Goal: Information Seeking & Learning: Learn about a topic

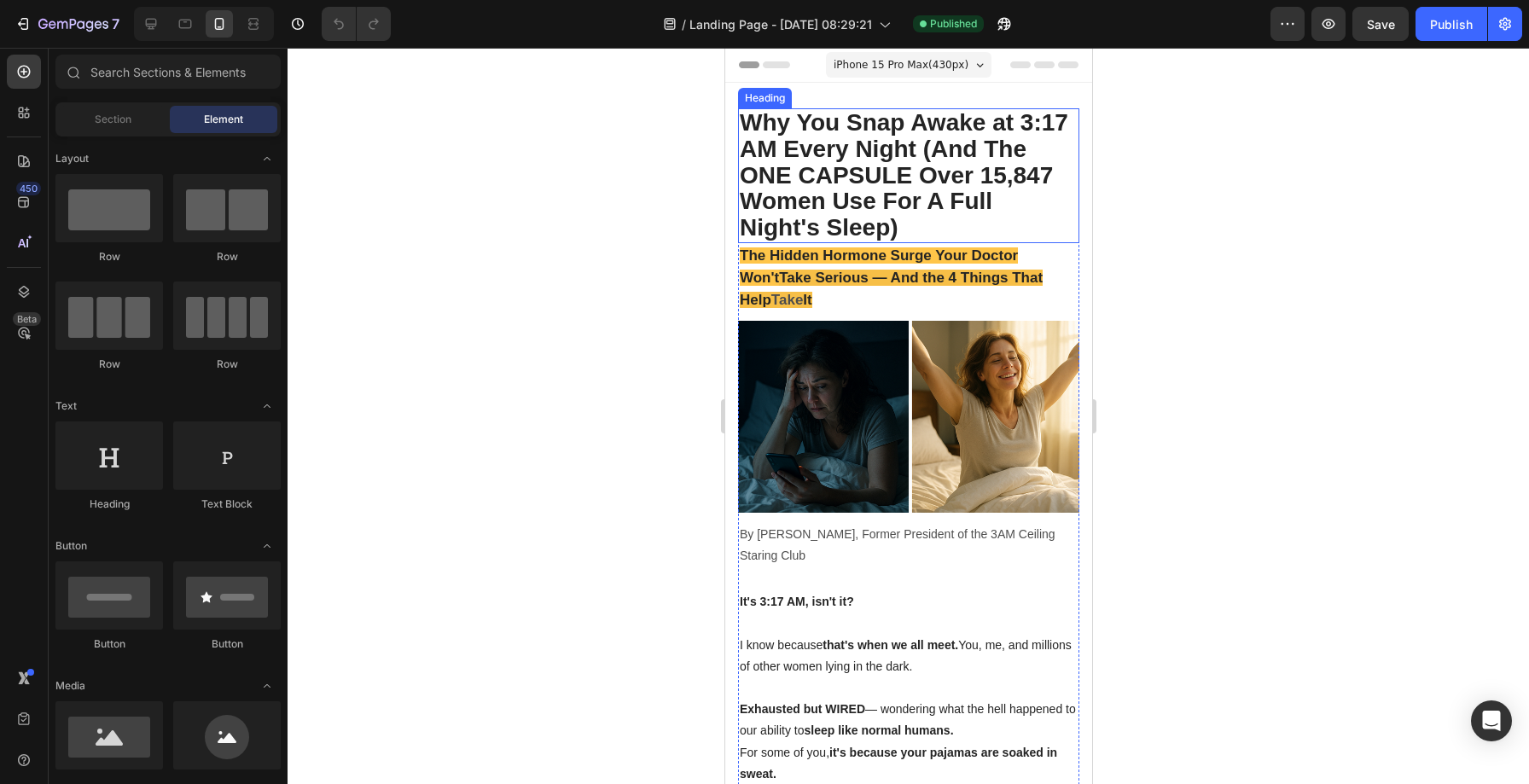
click at [840, 157] on strong "Why You Snap Awake at 3:17 AM Every Night (And The ONE CAPSULE Over 15,847 Wome…" at bounding box center [902, 175] width 329 height 132
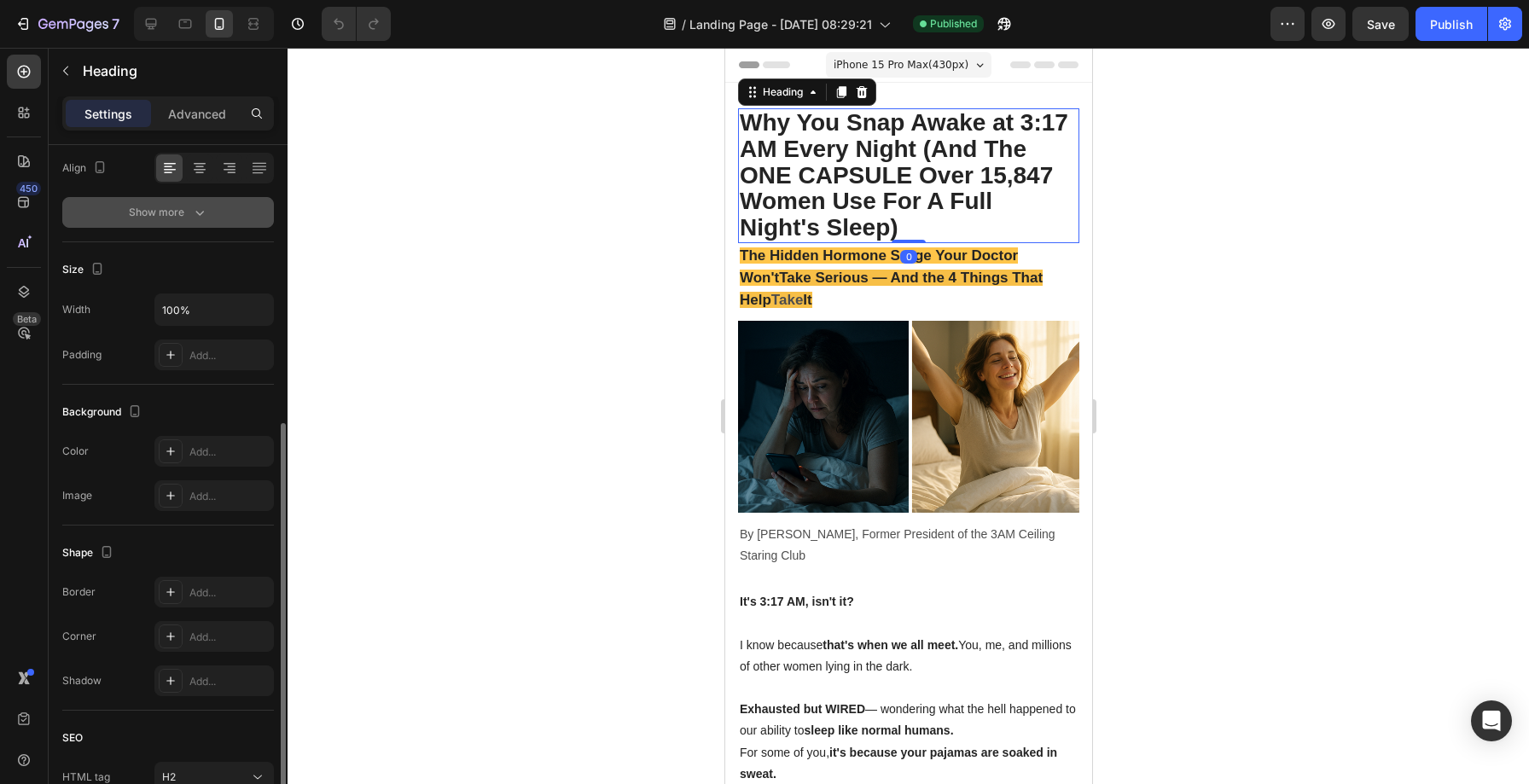
scroll to position [420, 0]
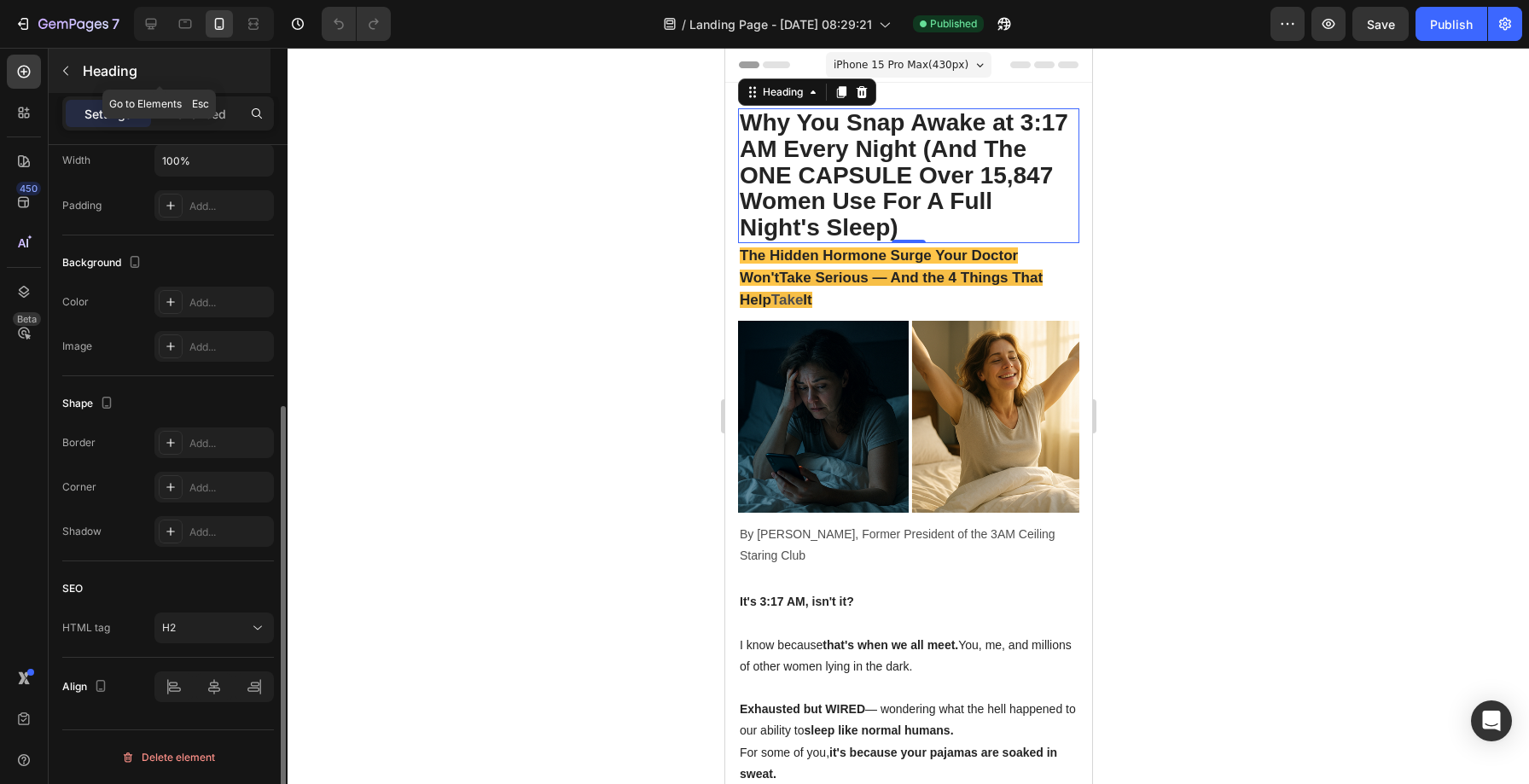
click at [69, 76] on icon "button" at bounding box center [65, 70] width 14 height 14
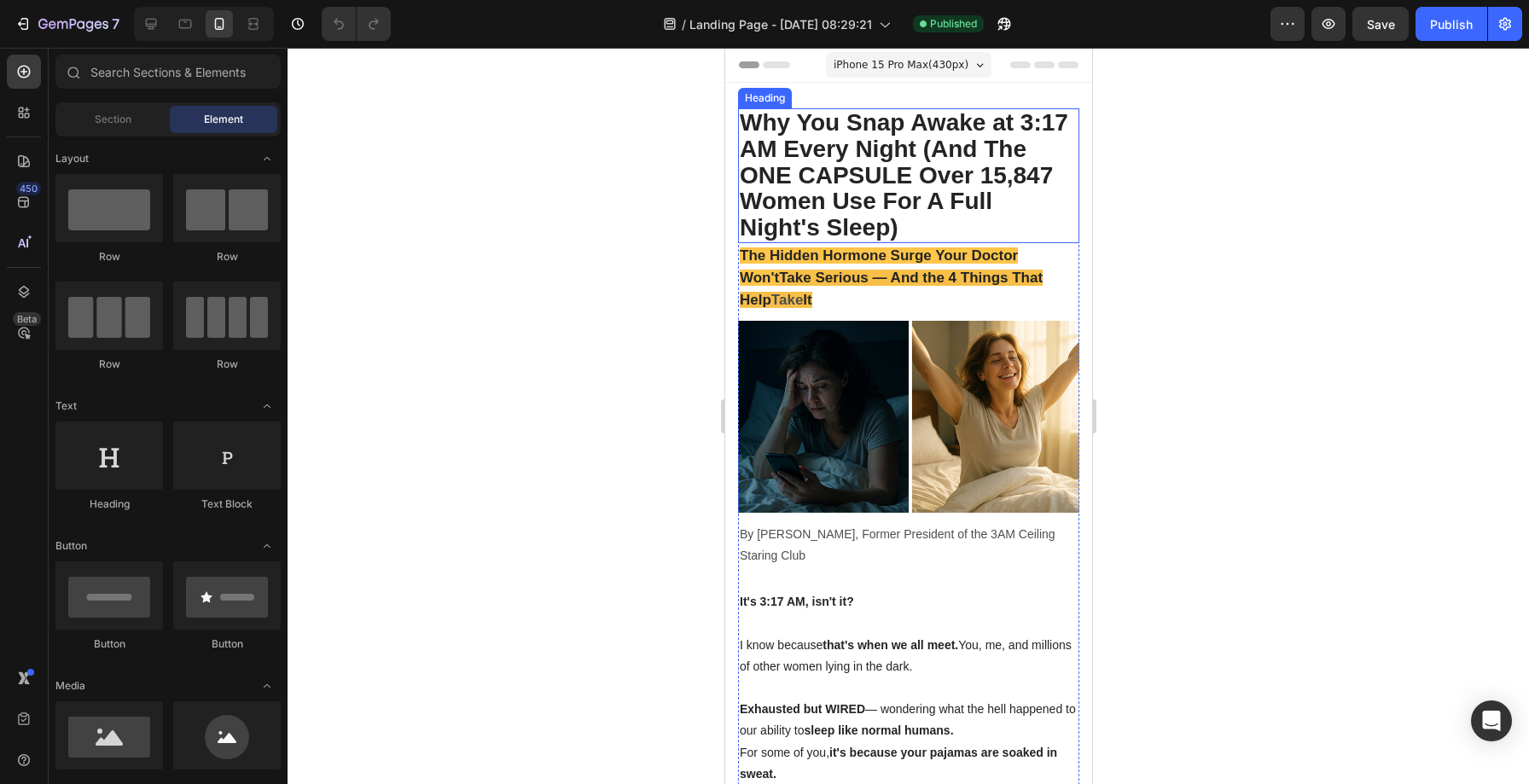
click at [854, 154] on strong "Why You Snap Awake at 3:17 AM Every Night (And The ONE CAPSULE Over 15,847 Wome…" at bounding box center [902, 175] width 329 height 132
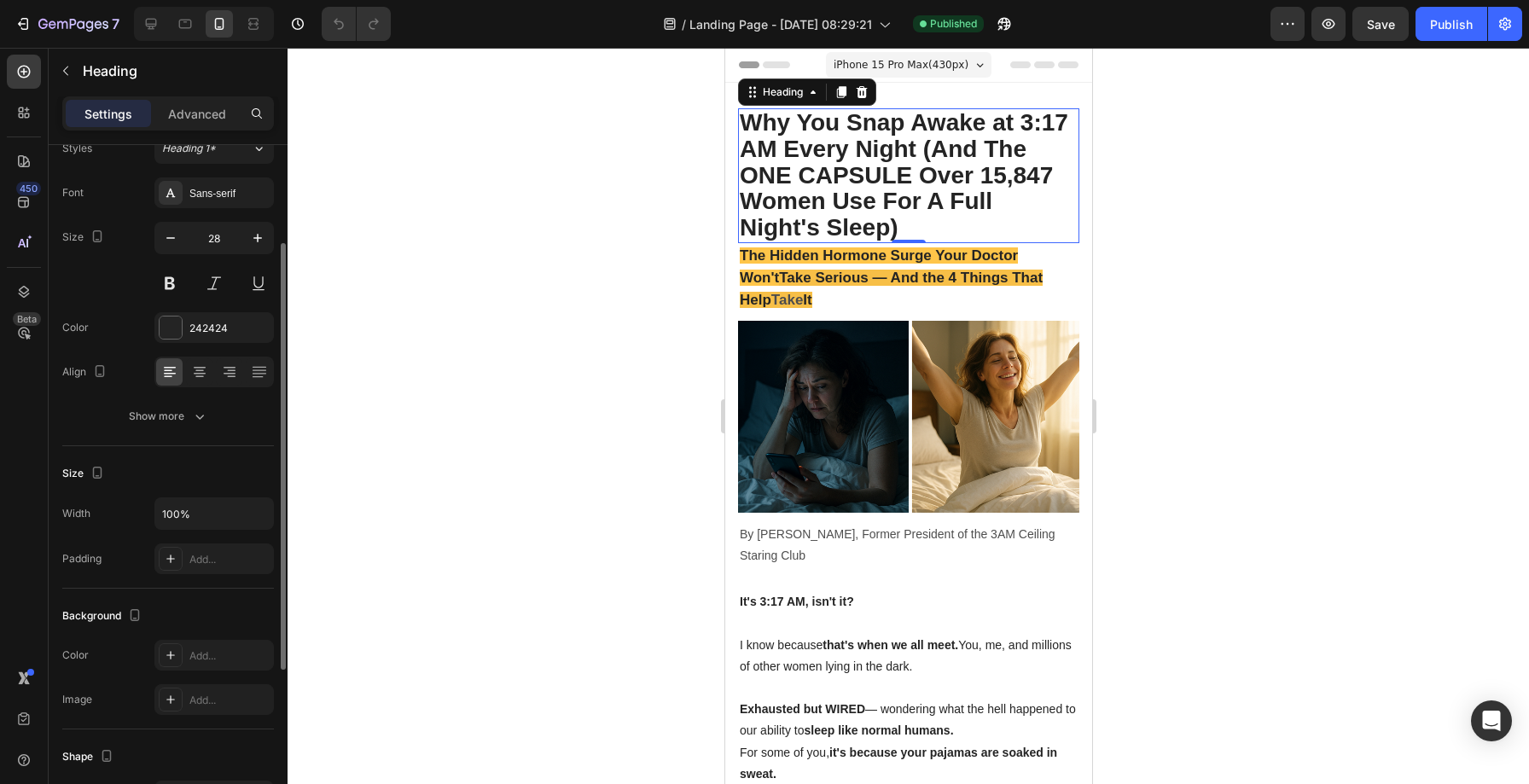
scroll to position [0, 0]
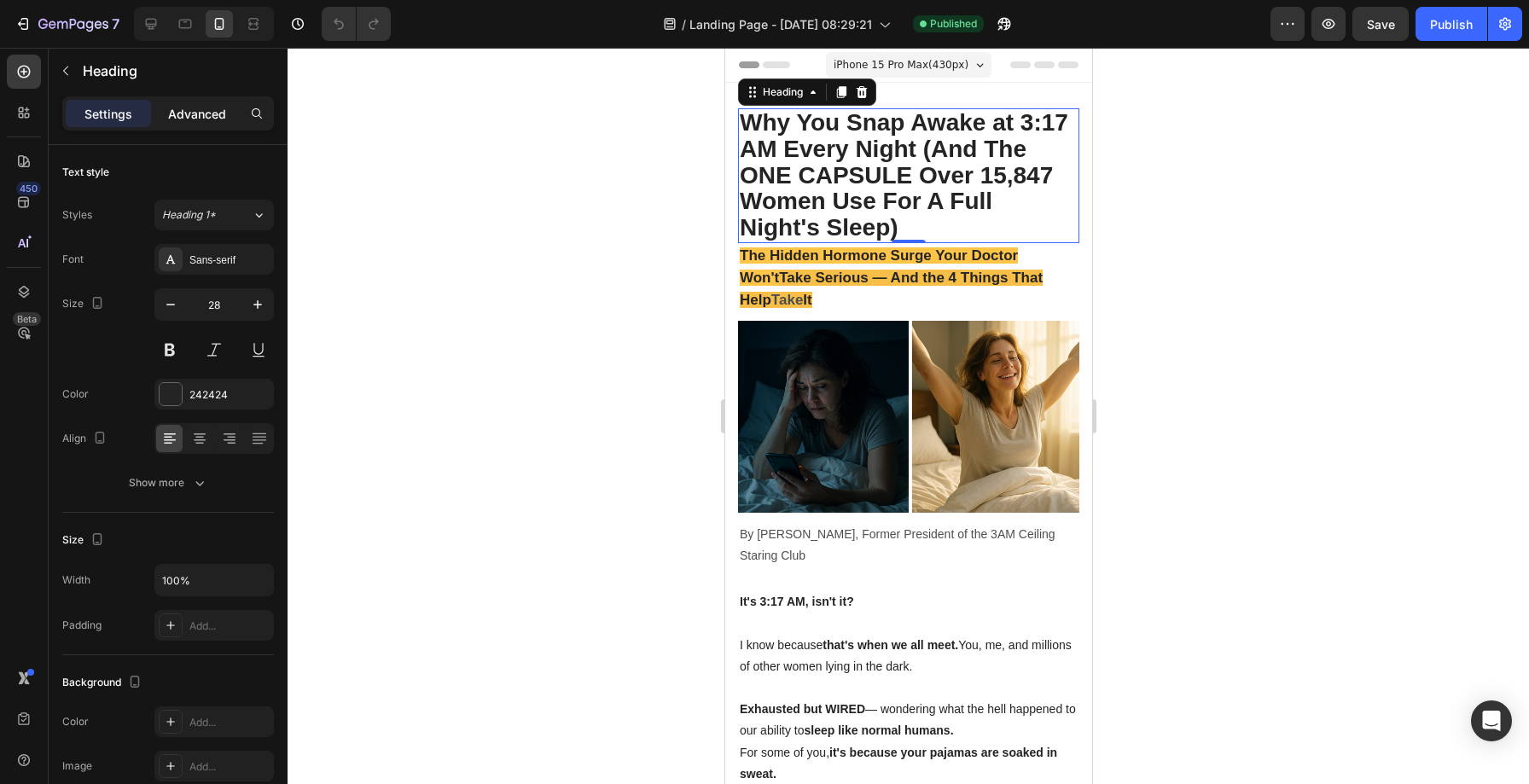
click at [190, 103] on div "Advanced" at bounding box center [197, 113] width 86 height 28
click at [829, 261] on span "The Hidden Hormone Surge Your Doctor Won't" at bounding box center [877, 267] width 278 height 39
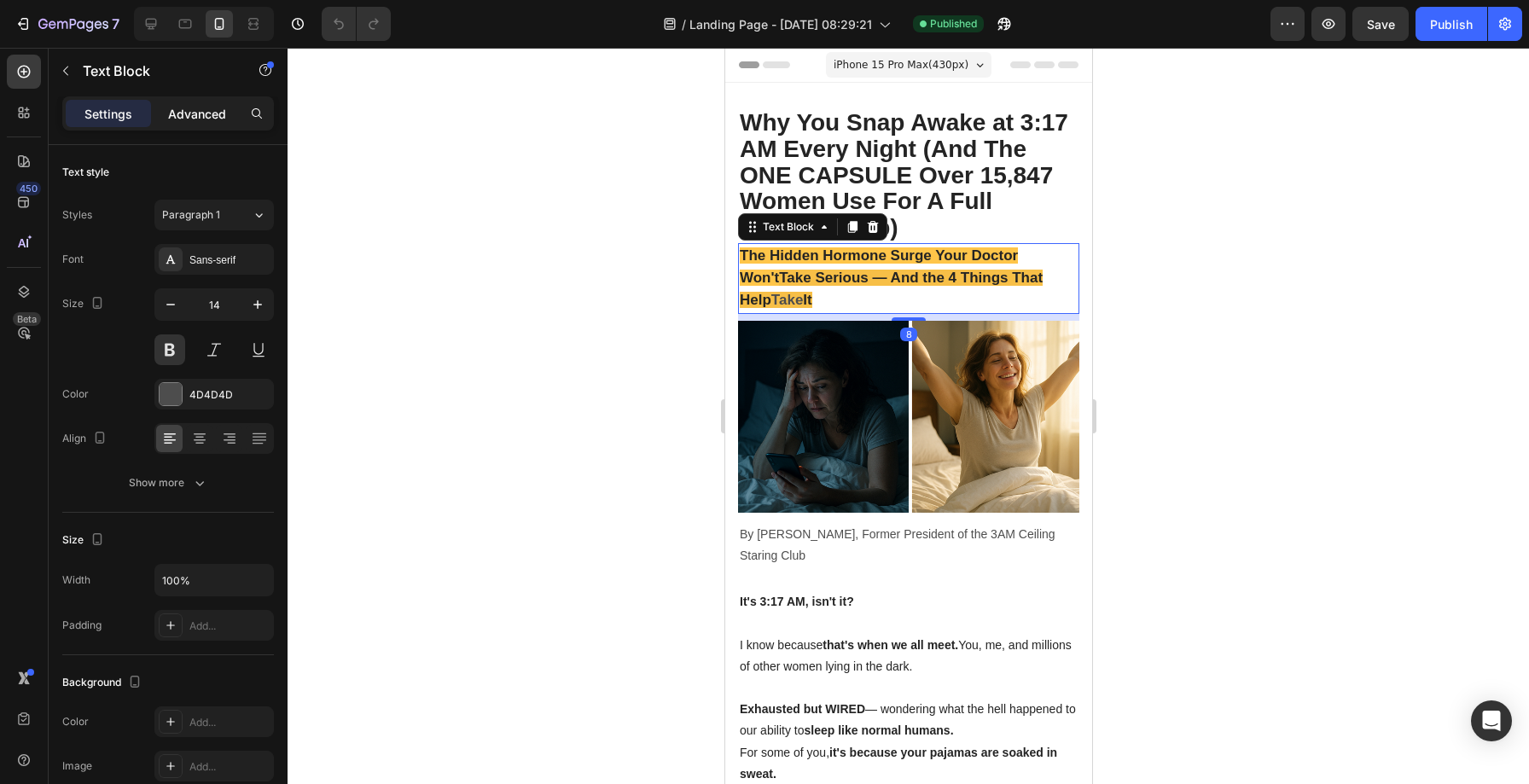
click at [196, 118] on p "Advanced" at bounding box center [197, 113] width 58 height 17
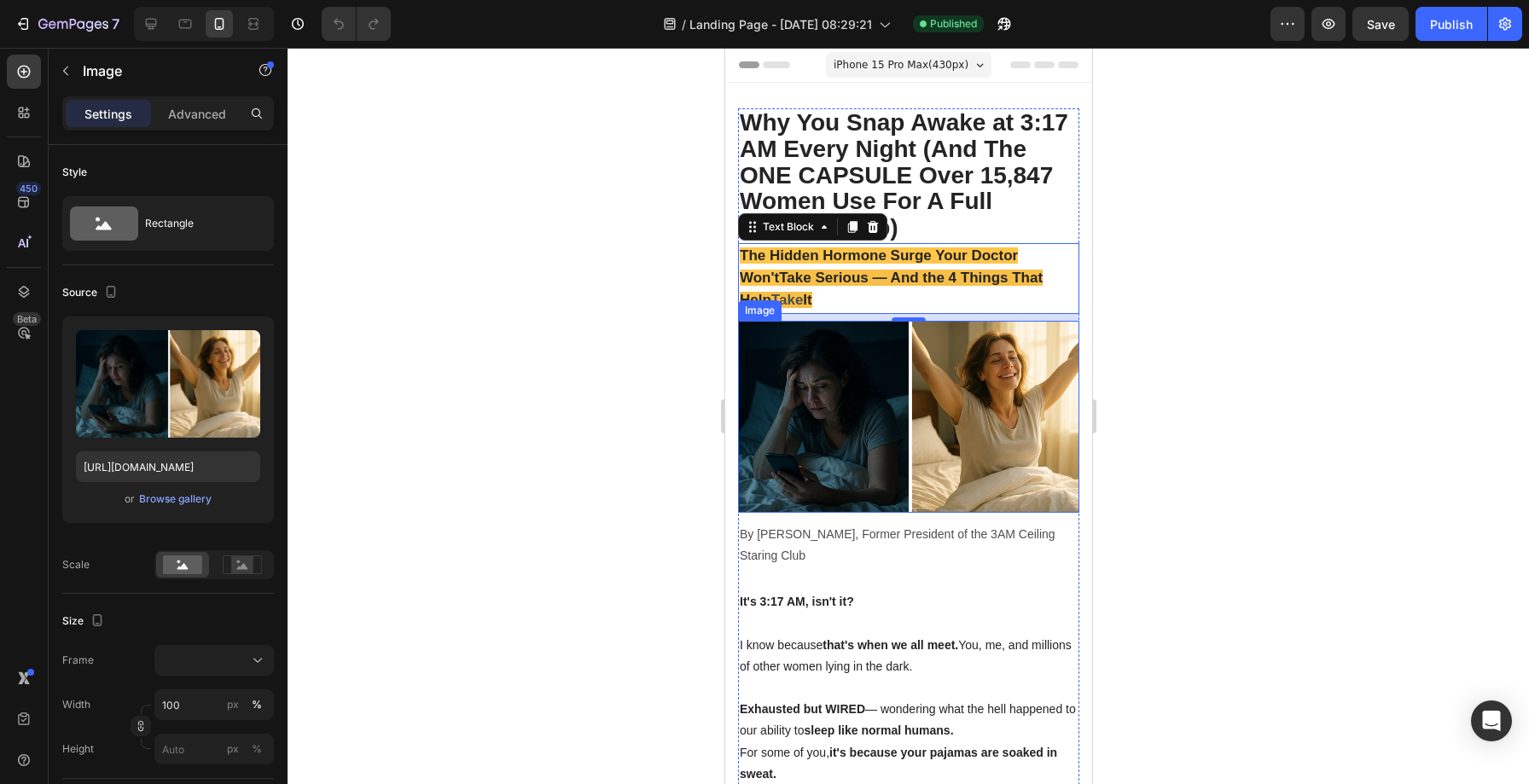
click at [869, 365] on img at bounding box center [908, 416] width 342 height 191
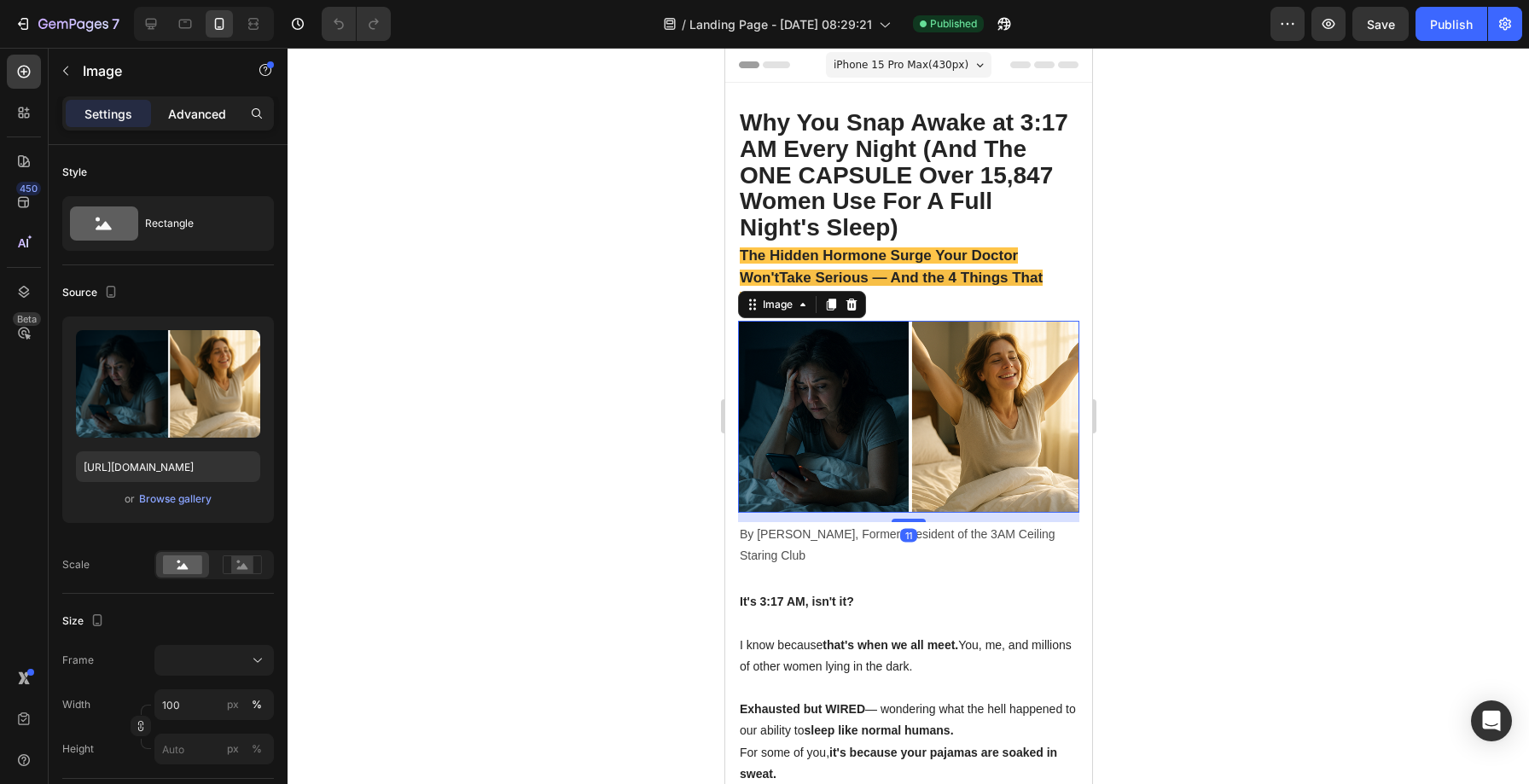
click at [214, 111] on p "Advanced" at bounding box center [197, 113] width 58 height 17
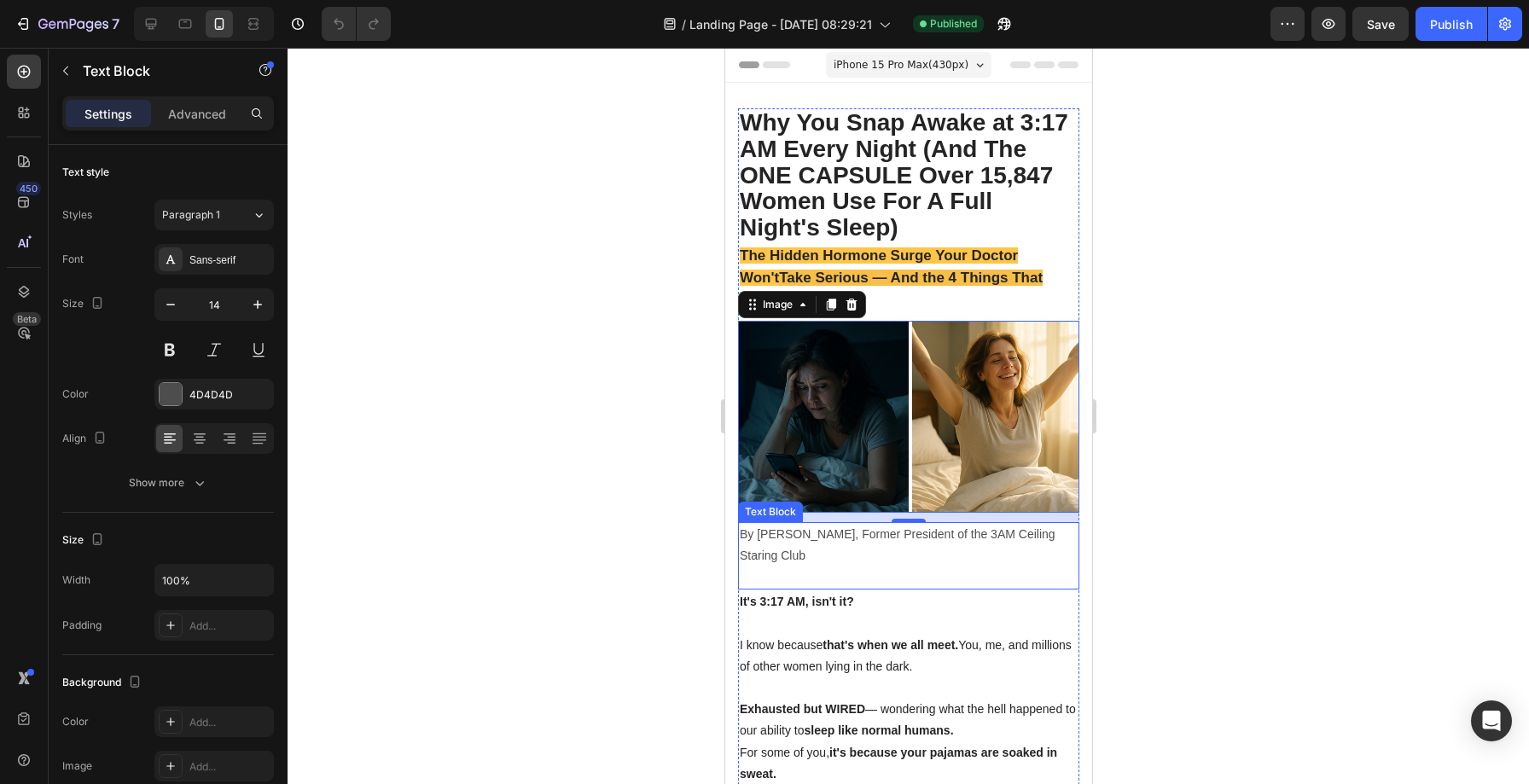
click at [843, 537] on p "By [PERSON_NAME], Former President of the 3AM Ceiling Staring Club" at bounding box center [907, 545] width 338 height 42
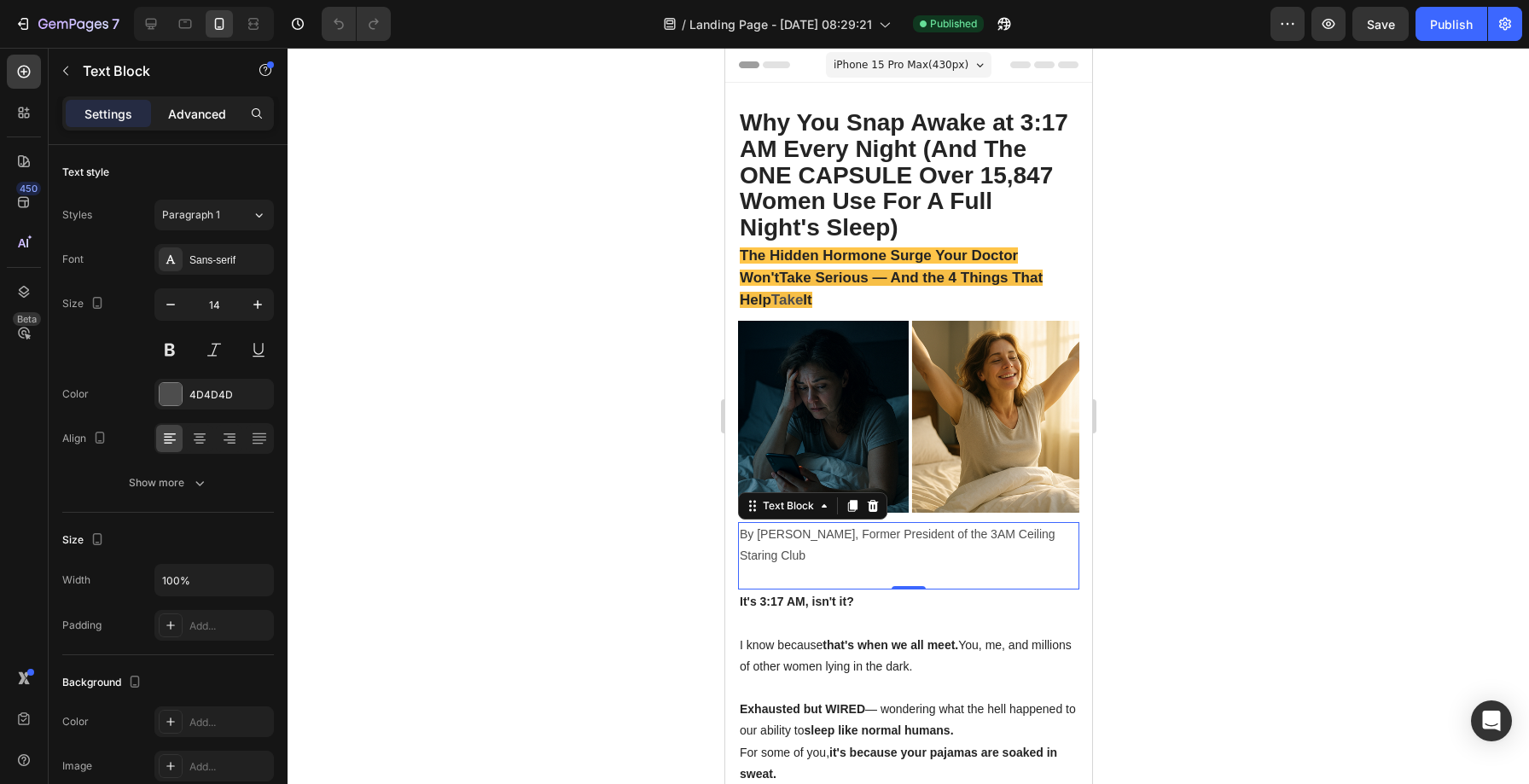
click at [209, 111] on p "Advanced" at bounding box center [197, 113] width 58 height 17
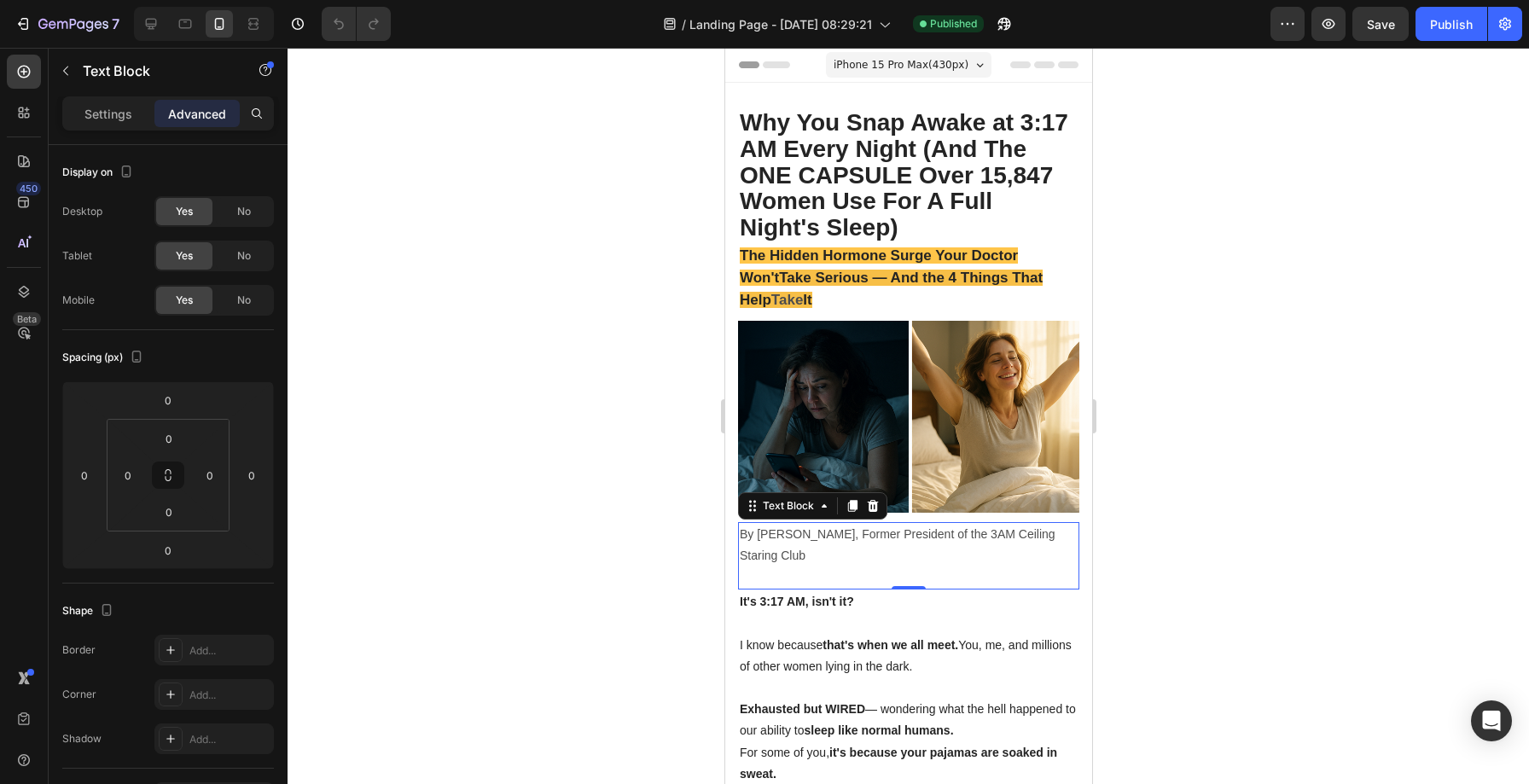
click at [805, 552] on p "By [PERSON_NAME], Former President of the 3AM Ceiling Staring Club" at bounding box center [907, 545] width 338 height 42
click at [801, 569] on p "Rich Text Editor. Editing area: main" at bounding box center [907, 576] width 338 height 21
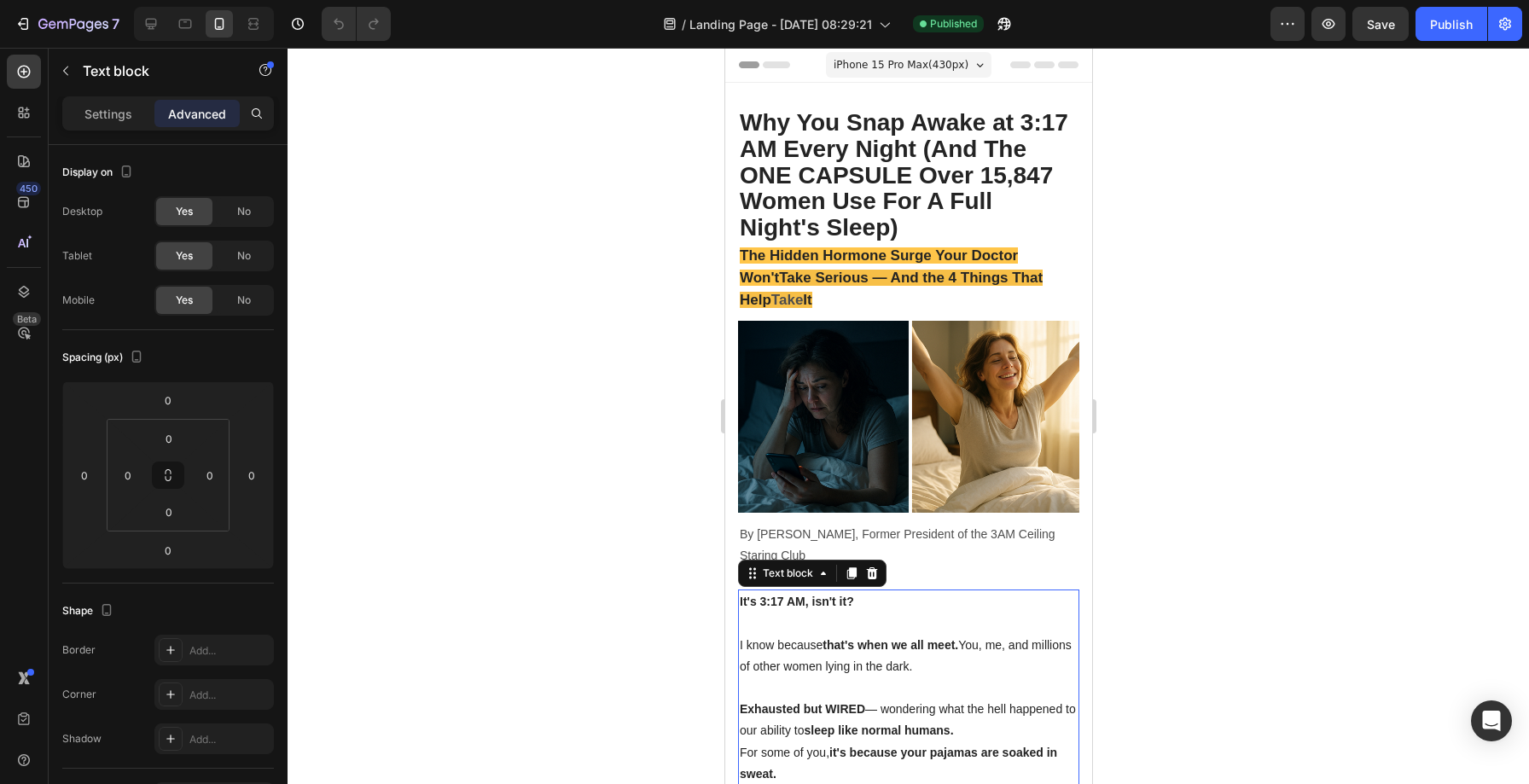
click at [809, 596] on strong "It's 3:17 AM, isn't it?" at bounding box center [795, 601] width 114 height 14
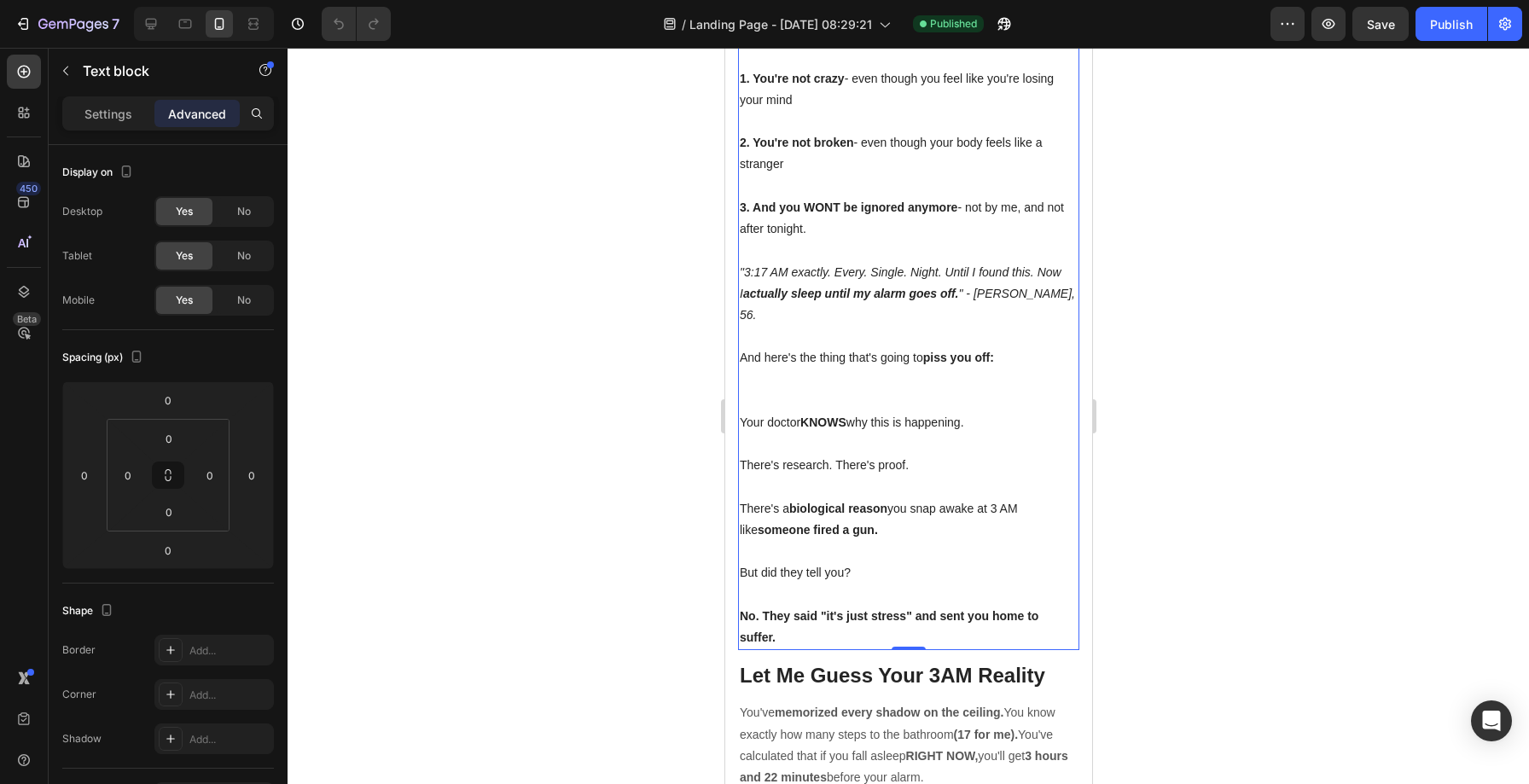
scroll to position [997, 0]
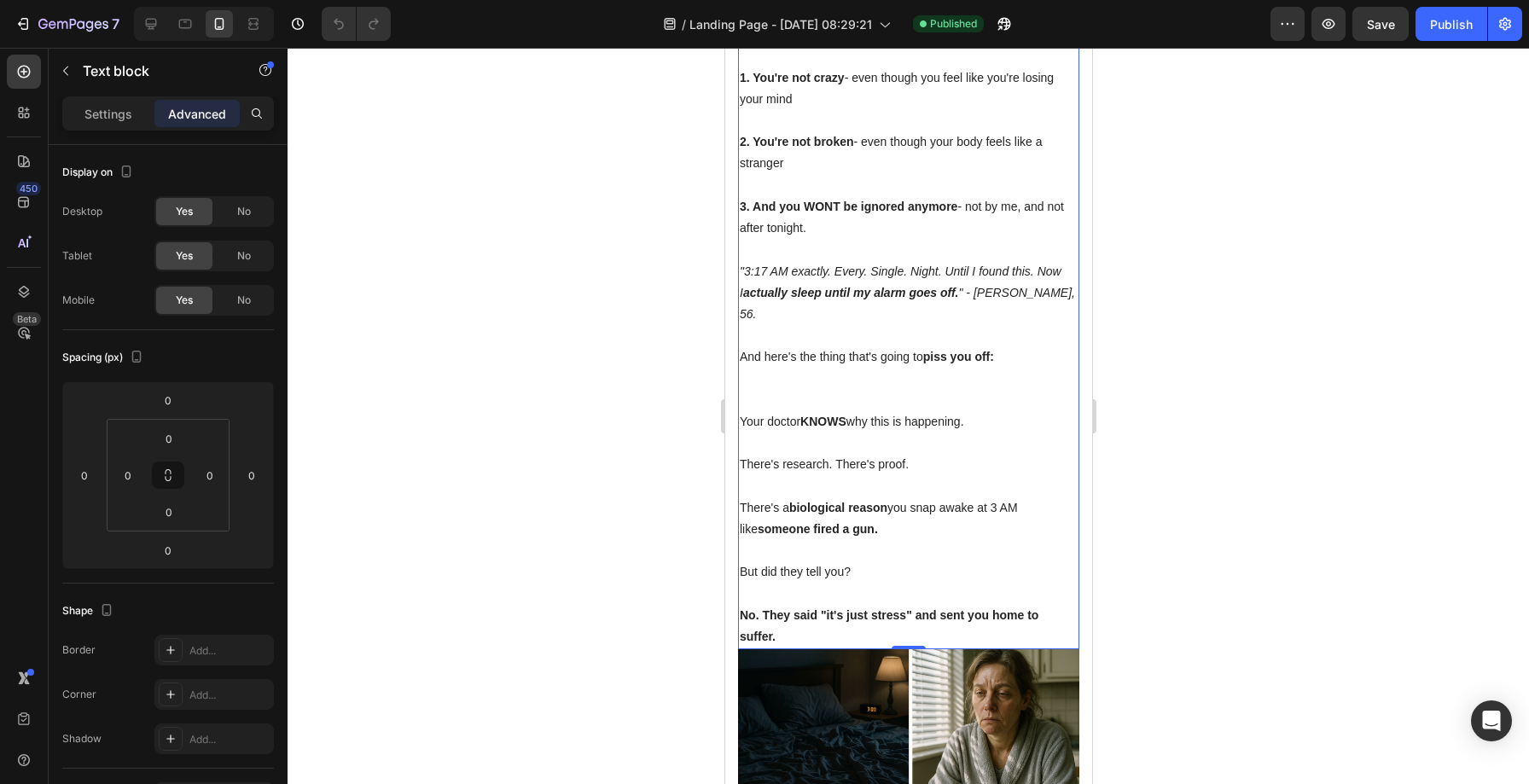
click at [851, 368] on p "Rich Text Editor. Editing area: main" at bounding box center [907, 378] width 338 height 21
click at [820, 389] on p "Rich Text Editor. Editing area: main" at bounding box center [907, 399] width 338 height 21
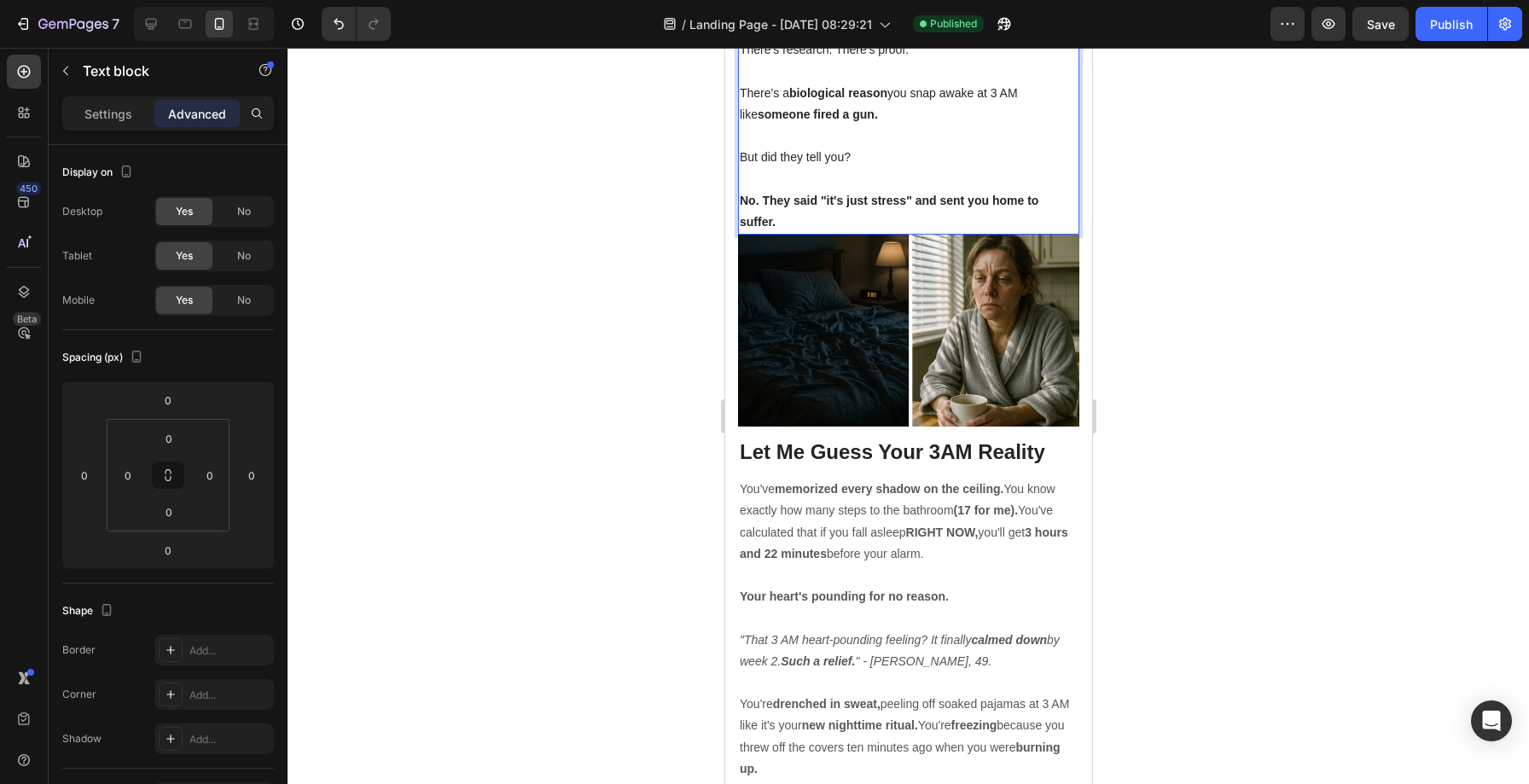
scroll to position [1419, 0]
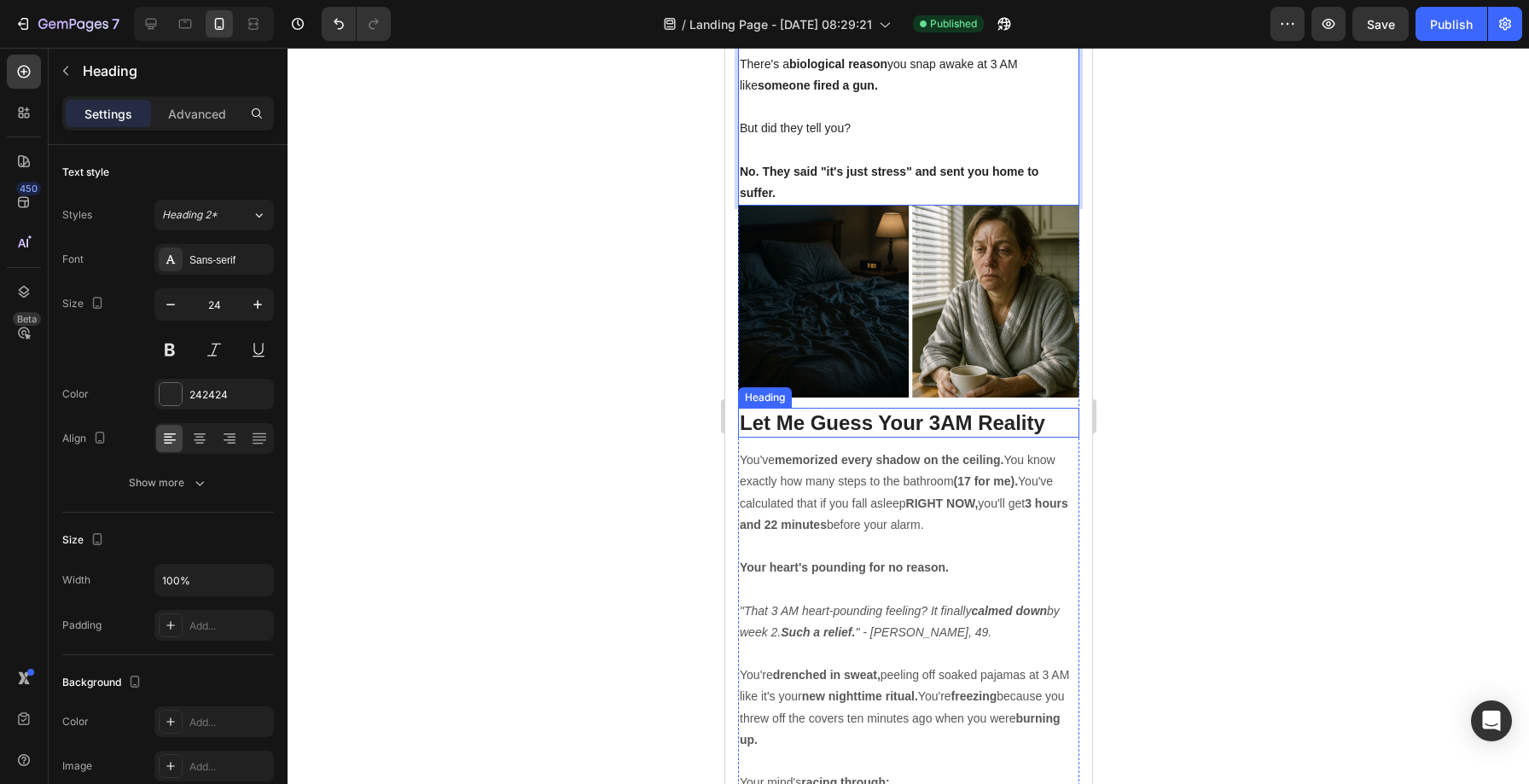
click at [835, 408] on h2 "Let Me Guess Your 3AM Reality" at bounding box center [908, 422] width 342 height 29
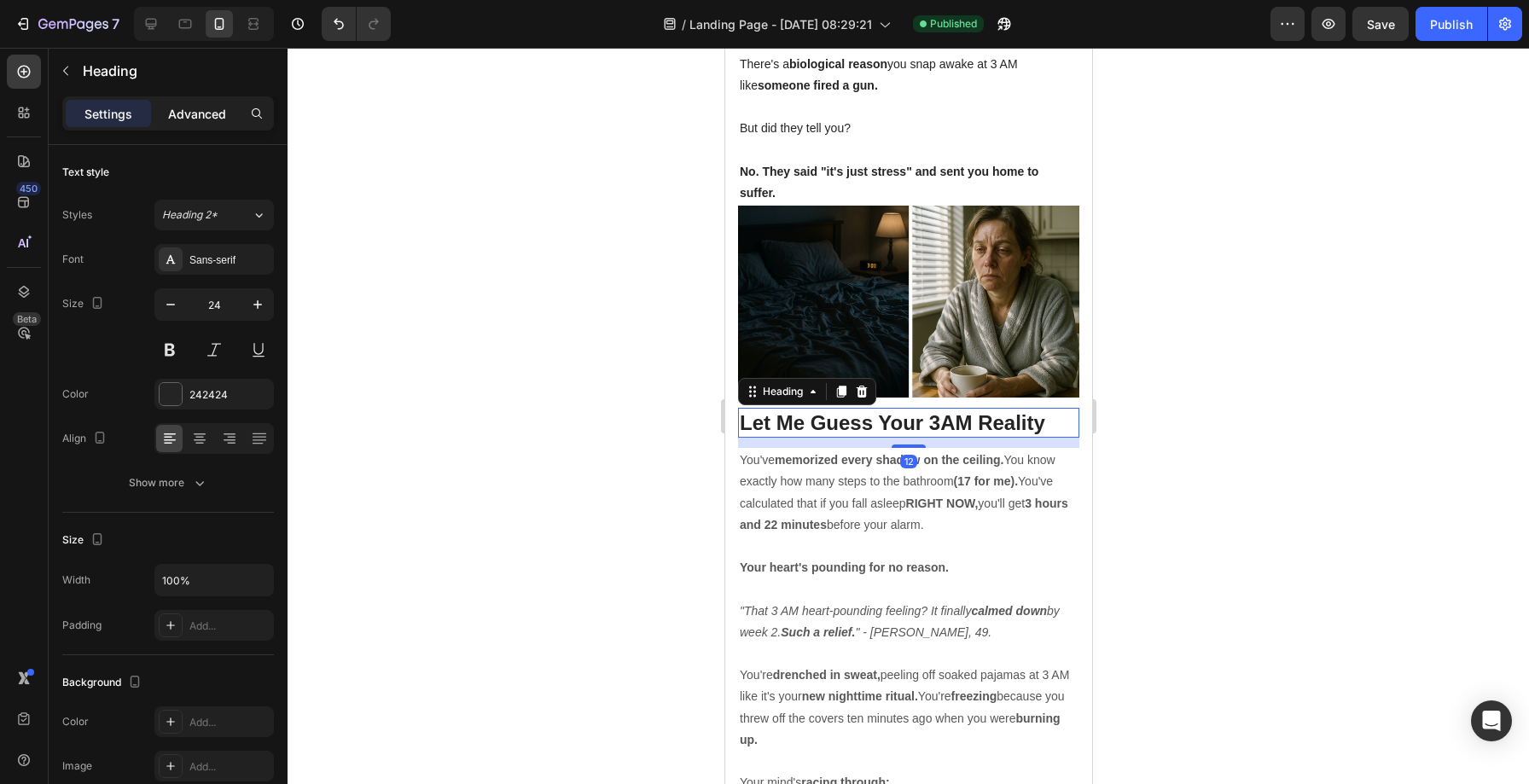
click at [205, 103] on div "Advanced" at bounding box center [197, 113] width 86 height 28
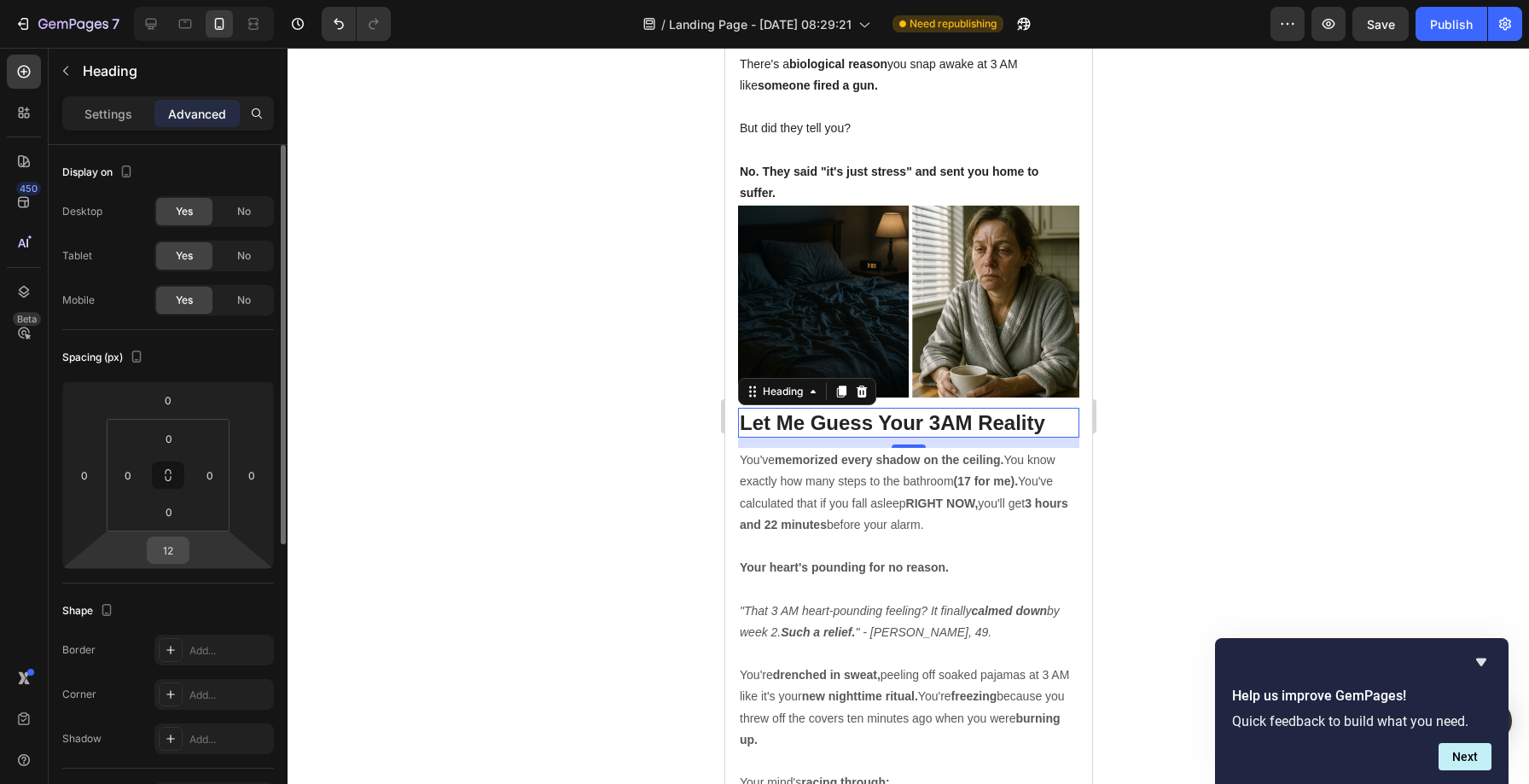
click at [171, 554] on input "12" at bounding box center [168, 550] width 34 height 26
type input "0"
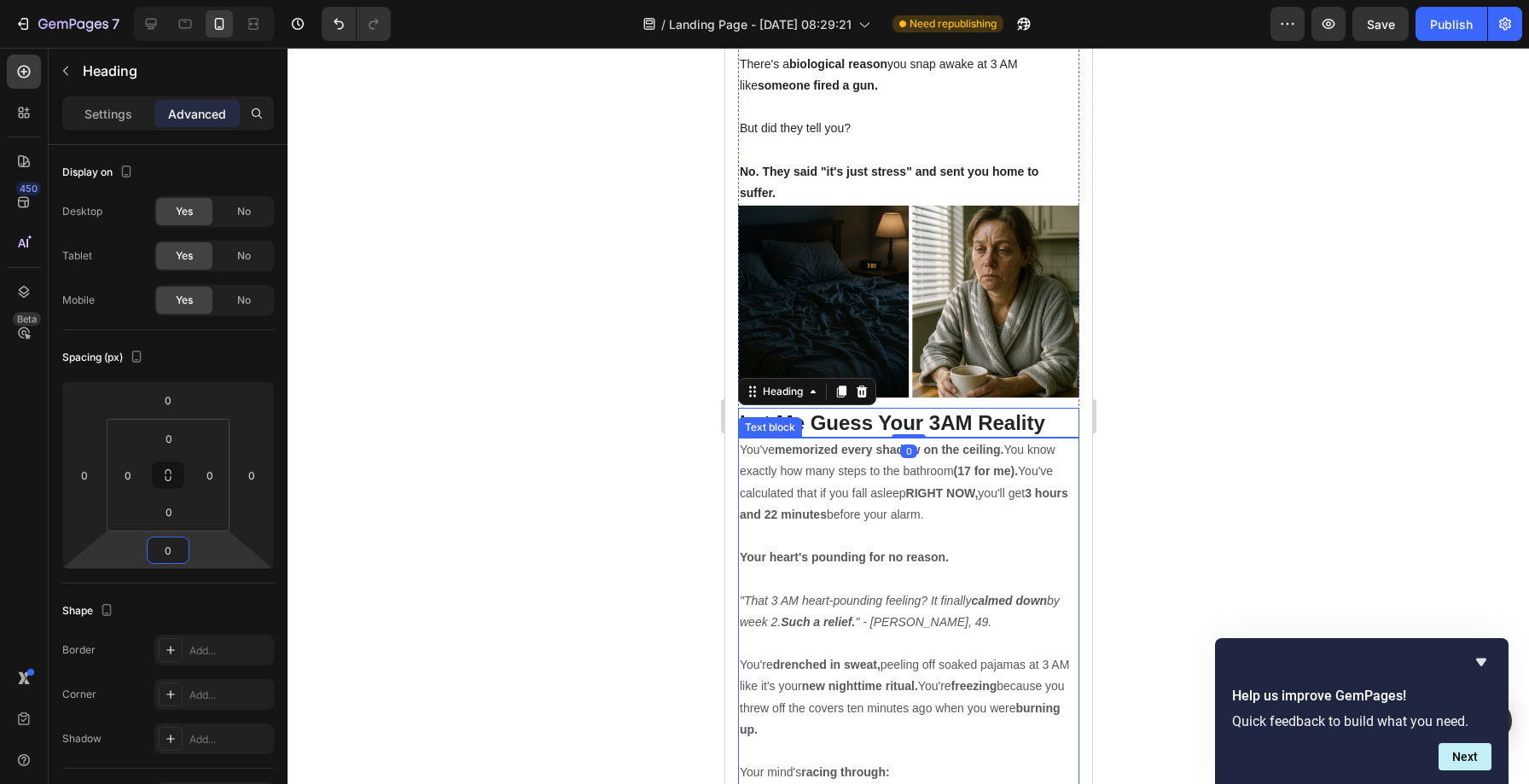
click at [842, 439] on p "You've memorized every shadow on the ceiling. You know exactly how many steps t…" at bounding box center [907, 482] width 338 height 86
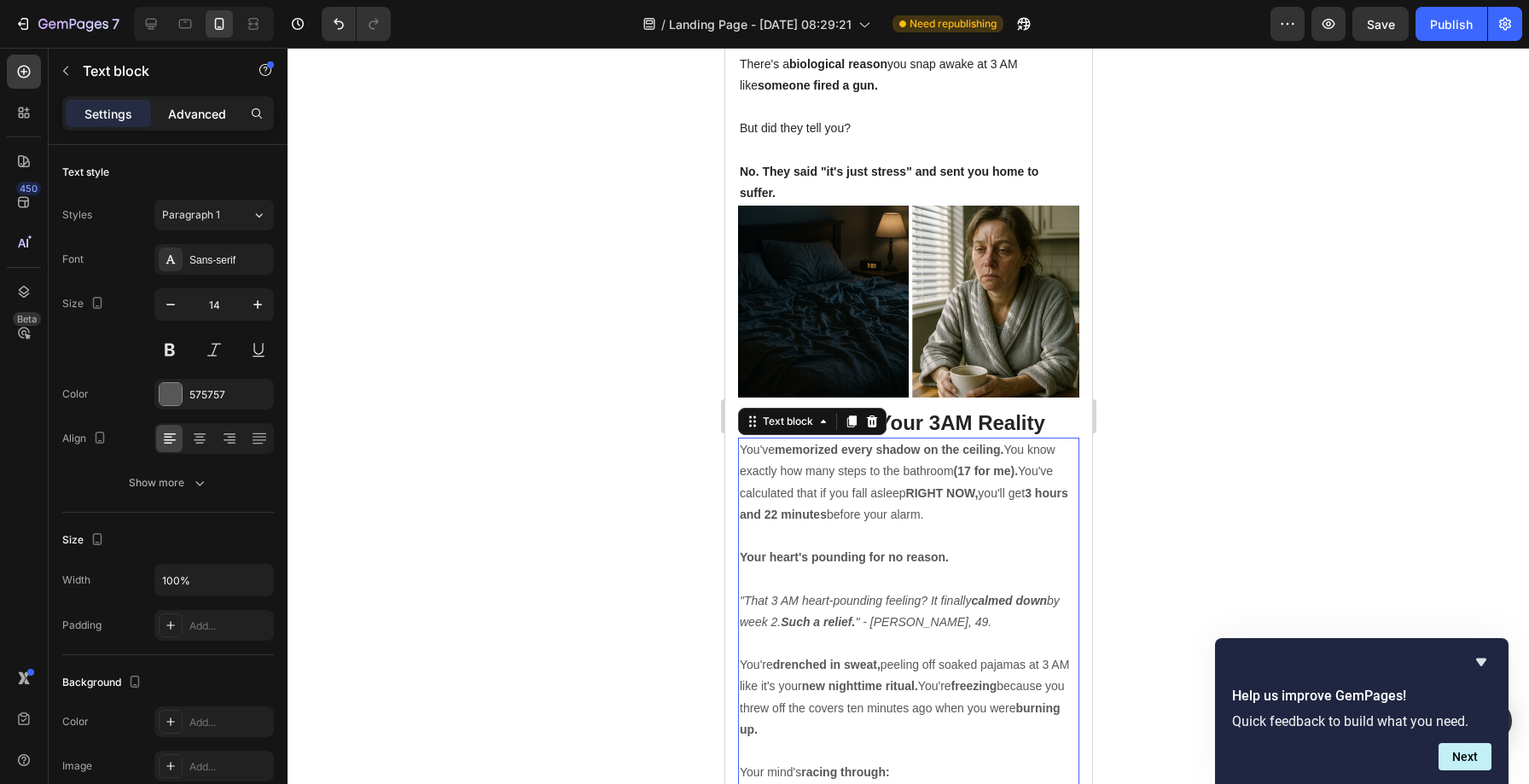
click at [184, 110] on p "Advanced" at bounding box center [197, 113] width 58 height 17
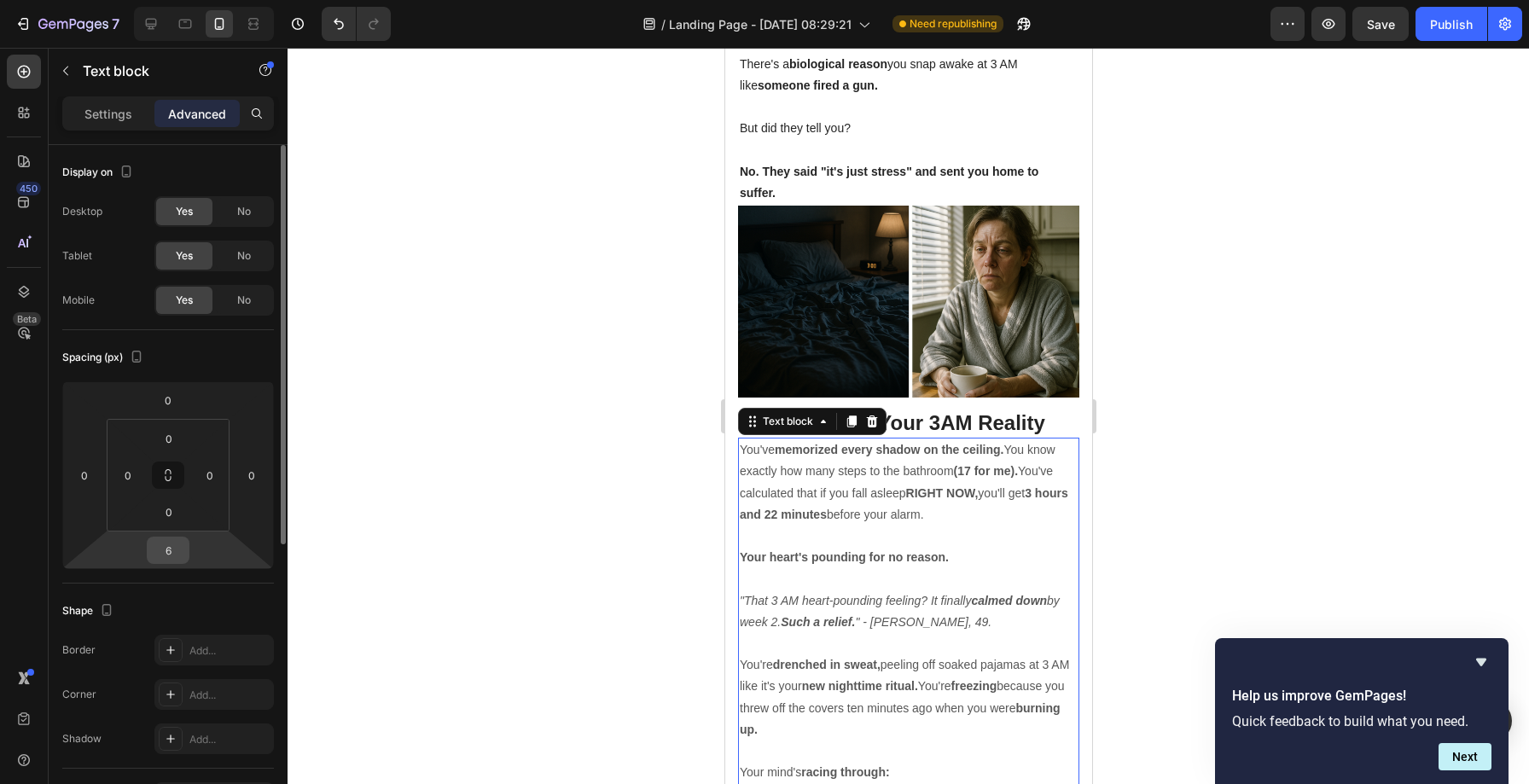
click at [177, 551] on input "6" at bounding box center [168, 550] width 34 height 26
type input "0"
click at [649, 471] on div at bounding box center [908, 416] width 1241 height 736
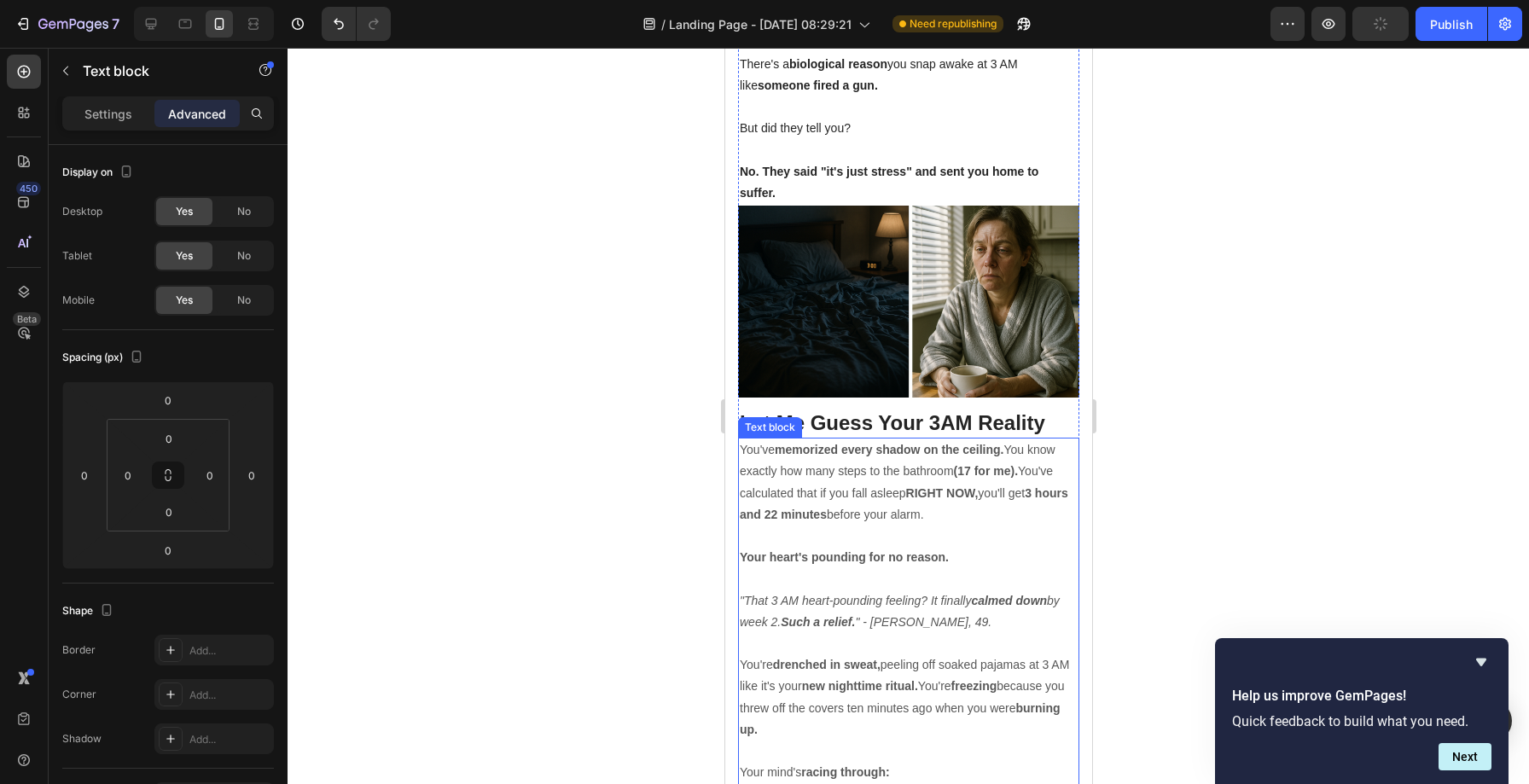
click at [1013, 453] on p "You've memorized every shadow on the ceiling. You know exactly how many steps t…" at bounding box center [907, 482] width 338 height 86
click at [1028, 439] on p "You've memorized every shadow on the ceiling. You know exactly how many steps t…" at bounding box center [907, 482] width 338 height 86
click at [1022, 439] on p "You've memorized every shadow on the ceiling. You know exactly how many steps t…" at bounding box center [907, 482] width 338 height 86
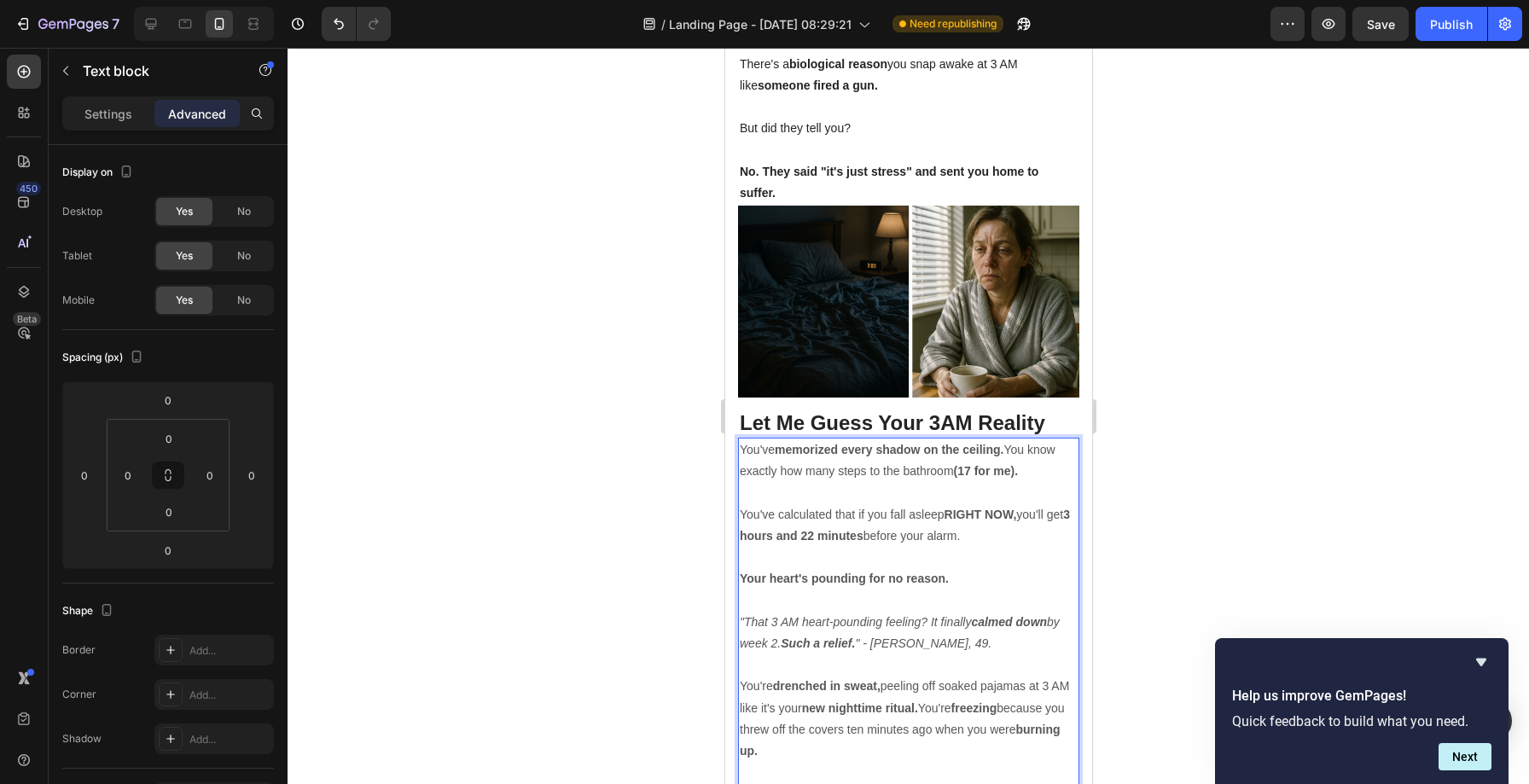
click at [1022, 504] on p "You've calculated that if you fall asleep RIGHT NOW, you'll get 3 hours and 22 …" at bounding box center [907, 525] width 338 height 42
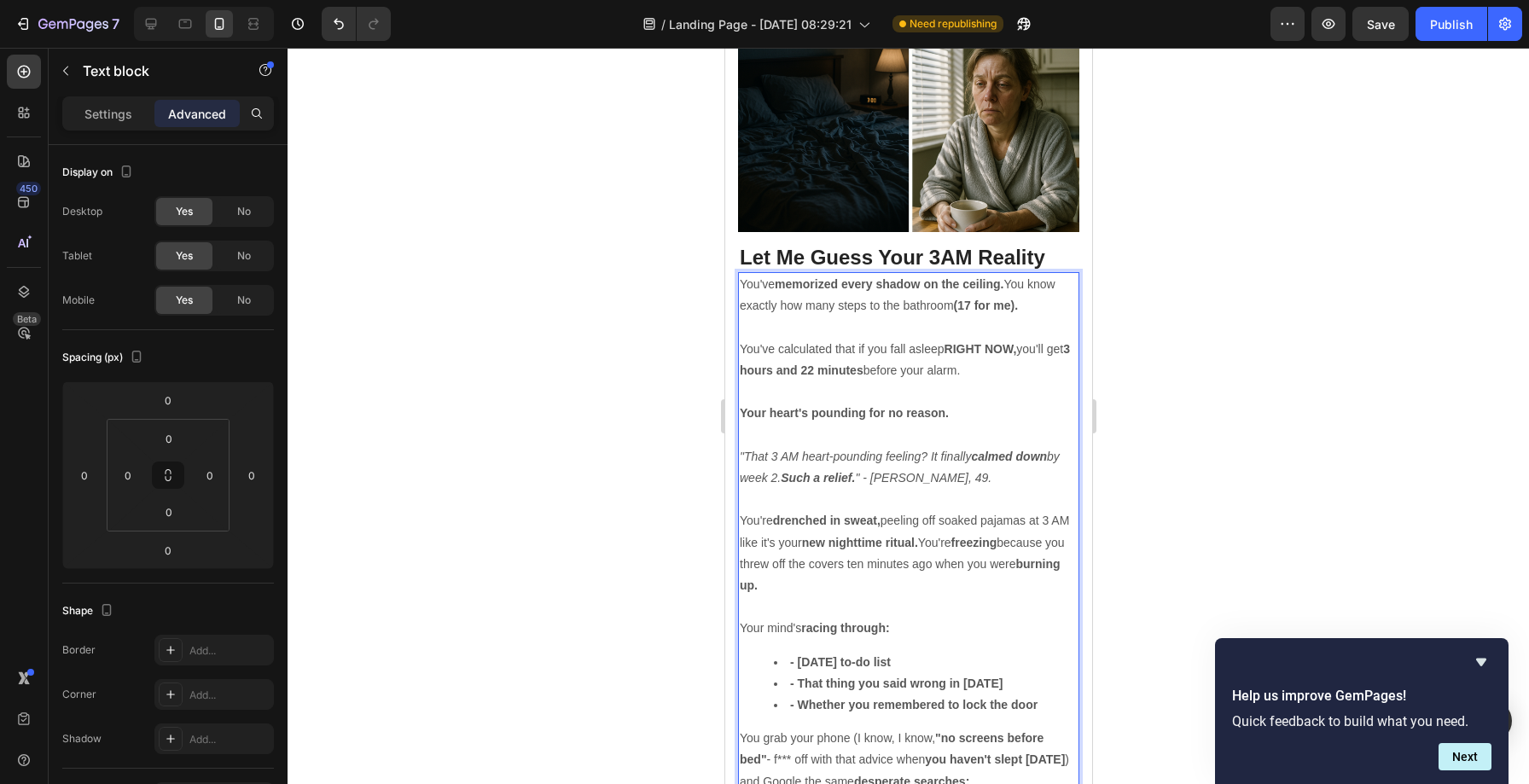
scroll to position [1595, 0]
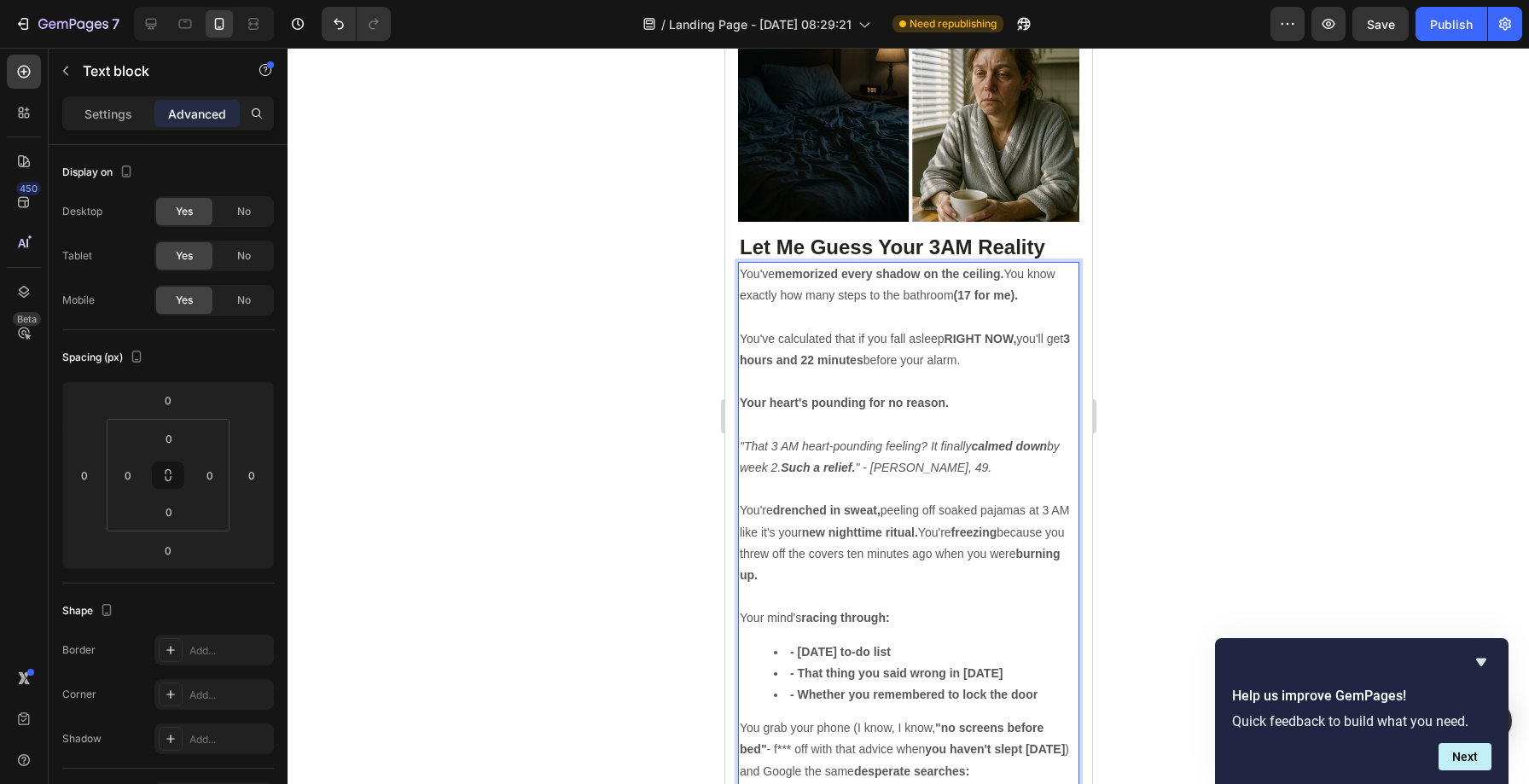
click at [943, 500] on p "You're drenched in sweat, peeling off soaked pajamas at 3 AM like it's your new…" at bounding box center [907, 543] width 338 height 86
click at [964, 500] on p "You're drenched in sweat, peeling off soaked pajamas at 3 AM like it's your new…" at bounding box center [907, 521] width 338 height 42
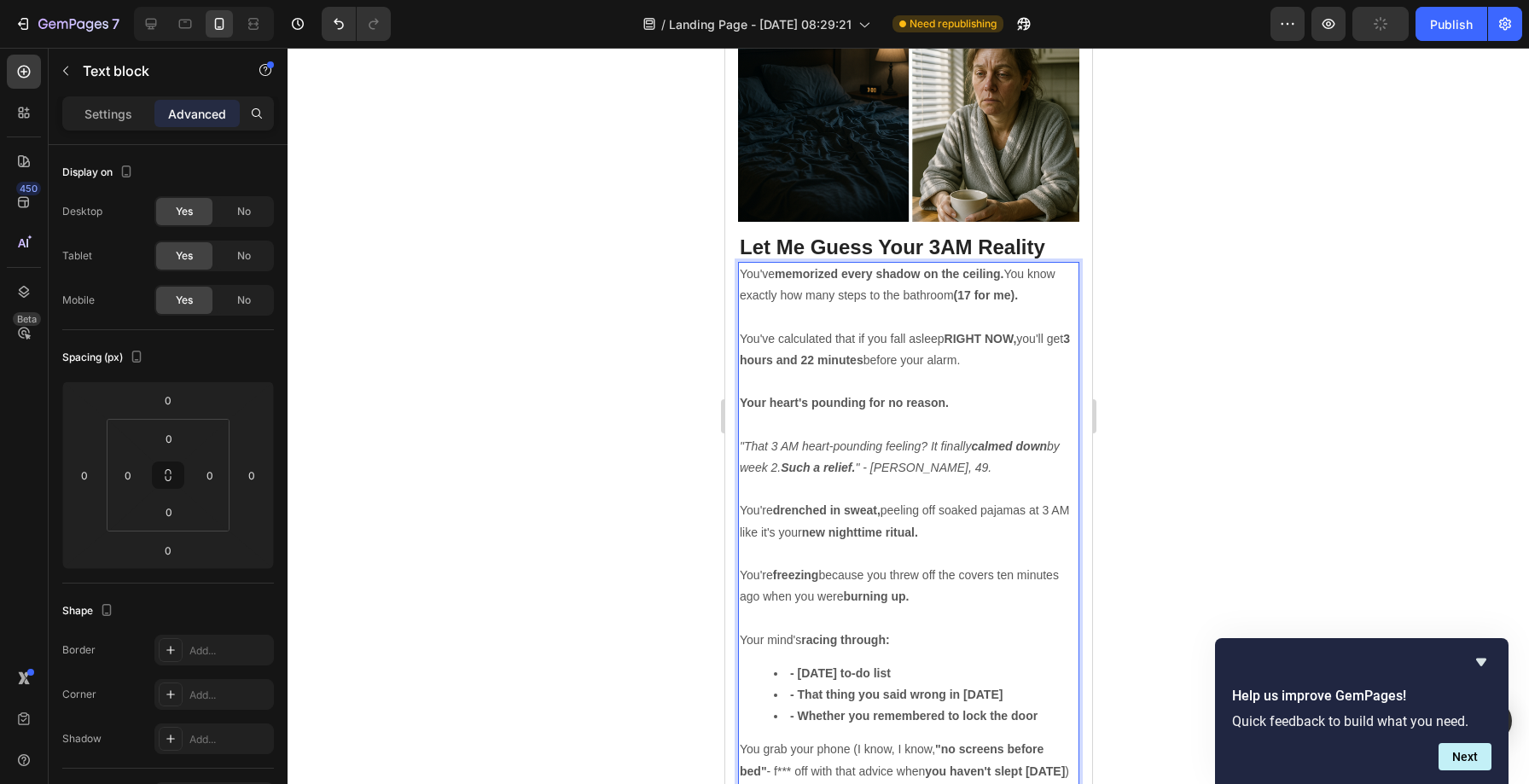
click at [993, 564] on p "You're freezing because you threw off the covers ten minutes ago when you were …" at bounding box center [907, 585] width 338 height 42
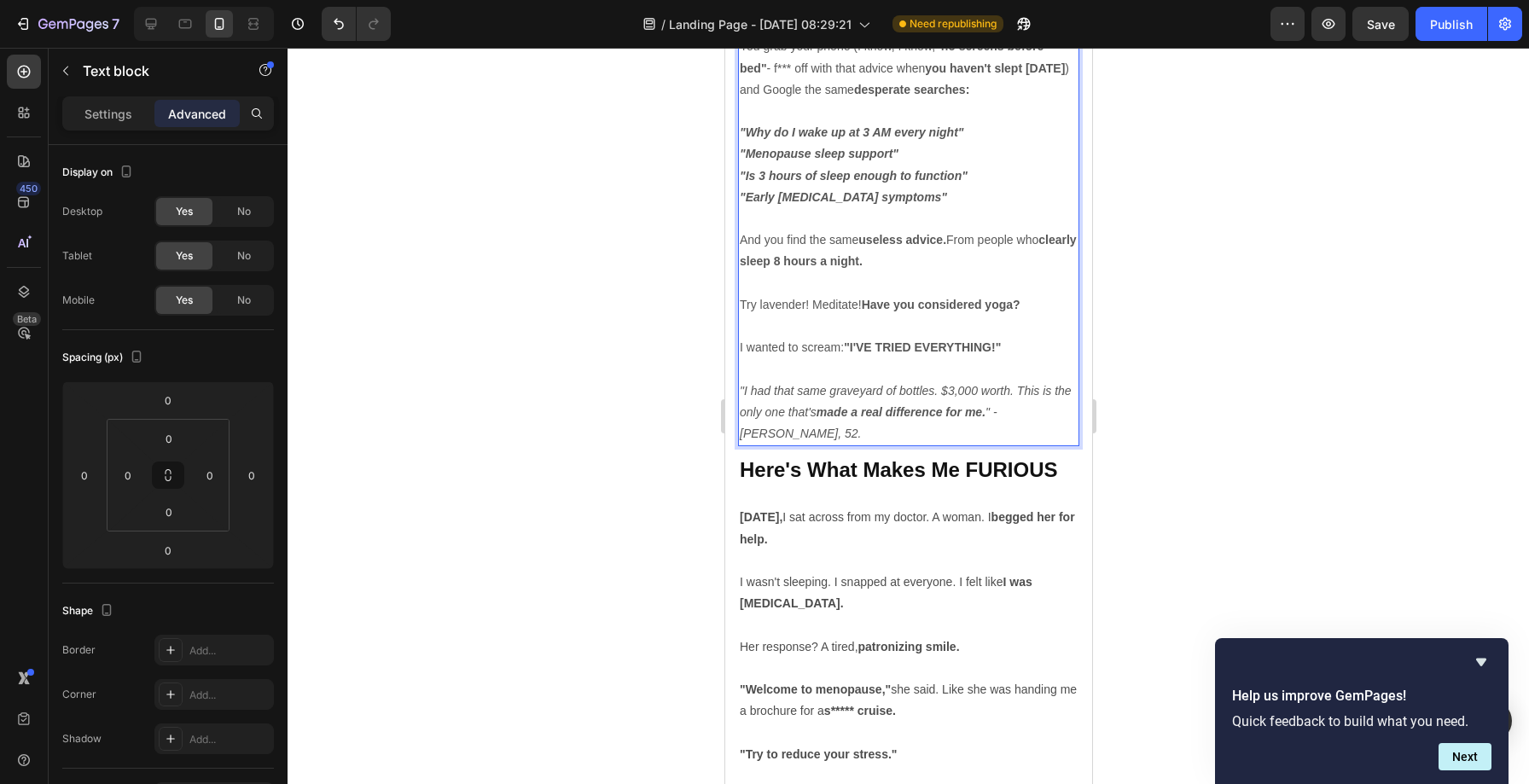
scroll to position [2300, 0]
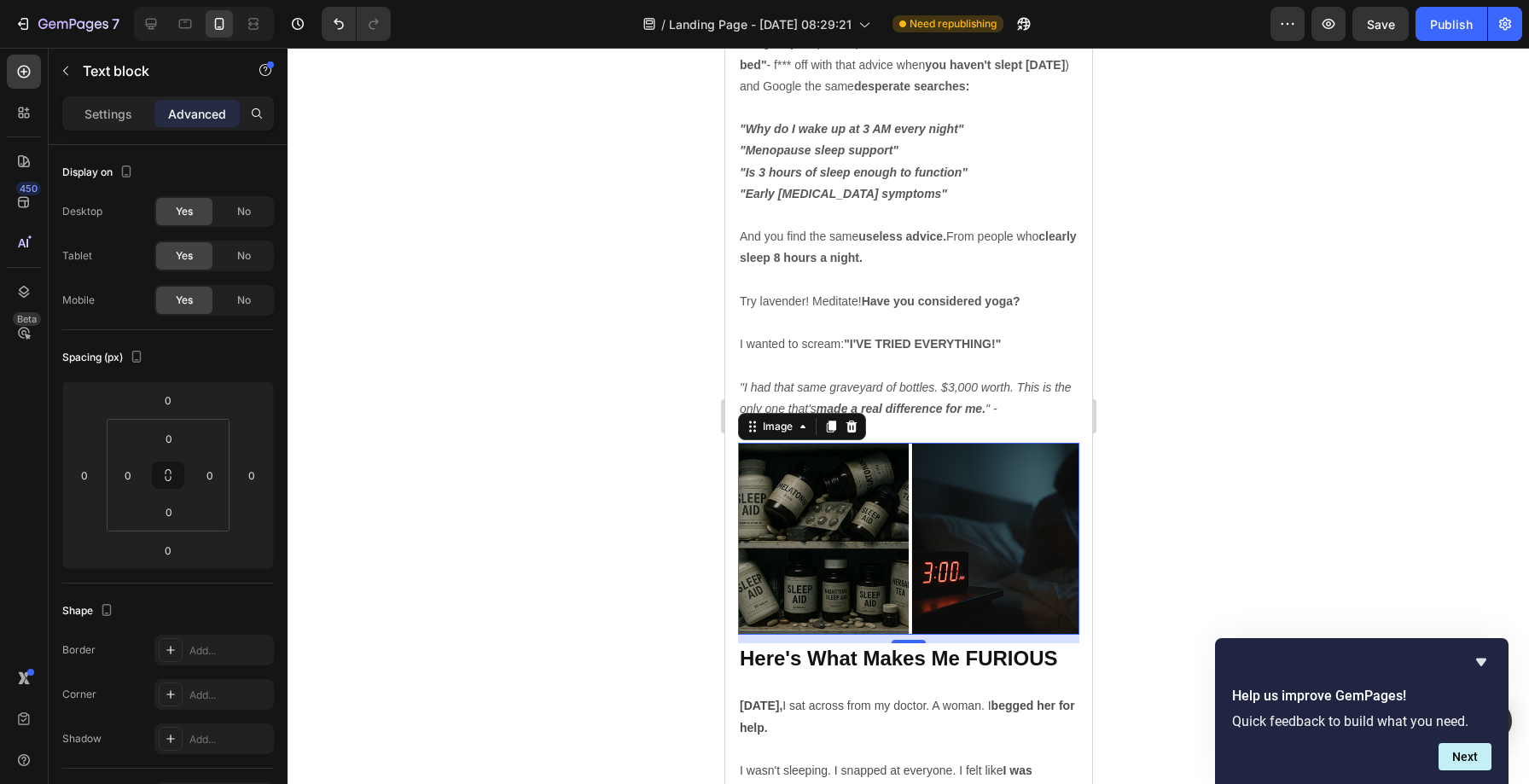
click at [909, 501] on img at bounding box center [908, 538] width 342 height 191
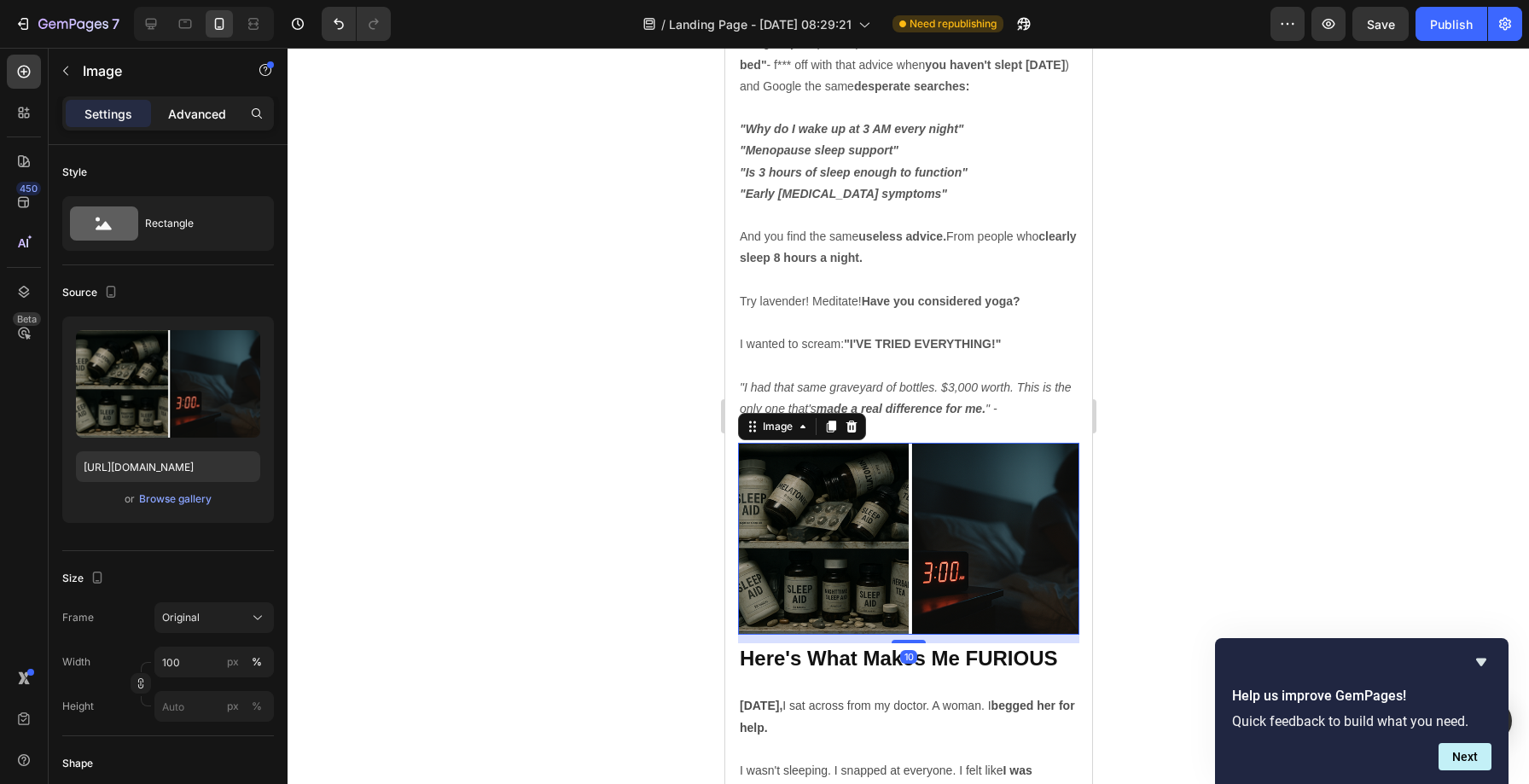
click at [191, 117] on p "Advanced" at bounding box center [197, 113] width 58 height 17
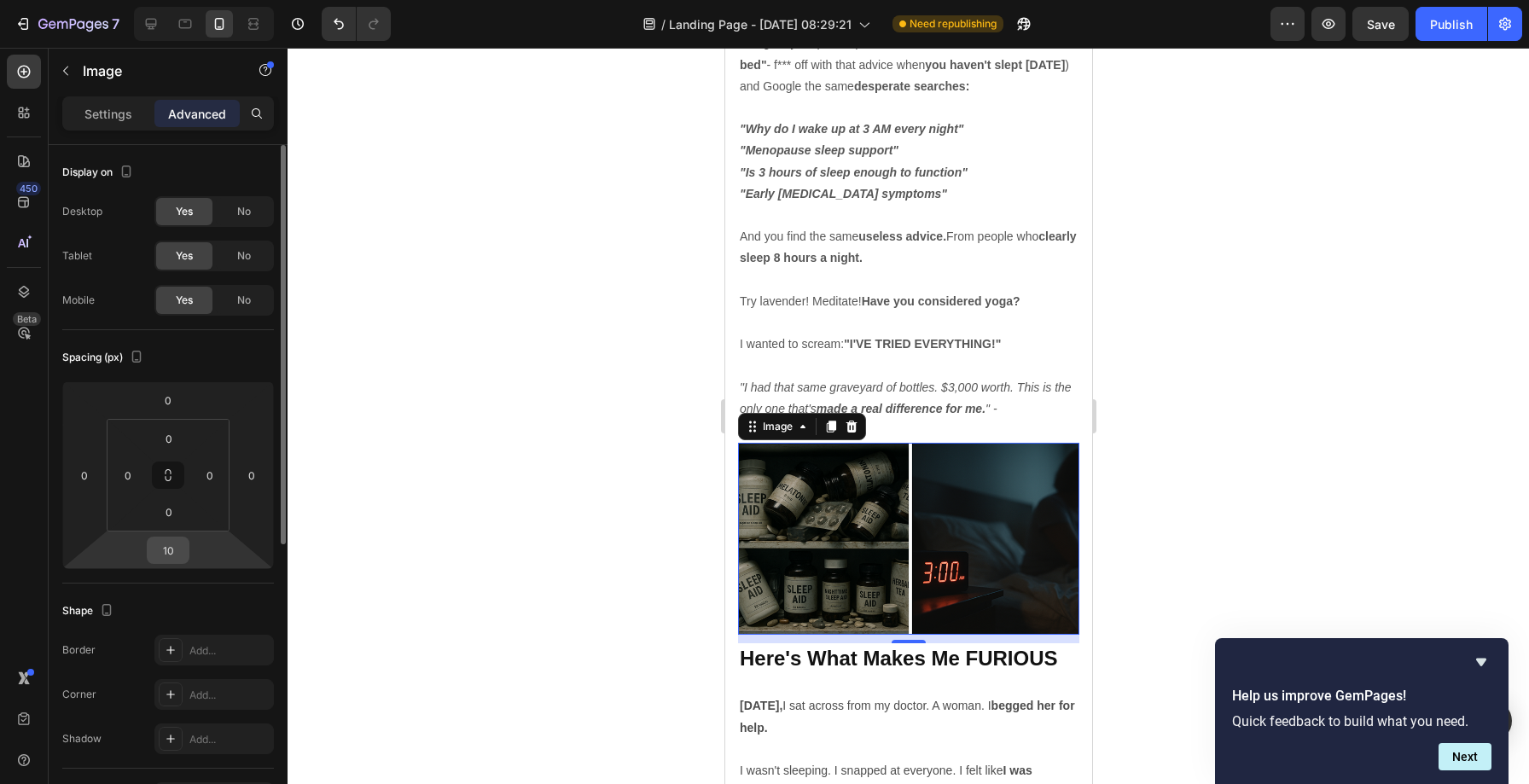
click at [168, 548] on input "10" at bounding box center [168, 550] width 34 height 26
type input "0"
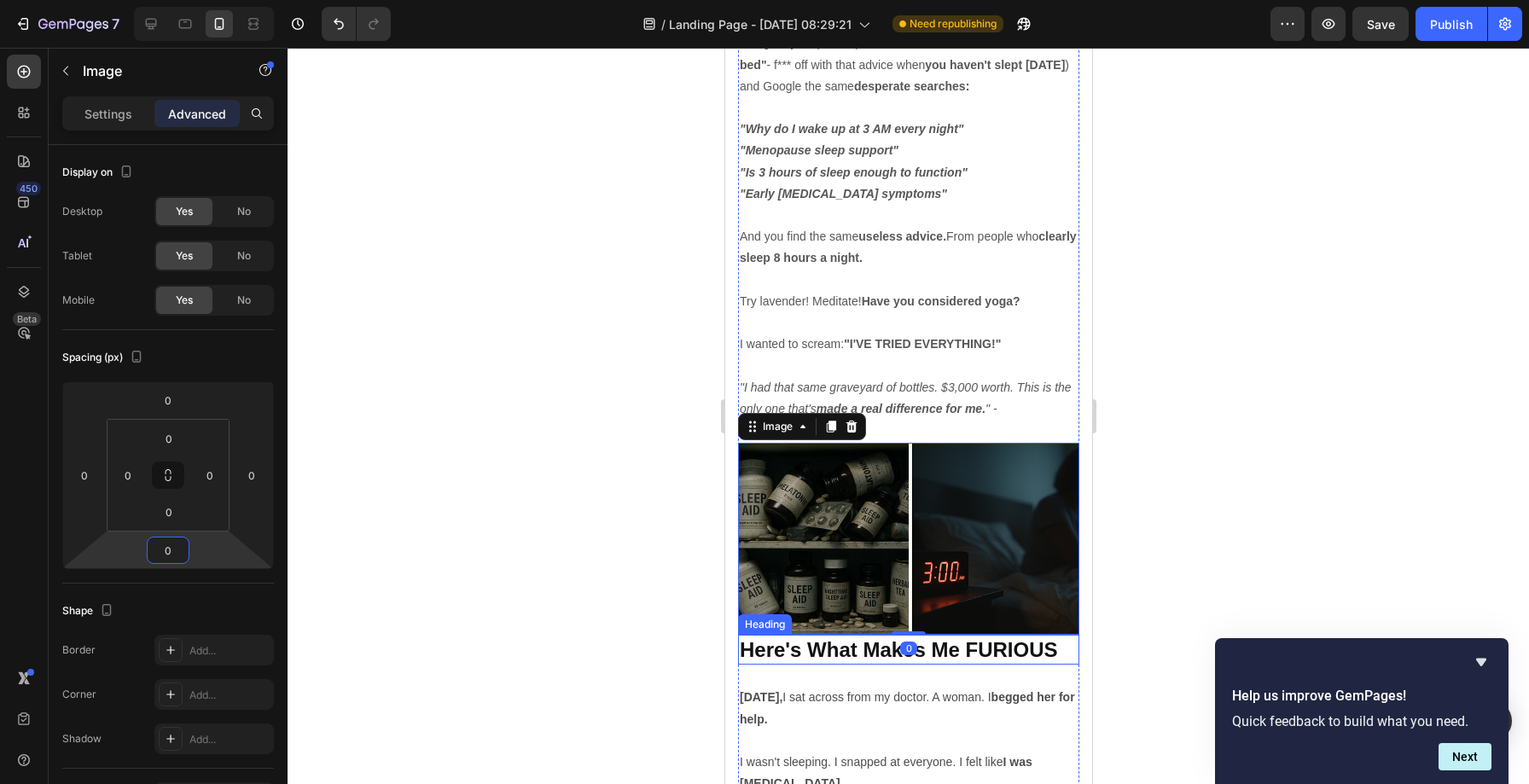
click at [770, 638] on strong "Here's What Makes Me FURIOUS" at bounding box center [897, 649] width 318 height 23
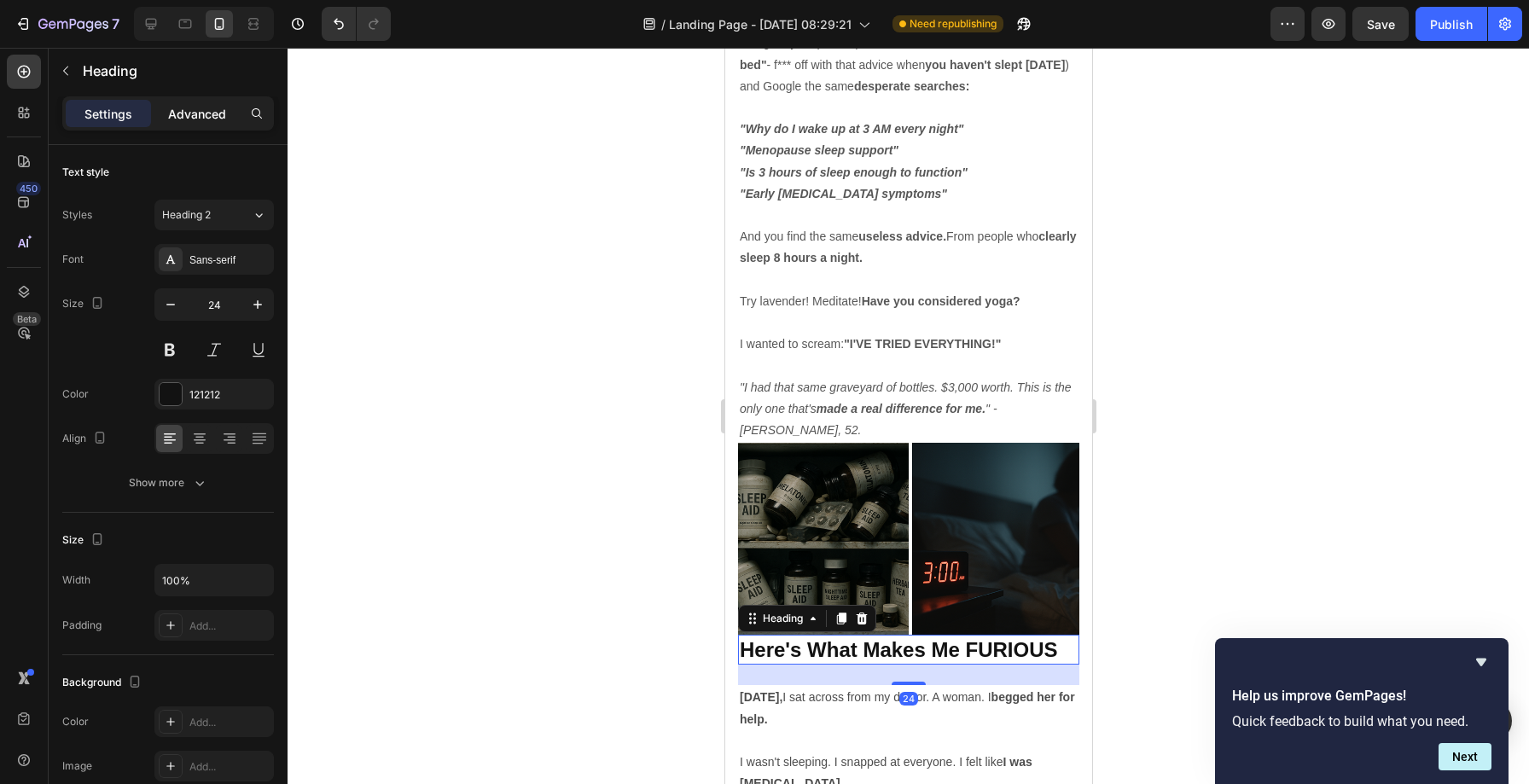
click at [174, 113] on p "Advanced" at bounding box center [197, 113] width 58 height 17
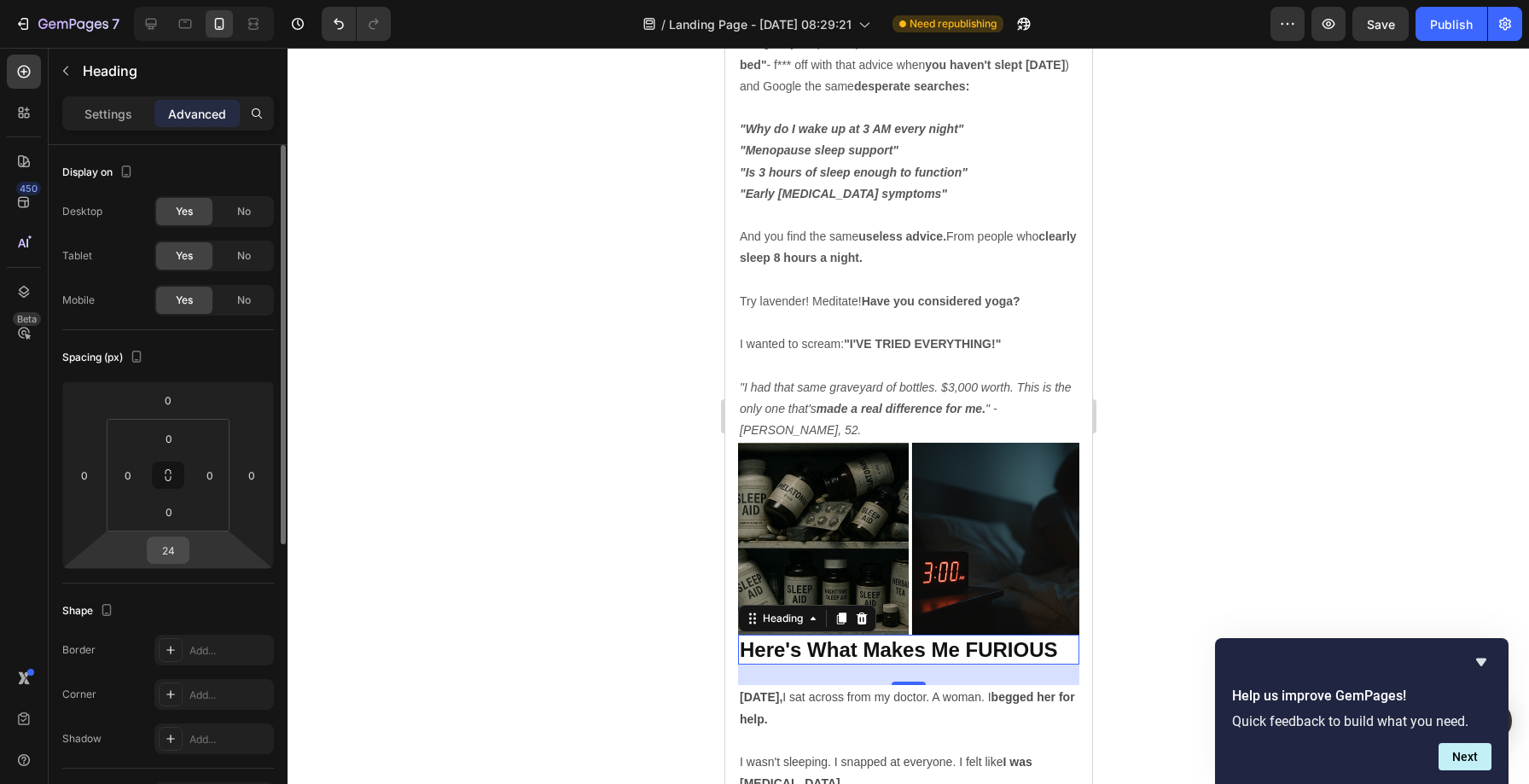
click at [164, 553] on input "24" at bounding box center [168, 550] width 34 height 26
type input "0"
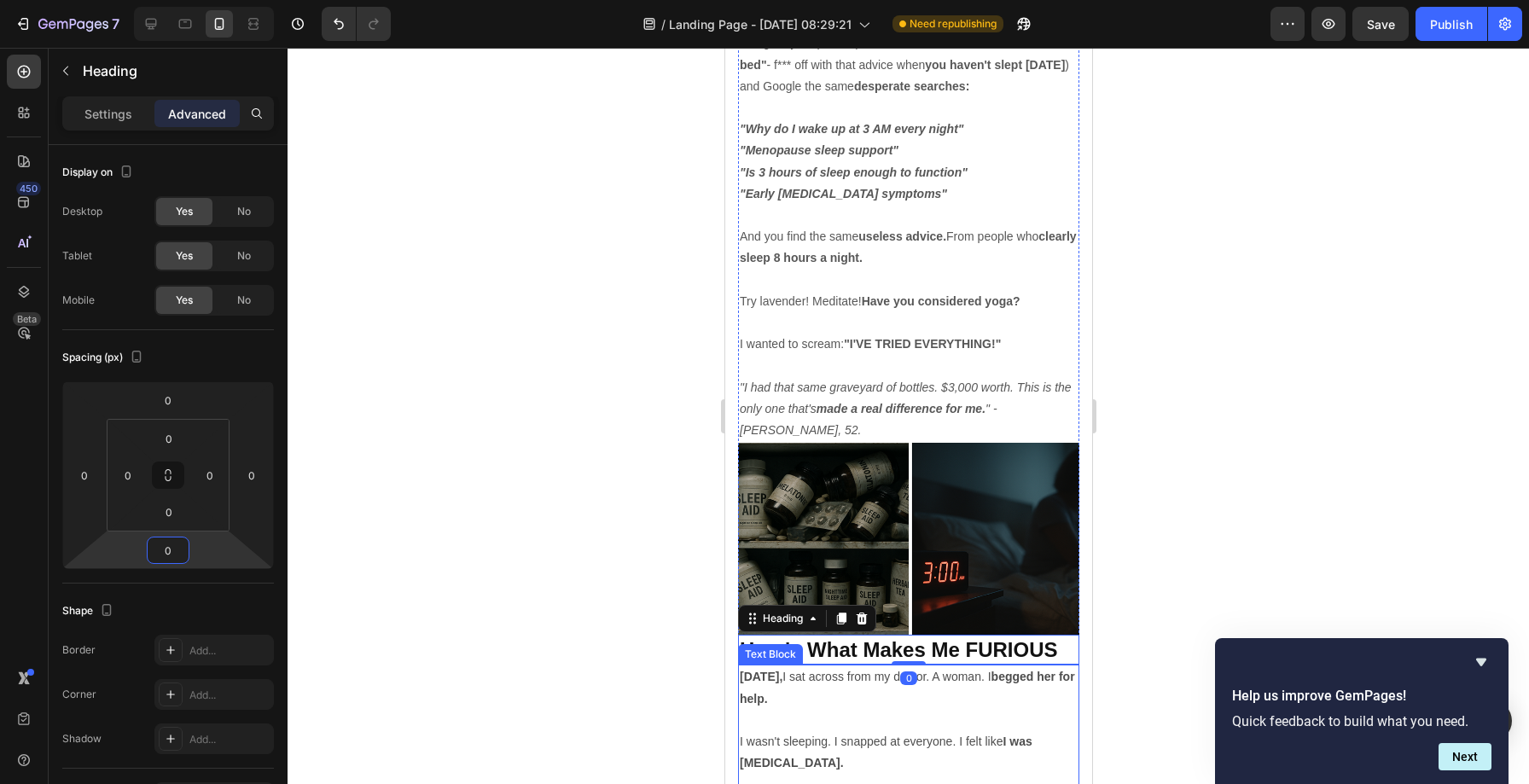
click at [804, 669] on strong "begged her for help." at bounding box center [906, 686] width 335 height 35
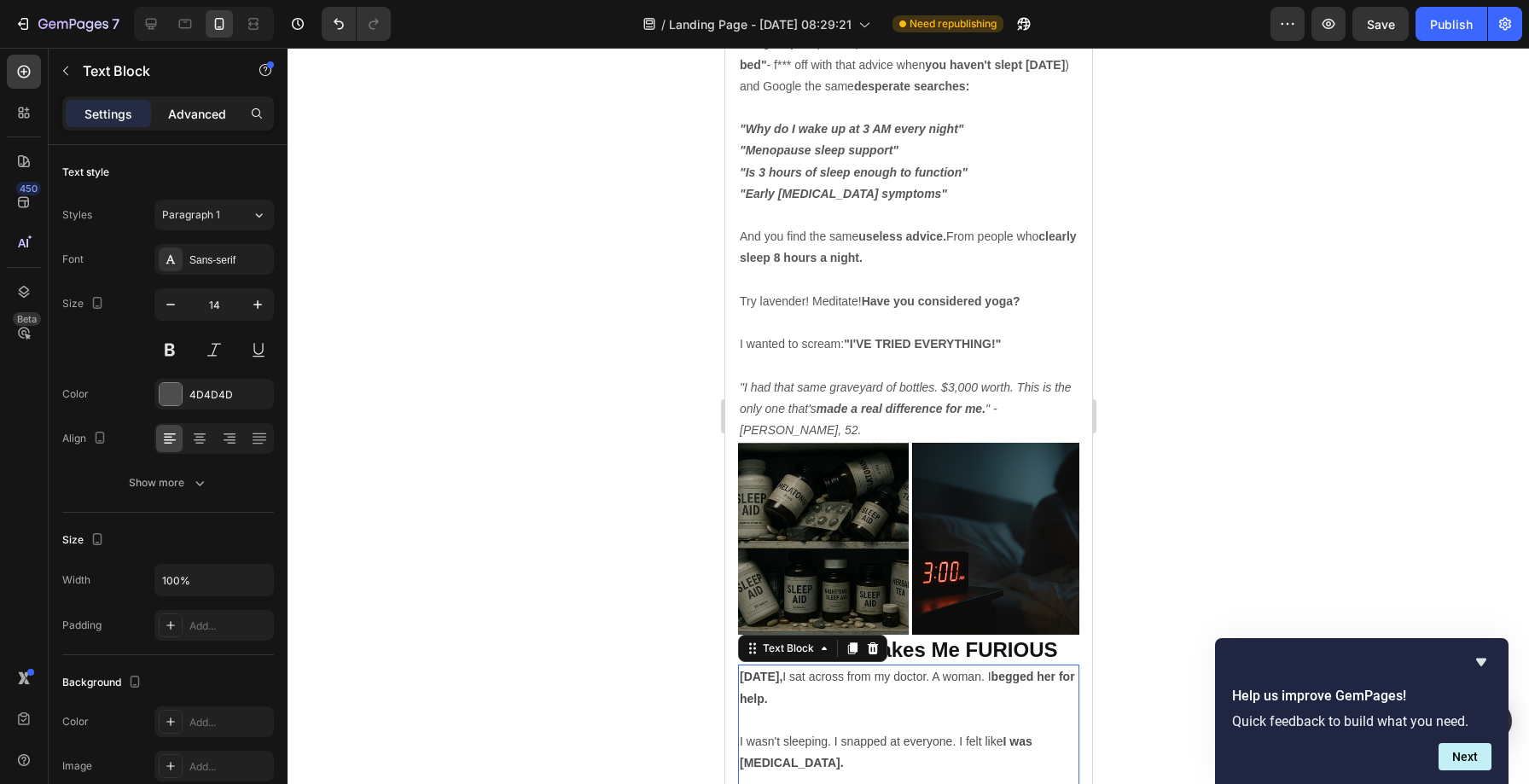
click at [189, 118] on p "Advanced" at bounding box center [197, 113] width 58 height 17
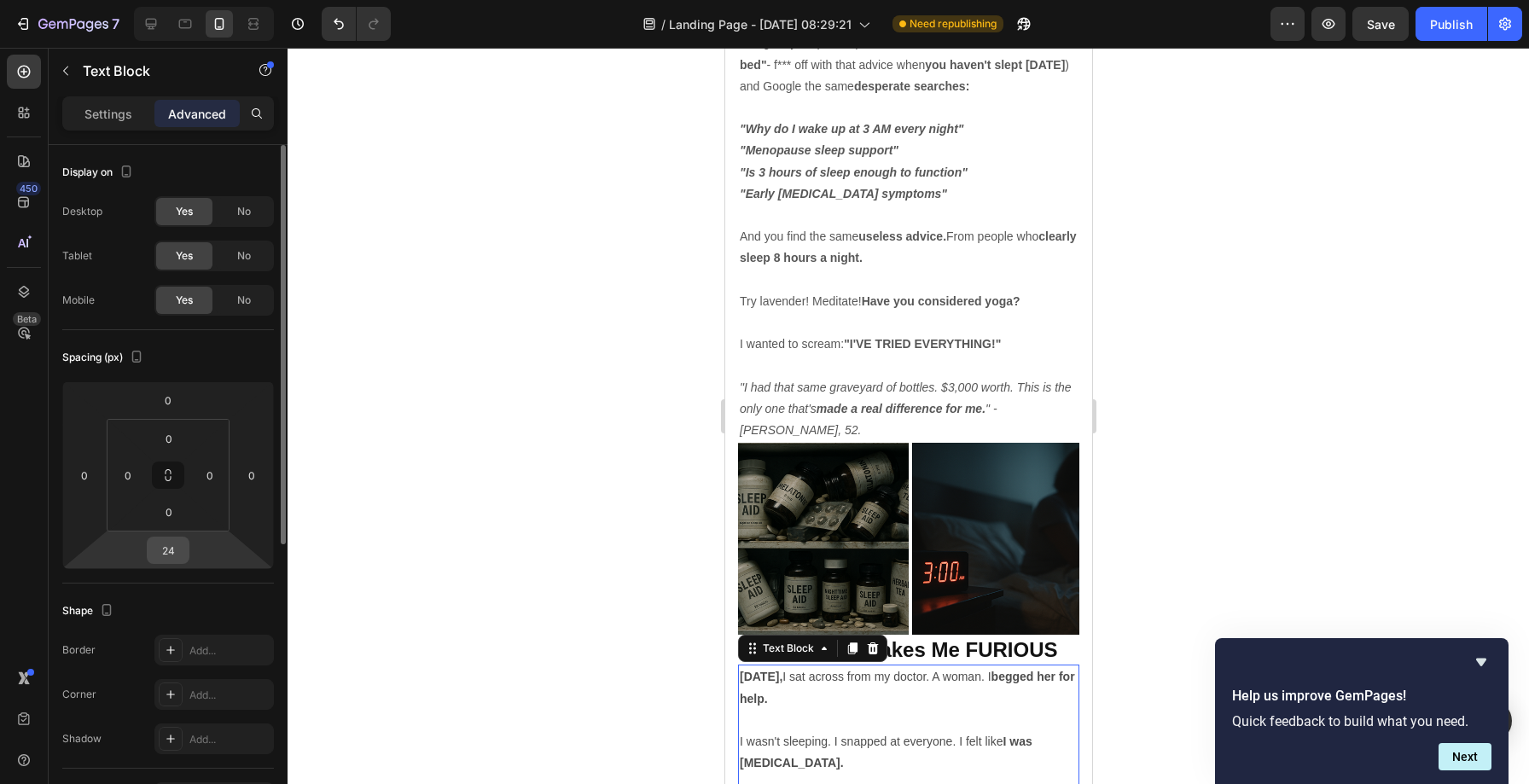
click at [168, 548] on input "24" at bounding box center [168, 550] width 34 height 26
type input "0"
click at [449, 522] on div at bounding box center [908, 416] width 1241 height 736
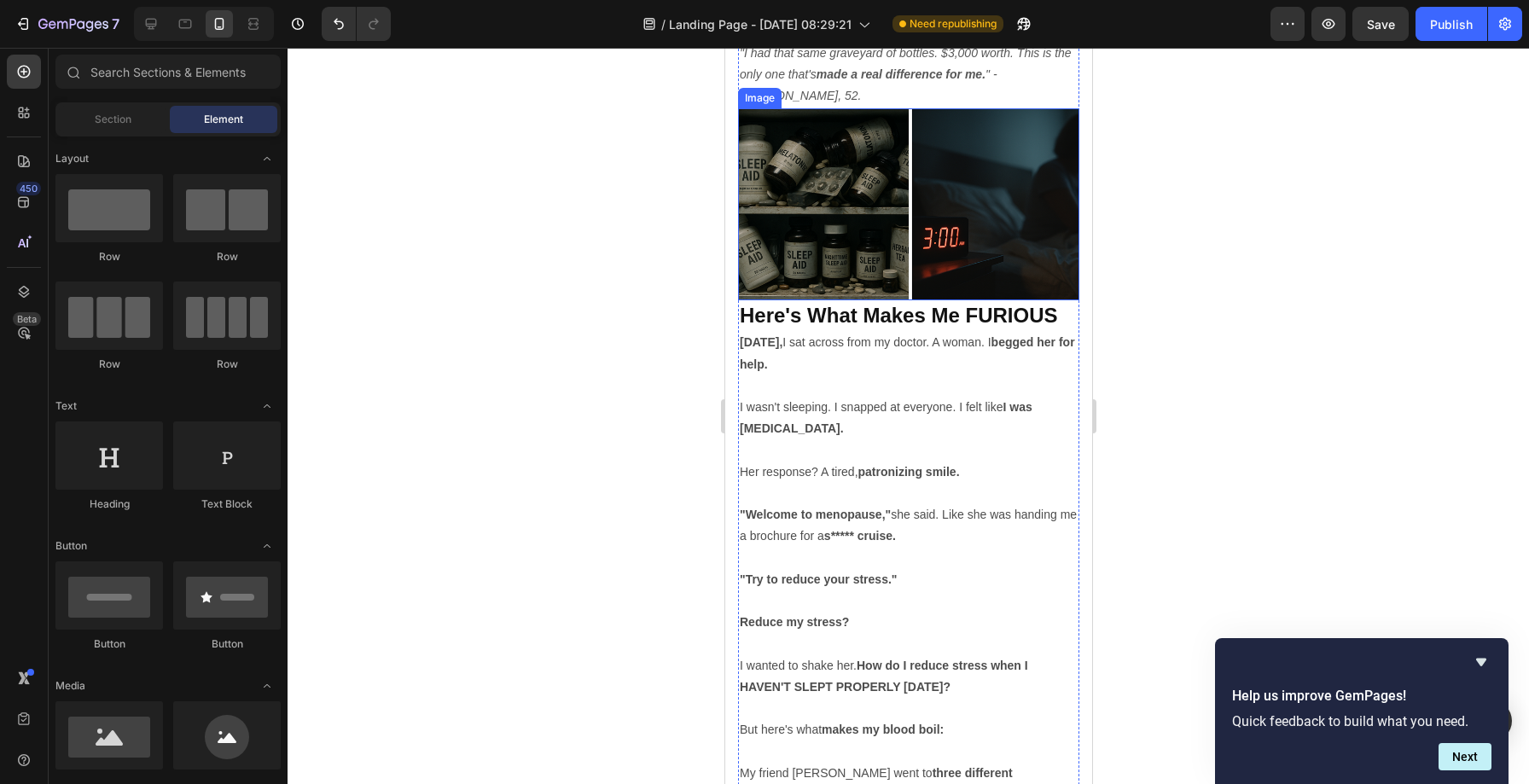
scroll to position [2637, 0]
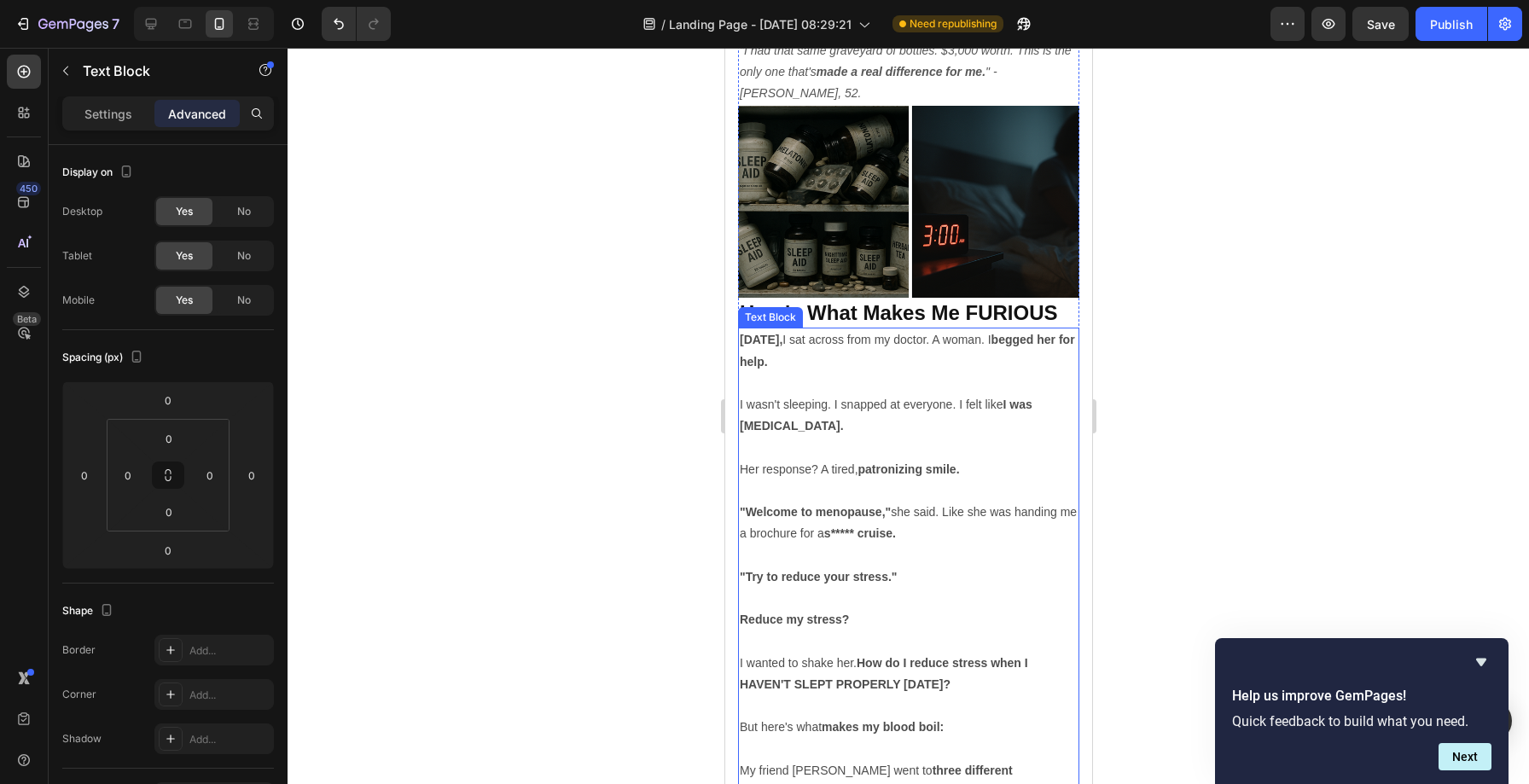
click at [922, 394] on p "I wasn't sleeping. I snapped at everyone. I felt like I was [MEDICAL_DATA]." at bounding box center [907, 415] width 338 height 42
click at [949, 394] on p "I wasn't sleeping. I snapped at everyone. I felt like I was [MEDICAL_DATA]." at bounding box center [907, 415] width 338 height 42
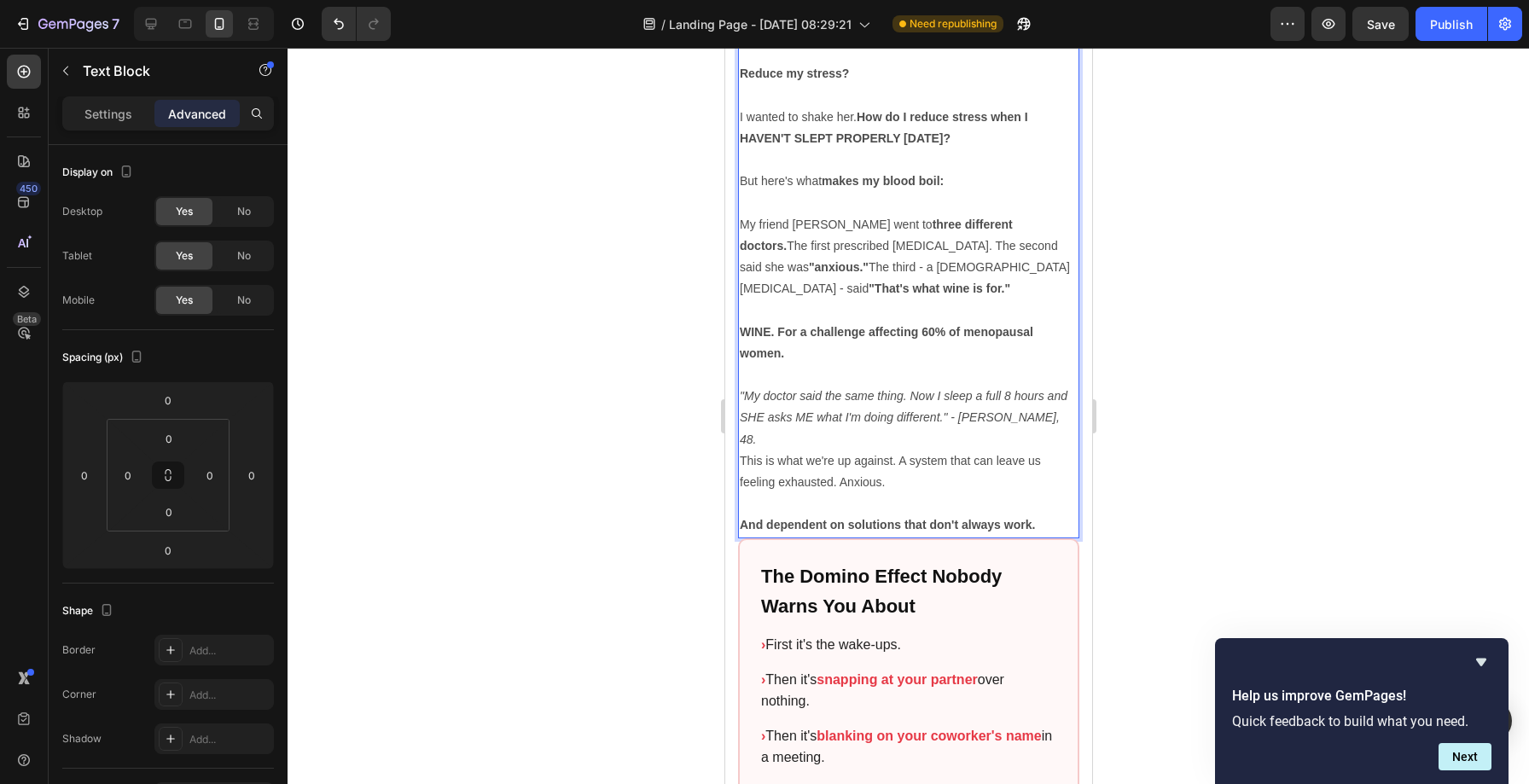
scroll to position [3338, 0]
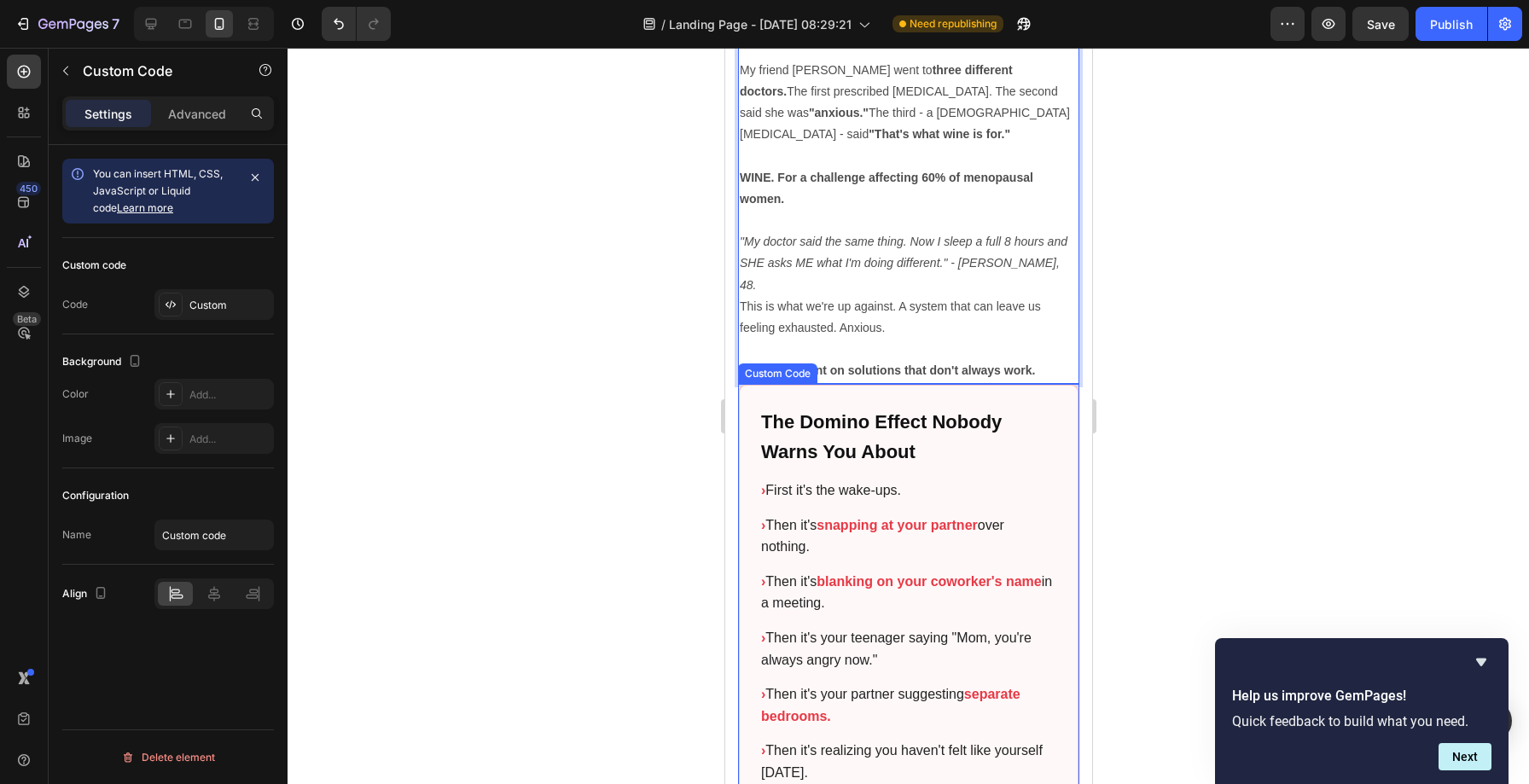
click at [872, 407] on h2 "The Domino Effect Nobody Warns You About" at bounding box center [908, 436] width 295 height 60
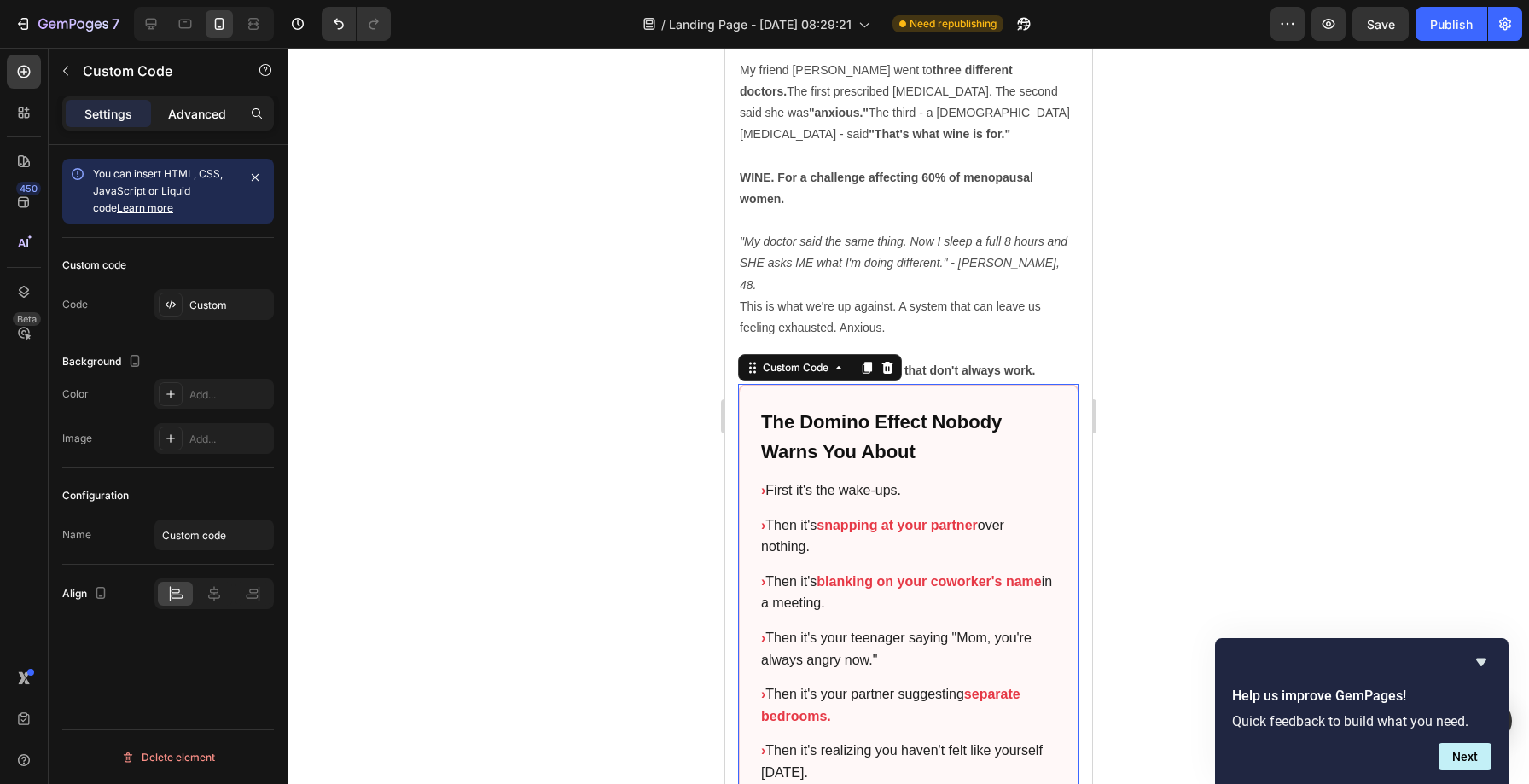
click at [183, 108] on p "Advanced" at bounding box center [197, 113] width 58 height 17
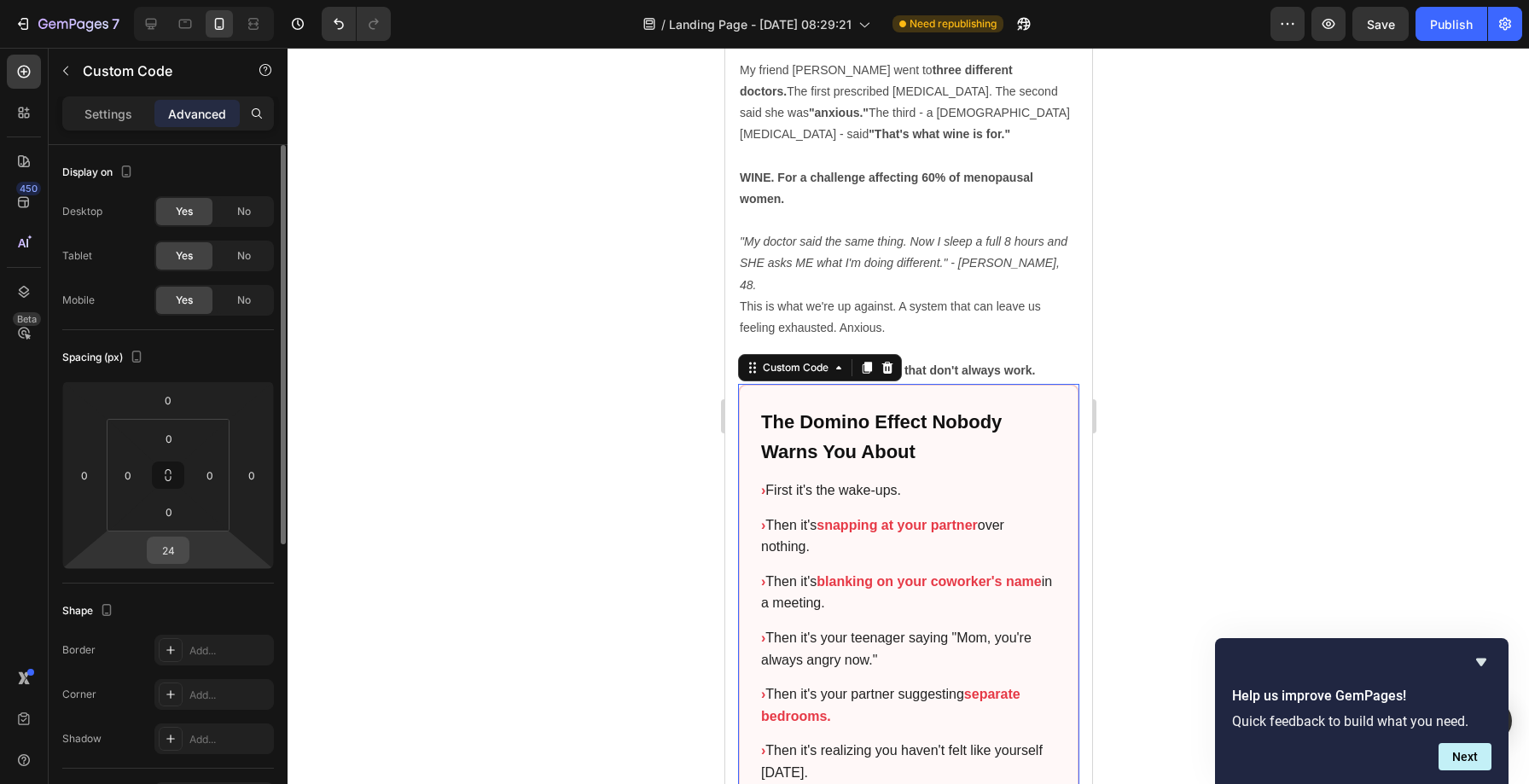
click at [175, 552] on input "24" at bounding box center [168, 550] width 34 height 26
type input "0"
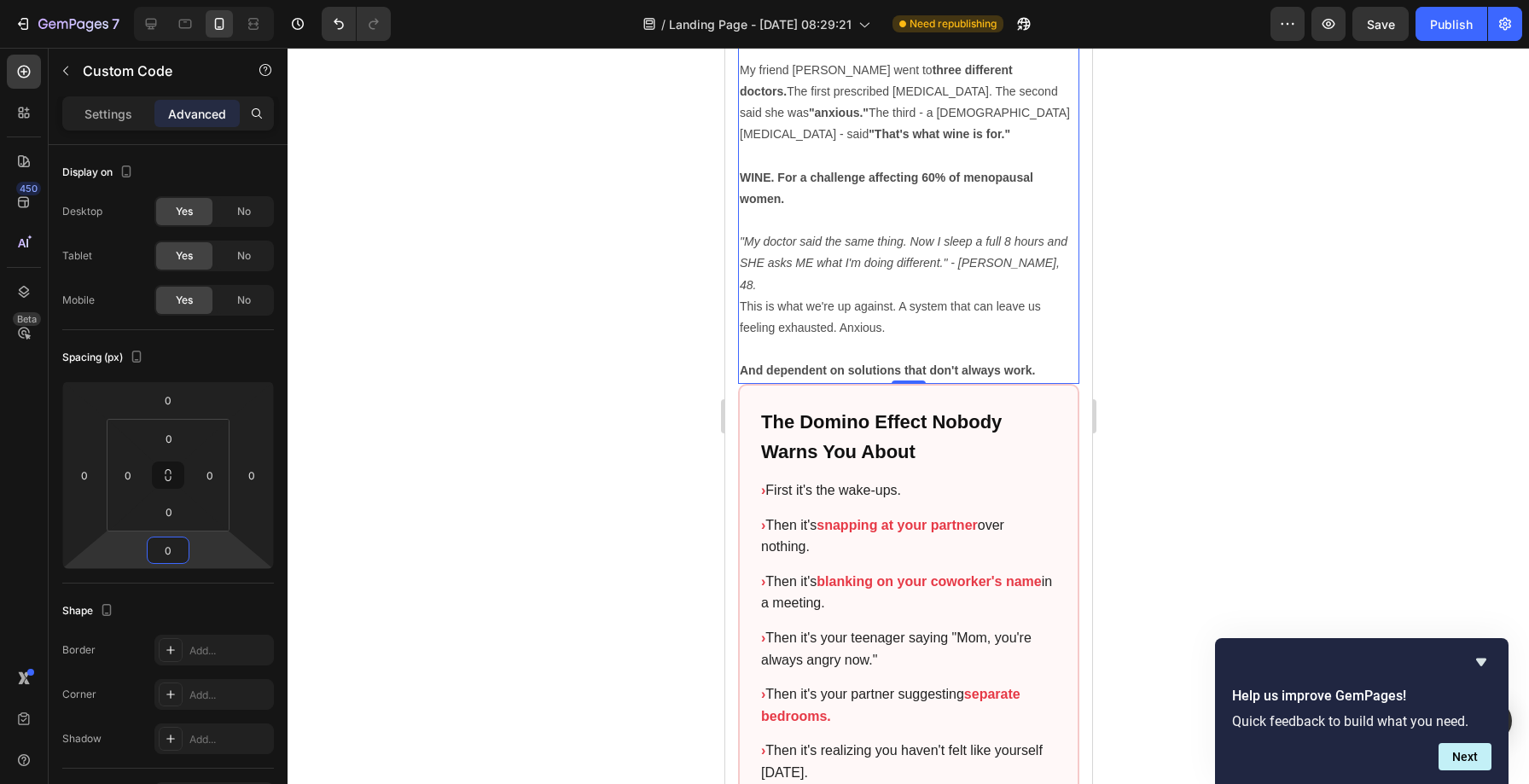
click at [971, 339] on p "Rich Text Editor. Editing area: main" at bounding box center [907, 349] width 338 height 21
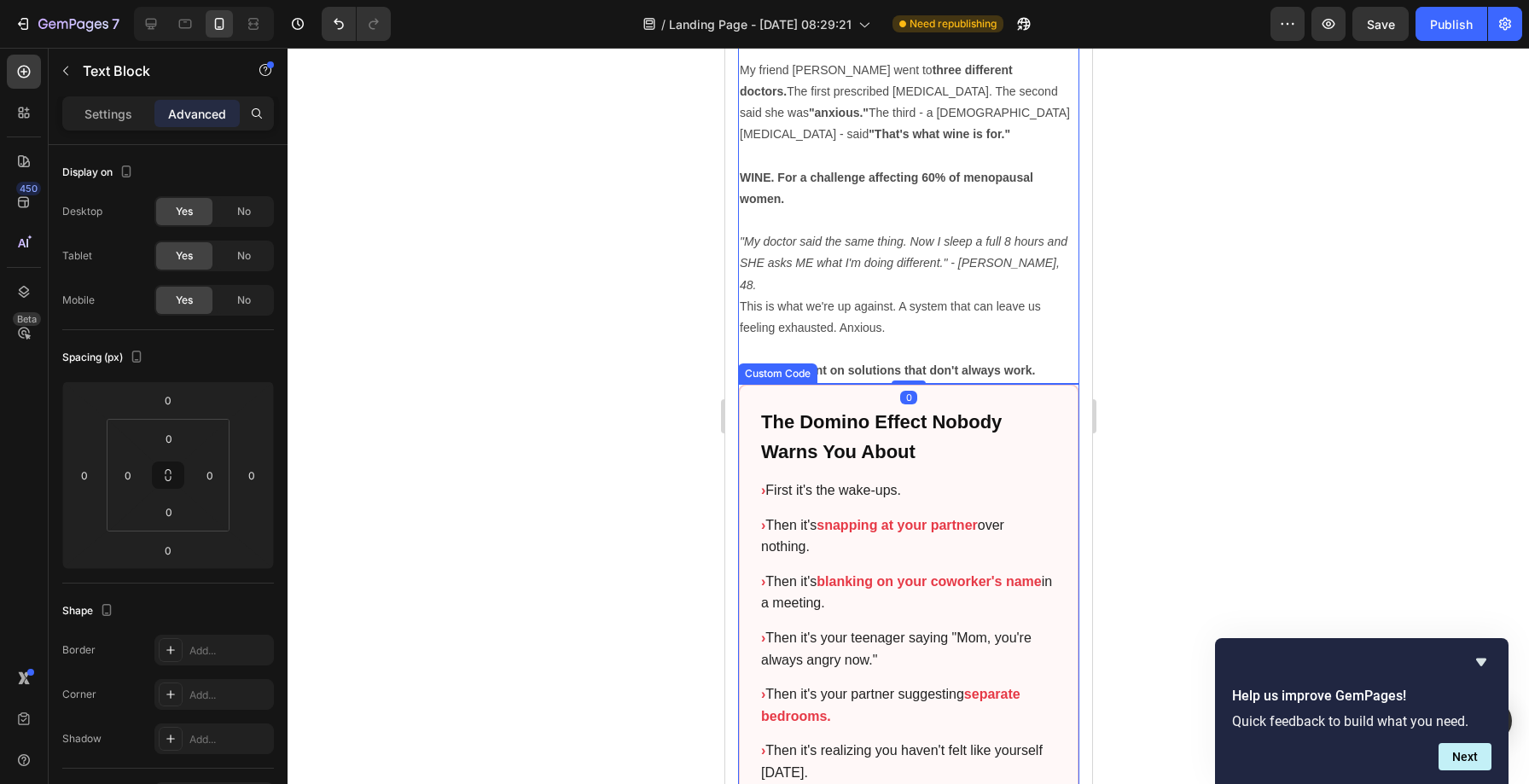
click at [936, 407] on h2 "The Domino Effect Nobody Warns You About" at bounding box center [908, 436] width 295 height 60
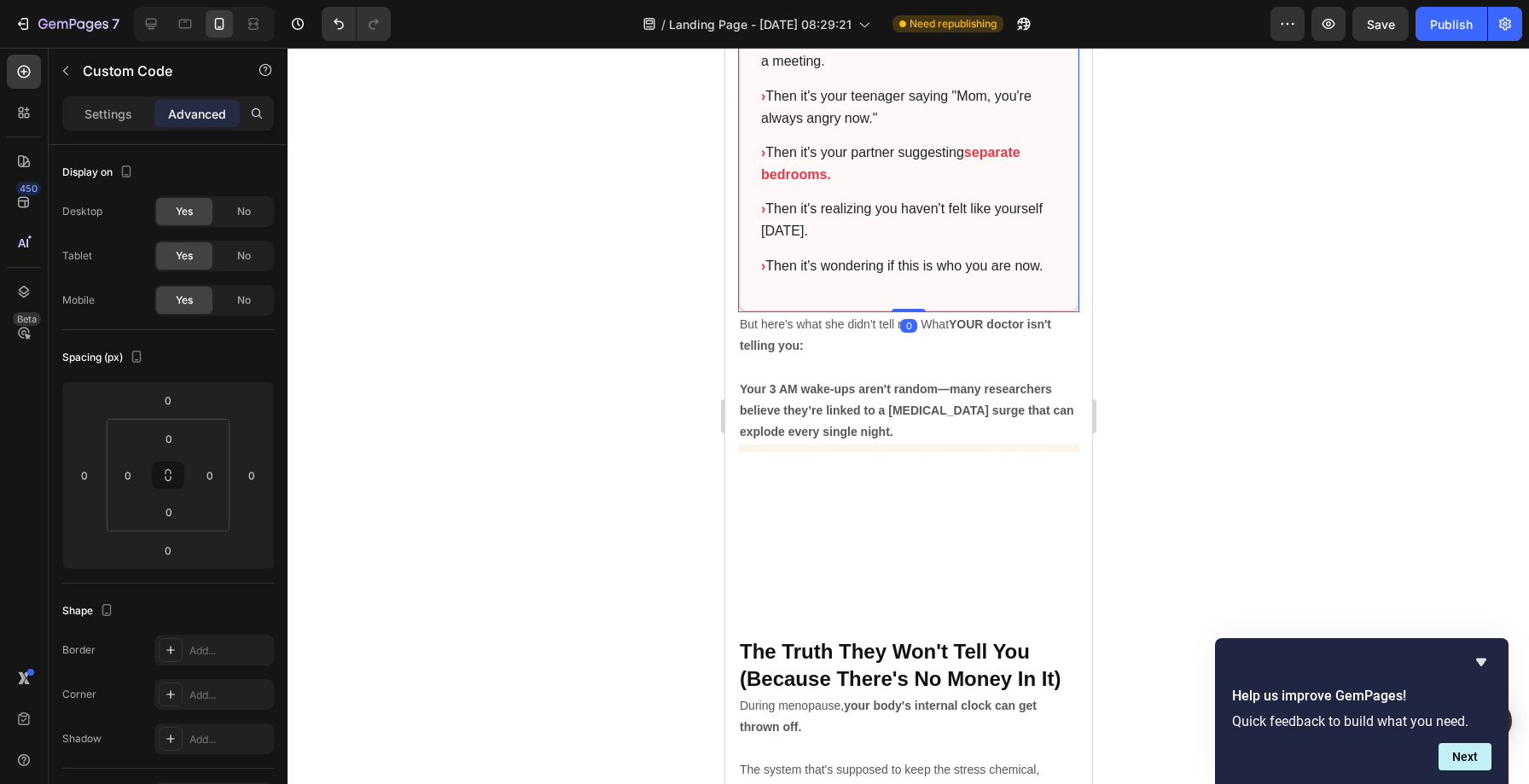
scroll to position [3875, 0]
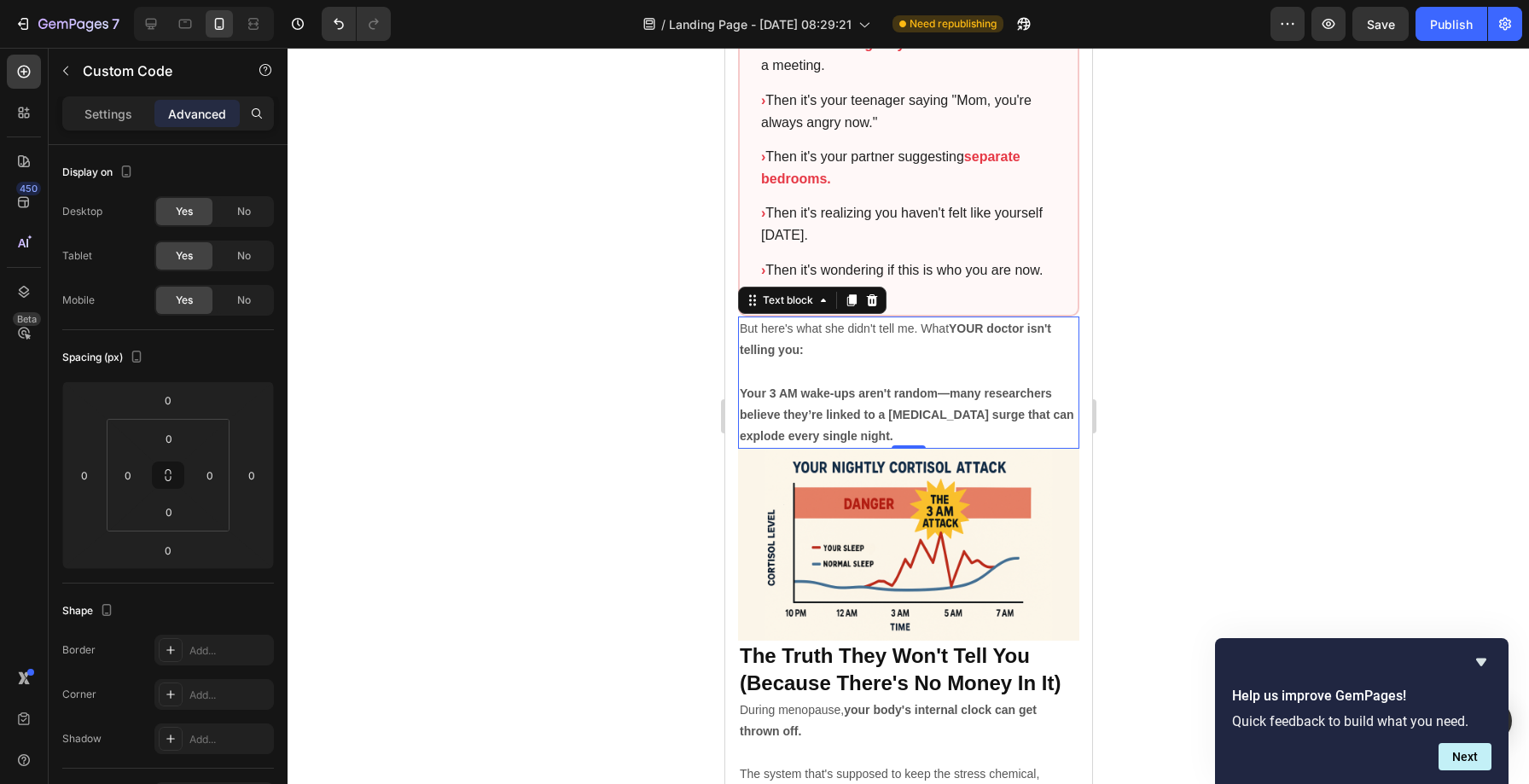
click at [817, 318] on p "But here's what she didn't tell me. What YOUR doctor isn't telling you:" at bounding box center [907, 340] width 338 height 42
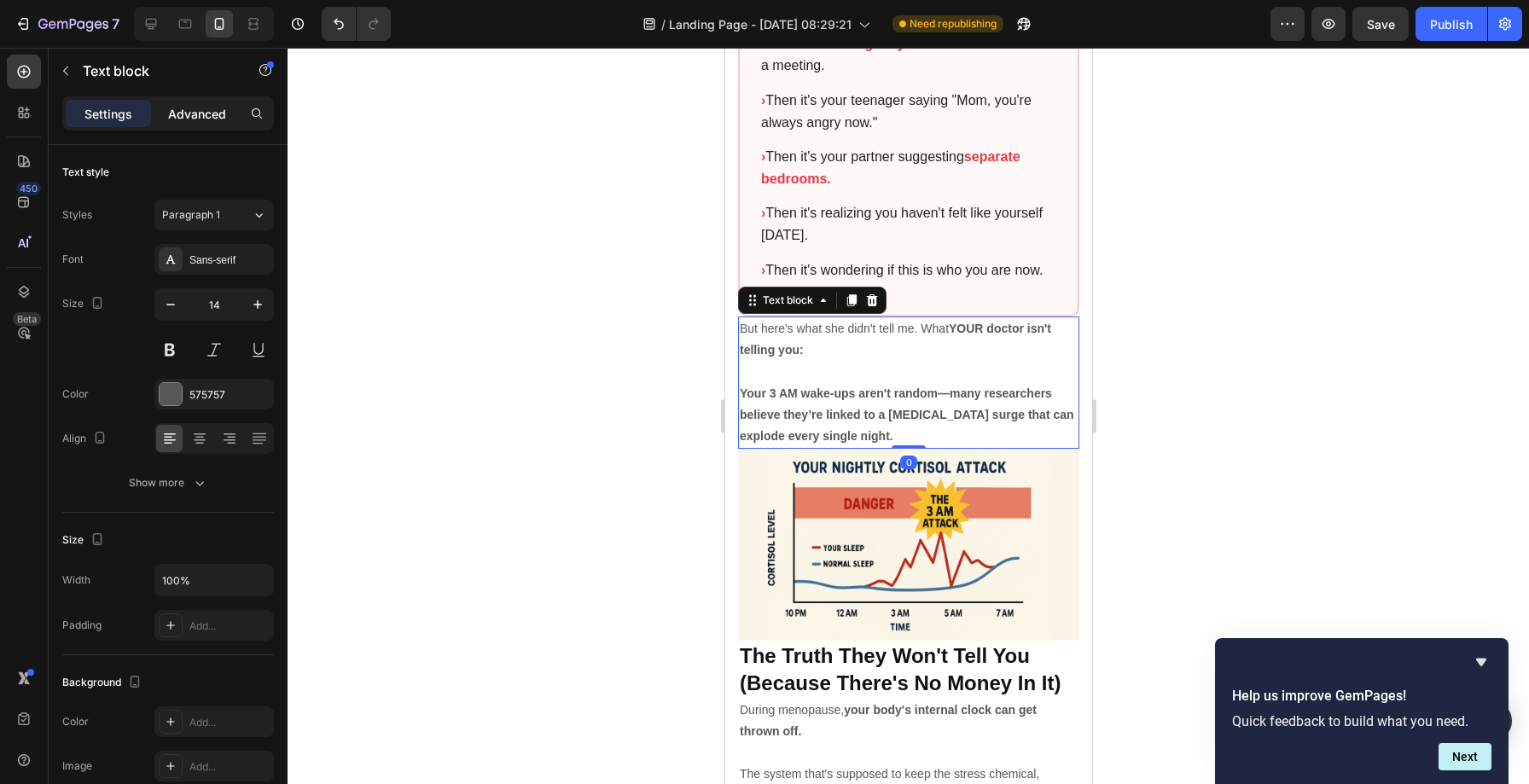
click at [188, 107] on p "Advanced" at bounding box center [197, 113] width 58 height 17
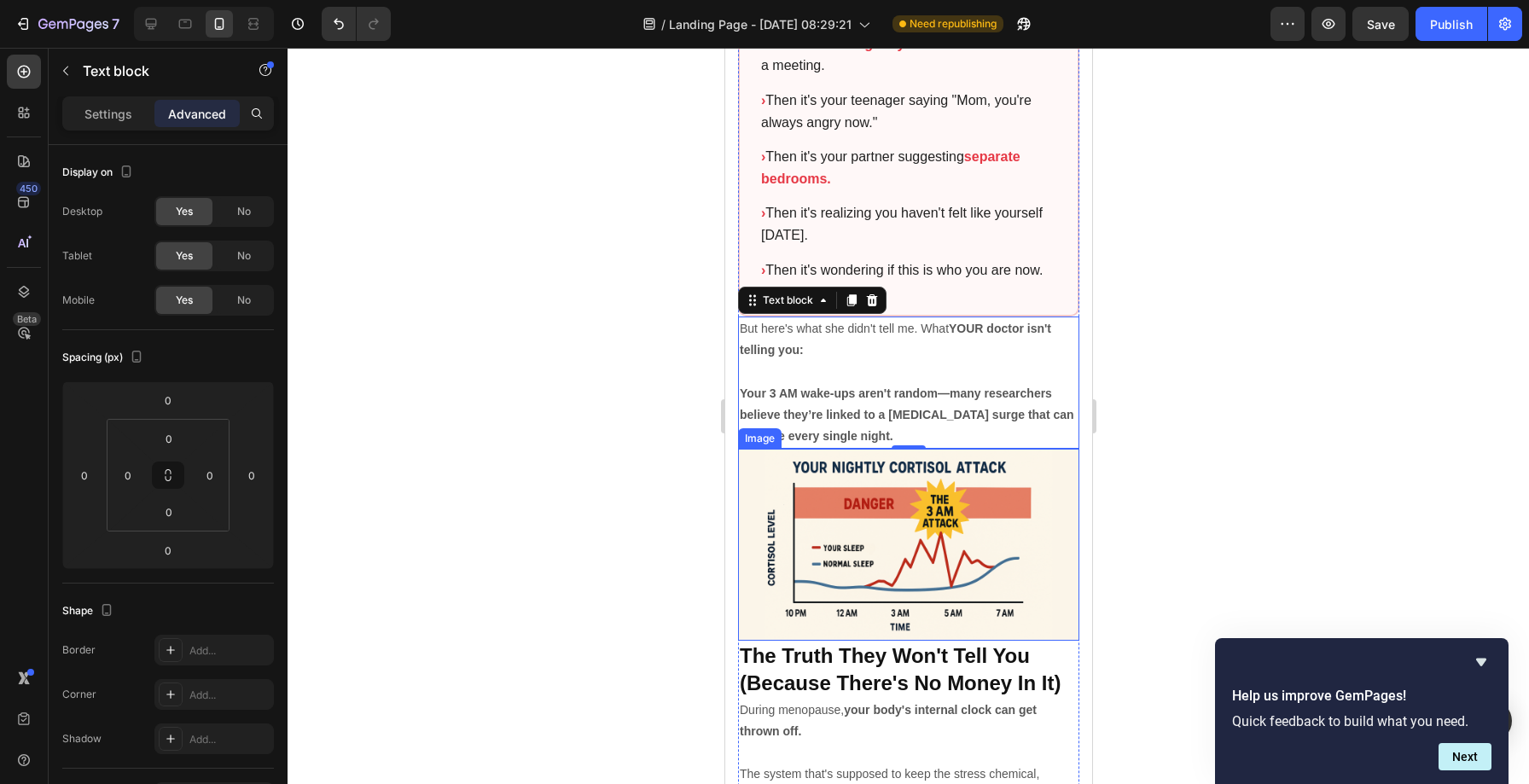
click at [860, 448] on img at bounding box center [908, 544] width 342 height 191
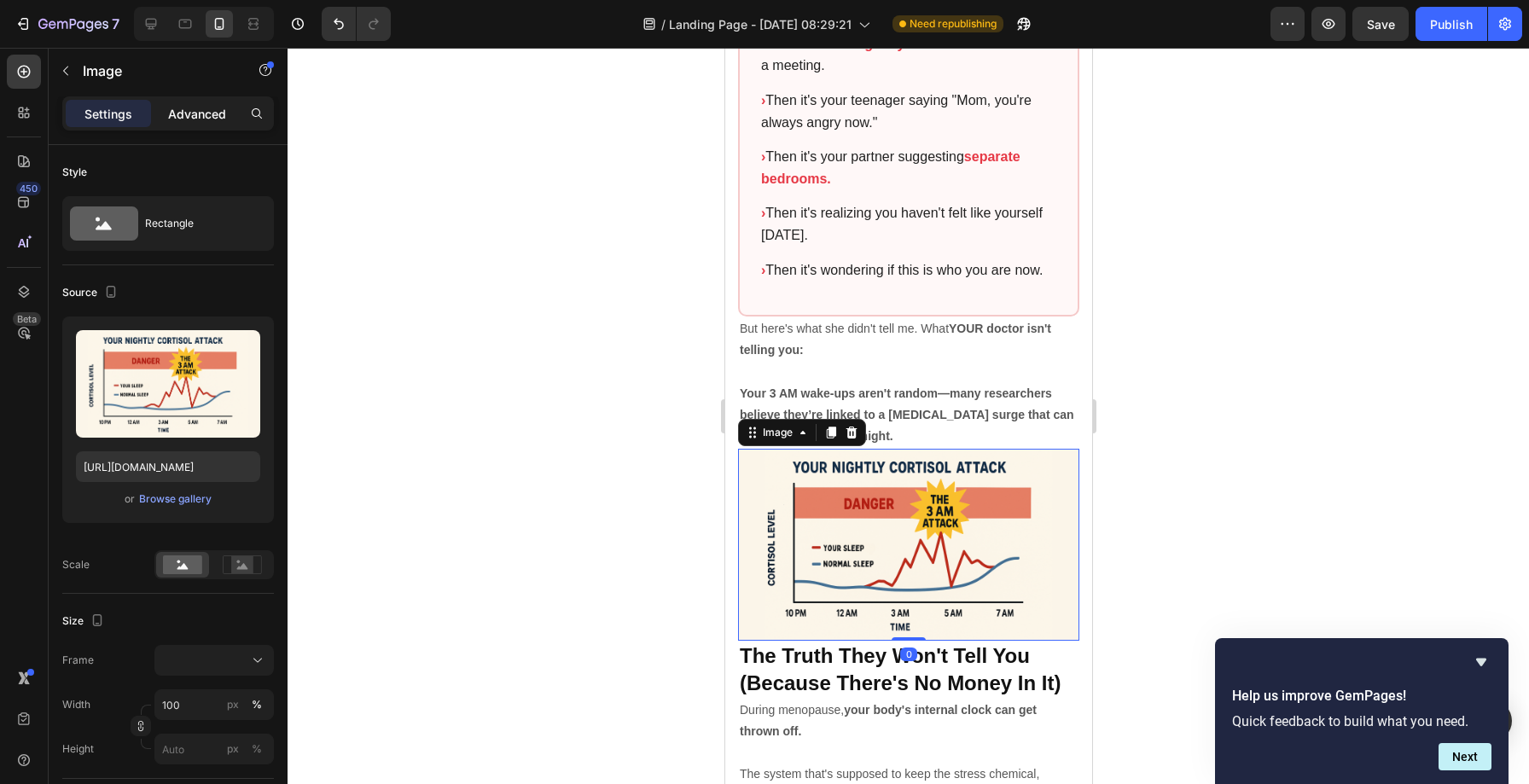
click at [186, 117] on p "Advanced" at bounding box center [197, 113] width 58 height 17
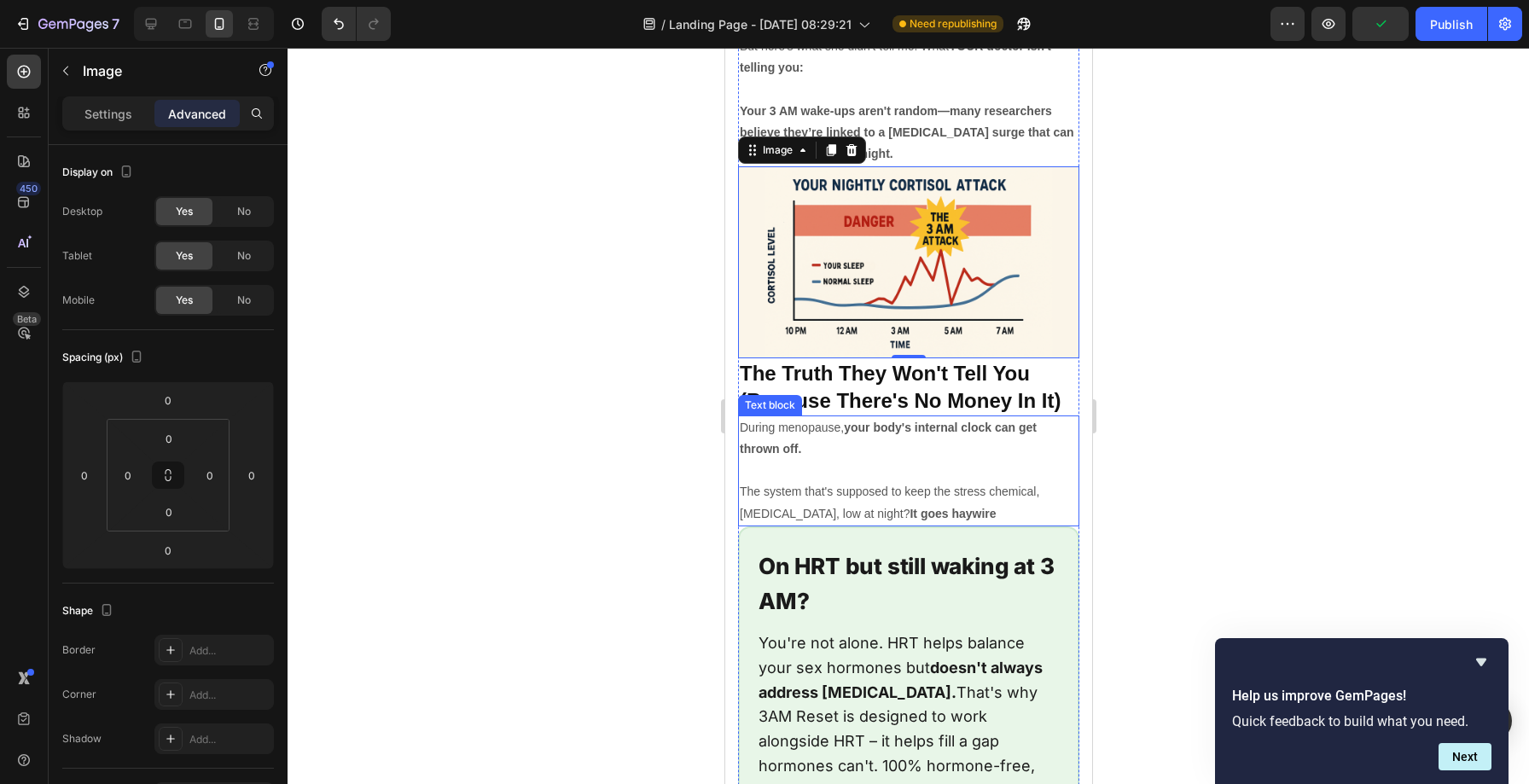
scroll to position [4162, 0]
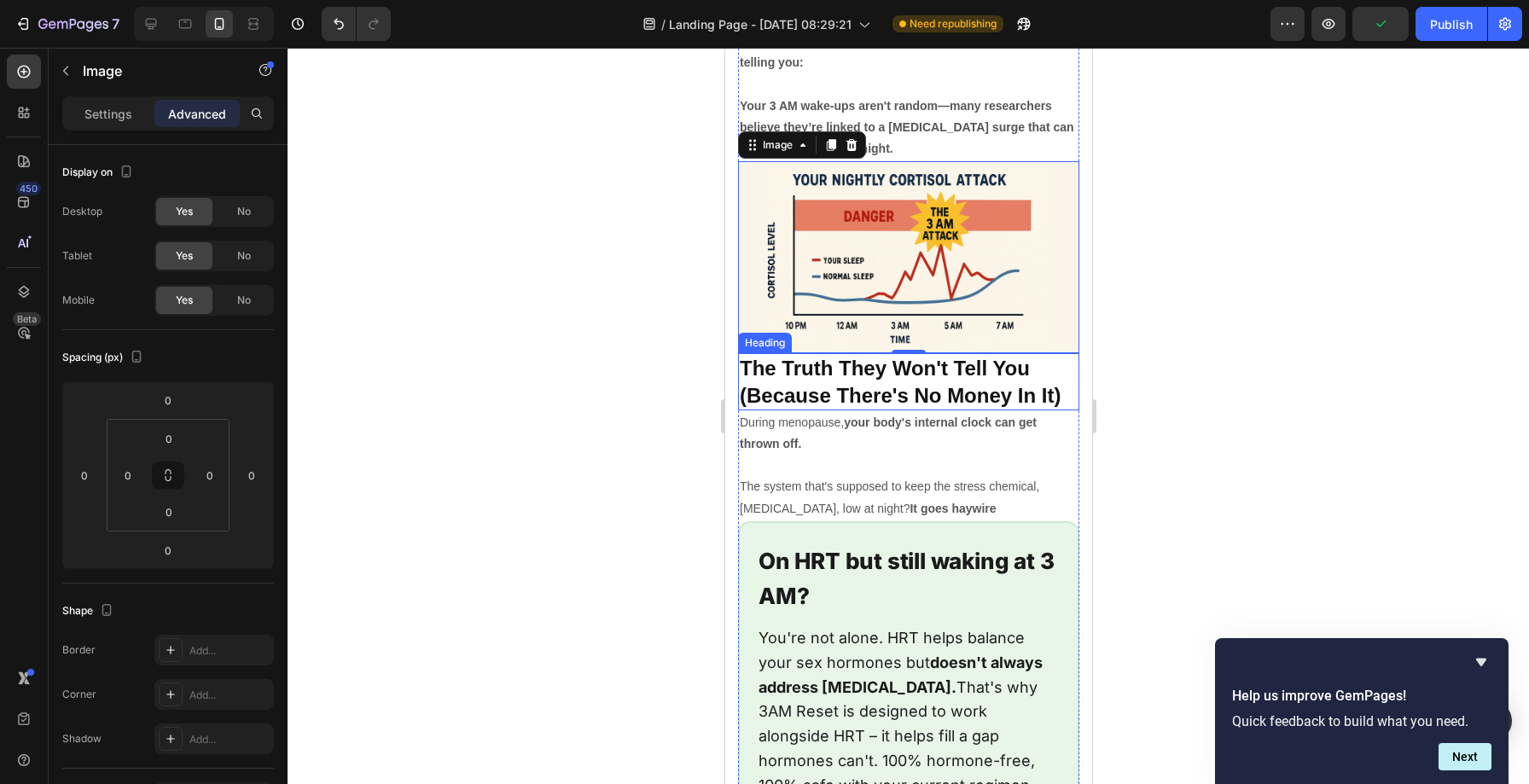
click at [785, 356] on strong "The Truth They Won't Tell You (Because There's No Money In It)" at bounding box center [898, 381] width 320 height 50
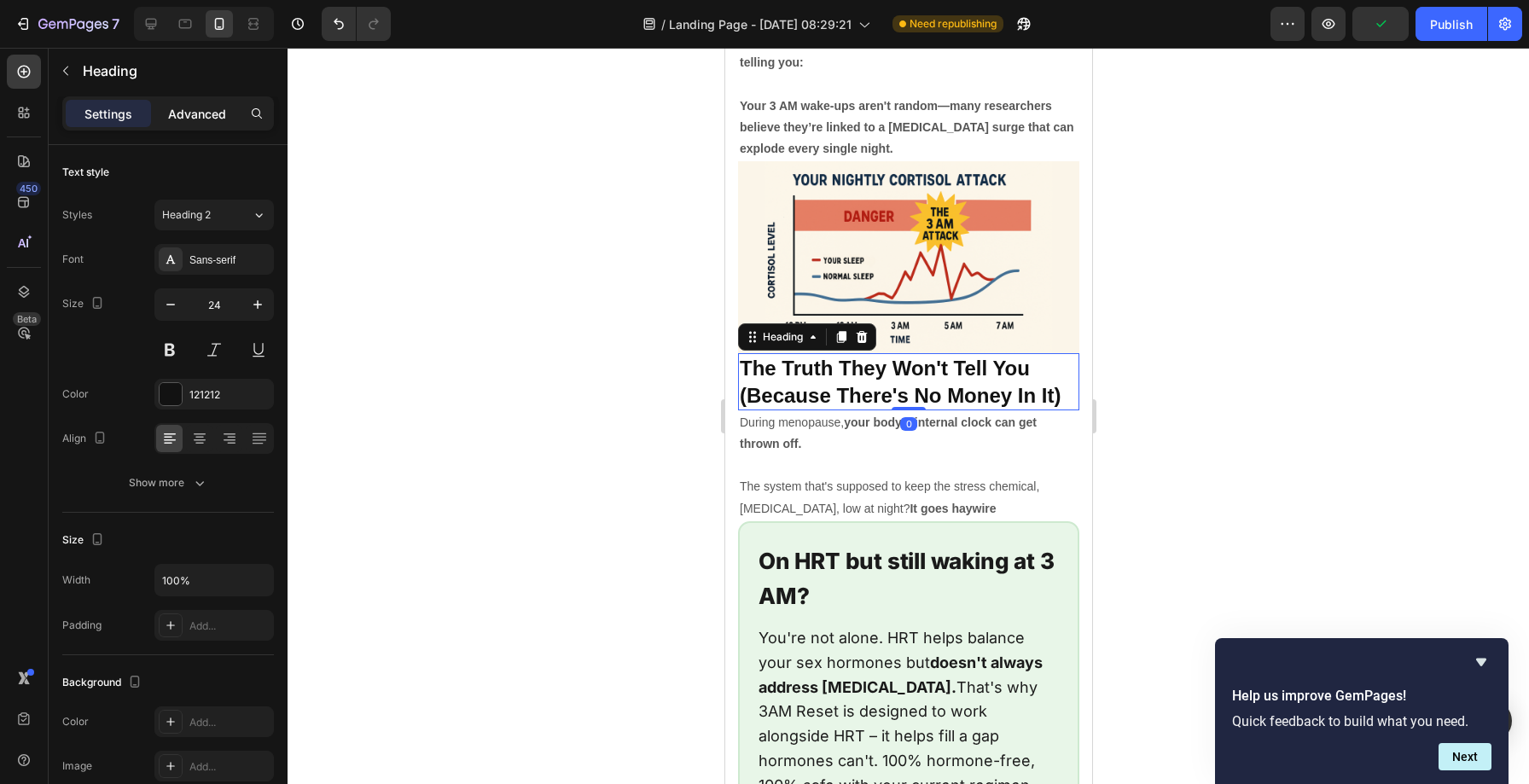
click at [188, 120] on p "Advanced" at bounding box center [197, 113] width 58 height 17
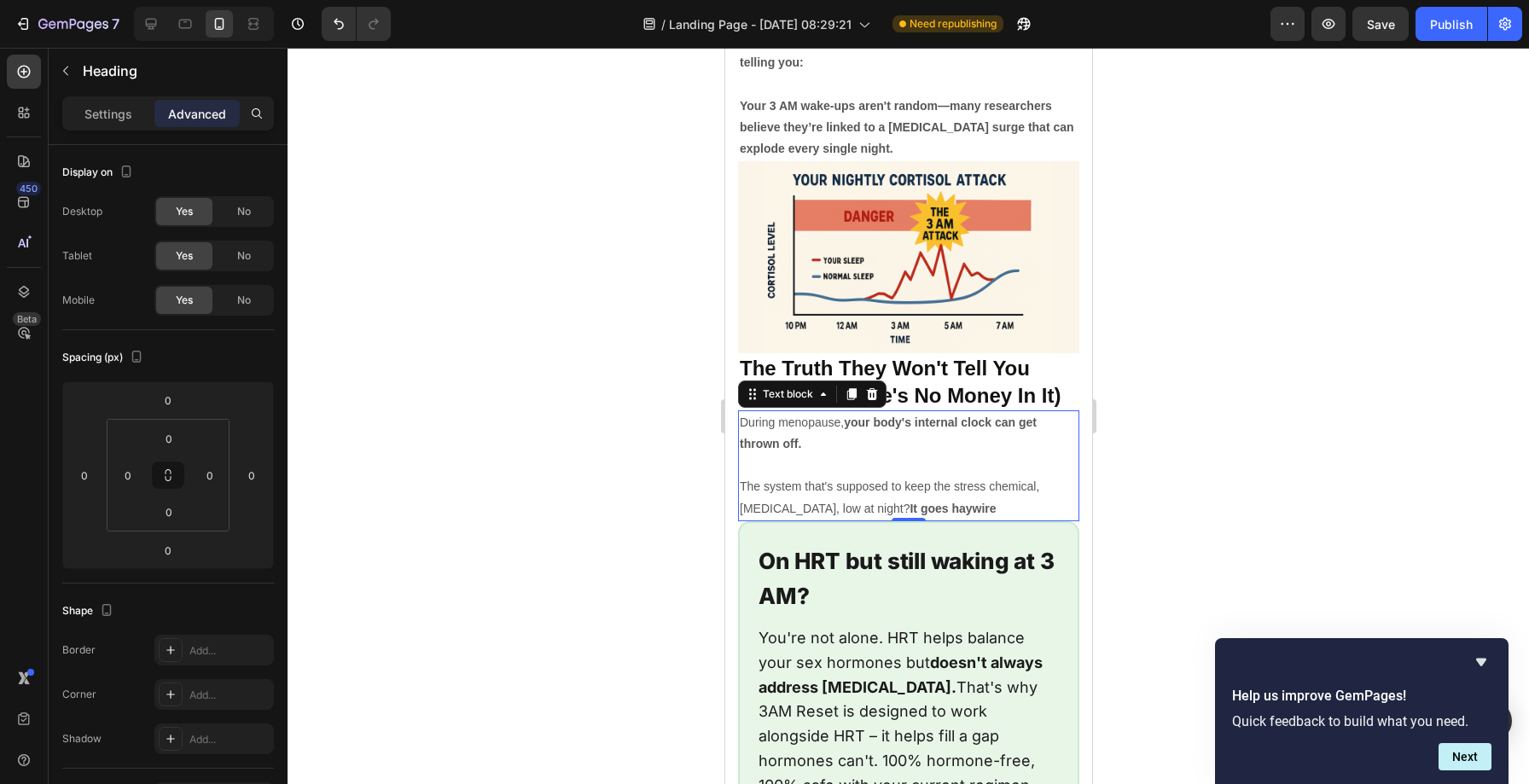
click at [777, 415] on strong "your body's internal clock can get thrown off." at bounding box center [886, 432] width 296 height 35
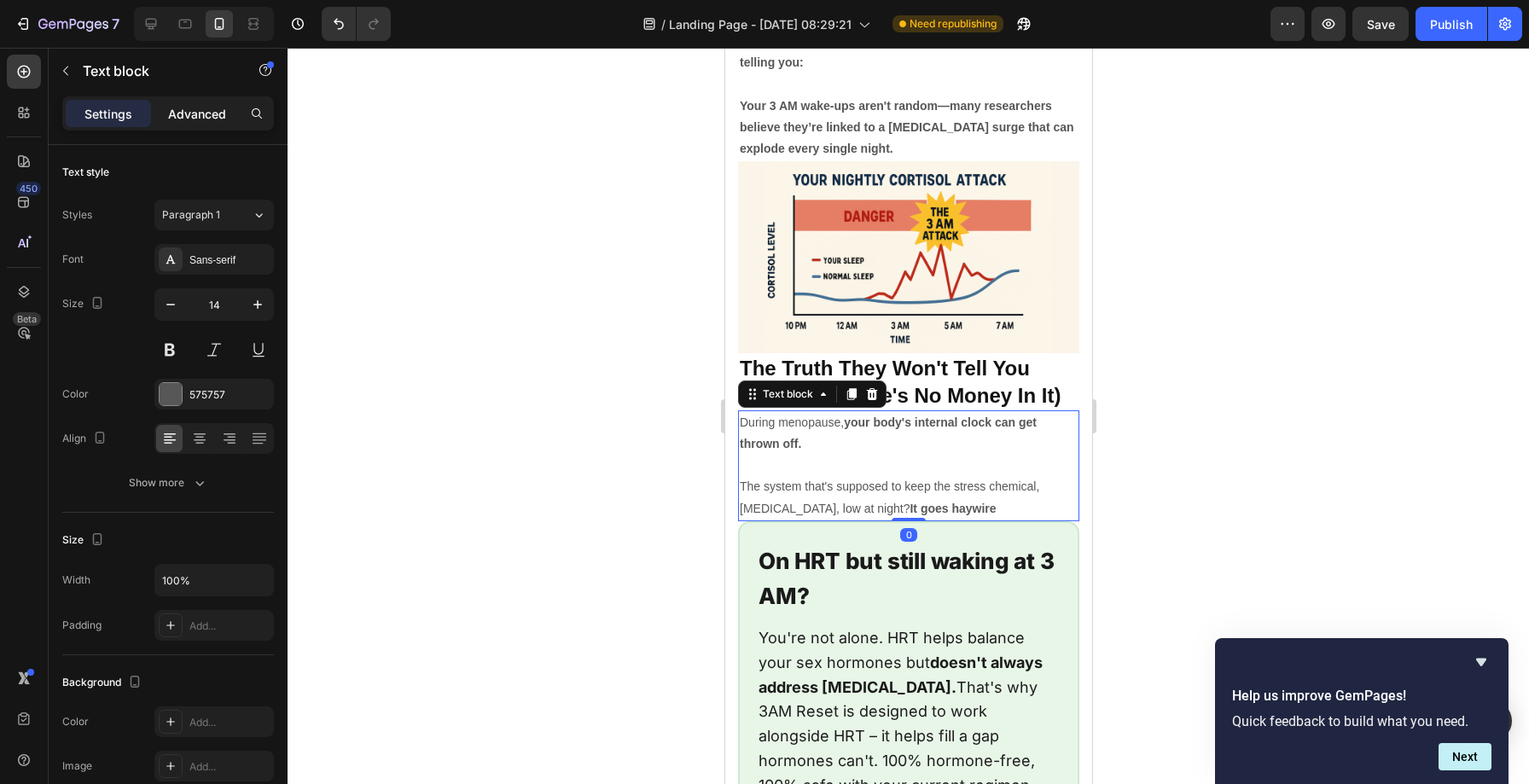
click at [206, 115] on p "Advanced" at bounding box center [197, 113] width 58 height 17
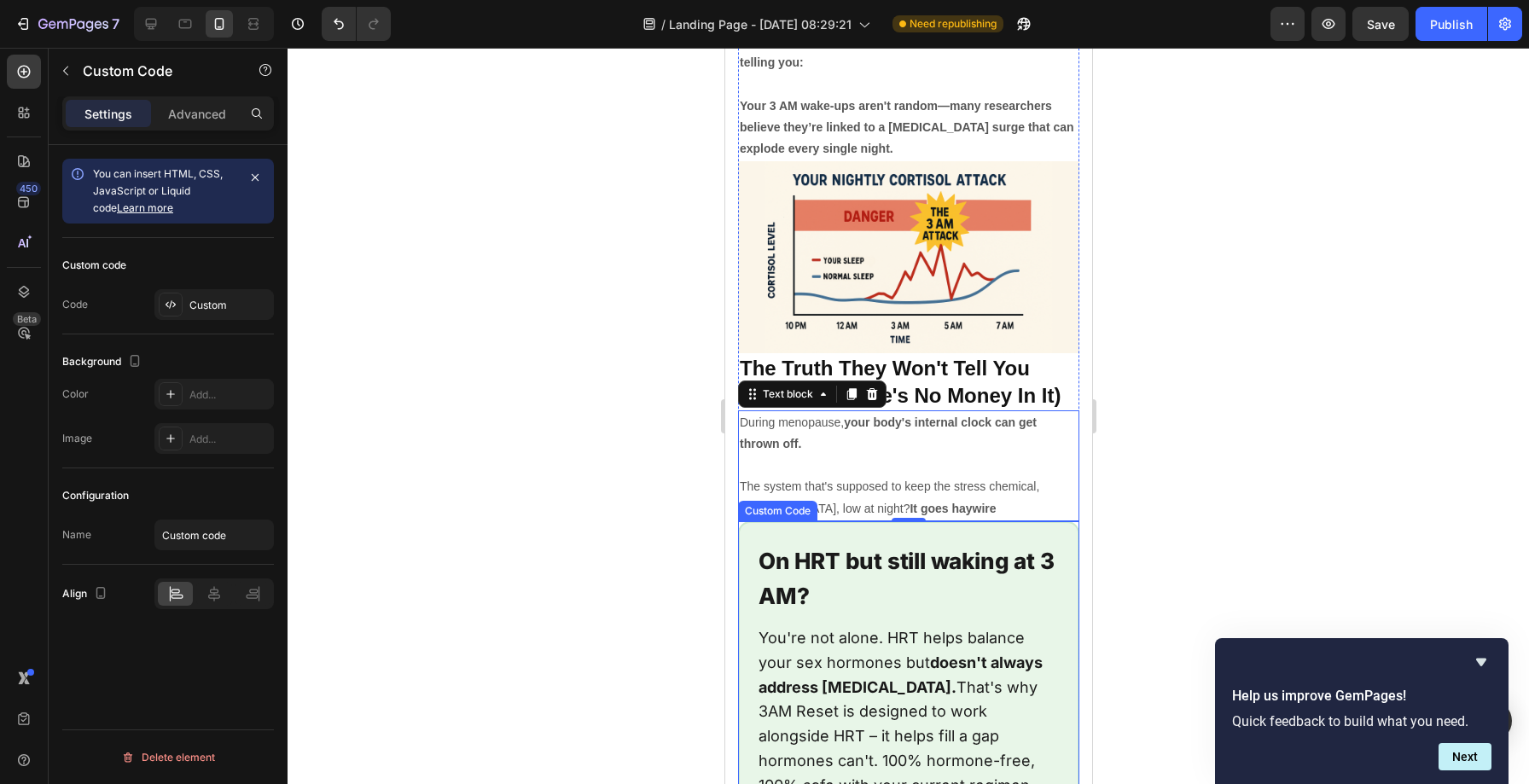
click at [876, 543] on h2 "On HRT but still waking at 3 AM?" at bounding box center [908, 578] width 300 height 71
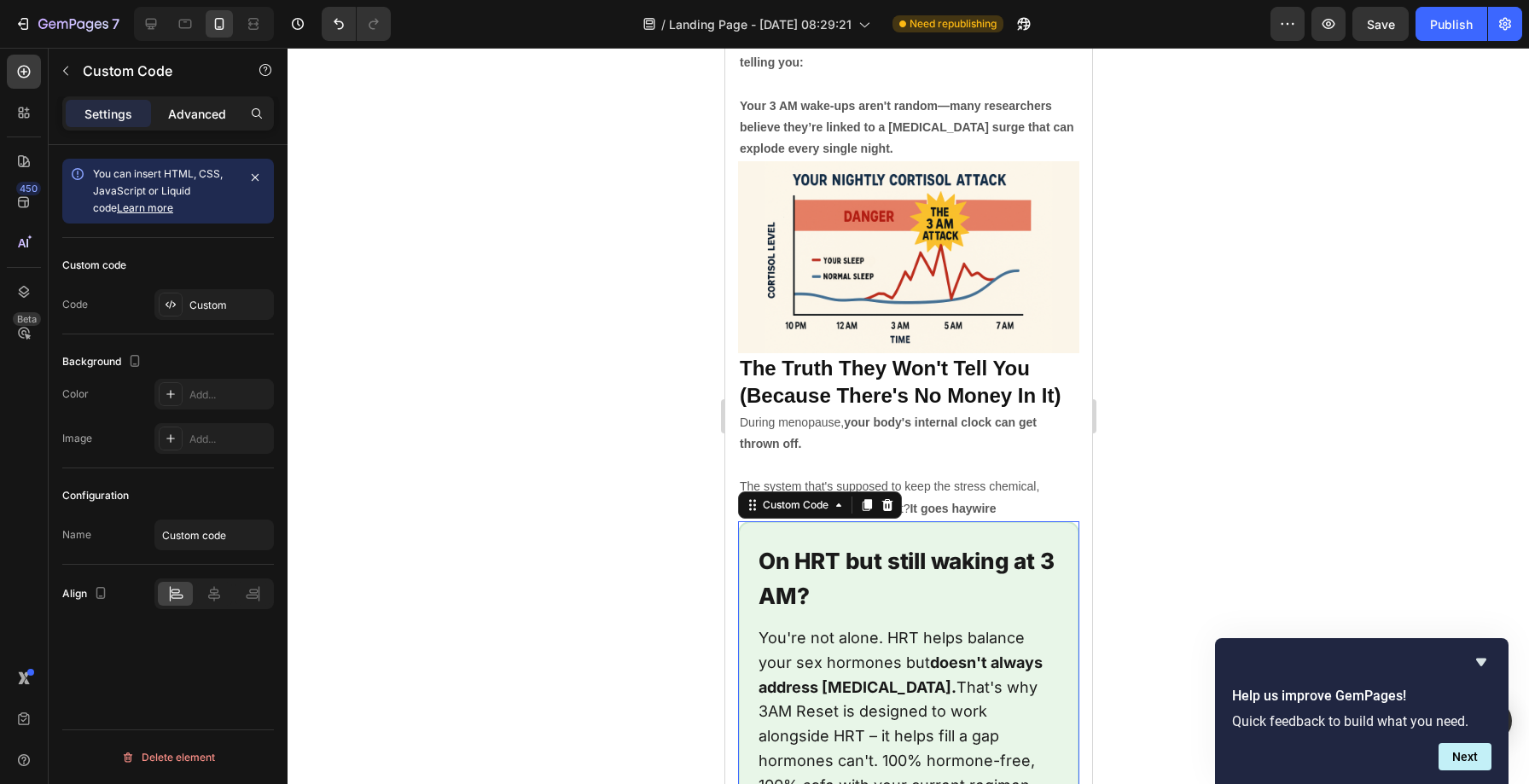
click at [176, 100] on div "Advanced" at bounding box center [197, 113] width 86 height 28
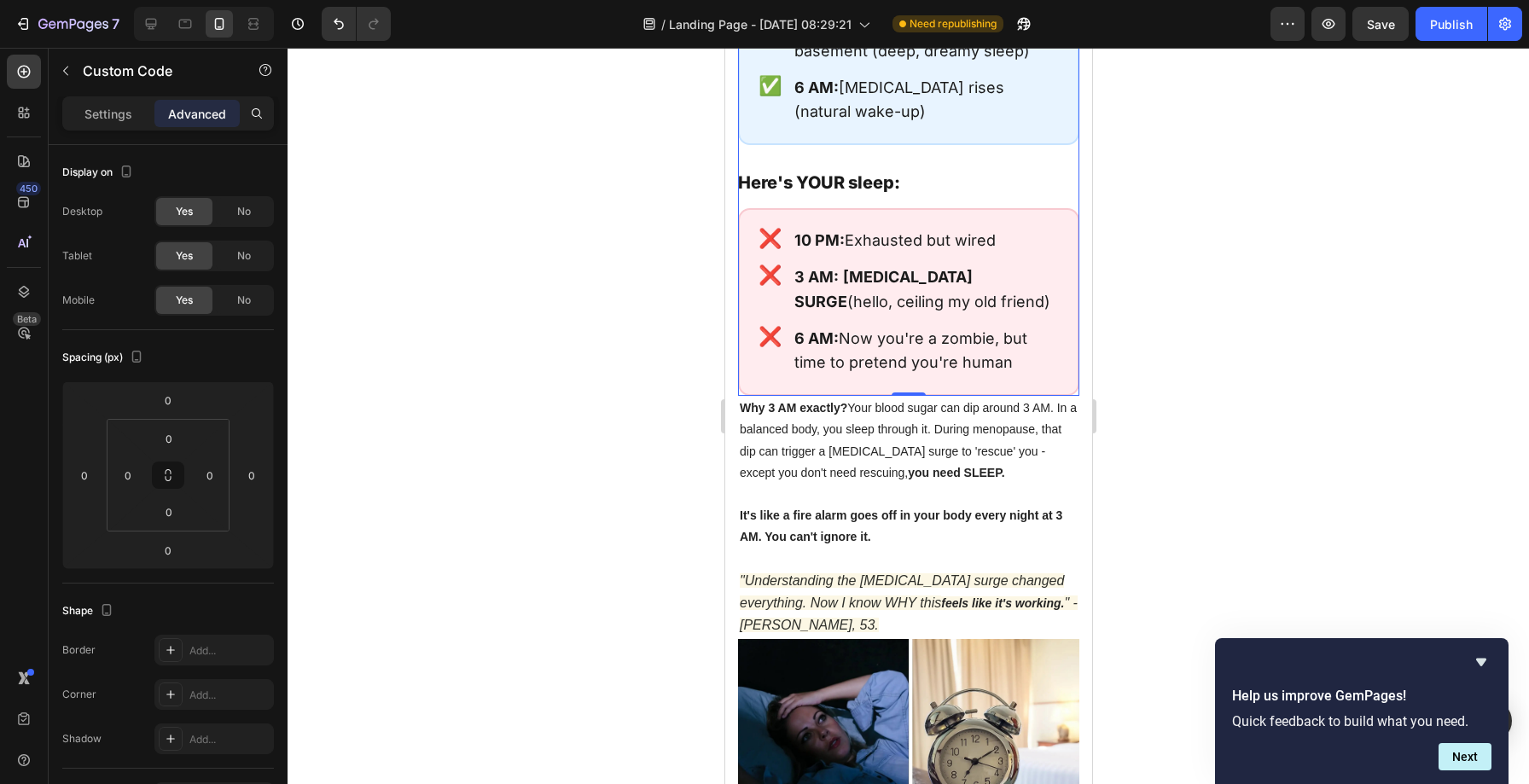
scroll to position [5156, 0]
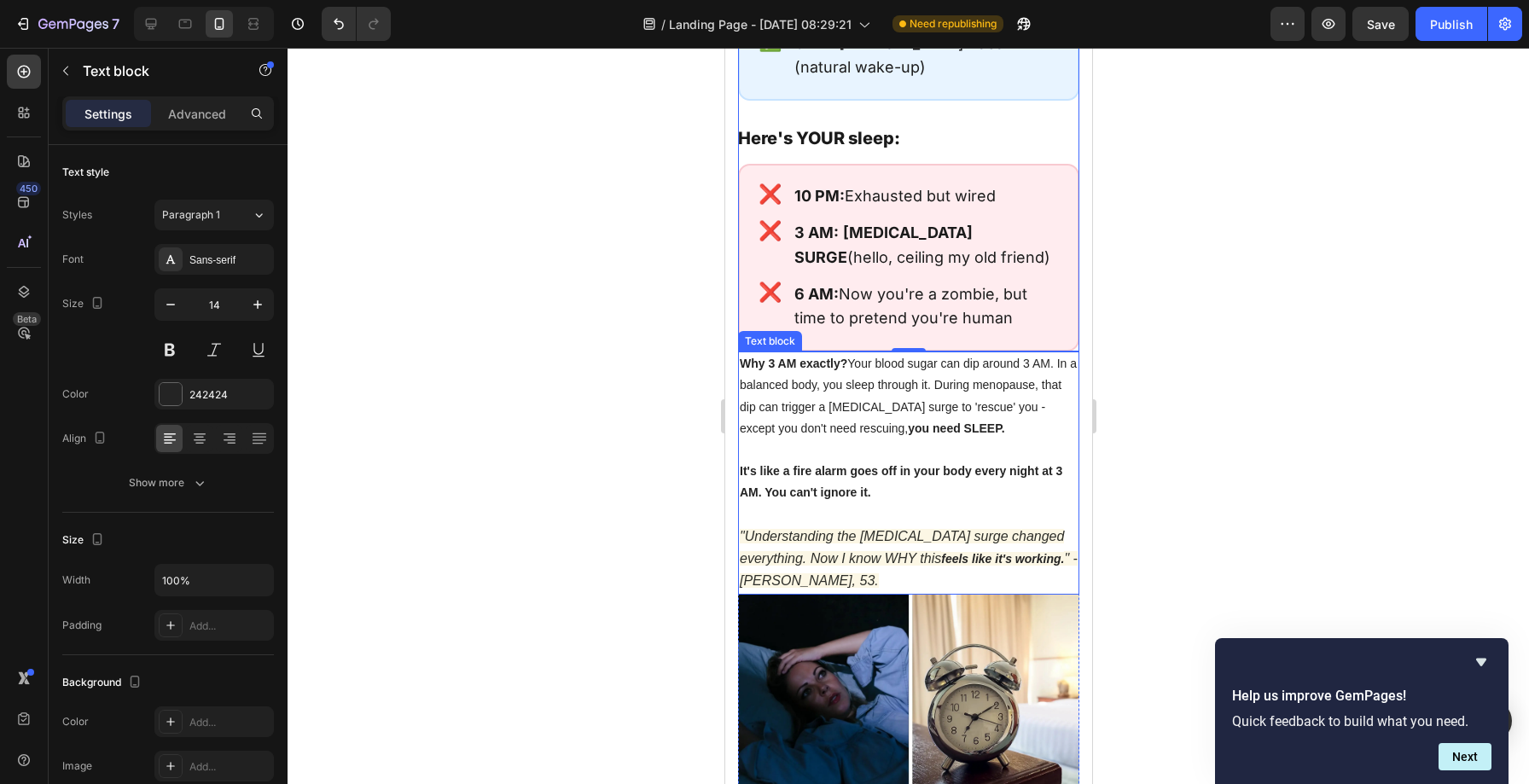
click at [822, 353] on p "Why 3 AM exactly? Your blood sugar can dip around 3 AM. In a balanced body, you…" at bounding box center [907, 397] width 338 height 86
click at [180, 111] on p "Advanced" at bounding box center [197, 113] width 58 height 17
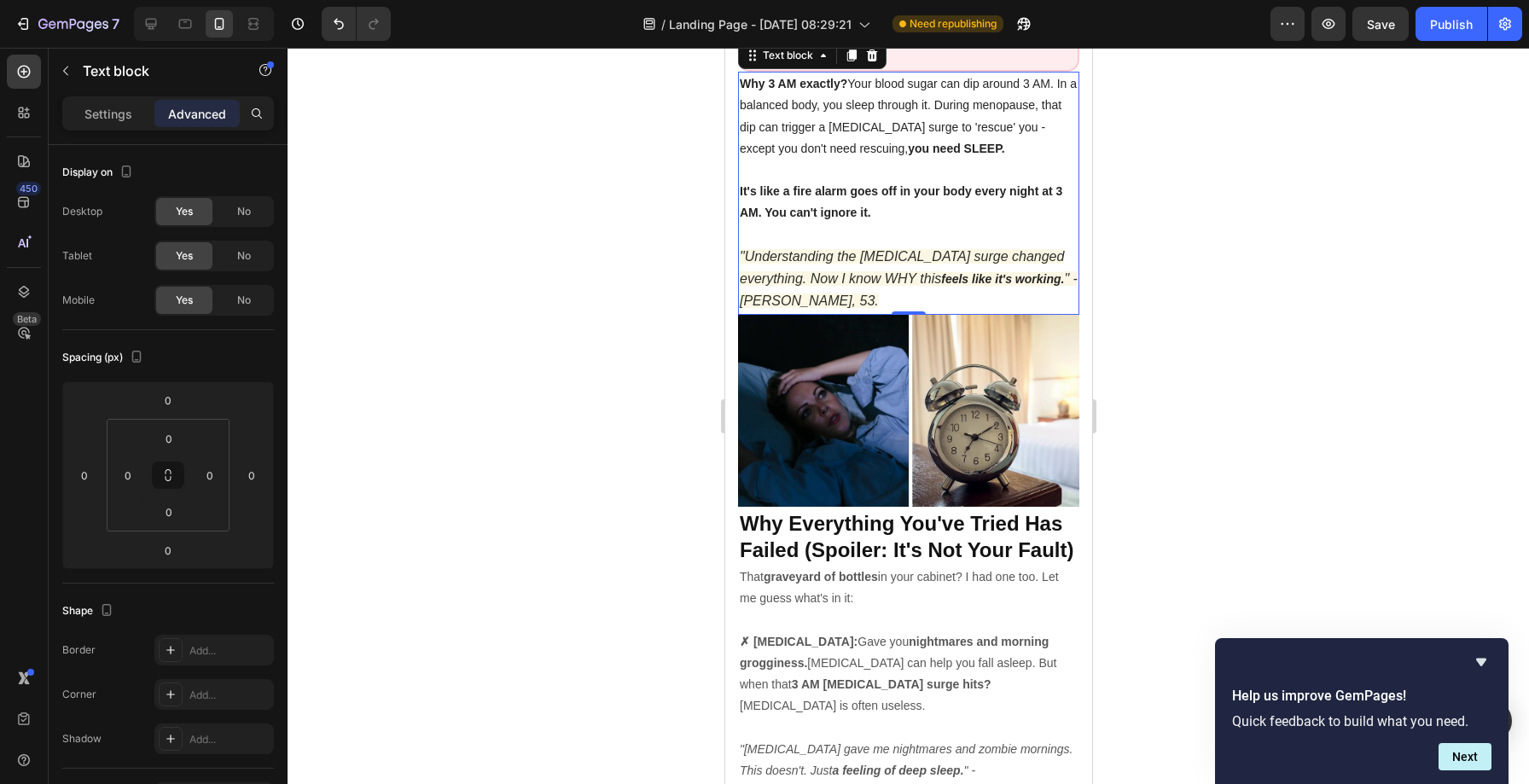
scroll to position [5459, 0]
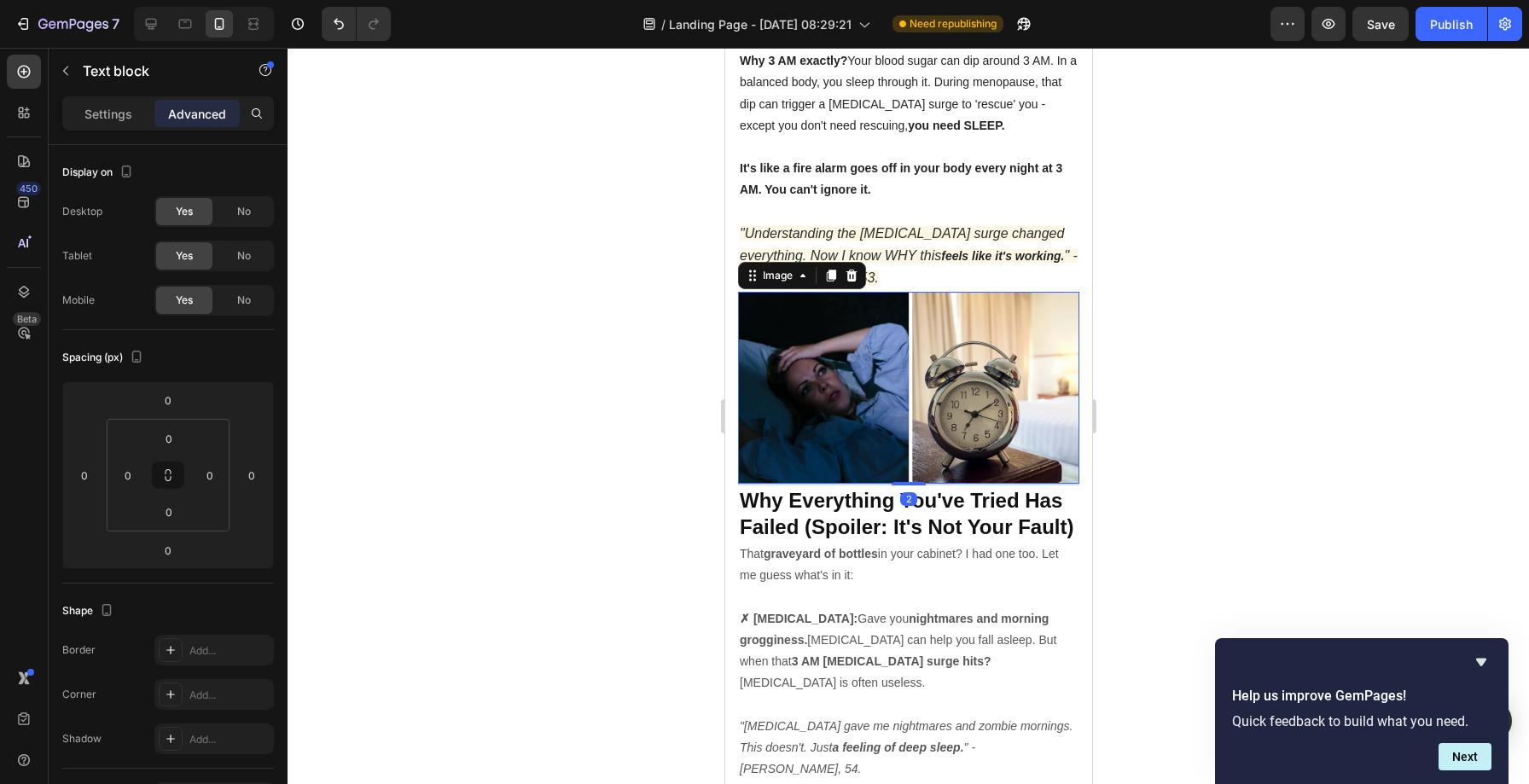
click at [826, 315] on img at bounding box center [908, 387] width 342 height 191
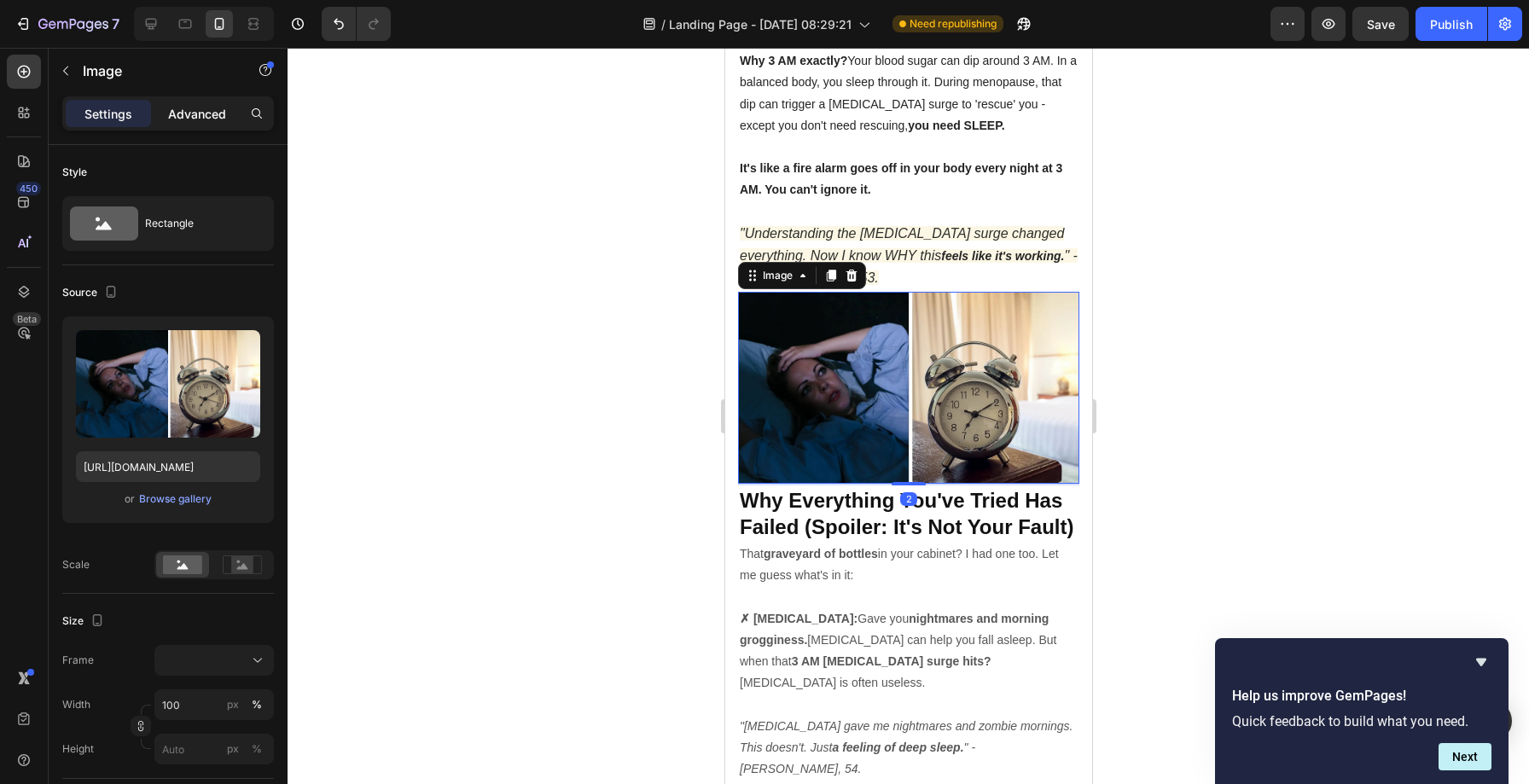
click at [186, 120] on p "Advanced" at bounding box center [197, 113] width 58 height 17
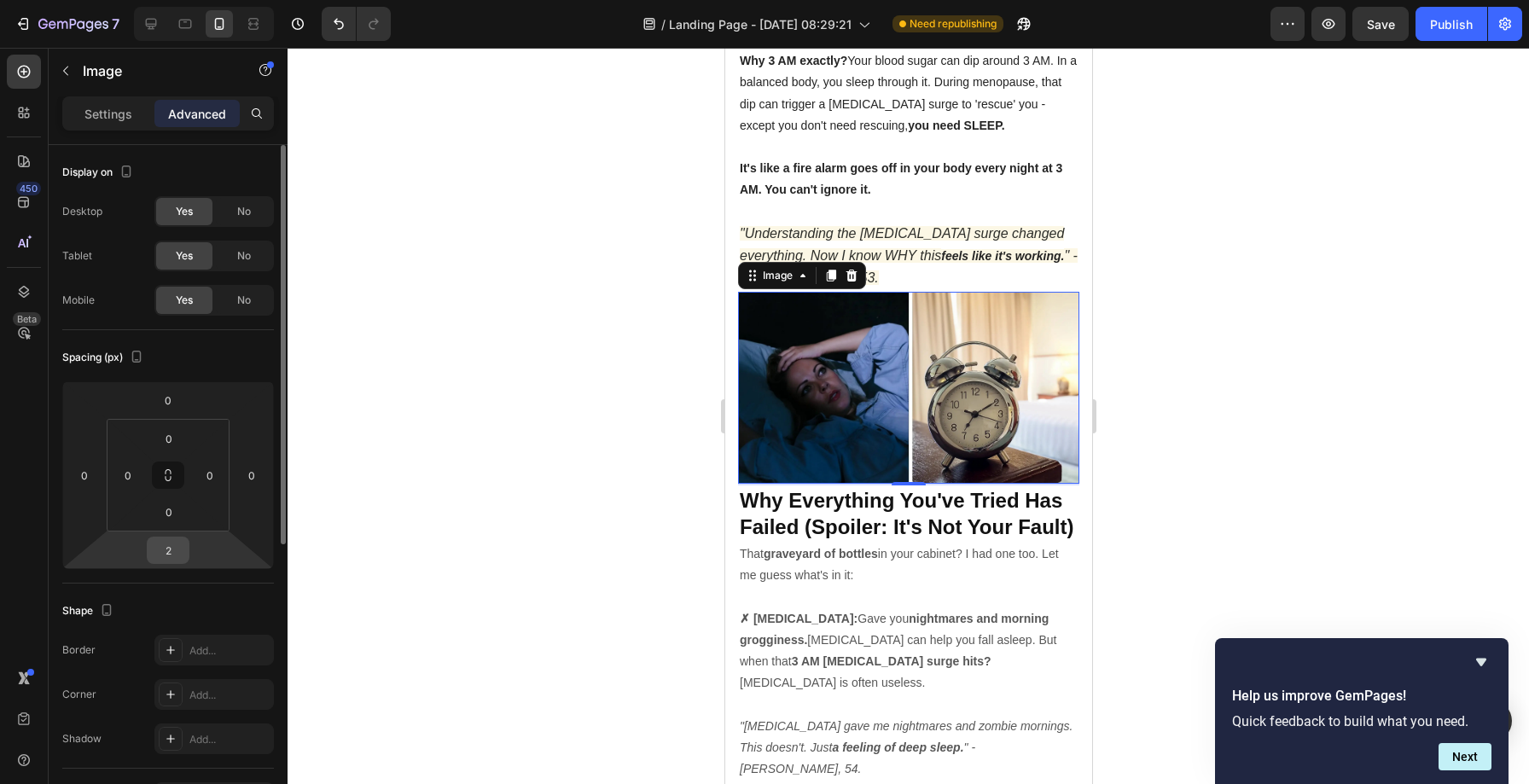
click at [180, 554] on input "2" at bounding box center [168, 550] width 34 height 26
type input "0"
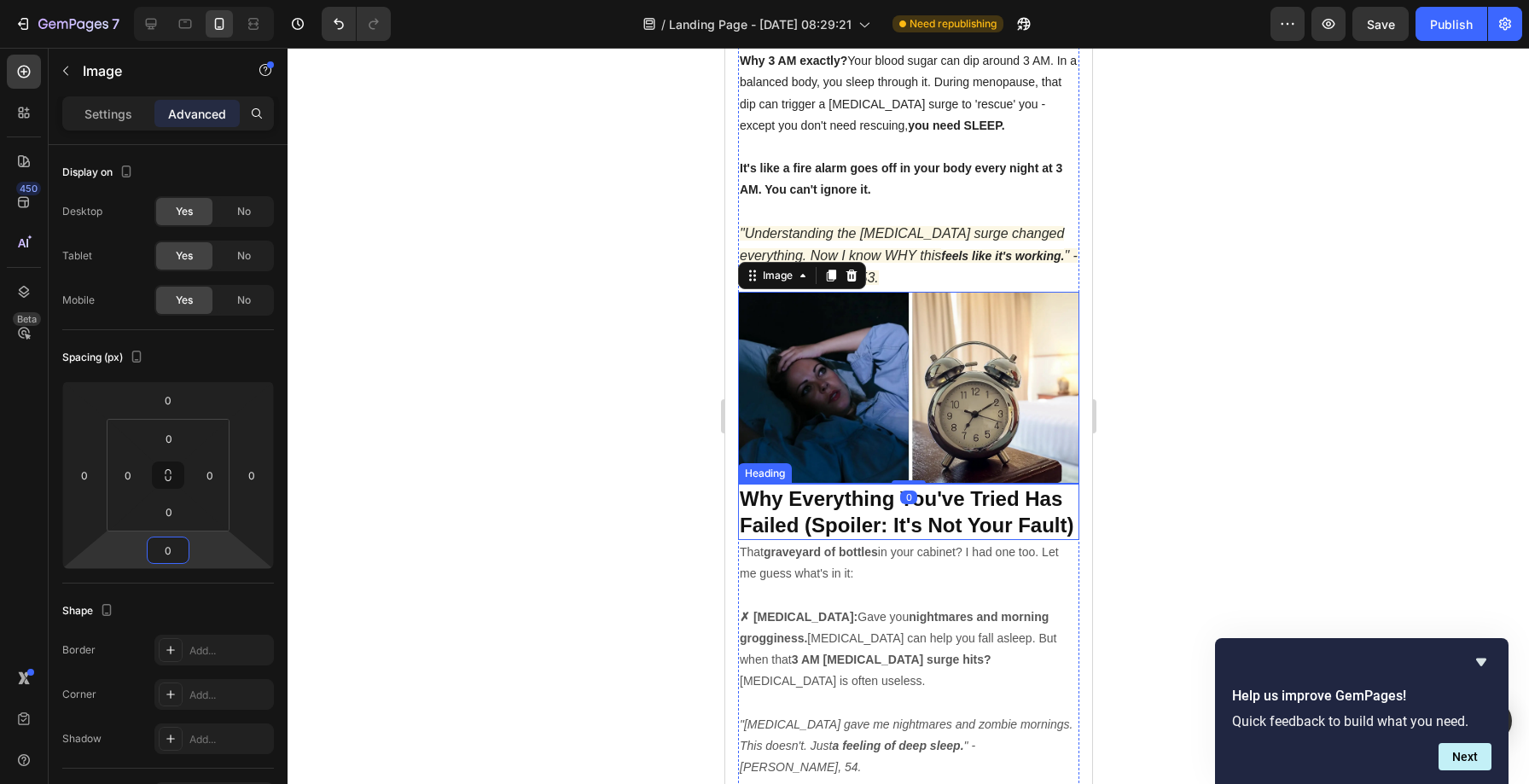
click at [793, 487] on strong "Why Everything You've Tried Has Failed (Spoiler: It's Not Your Fault)" at bounding box center [905, 512] width 334 height 50
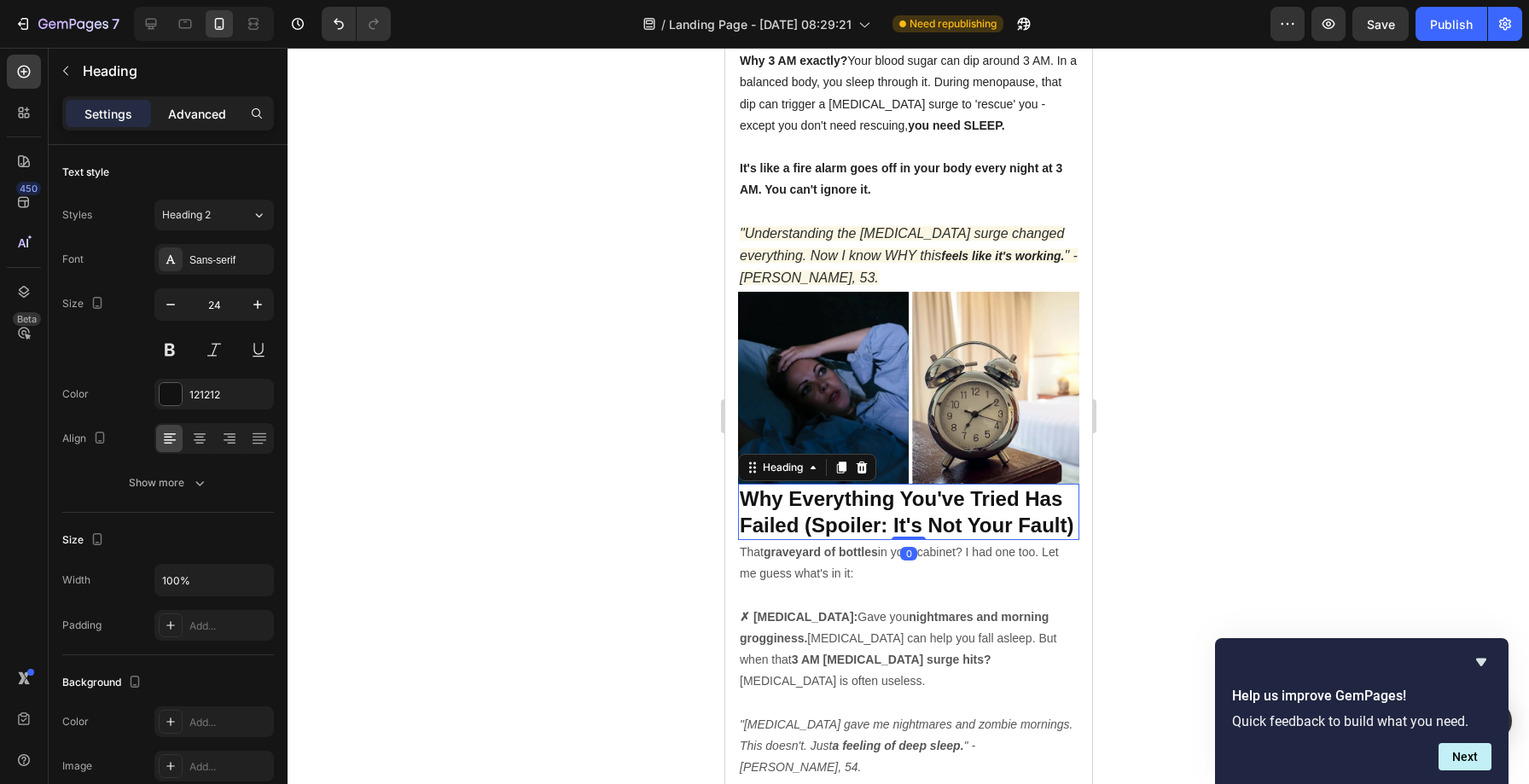
click at [188, 121] on p "Advanced" at bounding box center [197, 113] width 58 height 17
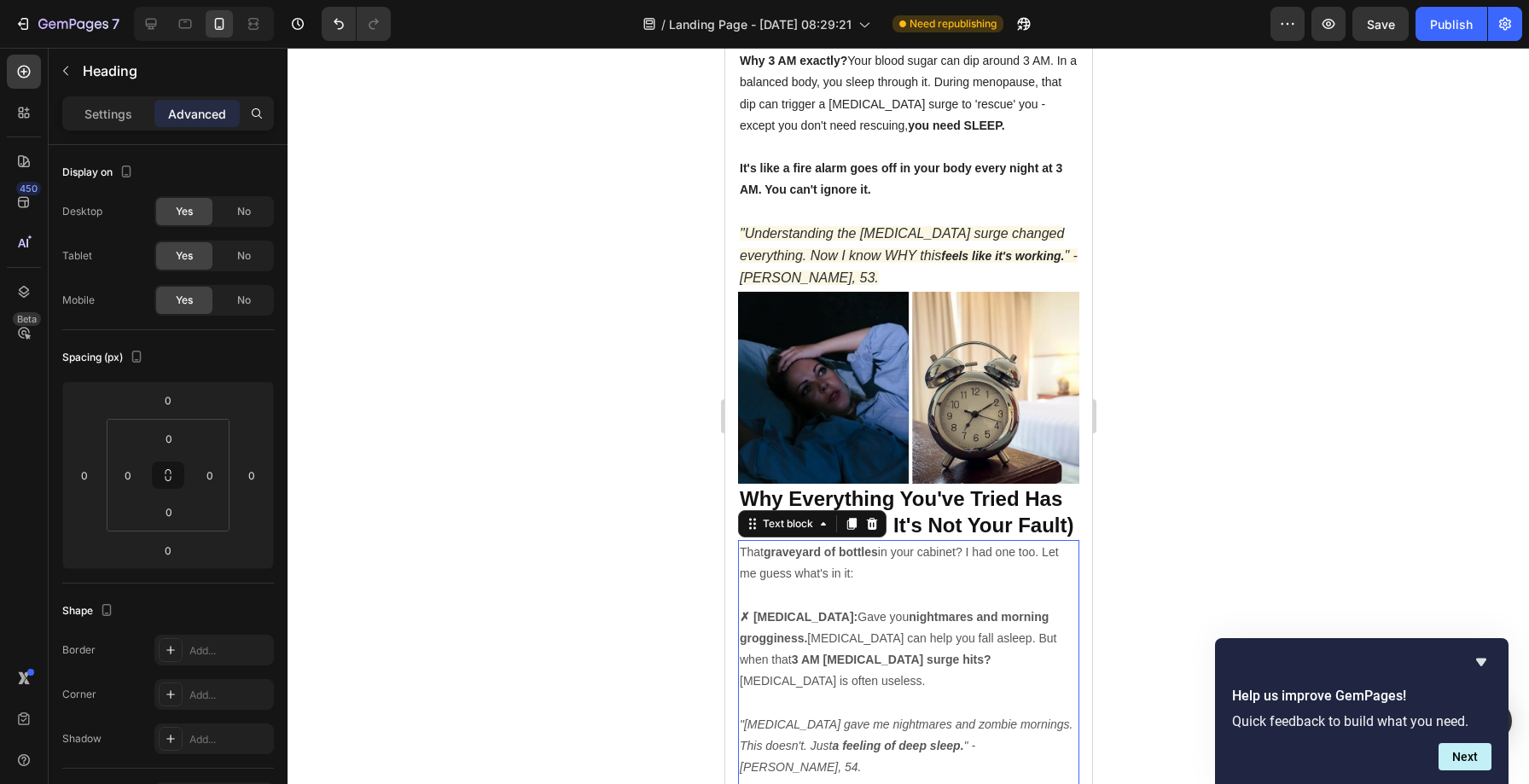
click at [835, 541] on p "That graveyard of bottles in your cabinet? I had one too. Let me guess what's i…" at bounding box center [907, 562] width 338 height 42
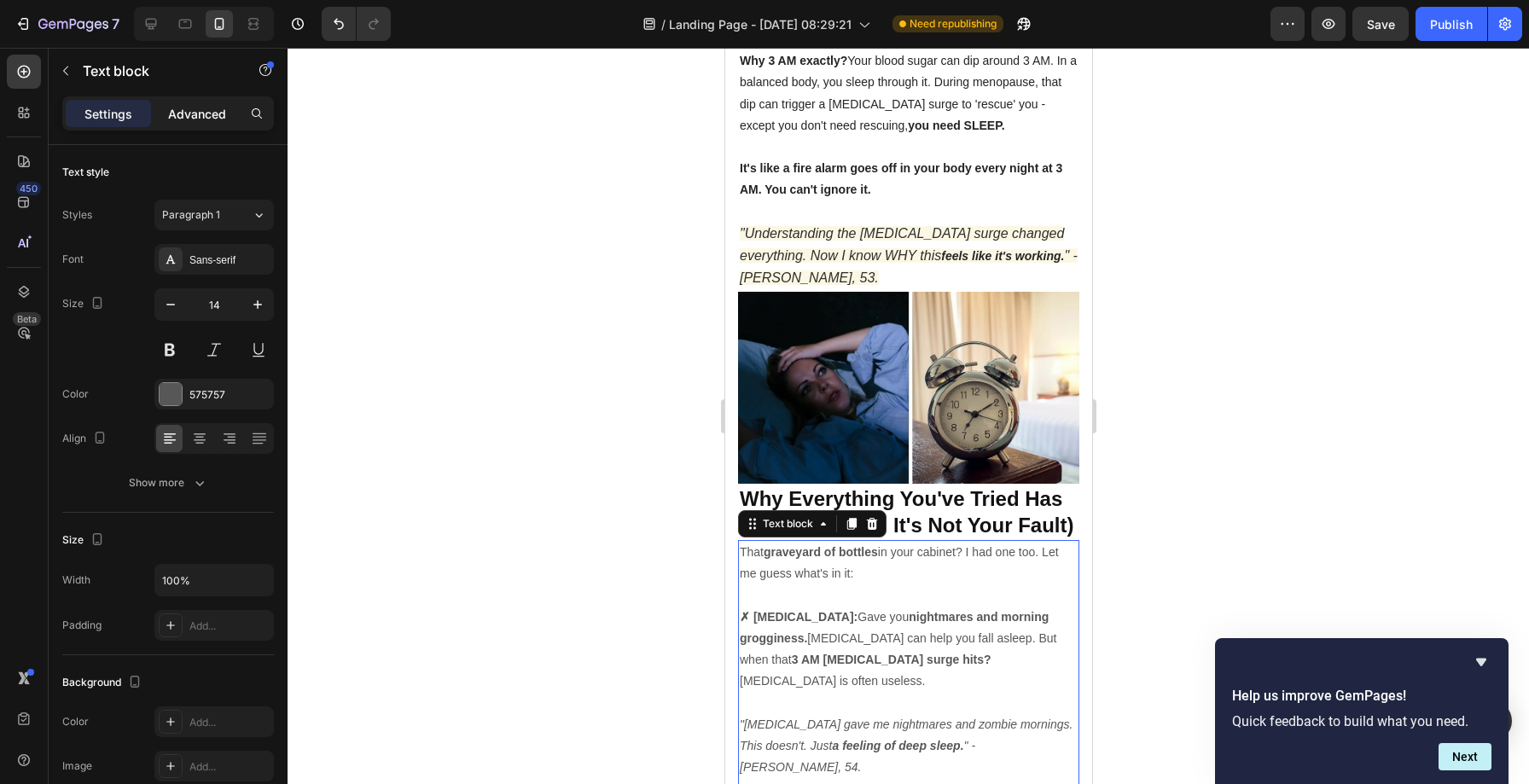
click at [174, 122] on div "Advanced" at bounding box center [197, 113] width 86 height 28
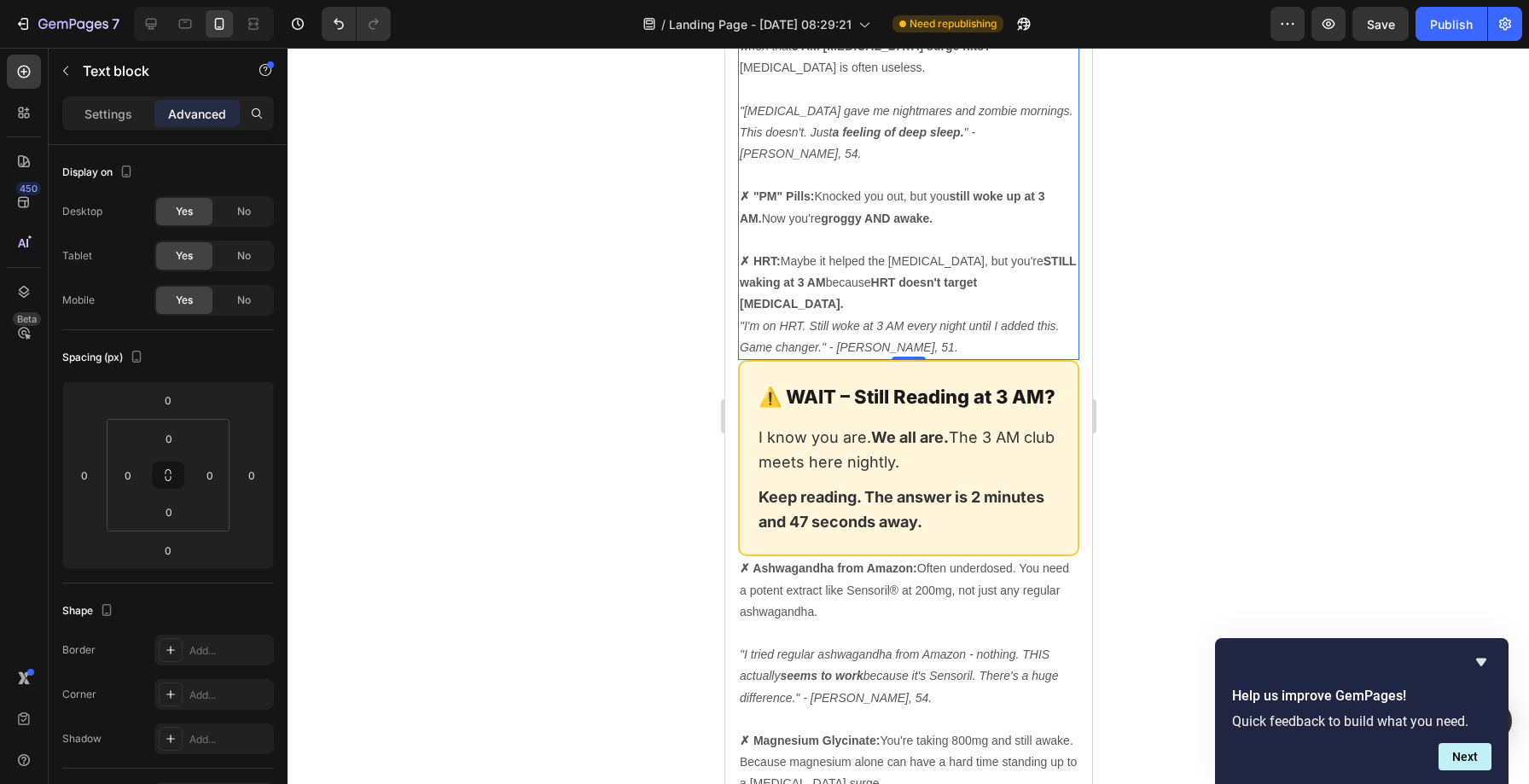
scroll to position [6025, 0]
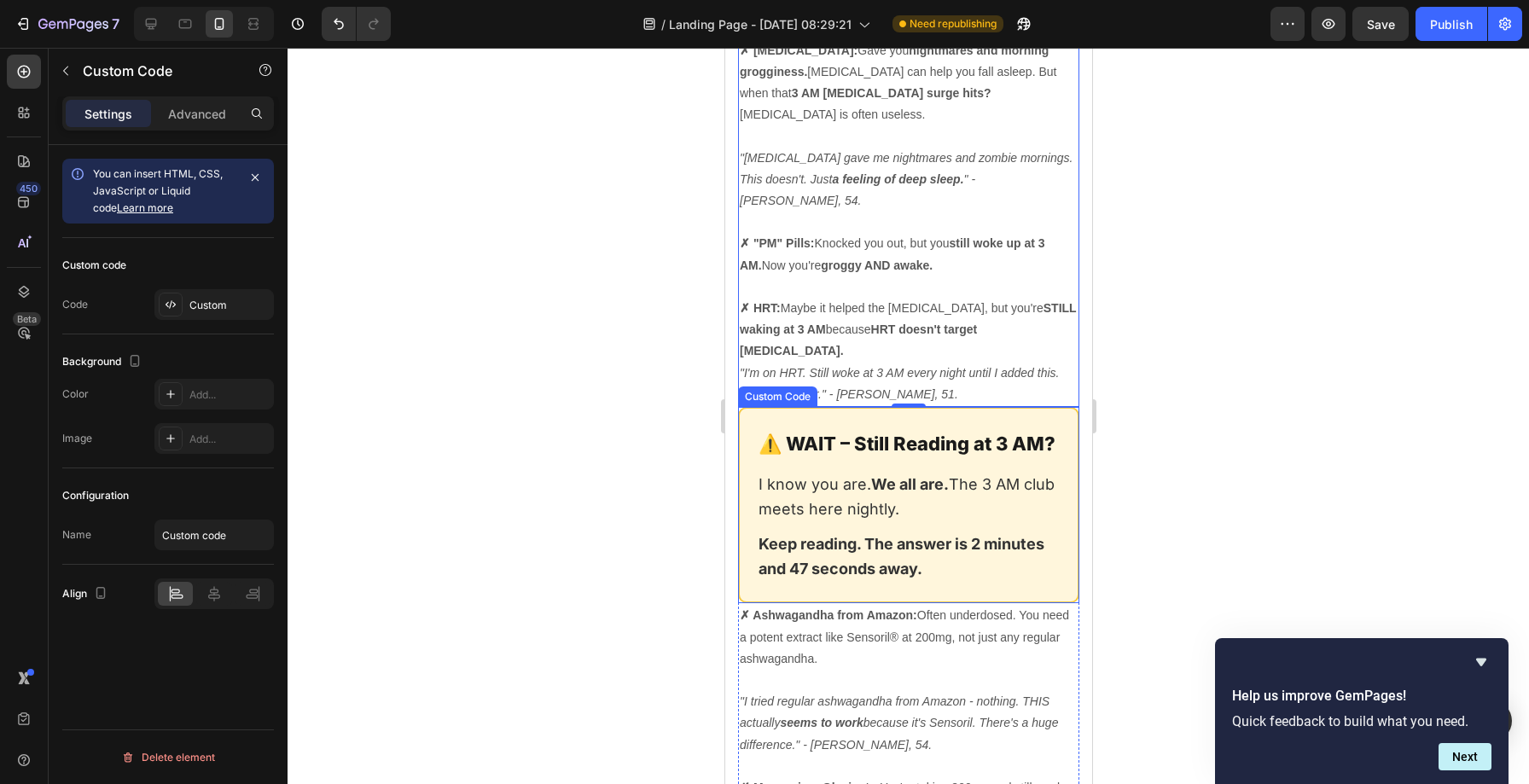
click at [868, 407] on section "⚠️ WAIT – Still Reading at 3 AM? I know you are. We all are. The 3 AM club meet…" at bounding box center [908, 504] width 342 height 196
click at [190, 116] on p "Advanced" at bounding box center [197, 113] width 58 height 17
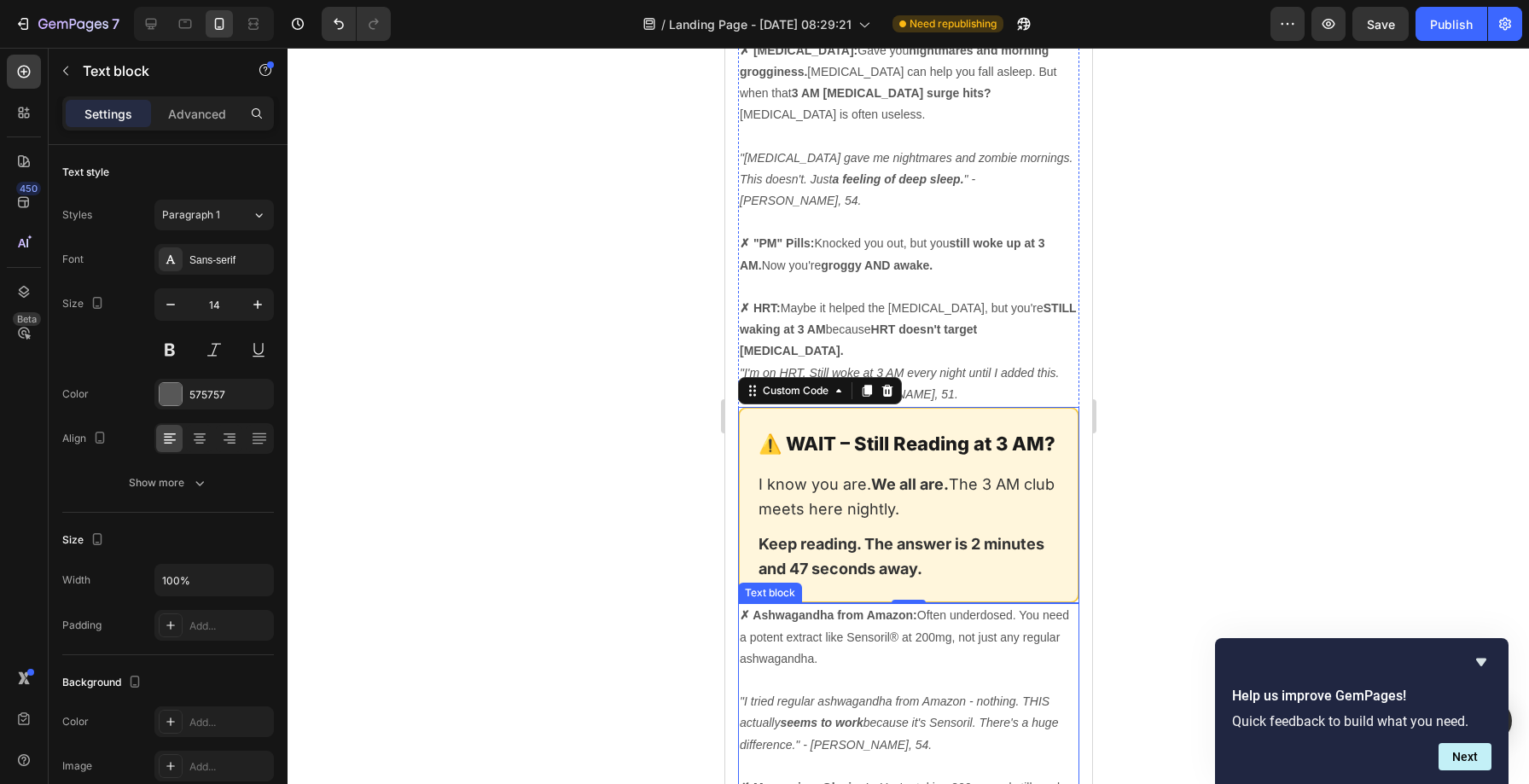
click at [856, 605] on p "✗ Ashwagandha from Amazon: Often underdosed. You need a potent extract like Sen…" at bounding box center [907, 637] width 338 height 64
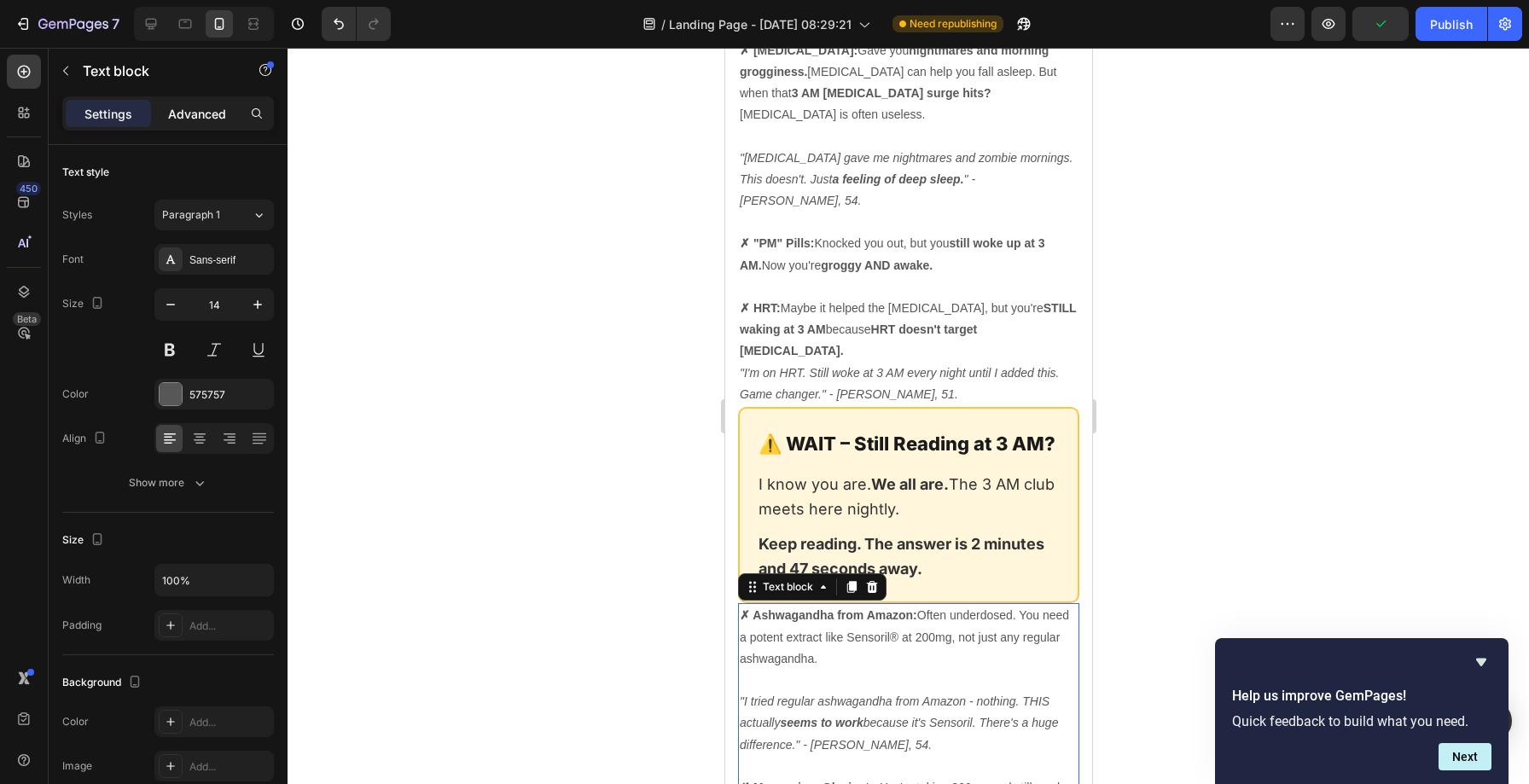
click at [214, 123] on div "Advanced" at bounding box center [197, 113] width 86 height 28
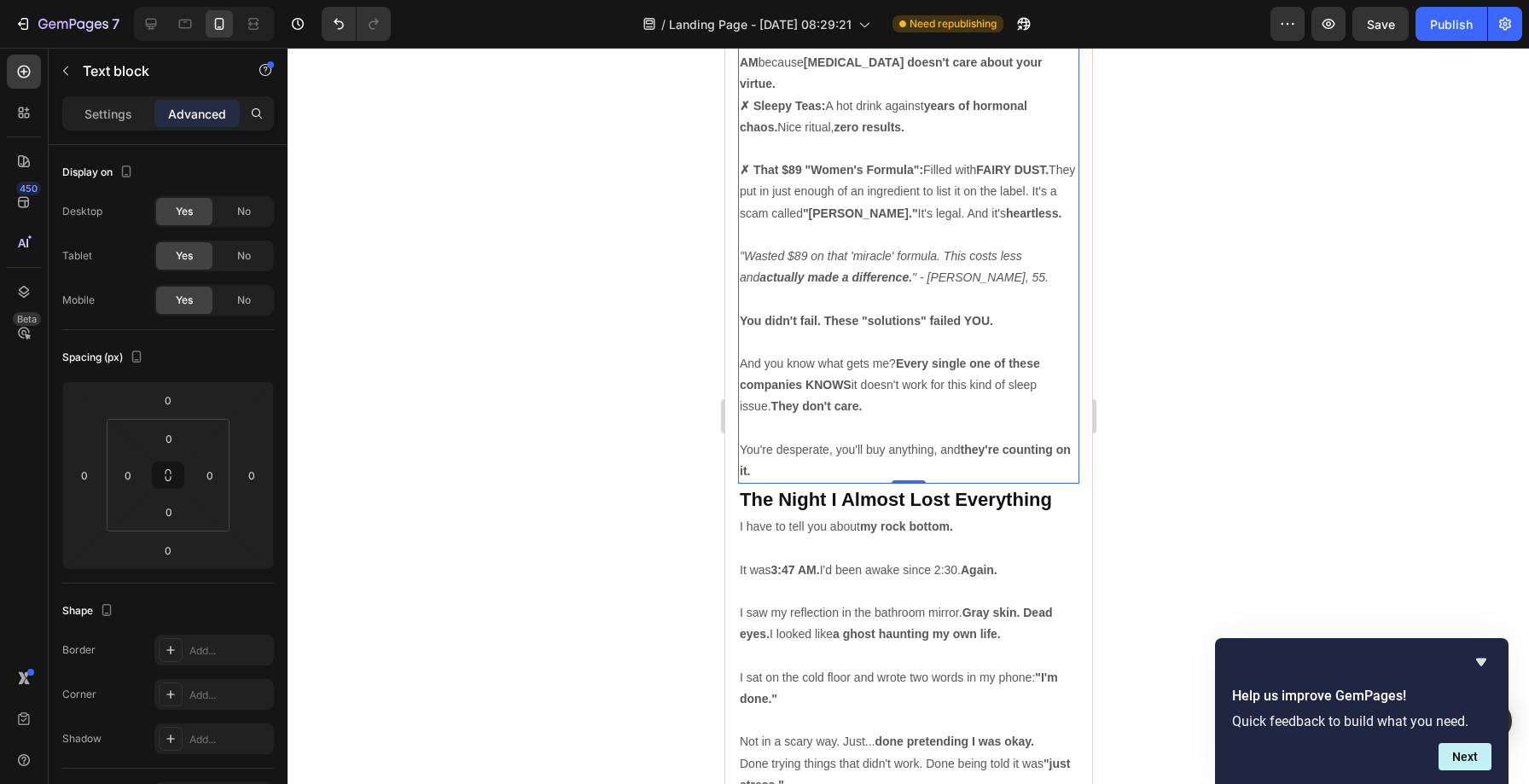
scroll to position [6895, 0]
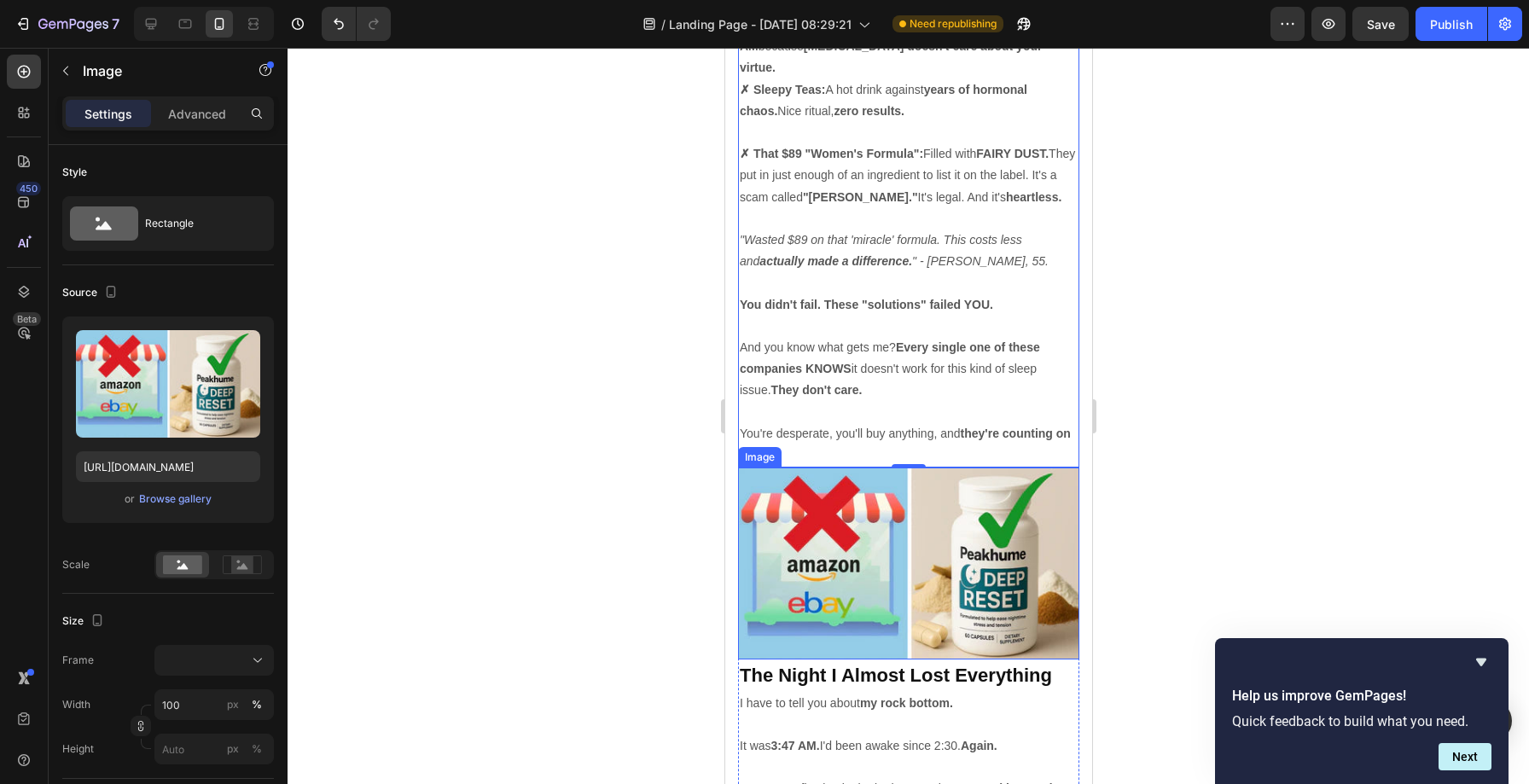
click at [845, 467] on img at bounding box center [908, 563] width 342 height 191
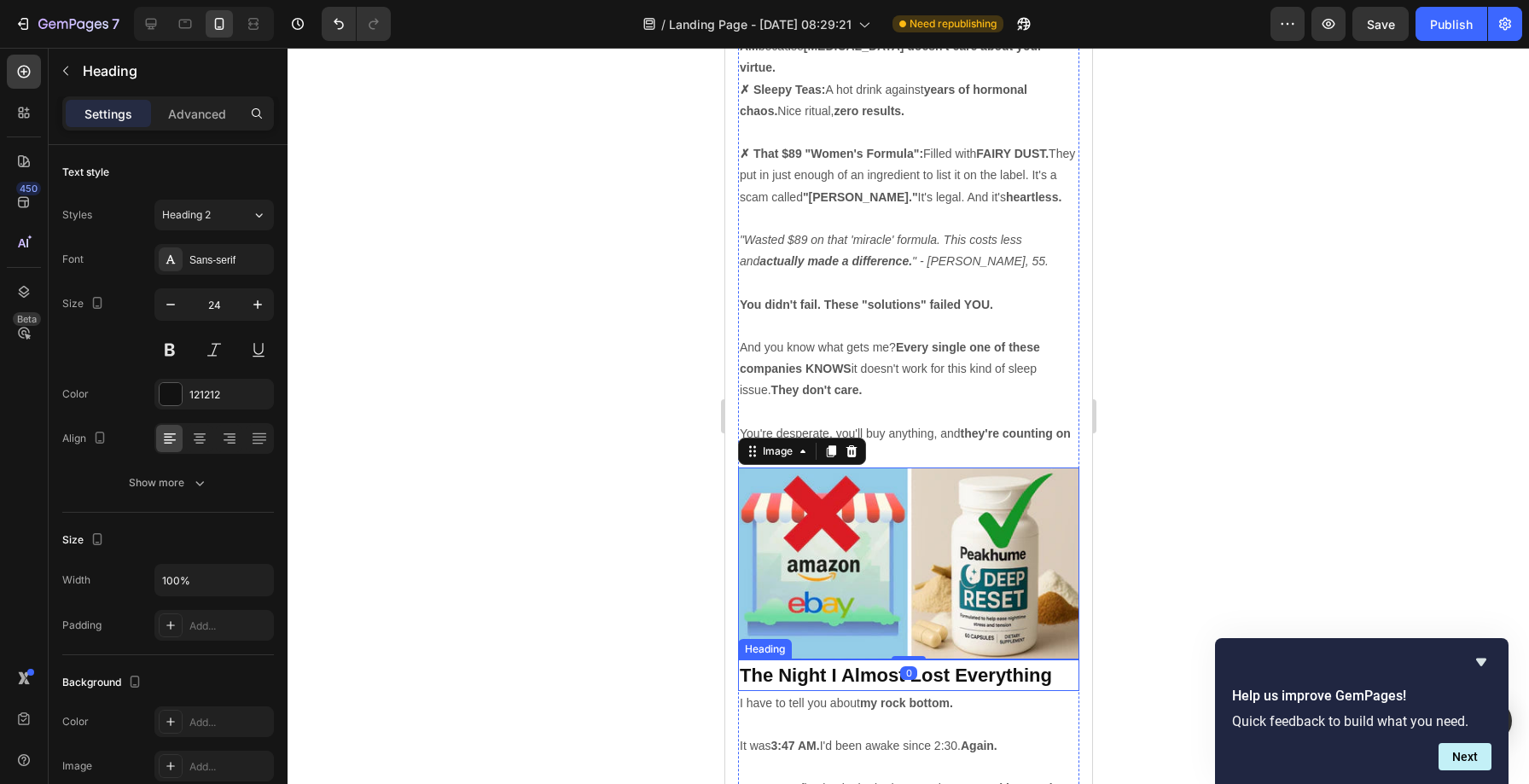
click at [806, 664] on strong "The Night I Almost Lost Everything" at bounding box center [894, 674] width 312 height 21
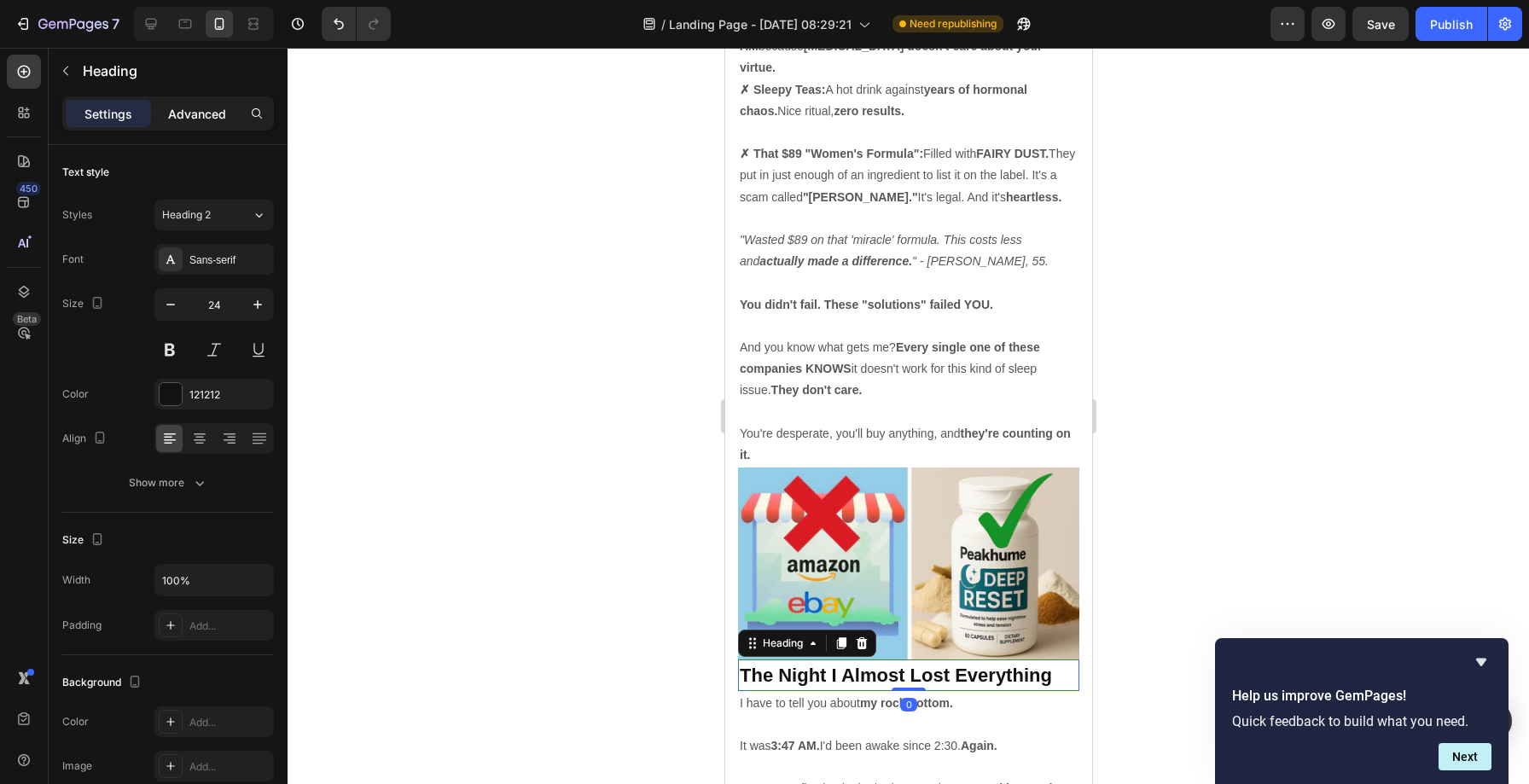
click at [204, 112] on p "Advanced" at bounding box center [197, 113] width 58 height 17
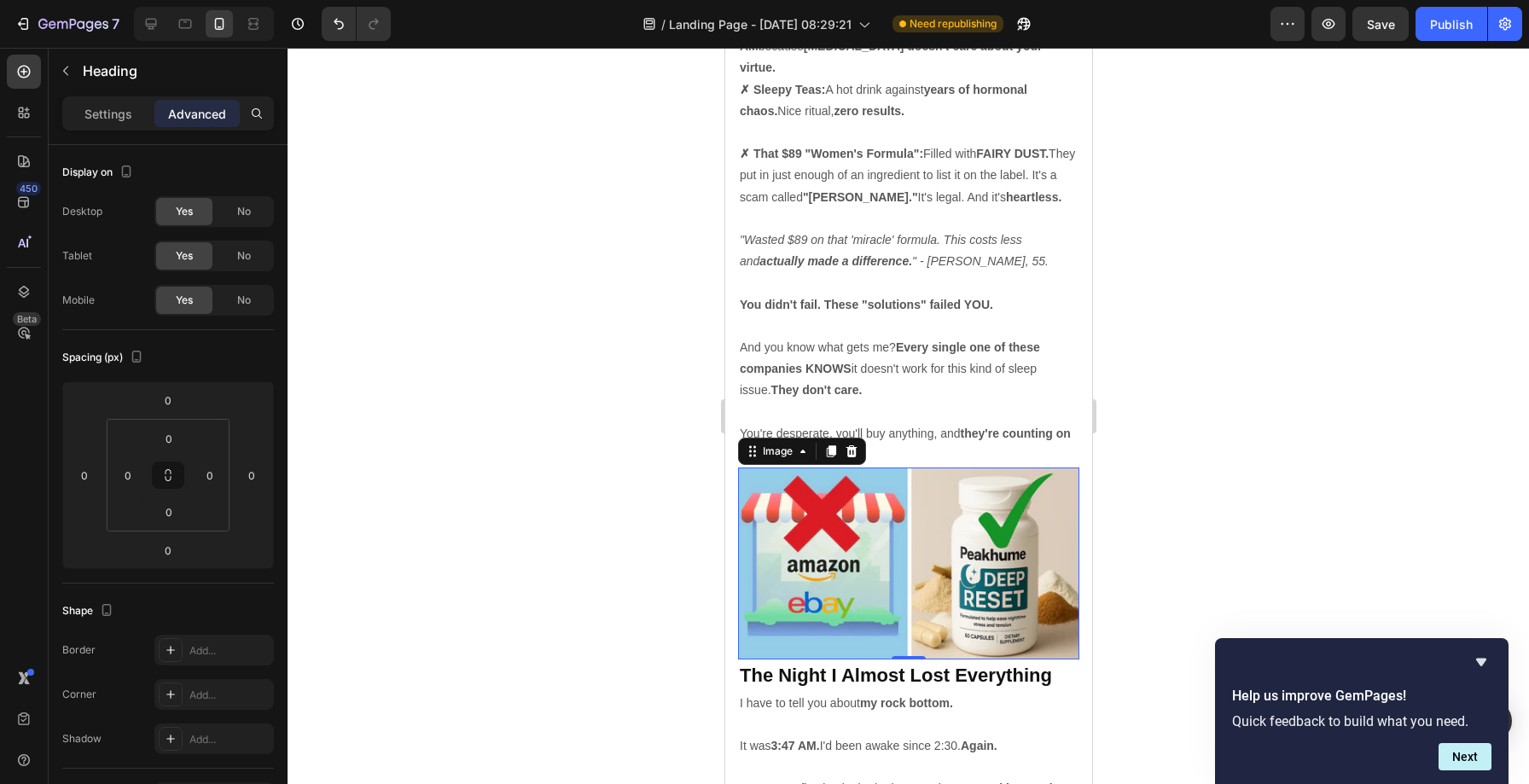
click at [853, 467] on img at bounding box center [908, 563] width 342 height 191
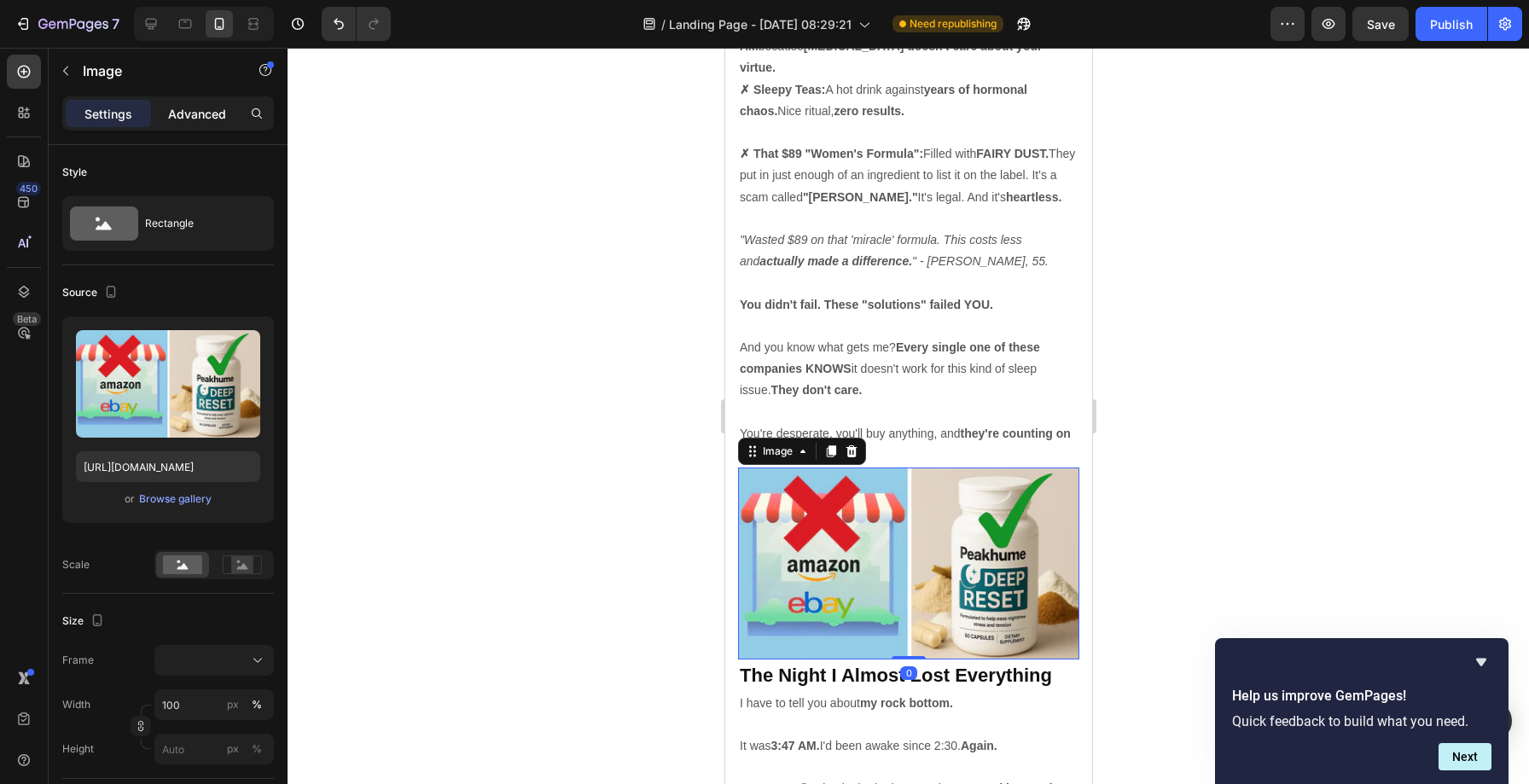
click at [191, 117] on p "Advanced" at bounding box center [197, 113] width 58 height 17
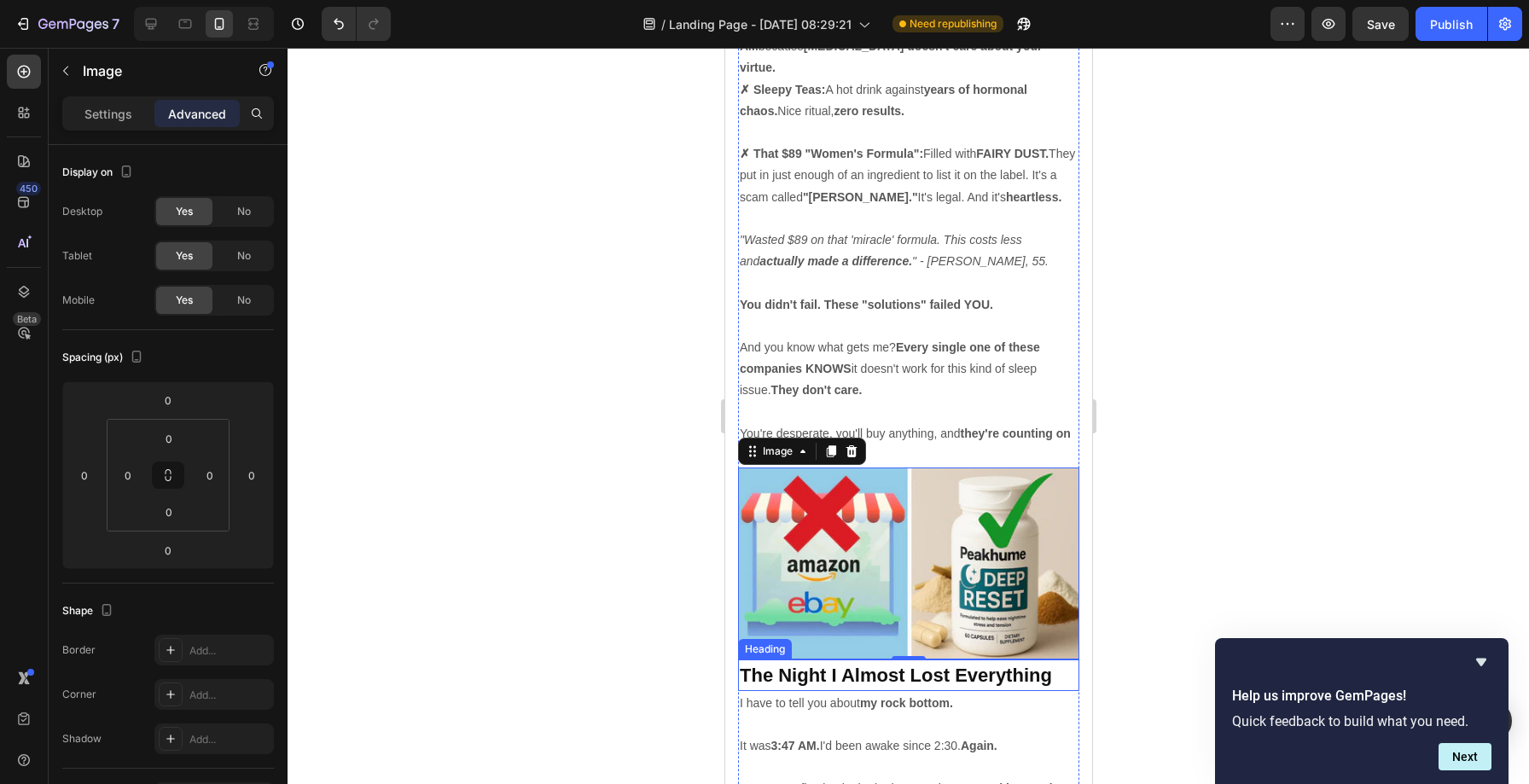
click at [825, 664] on strong "The Night I Almost Lost Everything" at bounding box center [894, 674] width 312 height 21
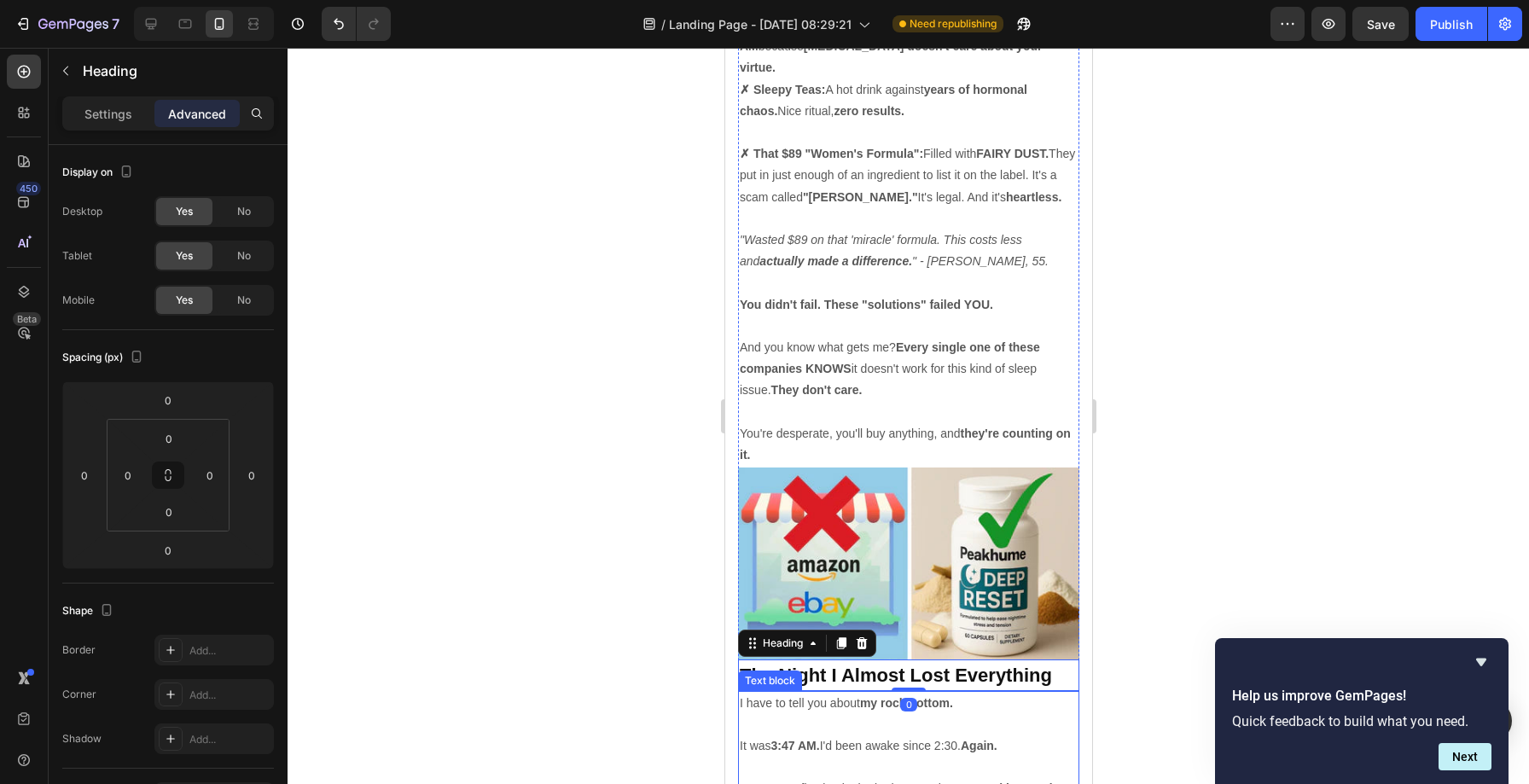
click at [812, 692] on p "I have to tell you about my rock bottom." at bounding box center [907, 702] width 338 height 21
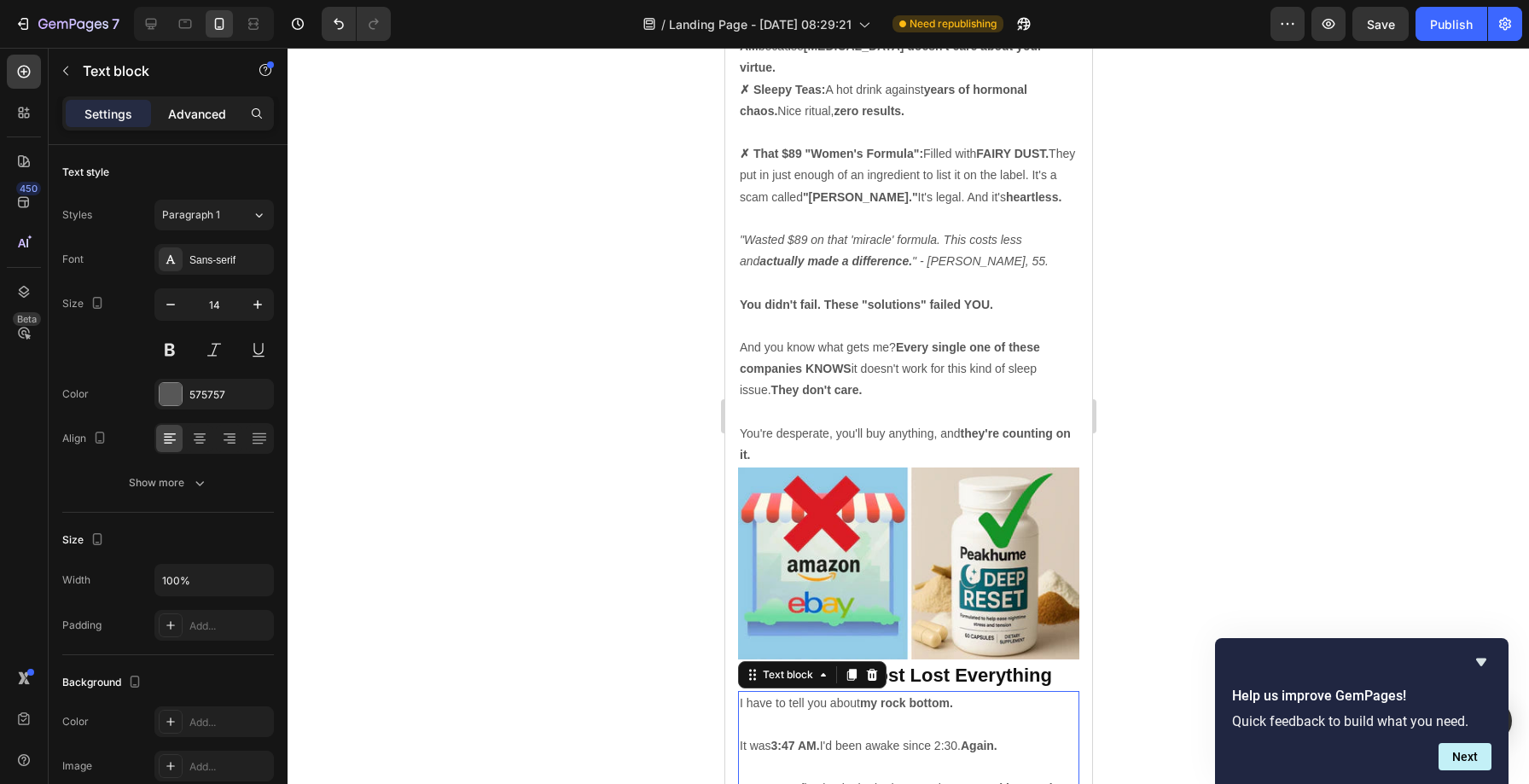
click at [190, 110] on p "Advanced" at bounding box center [197, 113] width 58 height 17
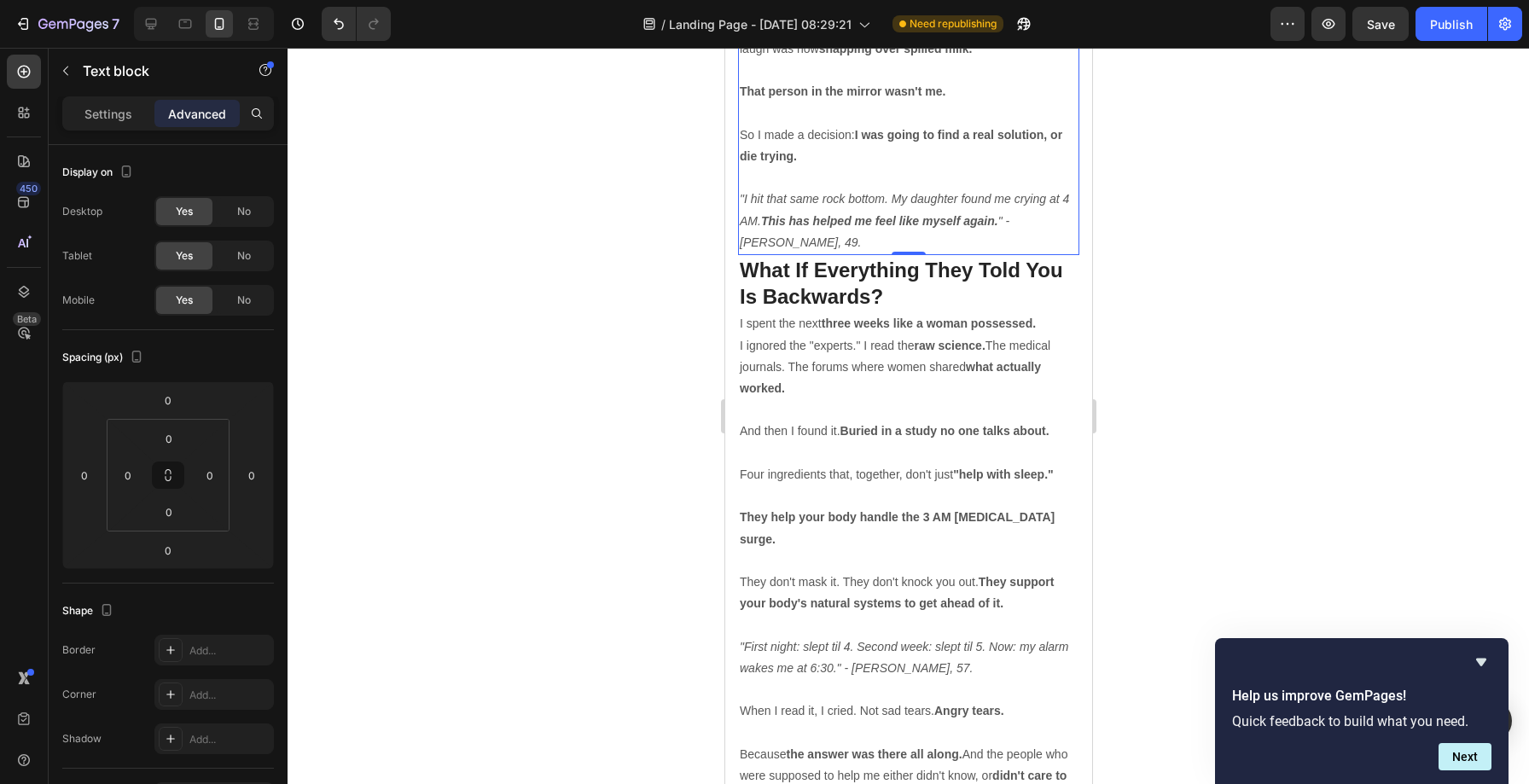
scroll to position [8022, 0]
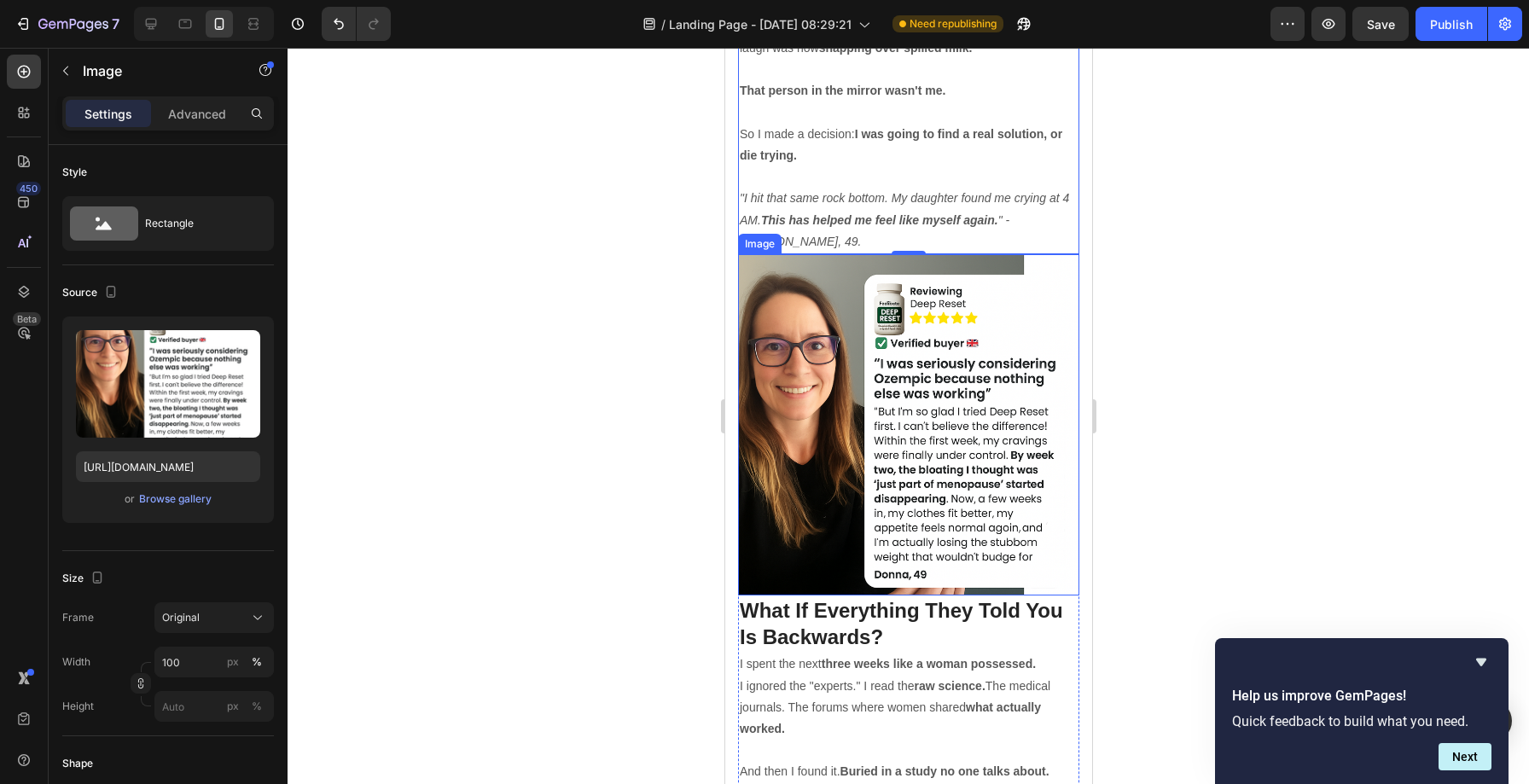
click at [840, 254] on img at bounding box center [908, 424] width 342 height 341
click at [198, 112] on p "Advanced" at bounding box center [197, 113] width 58 height 17
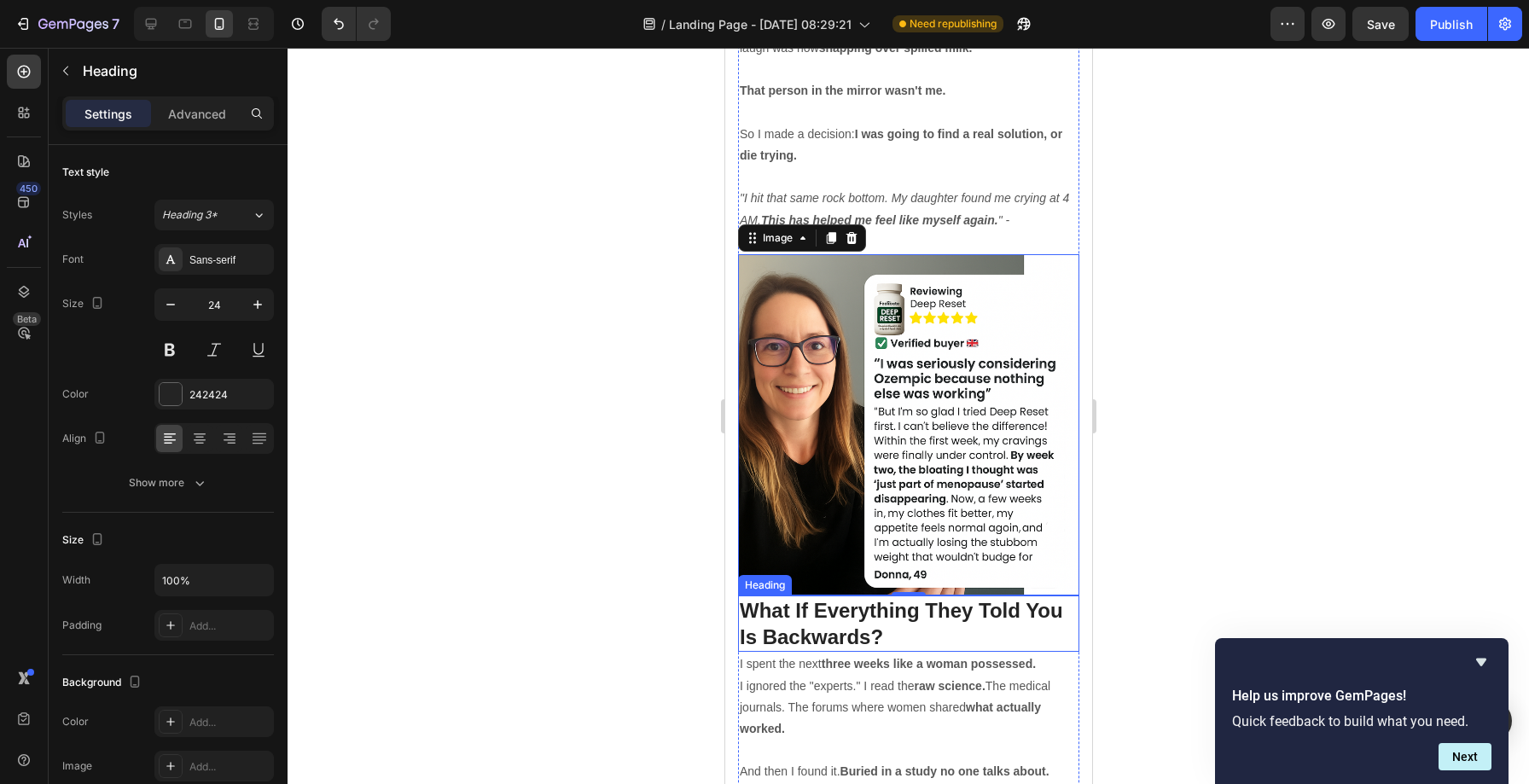
click at [814, 595] on h2 "What If Everything They Told You Is Backwards?" at bounding box center [908, 623] width 342 height 56
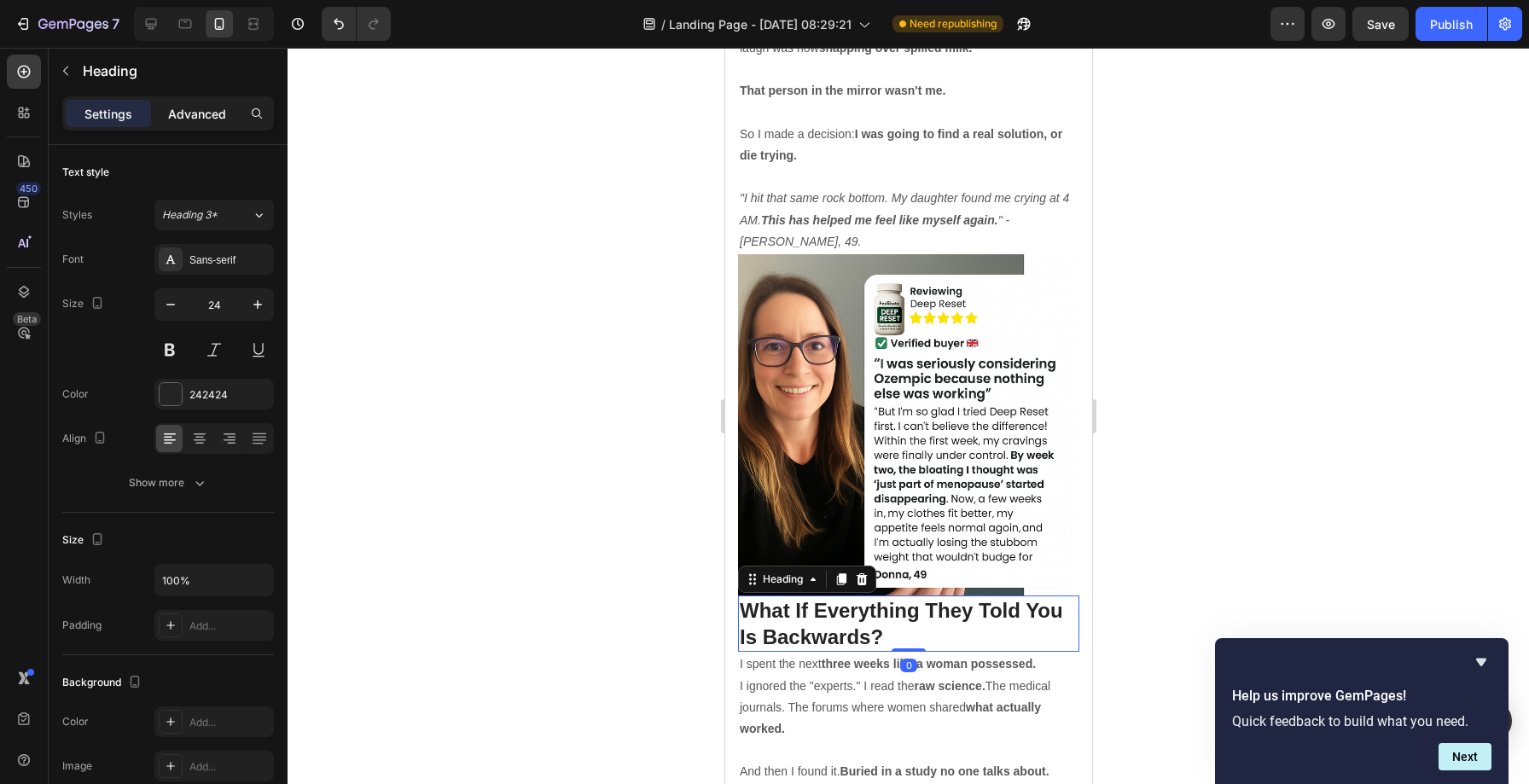
click at [192, 126] on div "Advanced" at bounding box center [197, 113] width 86 height 28
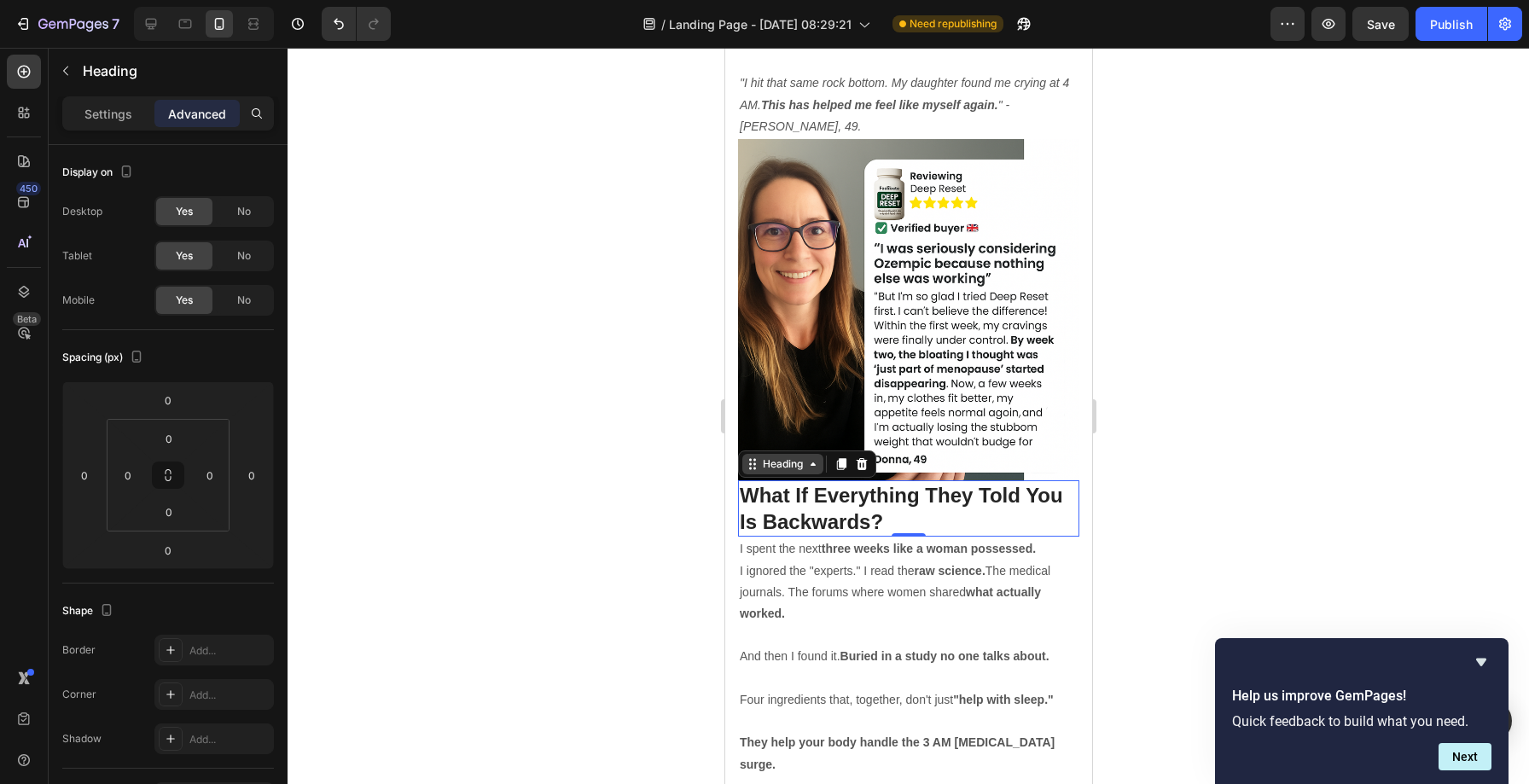
scroll to position [8216, 0]
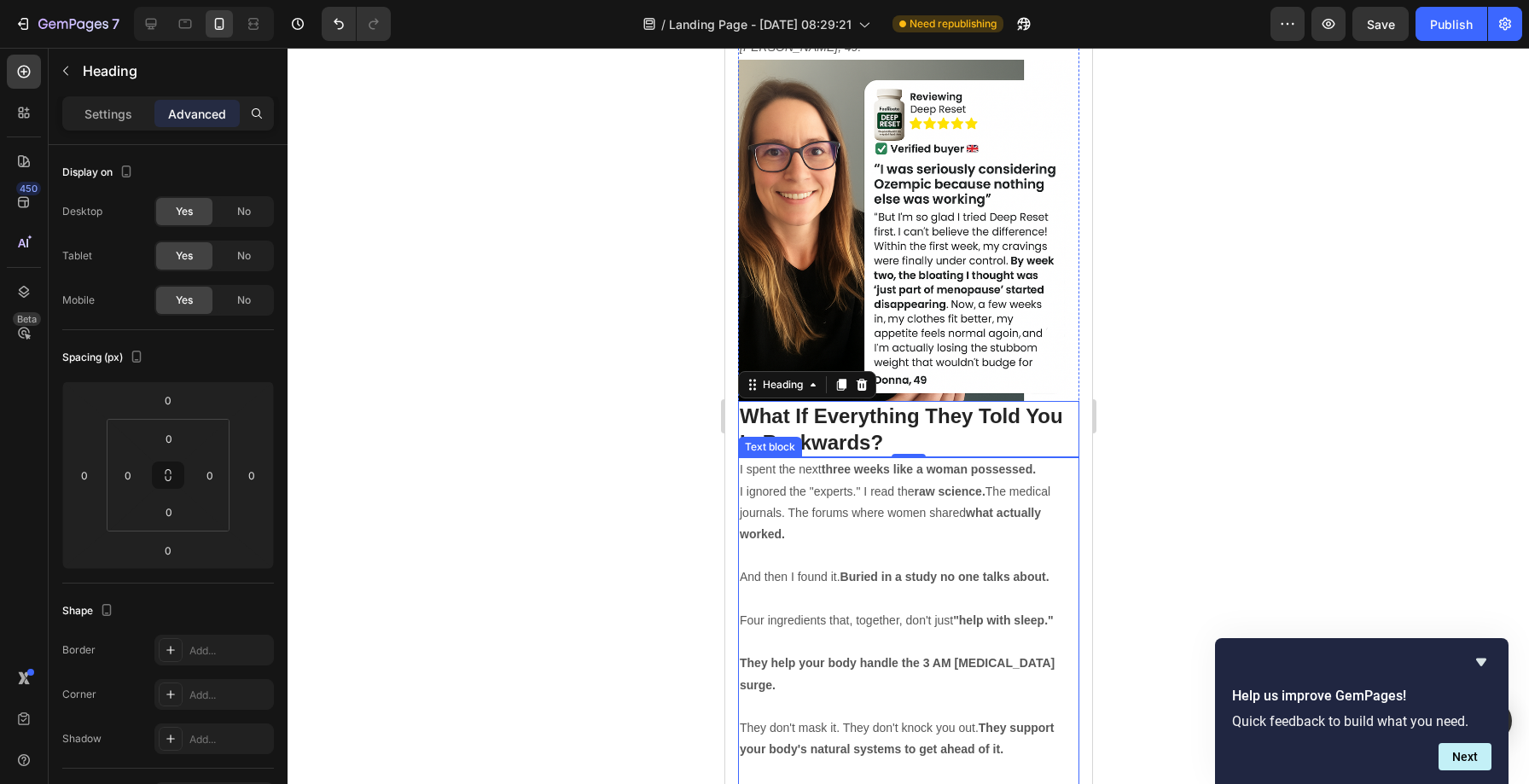
click at [792, 481] on p "I ignored the "experts." I read the raw science. The medical journals. The foru…" at bounding box center [907, 513] width 338 height 64
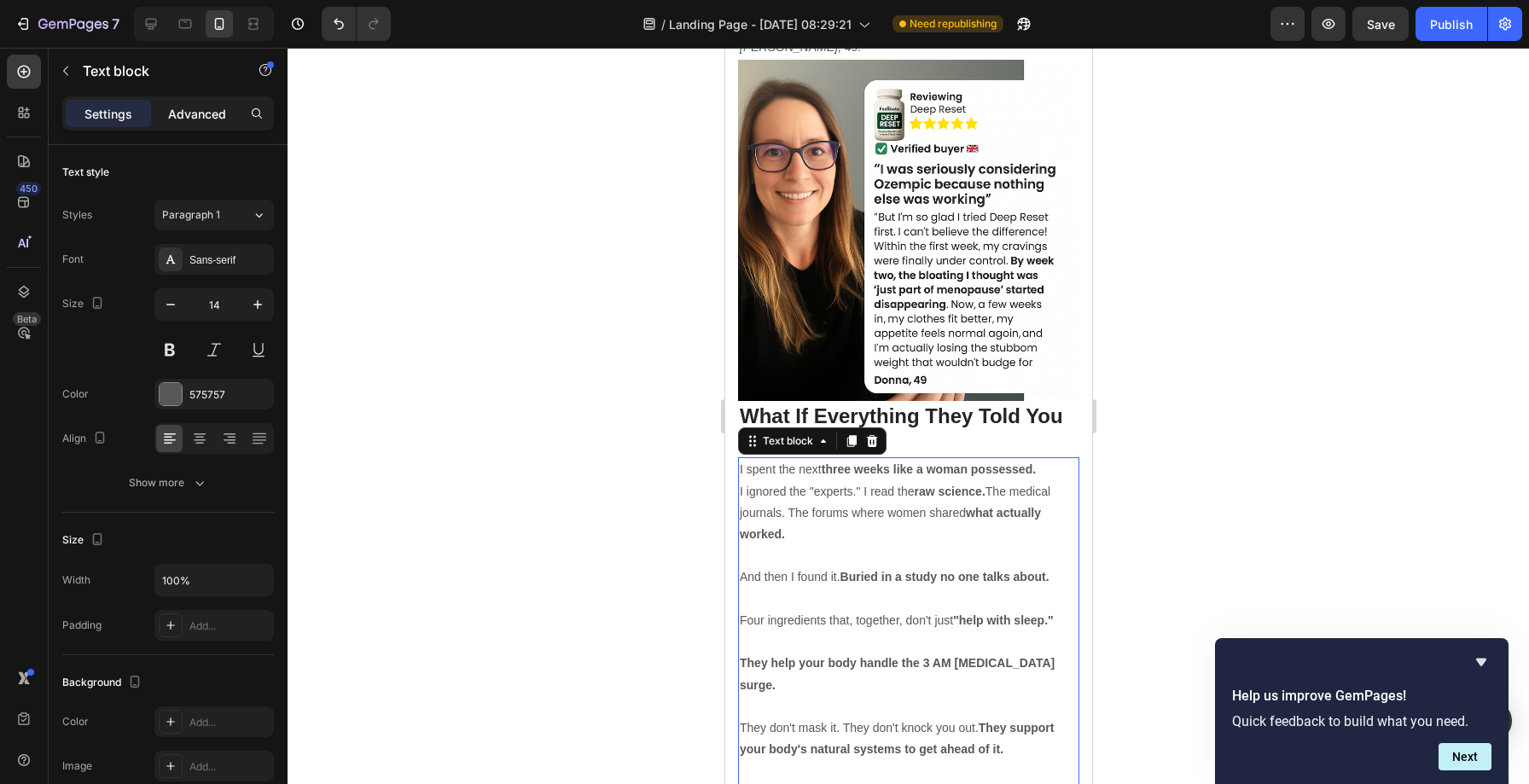
click at [209, 105] on p "Advanced" at bounding box center [197, 113] width 58 height 17
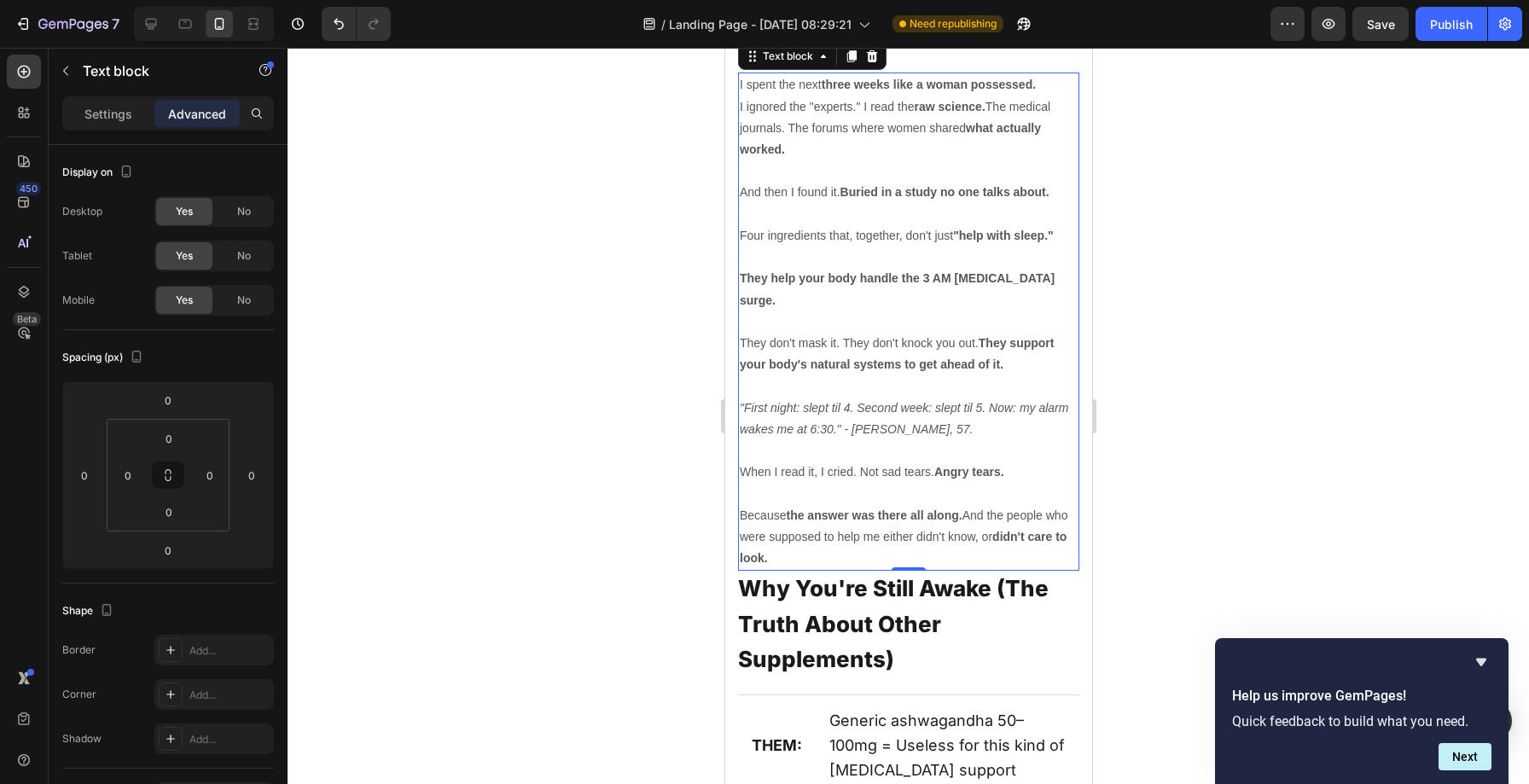
scroll to position [8675, 0]
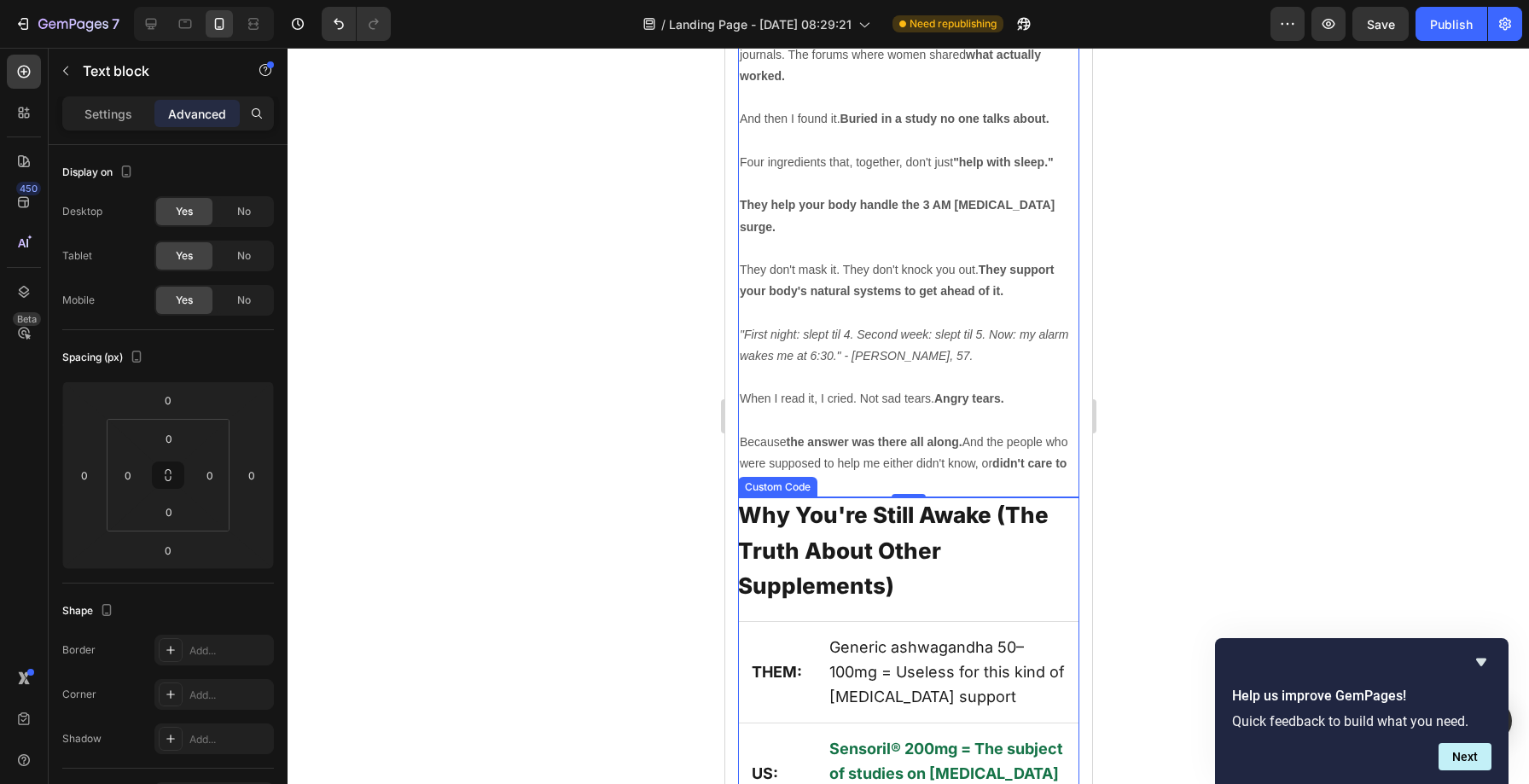
click at [836, 497] on h2 "Why You're Still Awake (The Truth About Other Supplements)" at bounding box center [908, 550] width 342 height 107
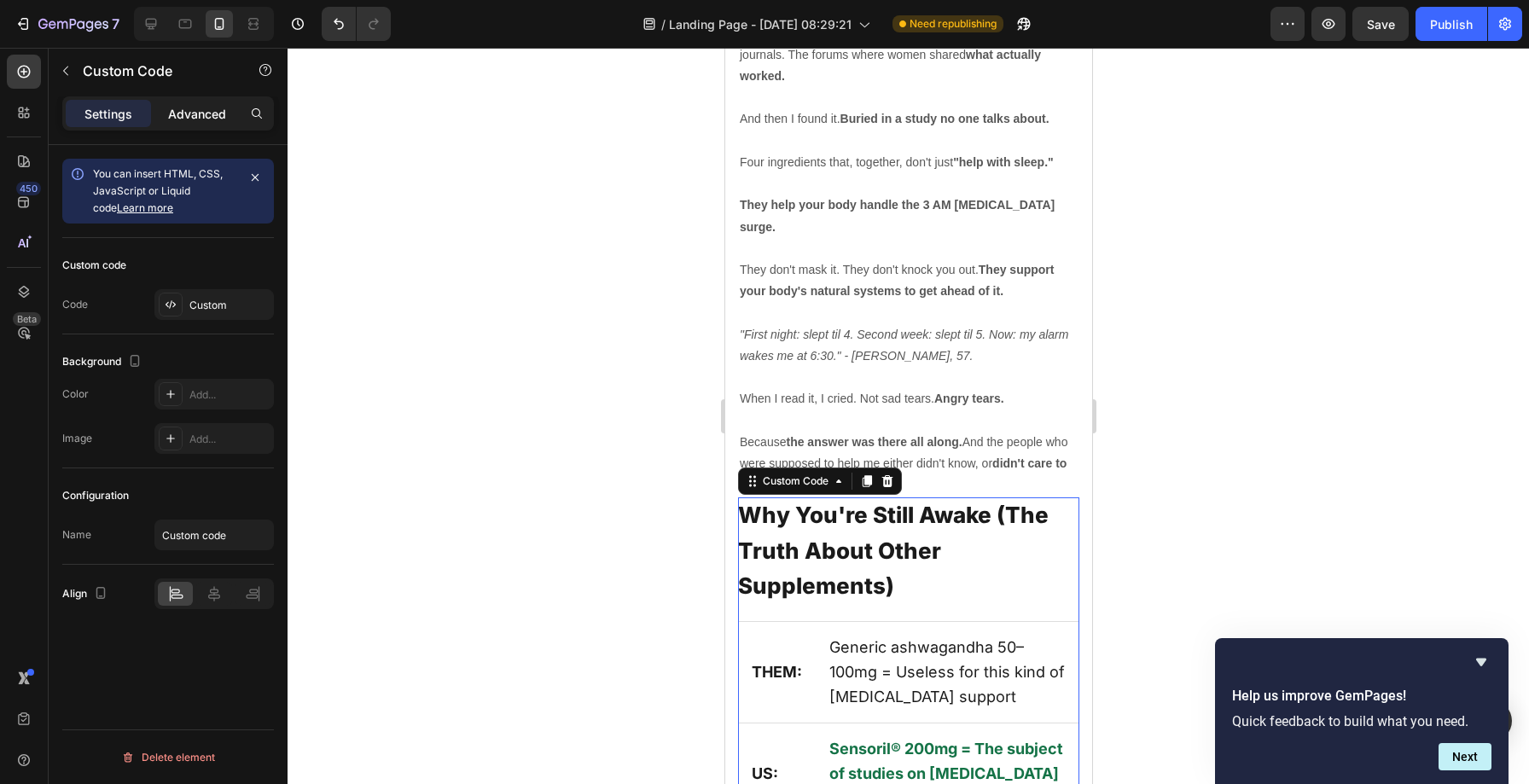
click at [210, 121] on p "Advanced" at bounding box center [197, 113] width 58 height 17
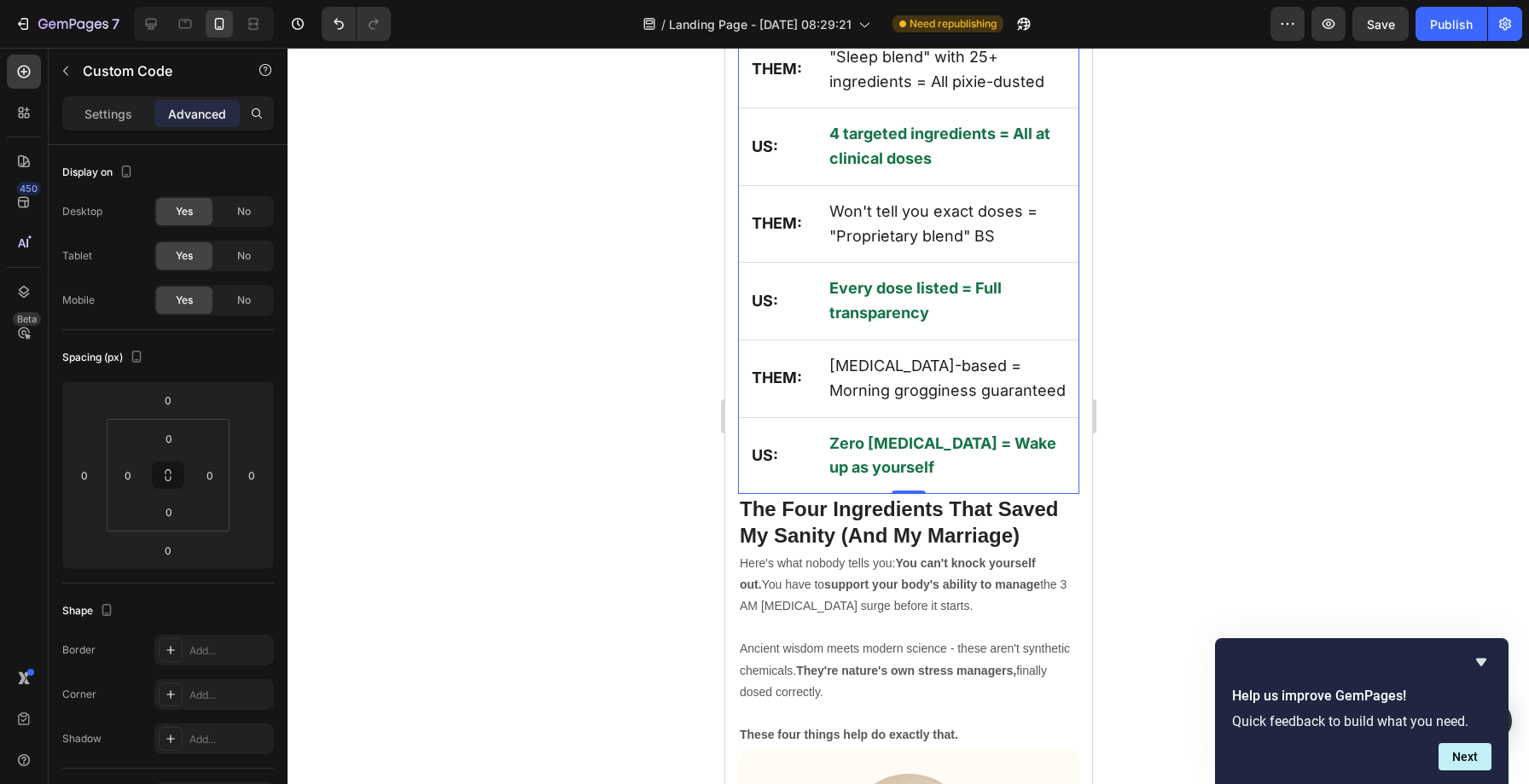
scroll to position [9544, 0]
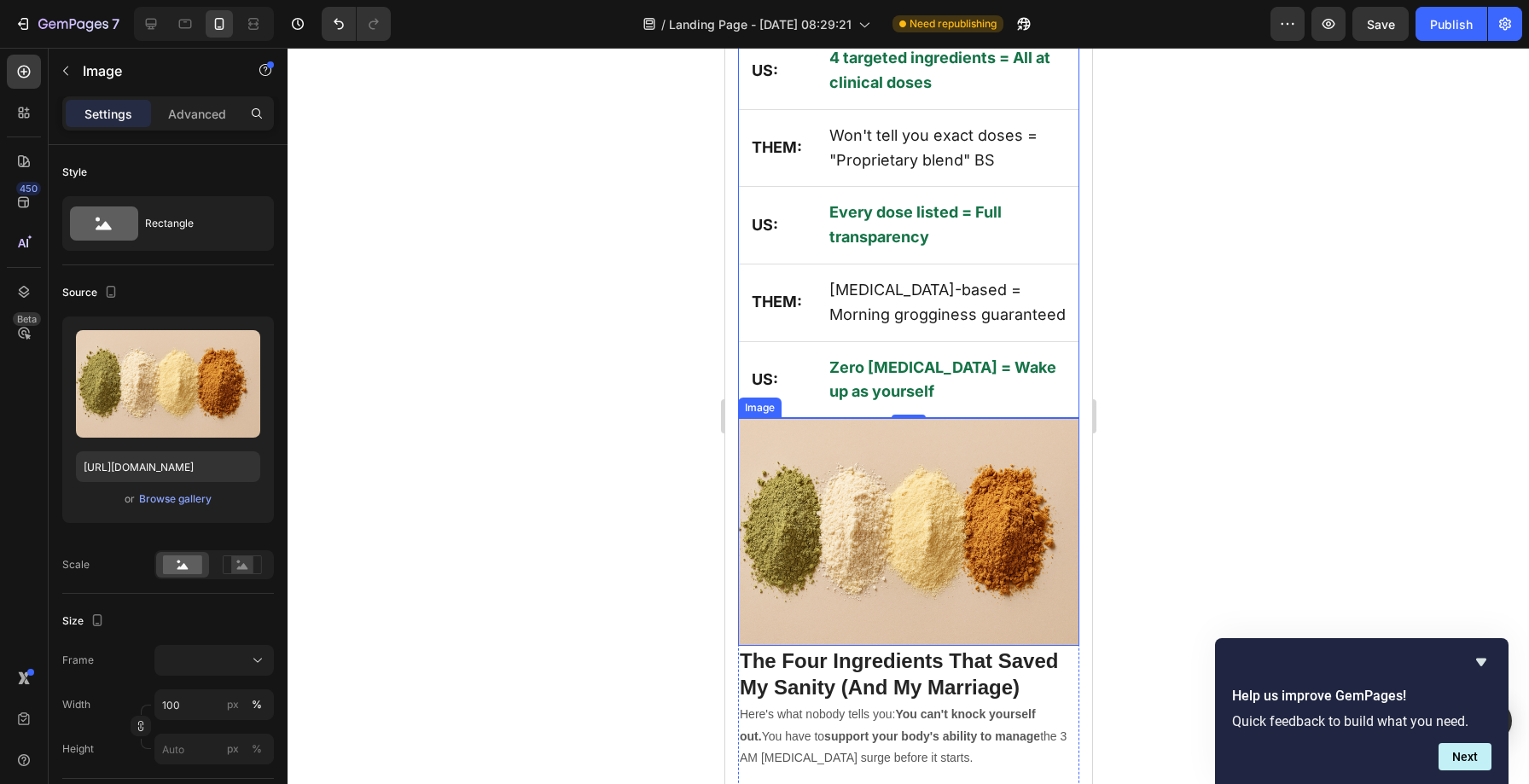
click at [798, 418] on img at bounding box center [908, 531] width 342 height 227
click at [196, 116] on p "Advanced" at bounding box center [197, 113] width 58 height 17
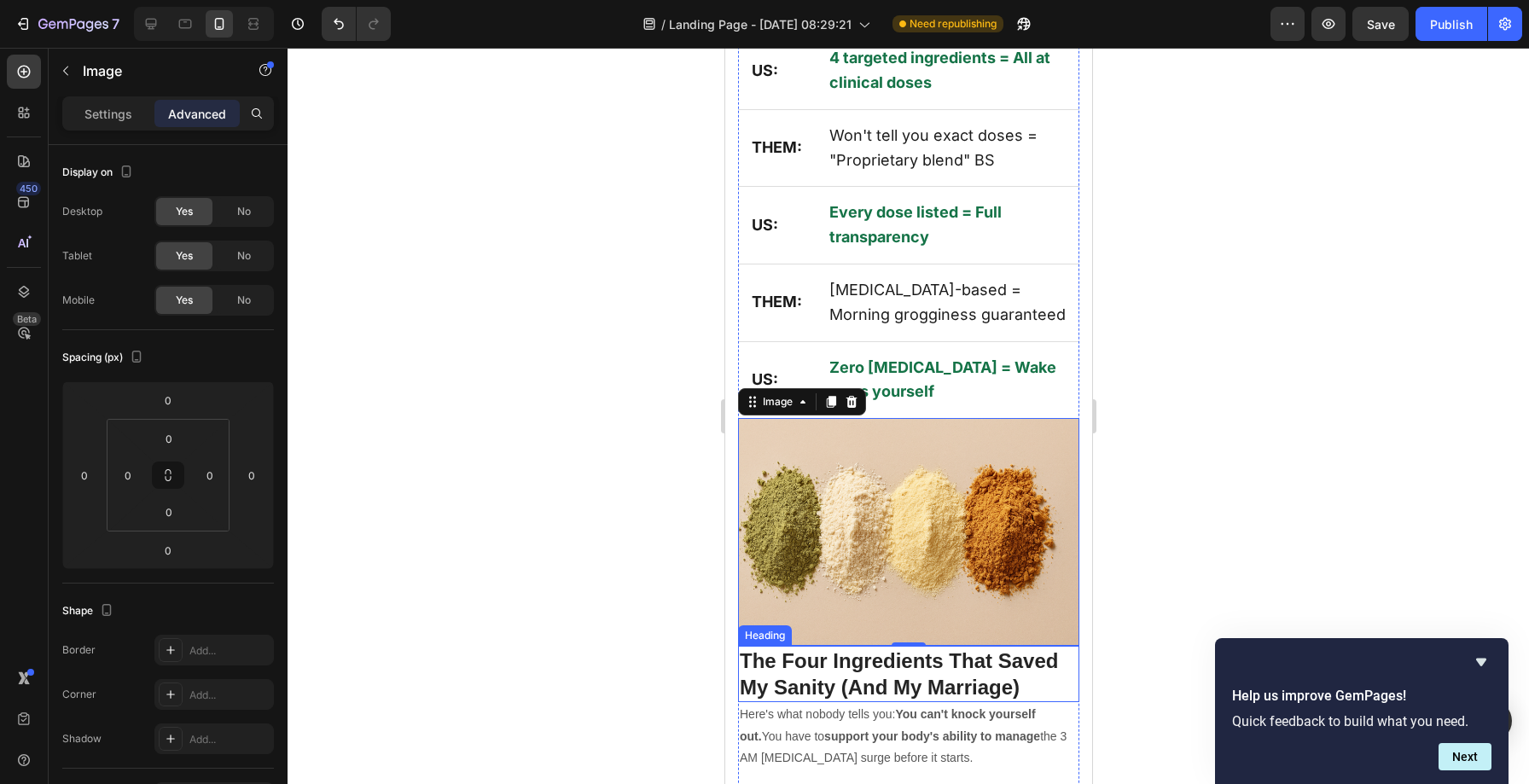
click at [893, 645] on h2 "The Four Ingredients That Saved My Sanity (And My Marriage)" at bounding box center [908, 673] width 342 height 56
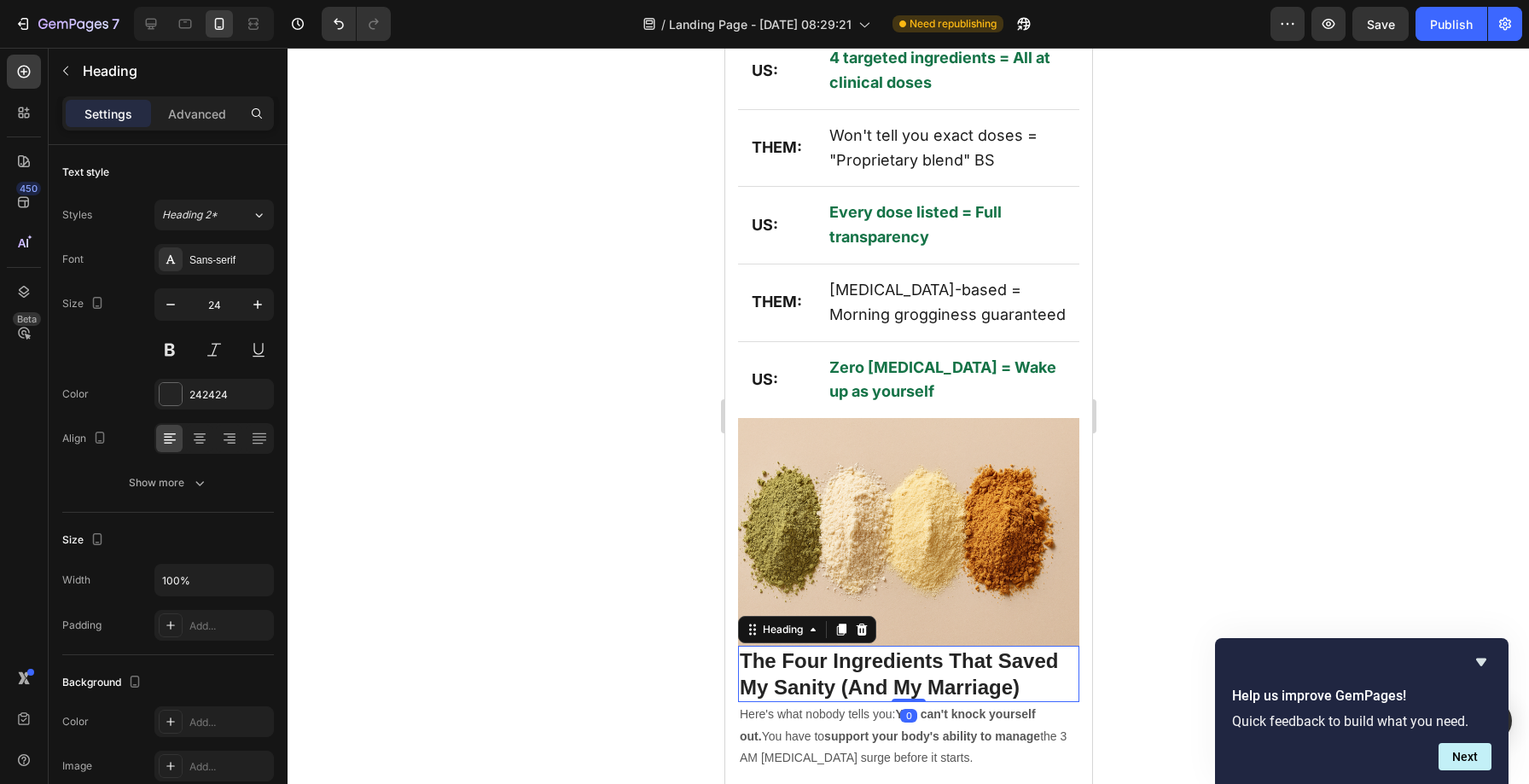
click at [196, 130] on div "Settings Advanced" at bounding box center [168, 113] width 212 height 34
click at [196, 122] on div "Advanced" at bounding box center [197, 113] width 86 height 28
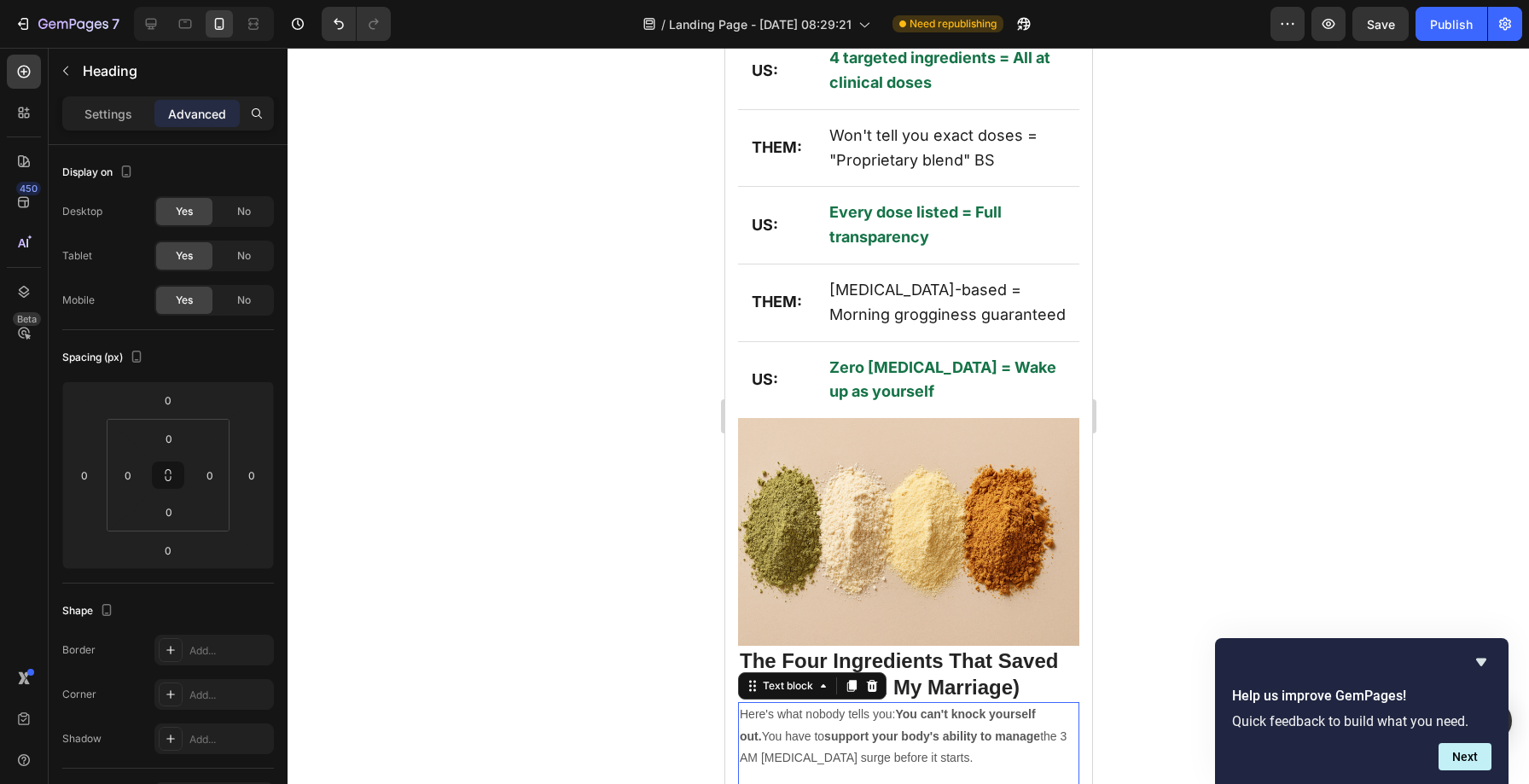
click at [831, 703] on p "Here's what nobody tells you: You can't knock yourself out. You have to support…" at bounding box center [907, 735] width 338 height 64
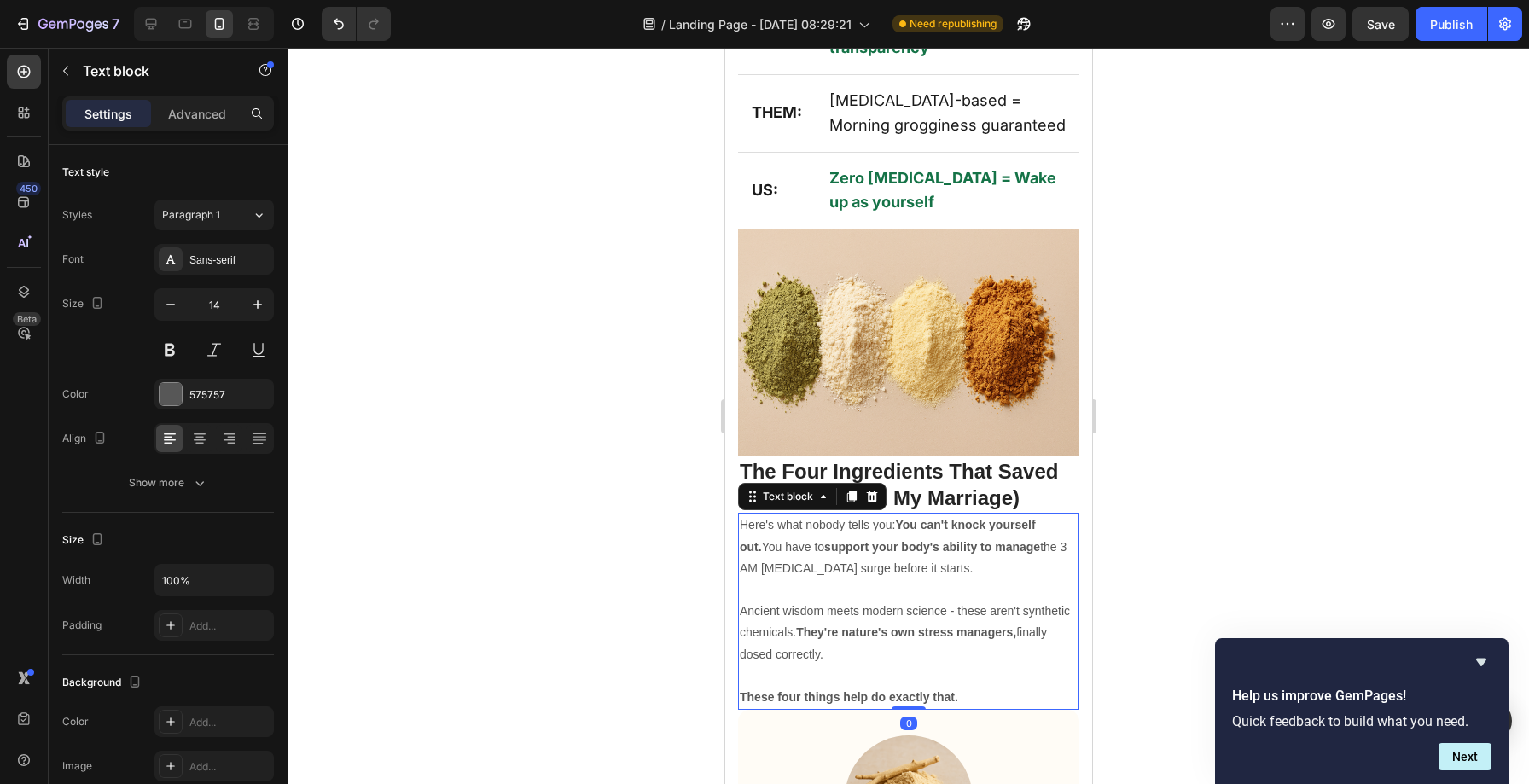
scroll to position [9737, 0]
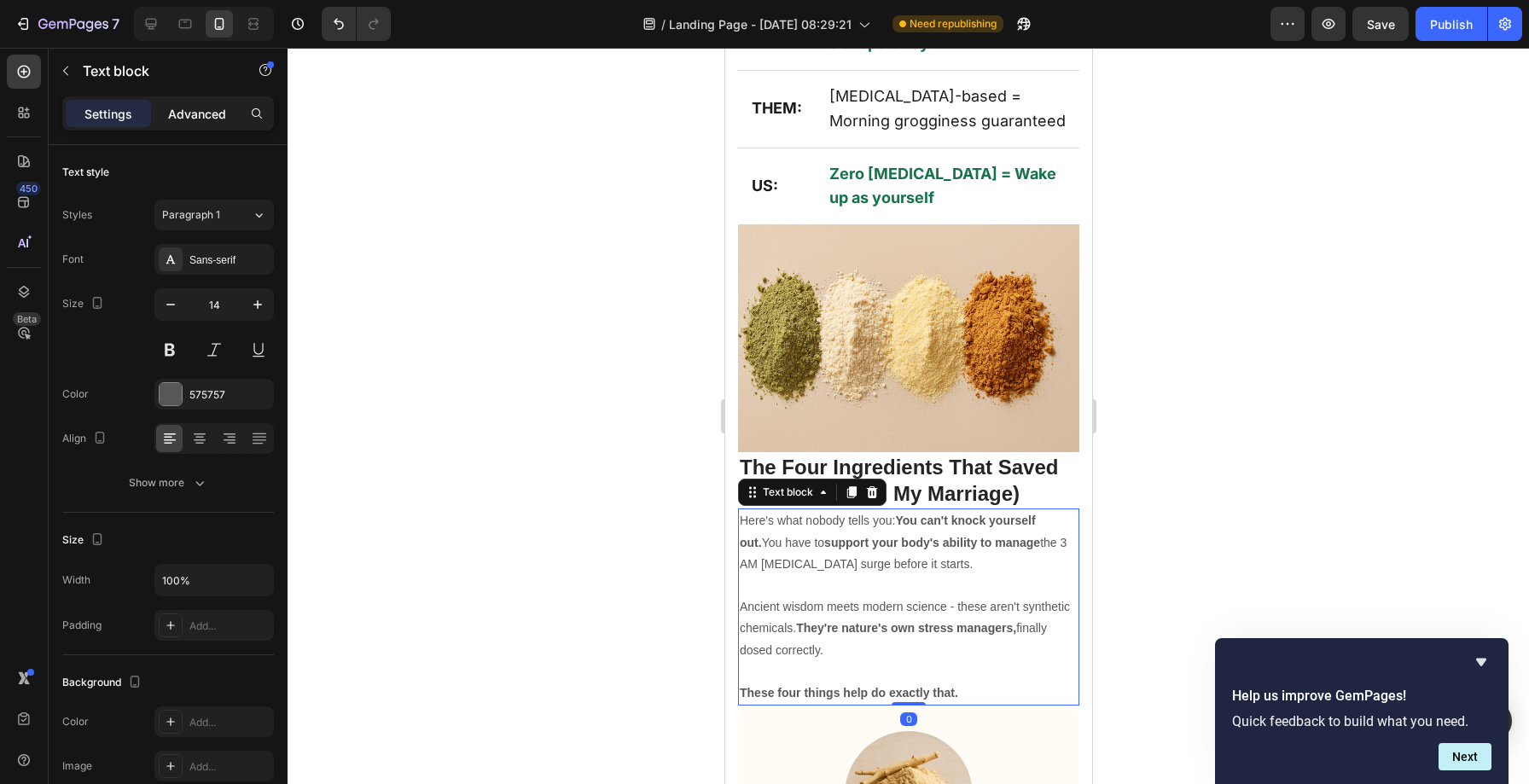
click at [210, 102] on div "Advanced" at bounding box center [197, 113] width 86 height 28
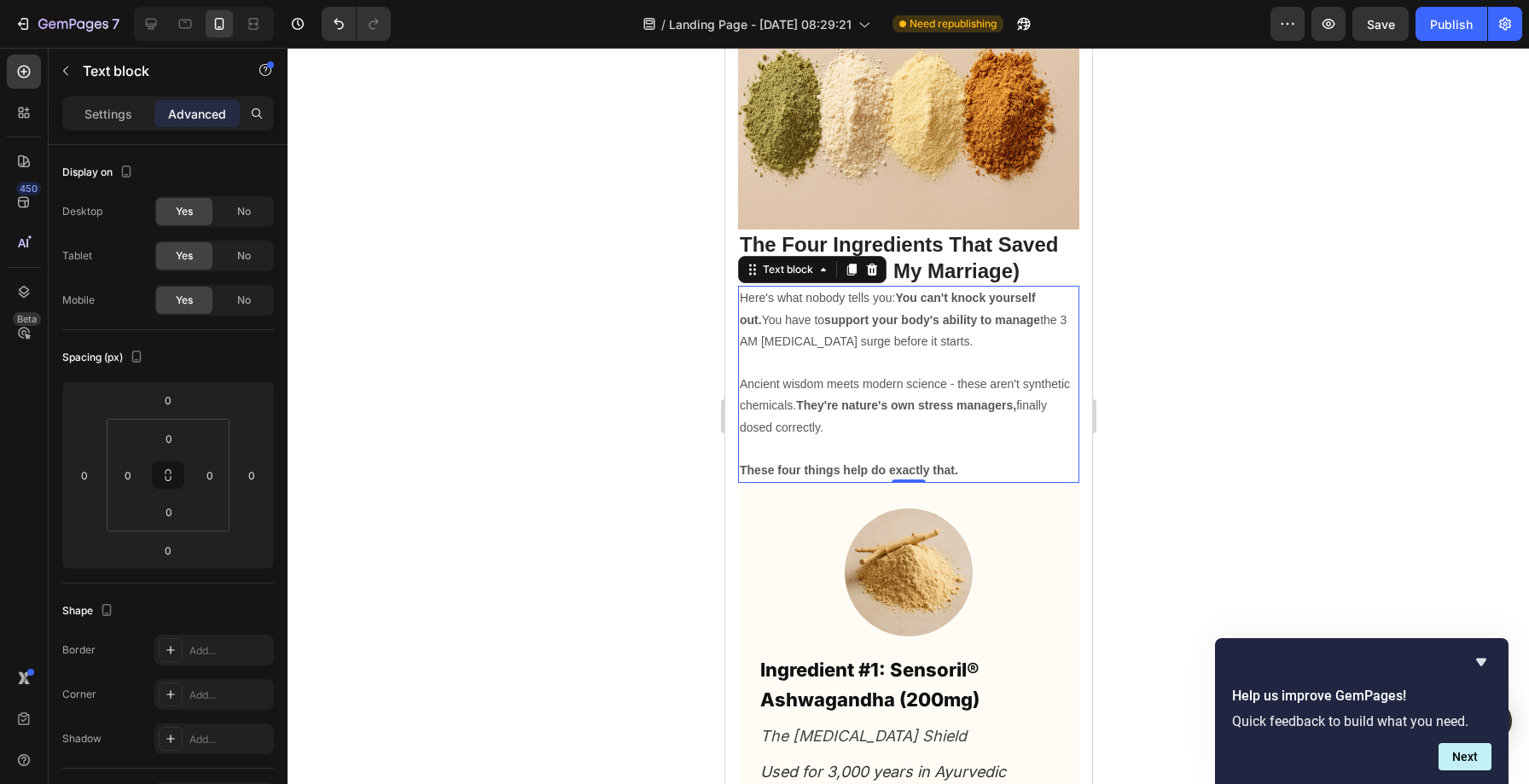
scroll to position [10014, 0]
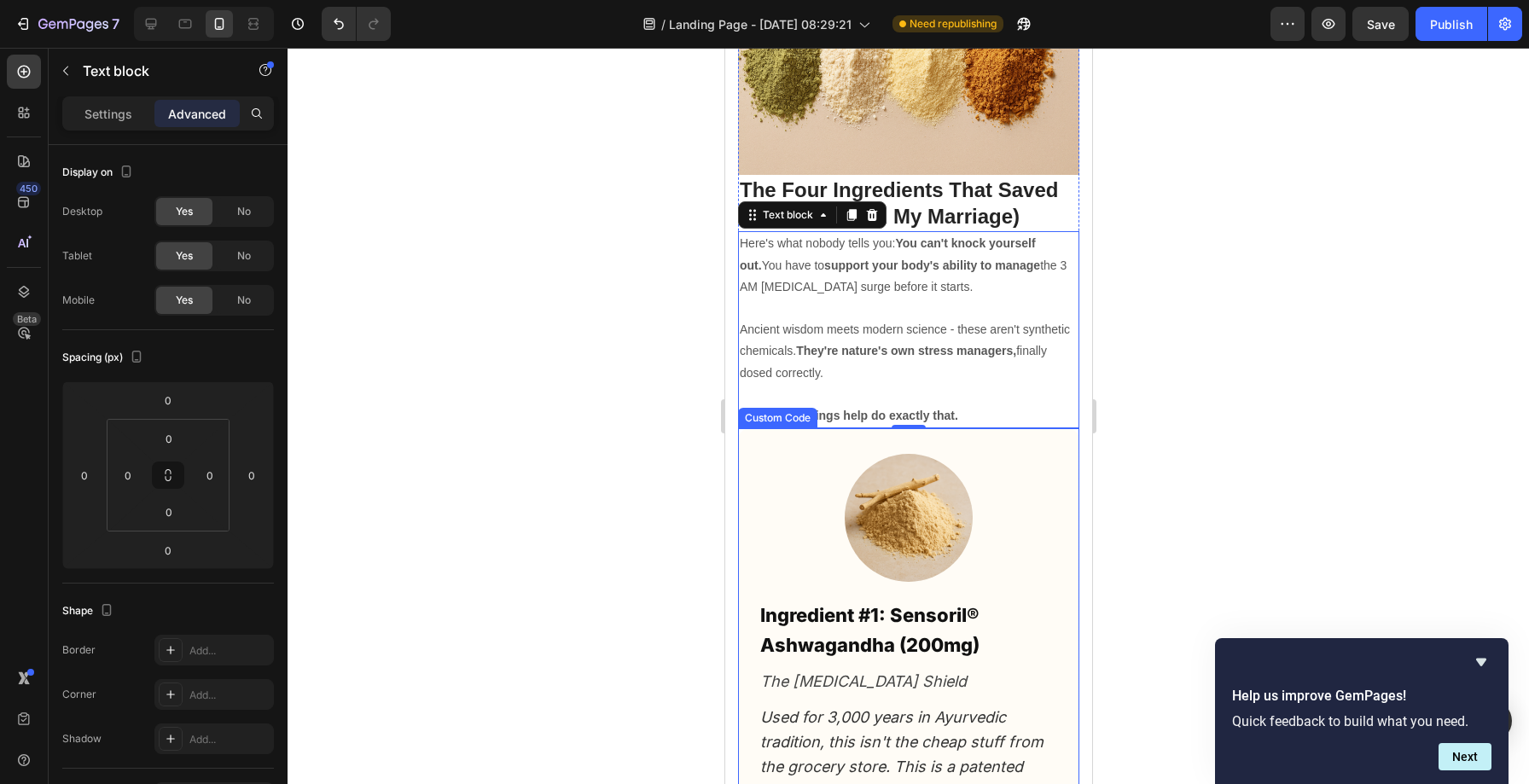
click at [825, 454] on div at bounding box center [908, 517] width 296 height 128
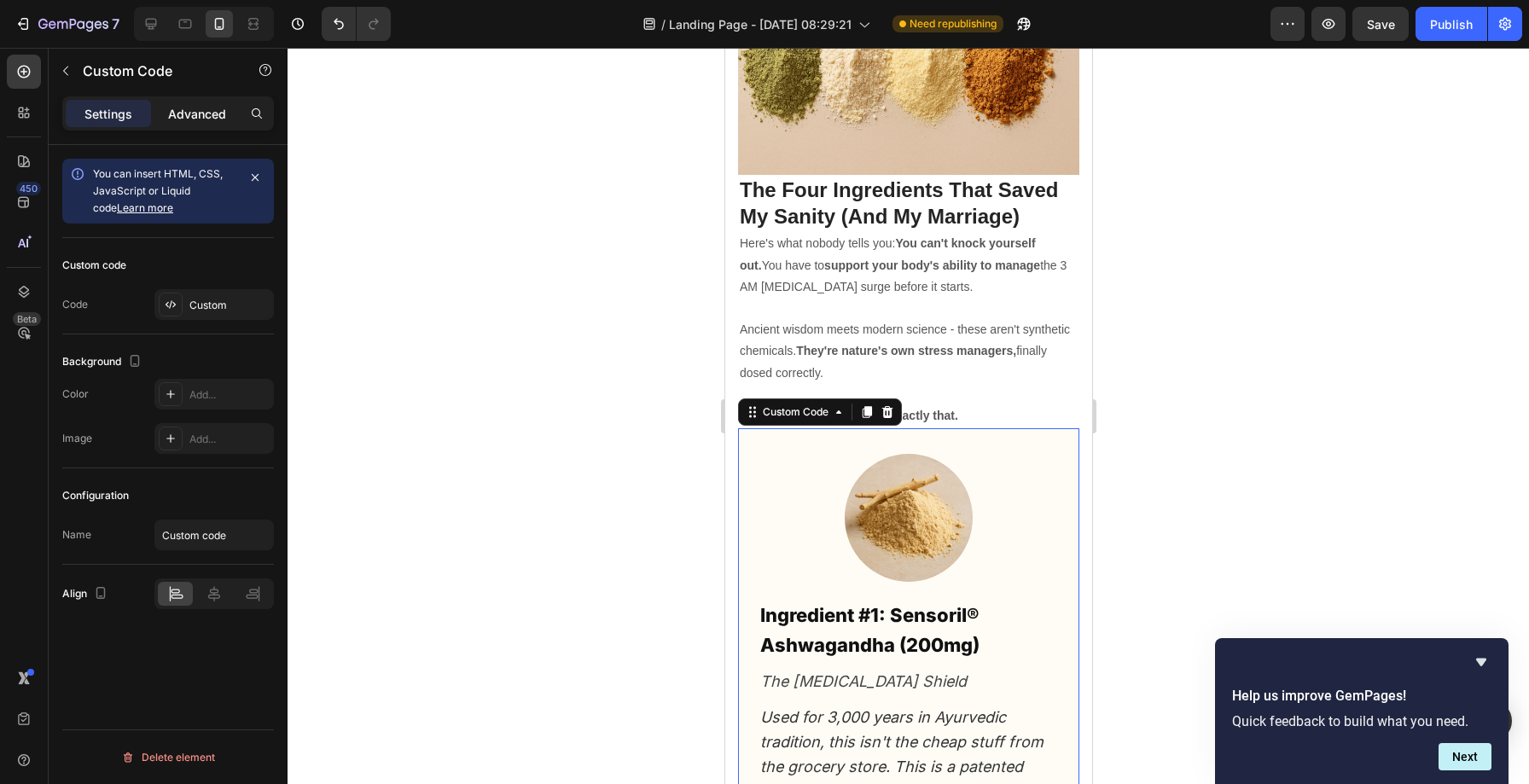
click at [188, 115] on p "Advanced" at bounding box center [197, 113] width 58 height 17
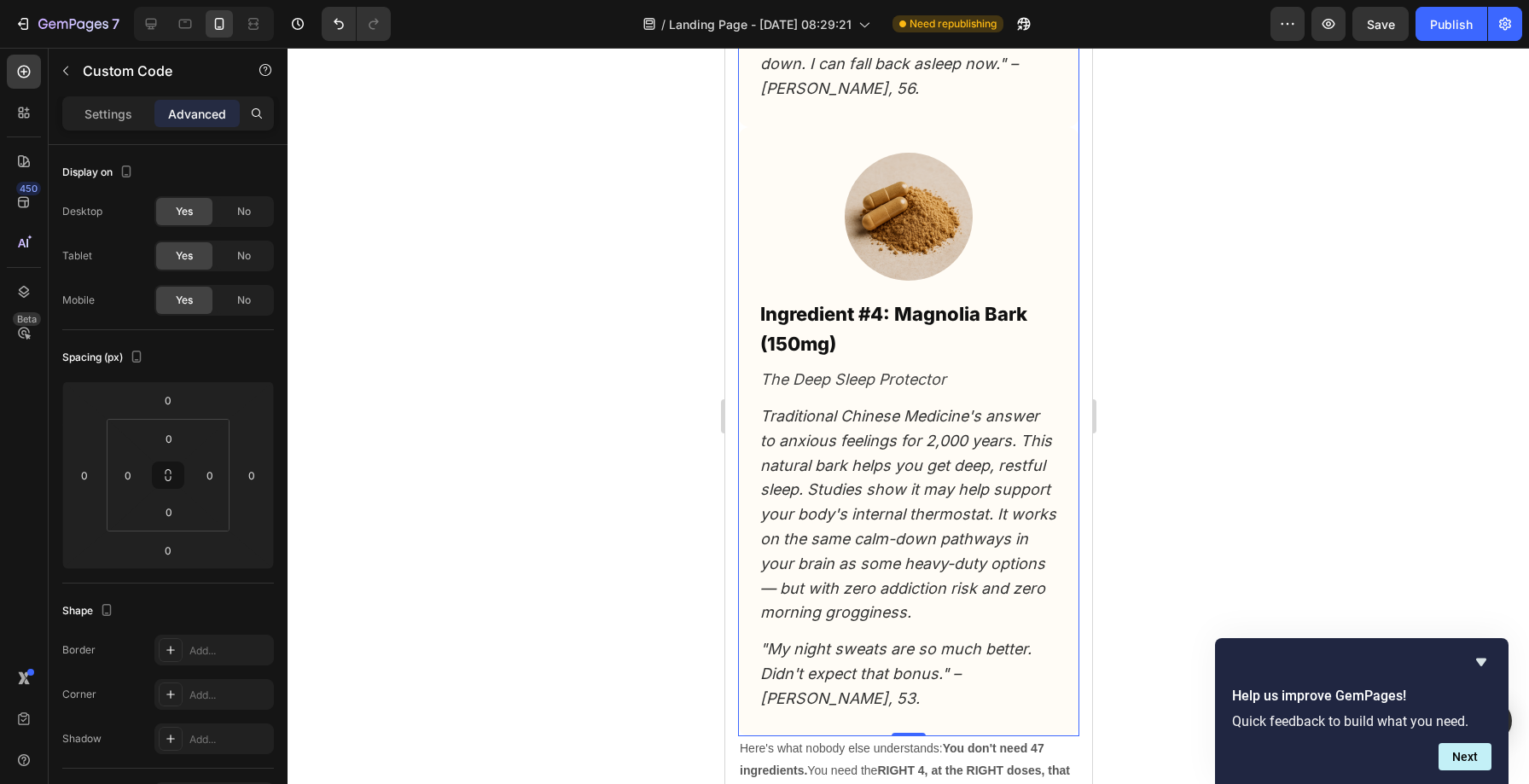
scroll to position [12251, 0]
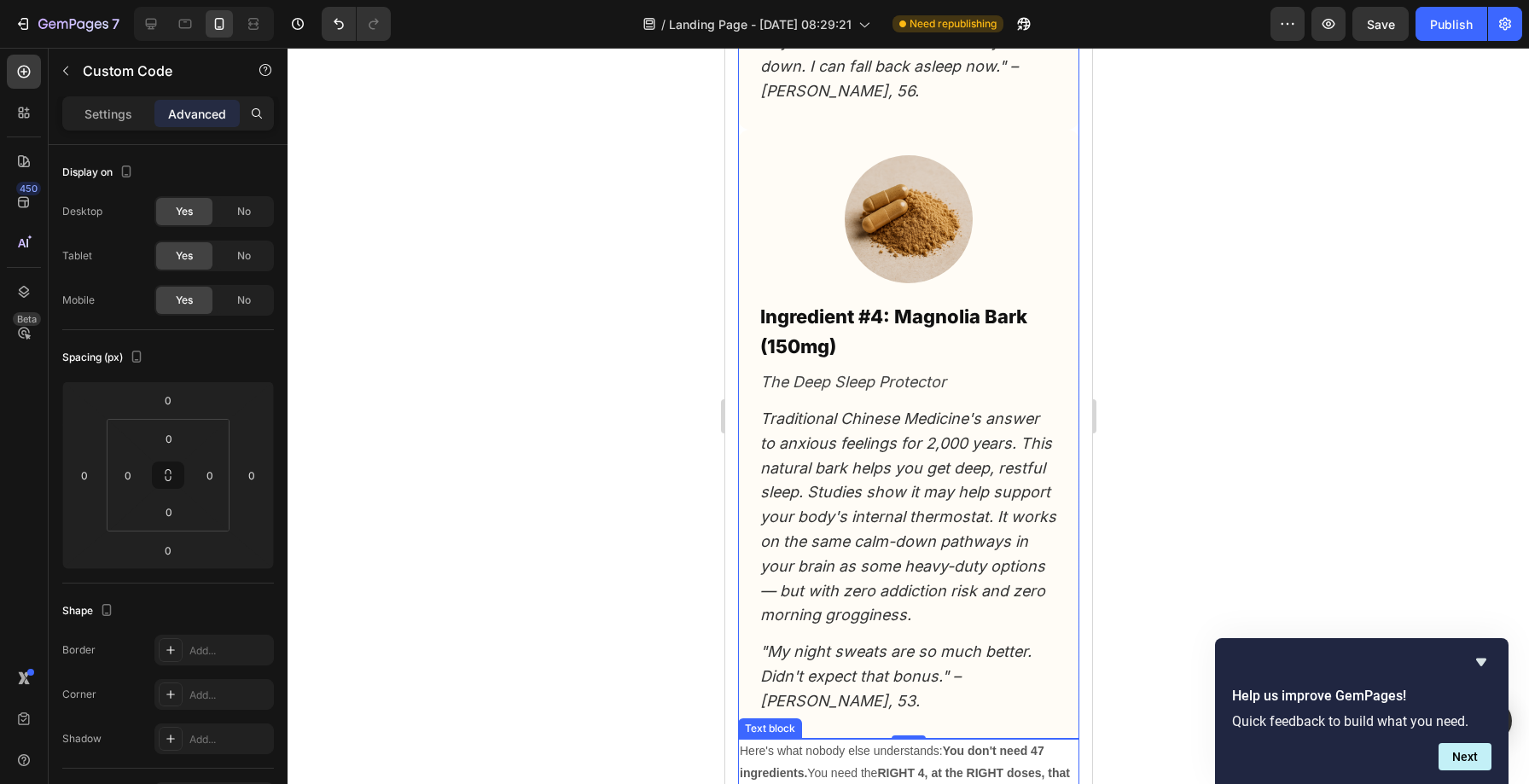
click at [865, 740] on p "Here's what nobody else understands: You don't need 47 ingredients. You need th…" at bounding box center [907, 772] width 338 height 64
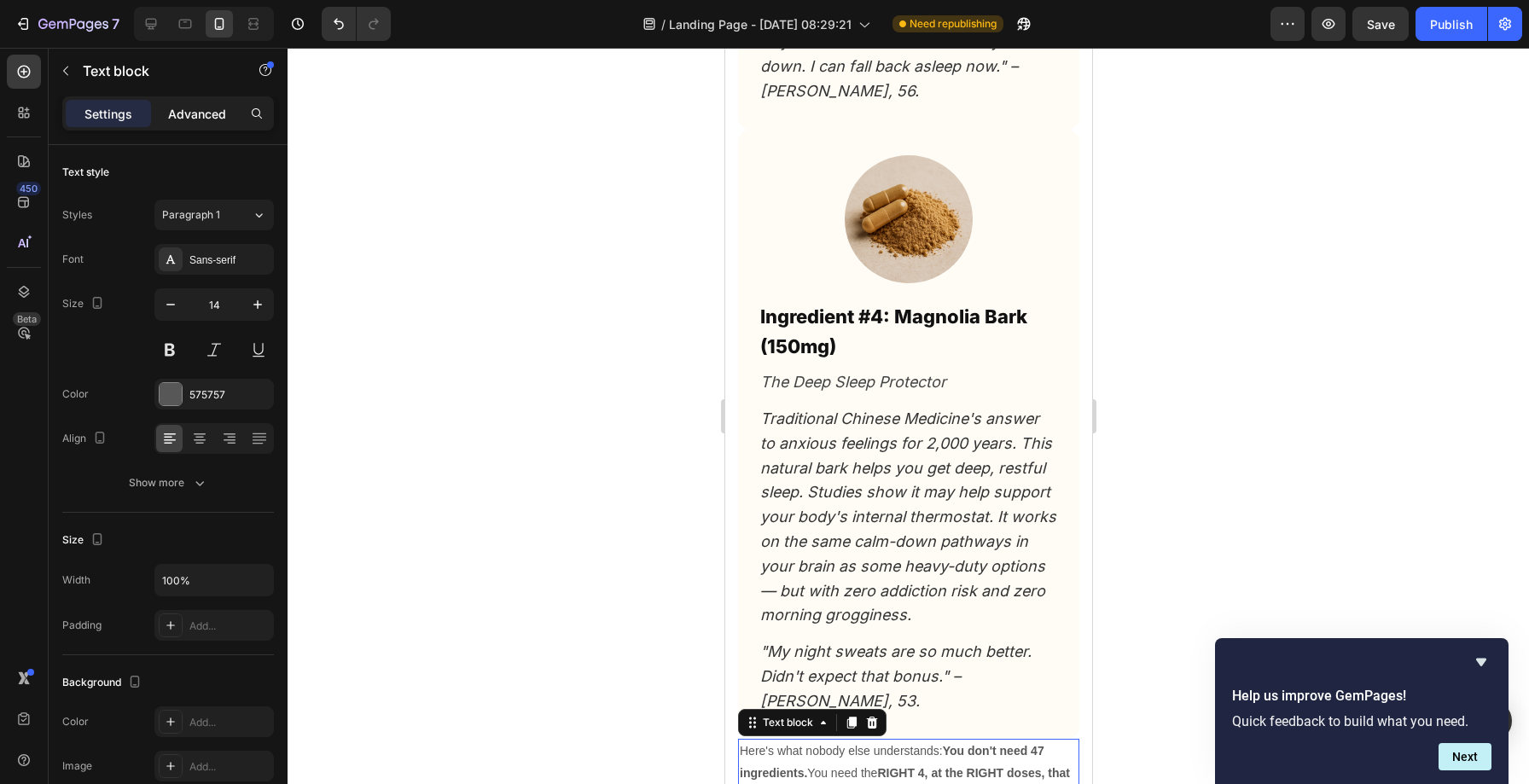
click at [193, 115] on p "Advanced" at bounding box center [197, 113] width 58 height 17
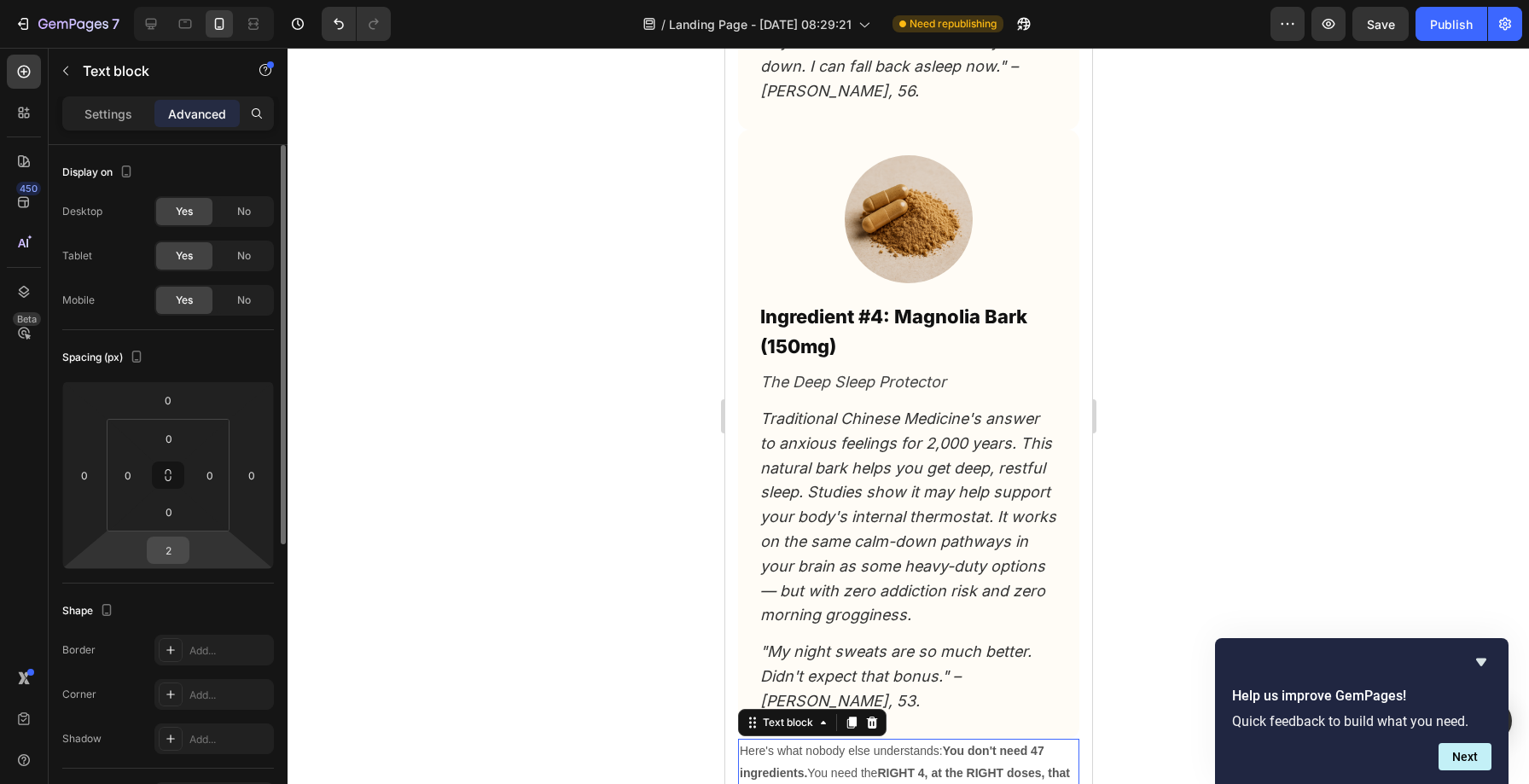
click at [182, 557] on input "2" at bounding box center [168, 550] width 34 height 26
type input "0"
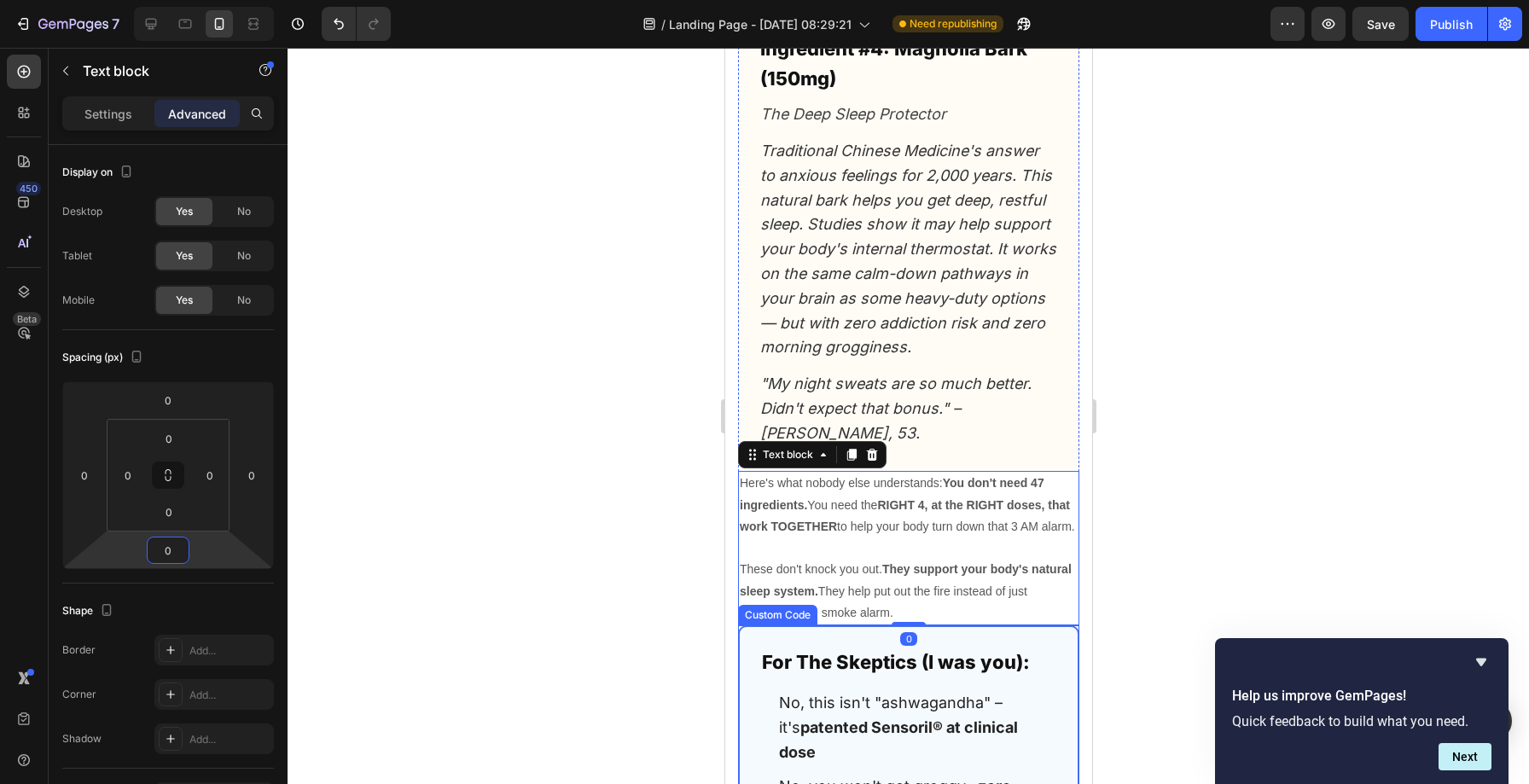
scroll to position [12631, 0]
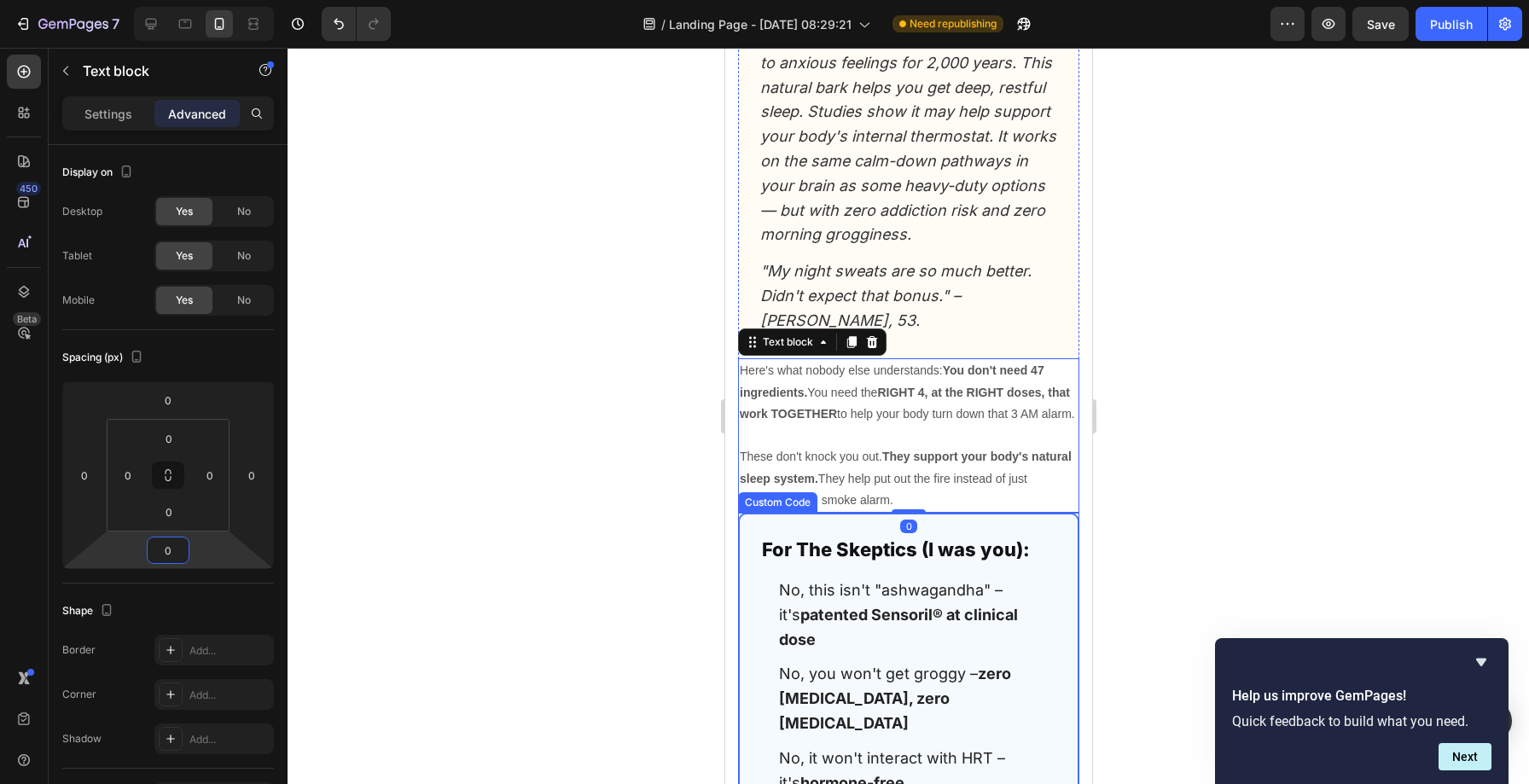
click at [851, 535] on h2 "For The Skeptics (I was you):" at bounding box center [908, 549] width 294 height 29
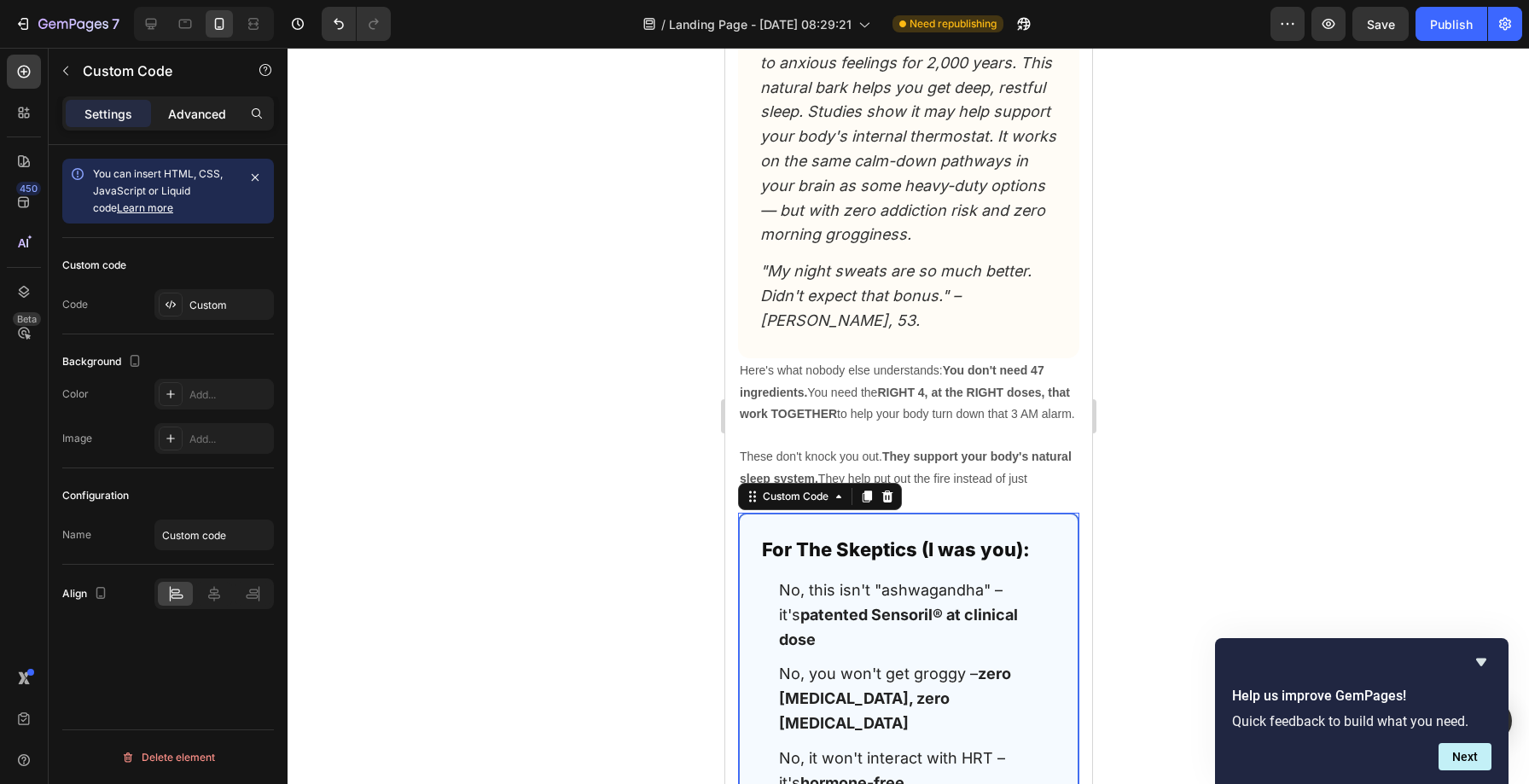
click at [199, 105] on p "Advanced" at bounding box center [197, 113] width 58 height 17
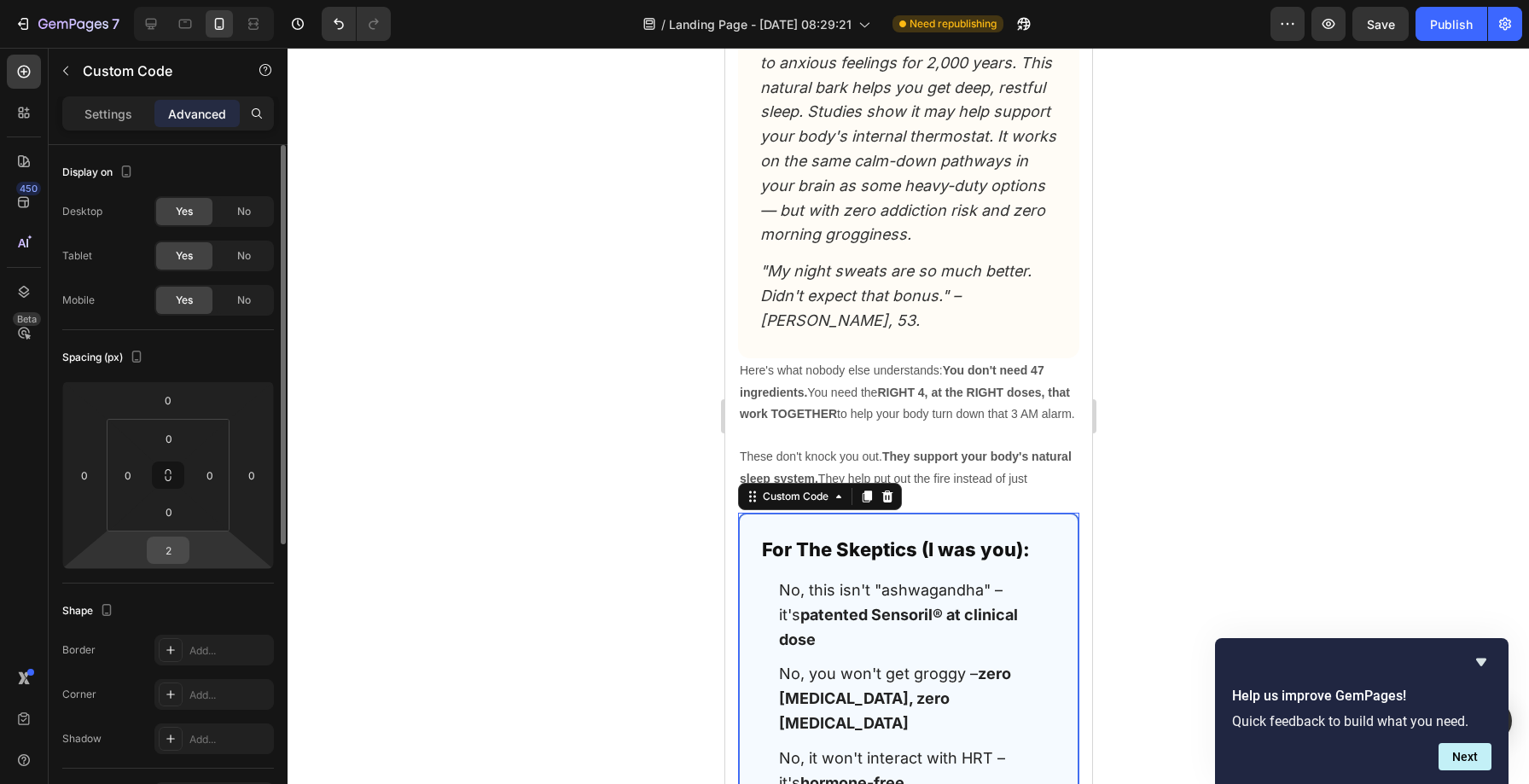
click at [172, 555] on input "2" at bounding box center [168, 550] width 34 height 26
type input "0"
click at [851, 578] on ul "No, this isn't "ashwagandha" – it's patented Sensoril® at clinical dose No, you…" at bounding box center [908, 745] width 294 height 336
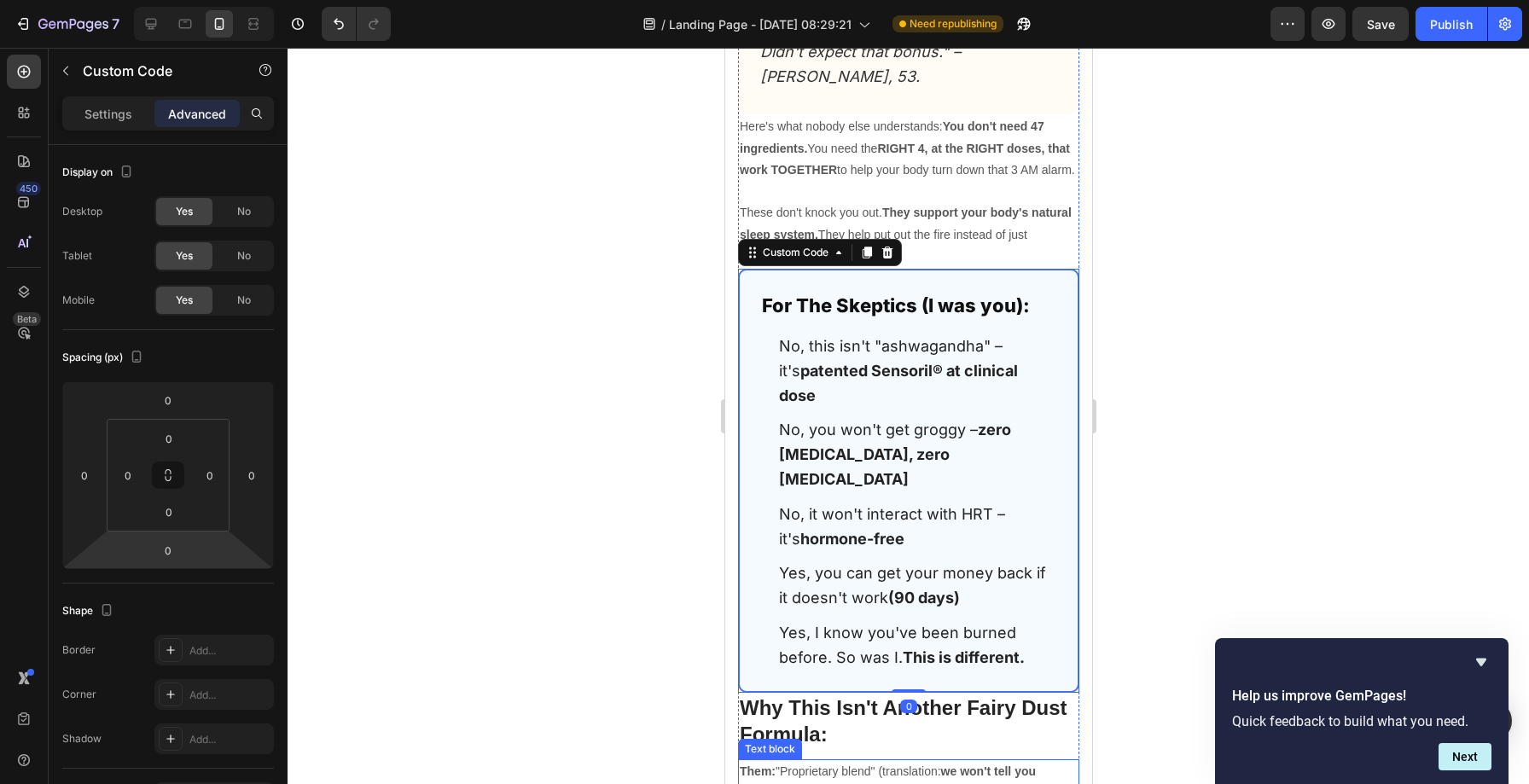
scroll to position [12880, 0]
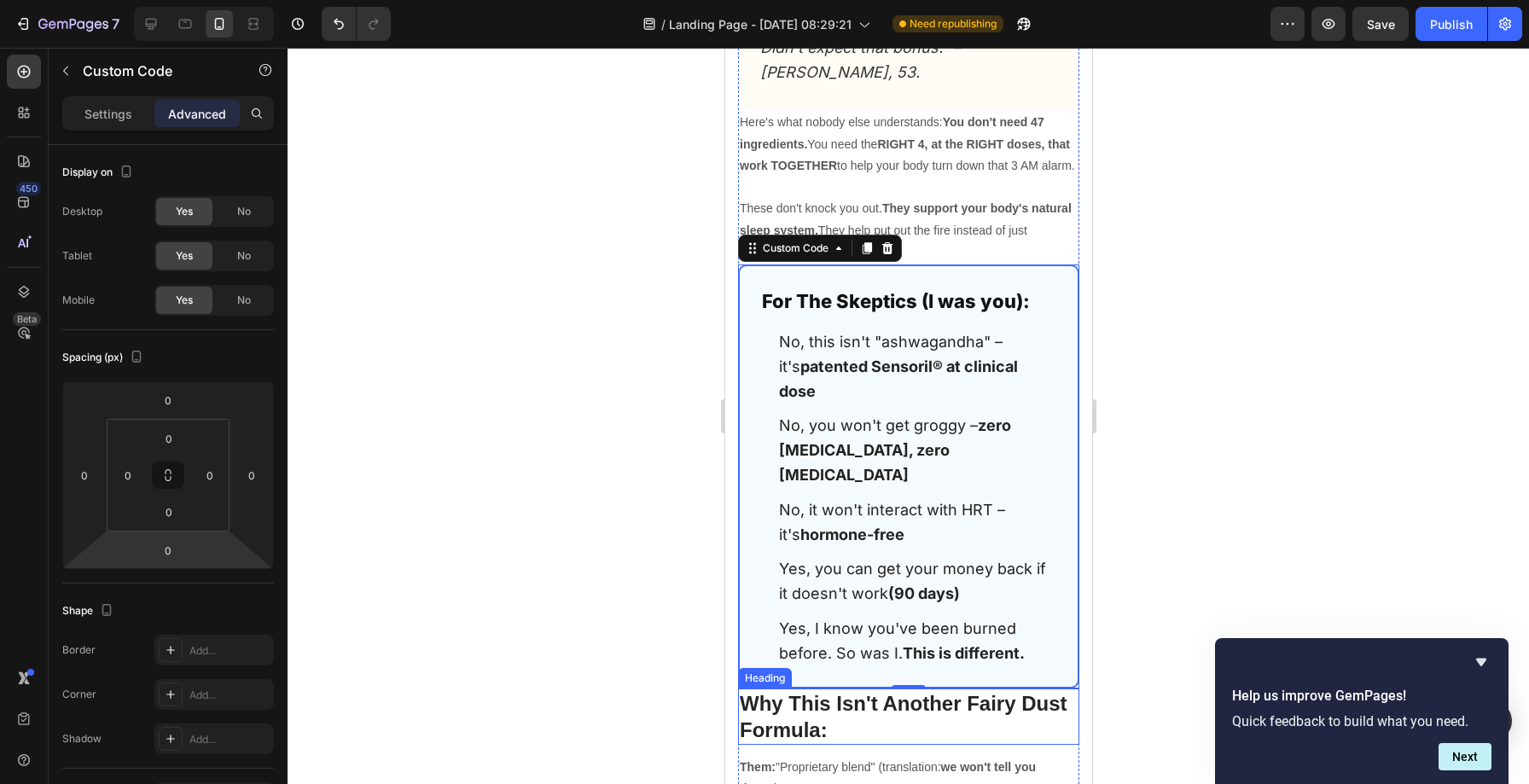
click at [810, 688] on h2 "Why This Isn't Another Fairy Dust Formula:" at bounding box center [908, 716] width 342 height 56
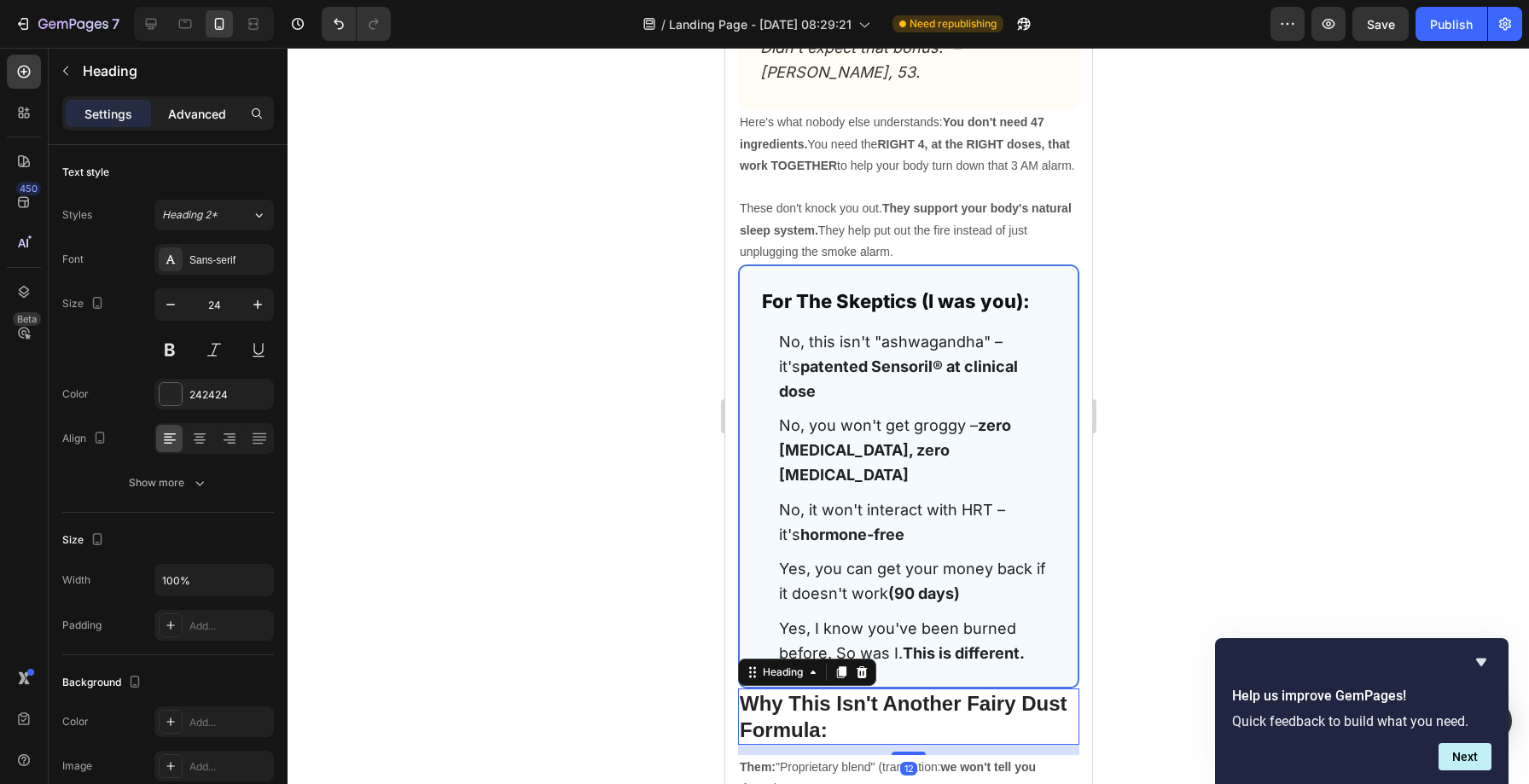
click at [183, 113] on p "Advanced" at bounding box center [197, 113] width 58 height 17
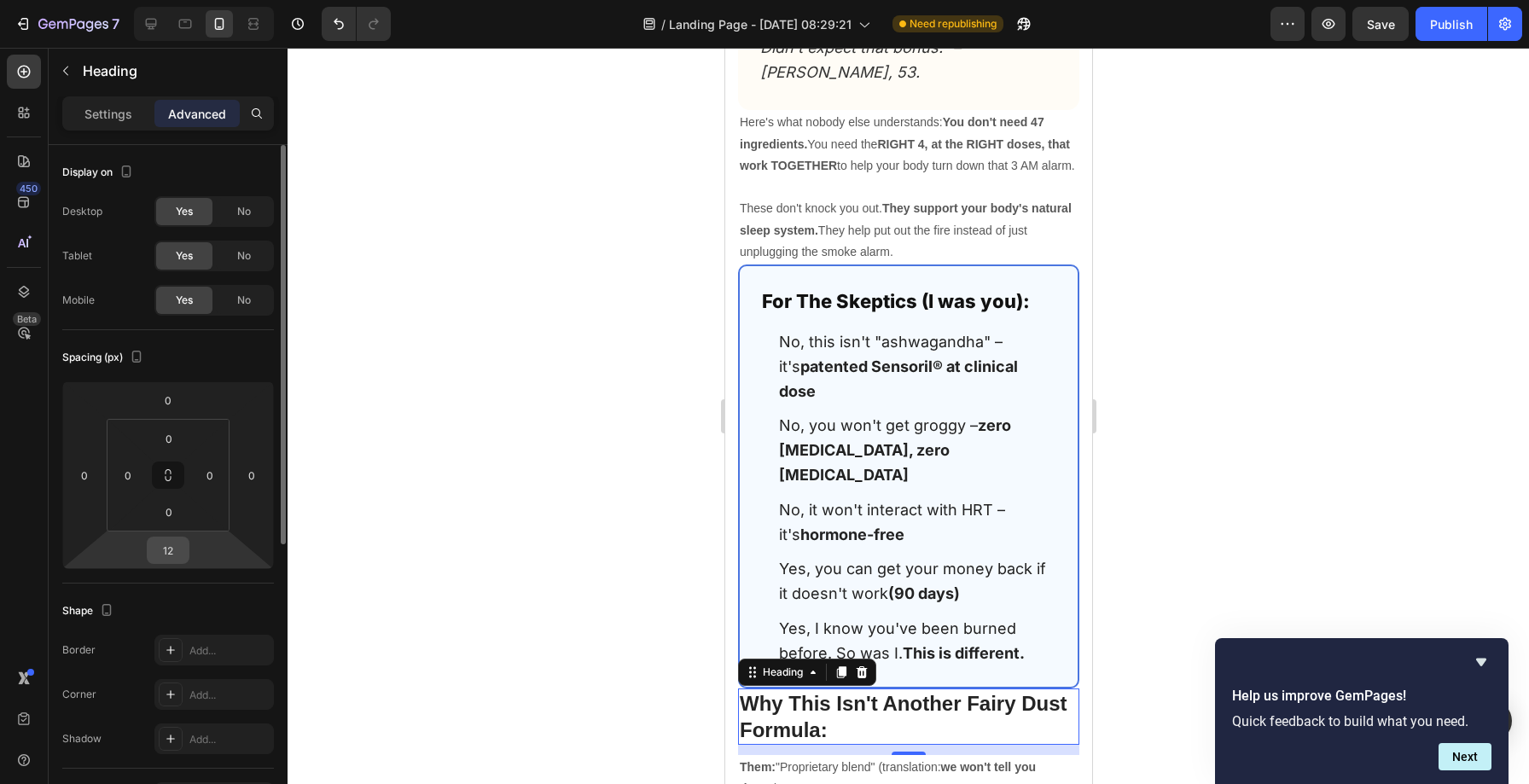
click at [173, 556] on input "12" at bounding box center [168, 550] width 34 height 26
type input "0"
click at [772, 750] on strong "Them:" at bounding box center [756, 756] width 36 height 14
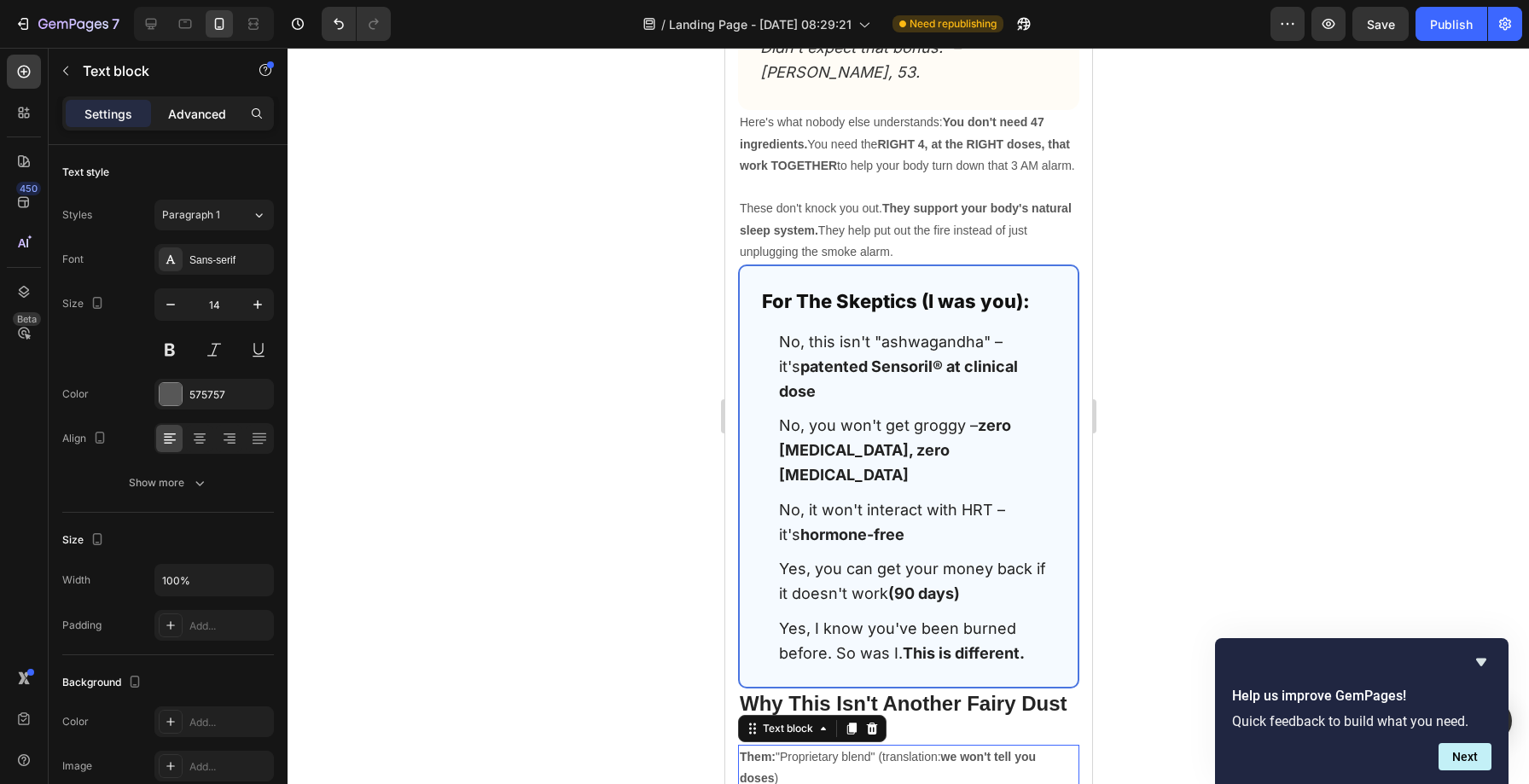
click at [177, 108] on p "Advanced" at bounding box center [197, 113] width 58 height 17
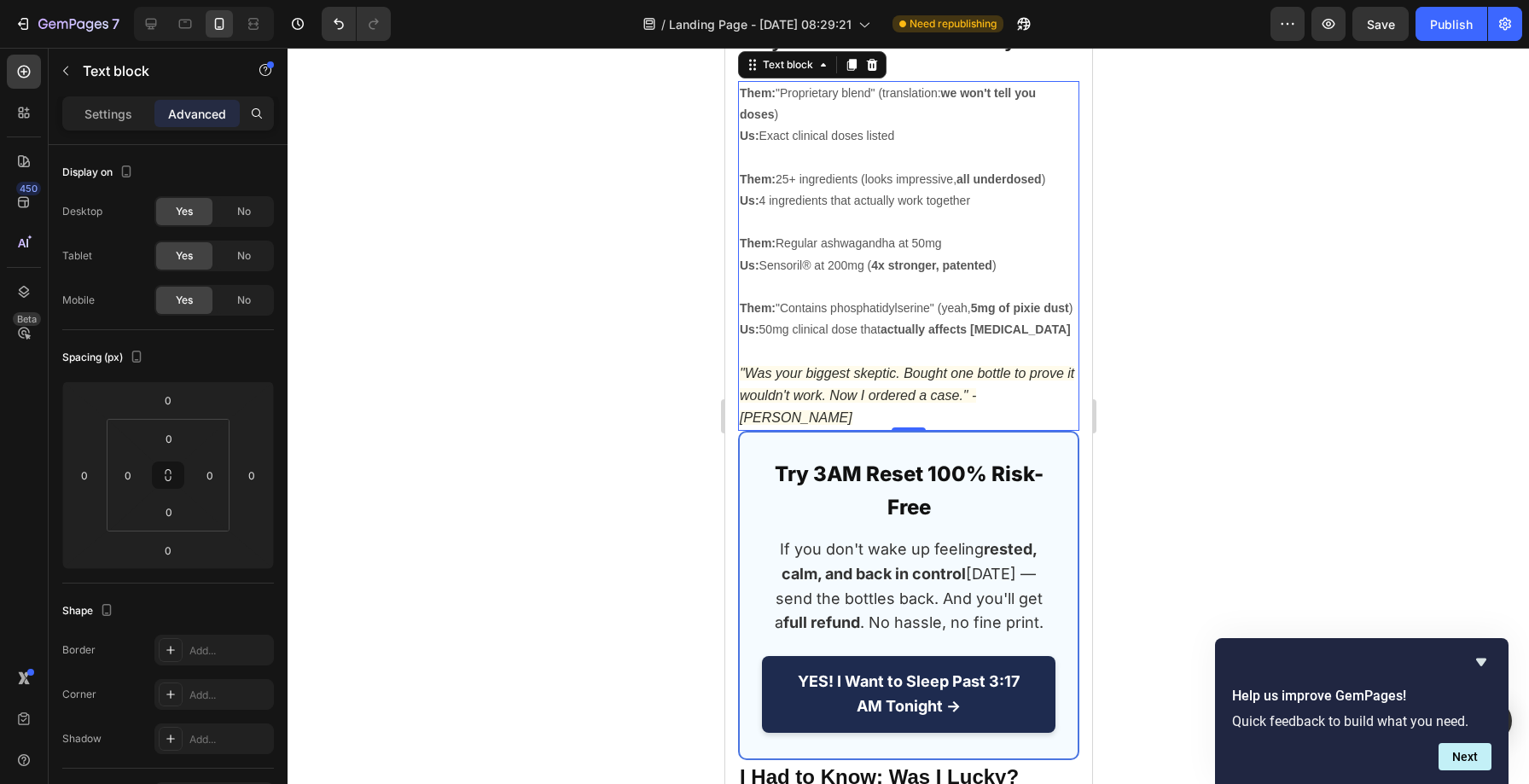
scroll to position [13558, 0]
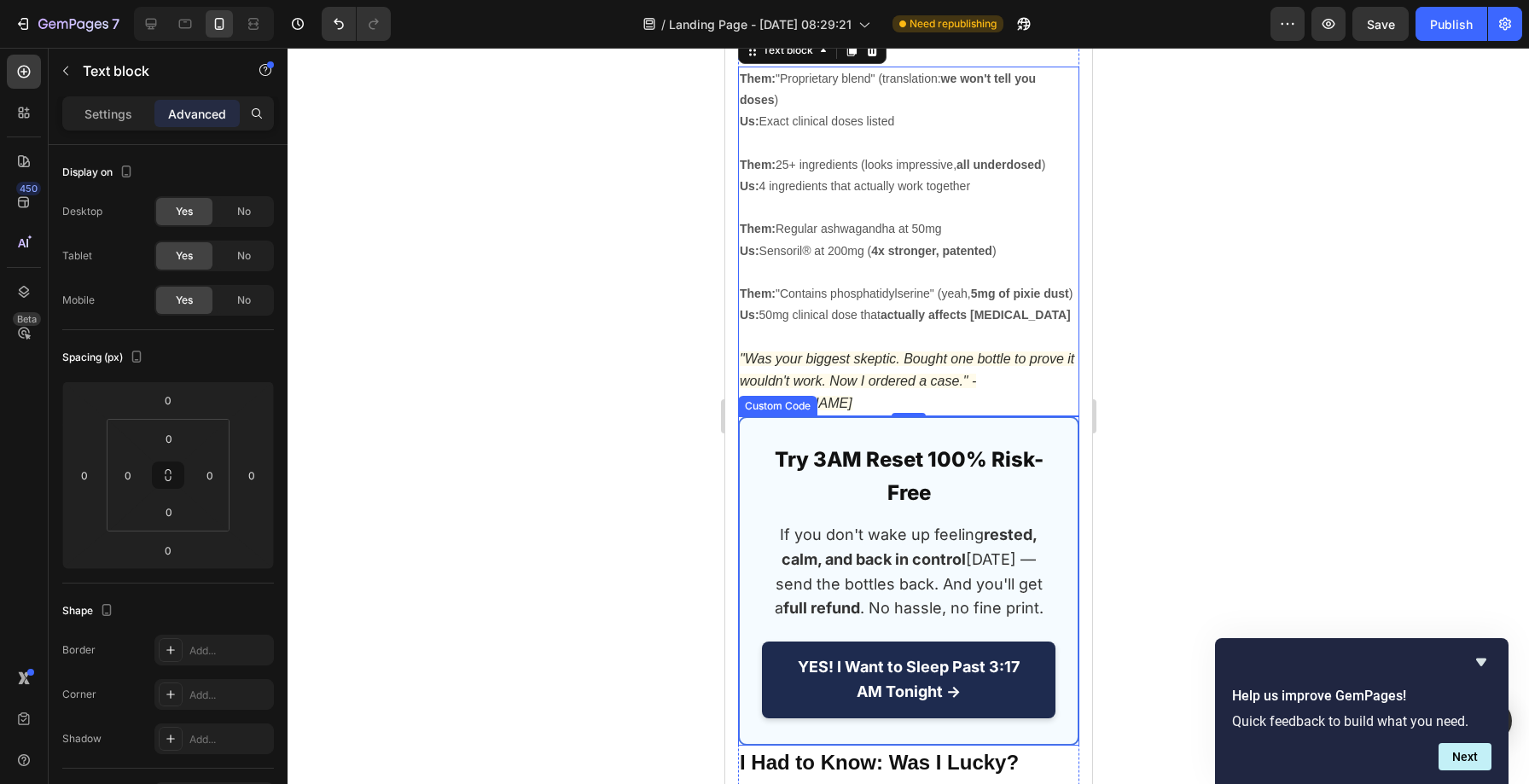
click at [831, 444] on h2 "Try 3AM Reset 100% Risk-Free" at bounding box center [908, 476] width 294 height 65
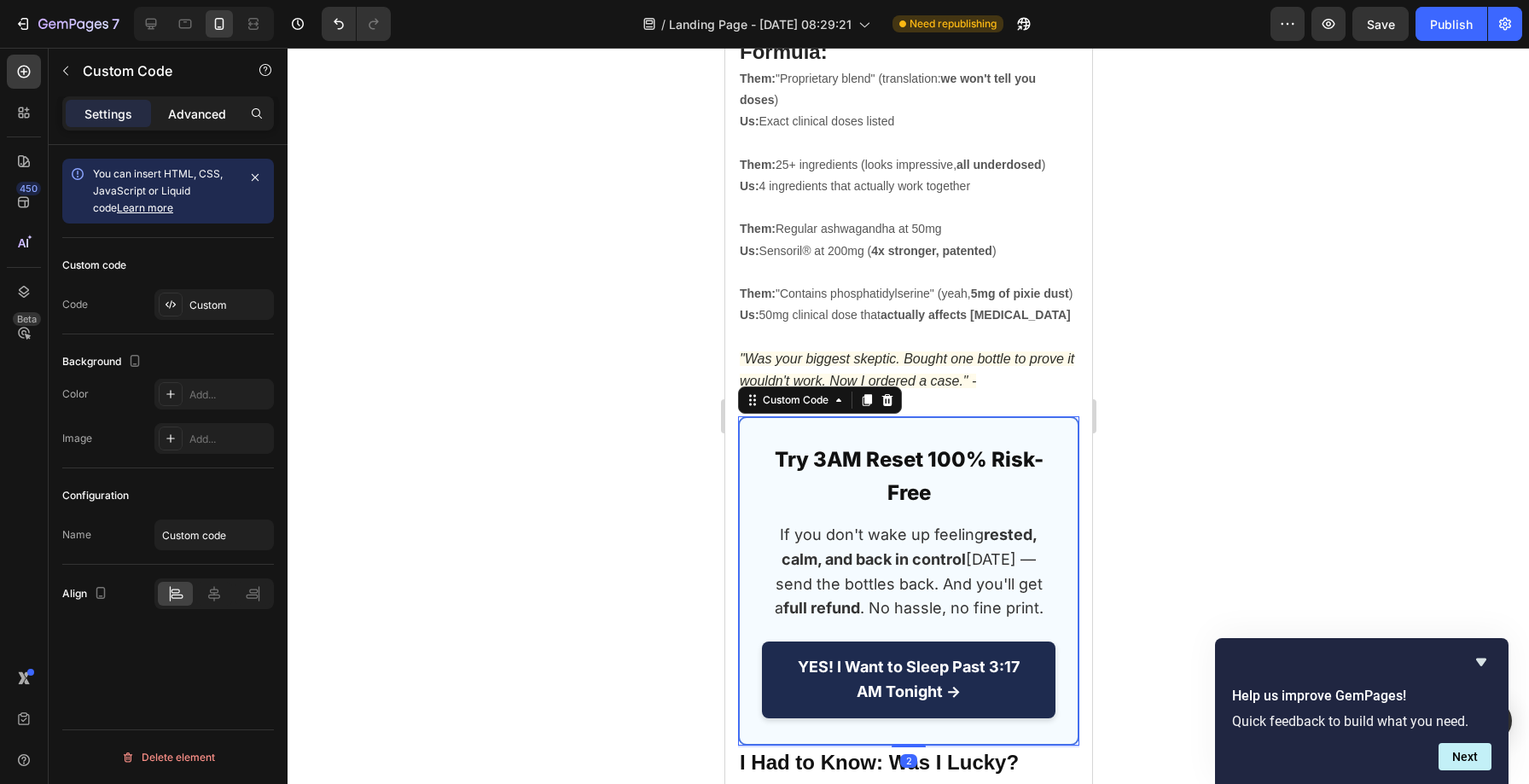
click at [179, 116] on p "Advanced" at bounding box center [197, 113] width 58 height 17
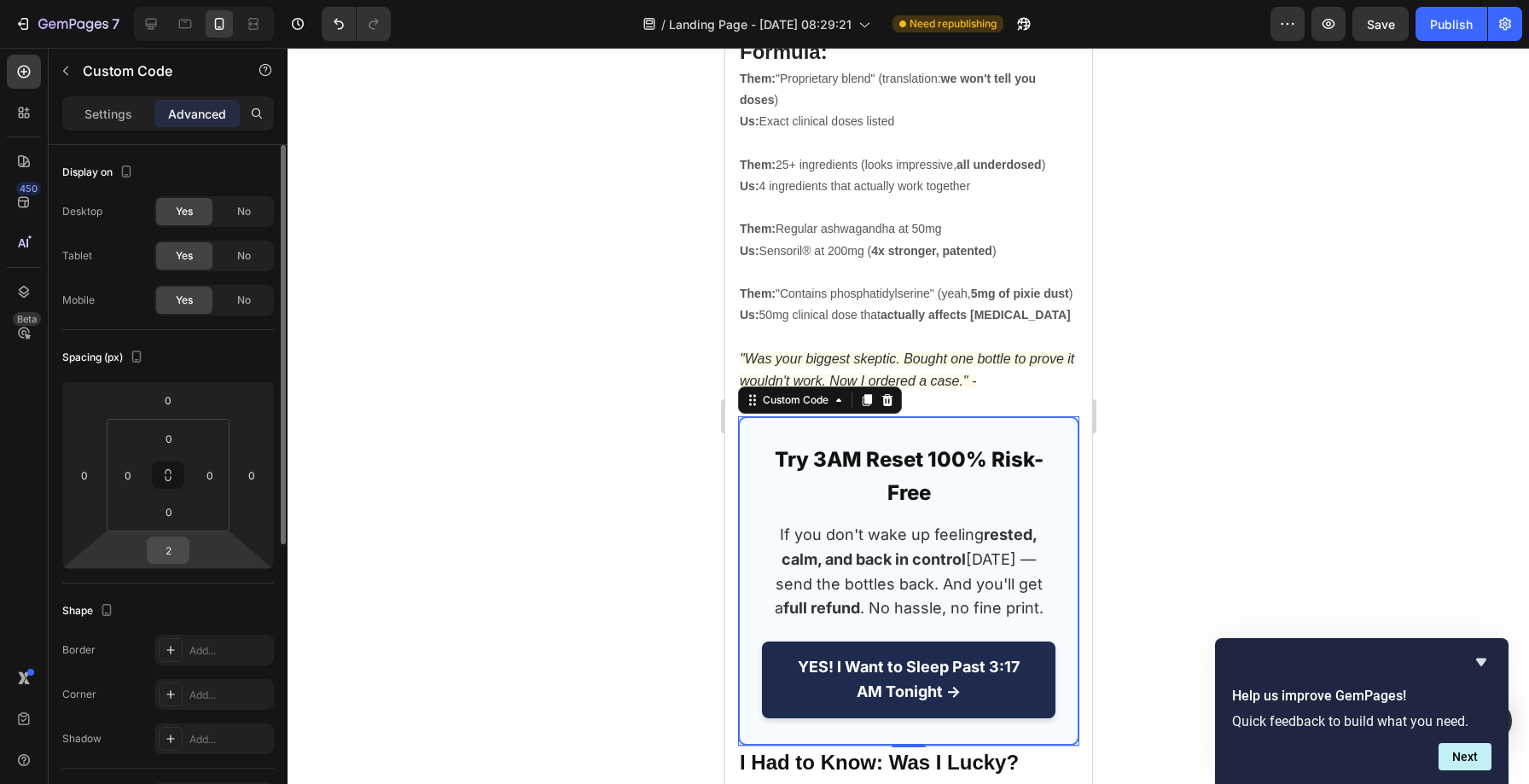
click at [171, 559] on input "2" at bounding box center [168, 550] width 34 height 26
type input "9"
type input "0"
click at [779, 749] on strong "I Had to Know: Was I Lucky?" at bounding box center [877, 760] width 279 height 23
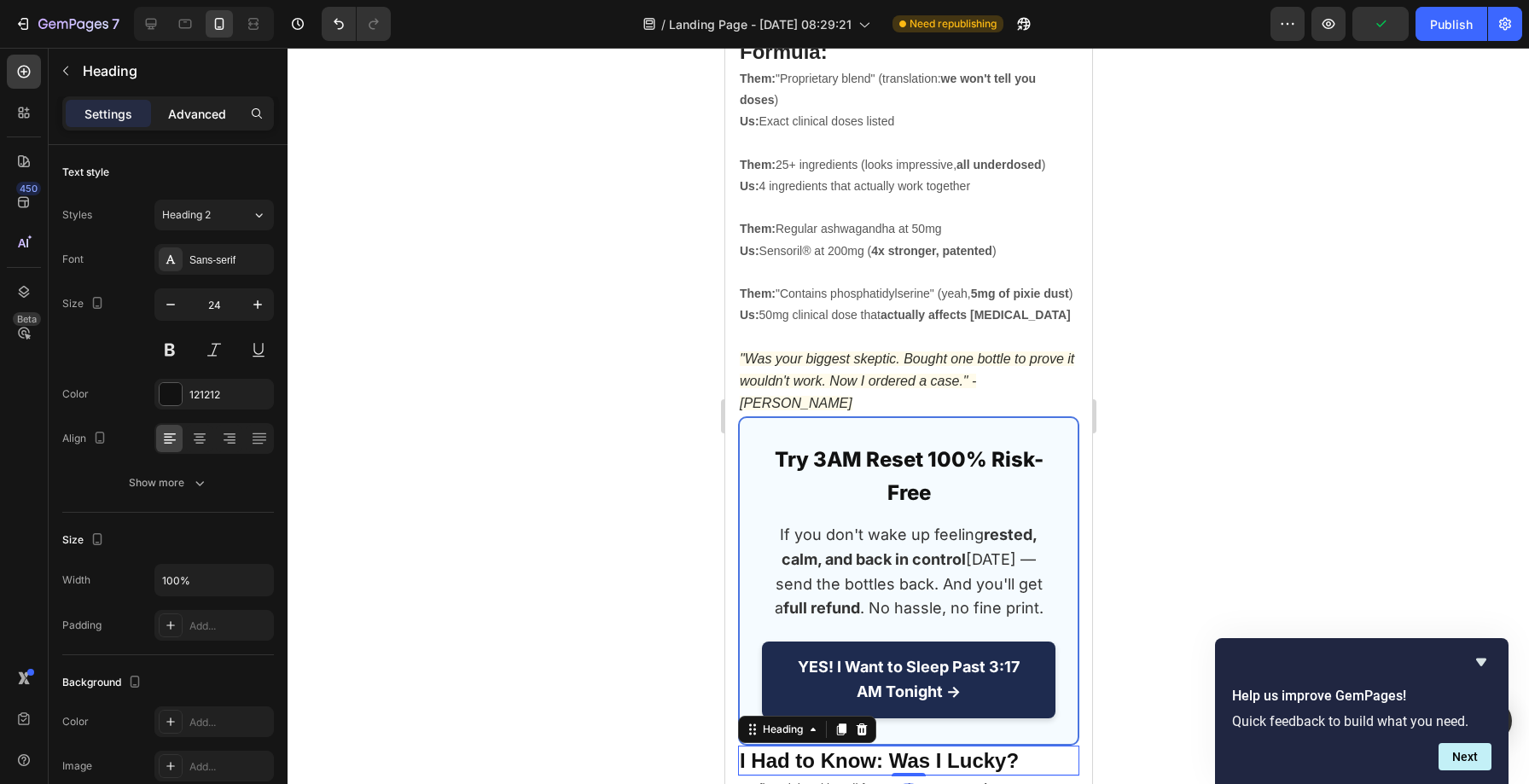
click at [185, 107] on p "Advanced" at bounding box center [197, 113] width 58 height 17
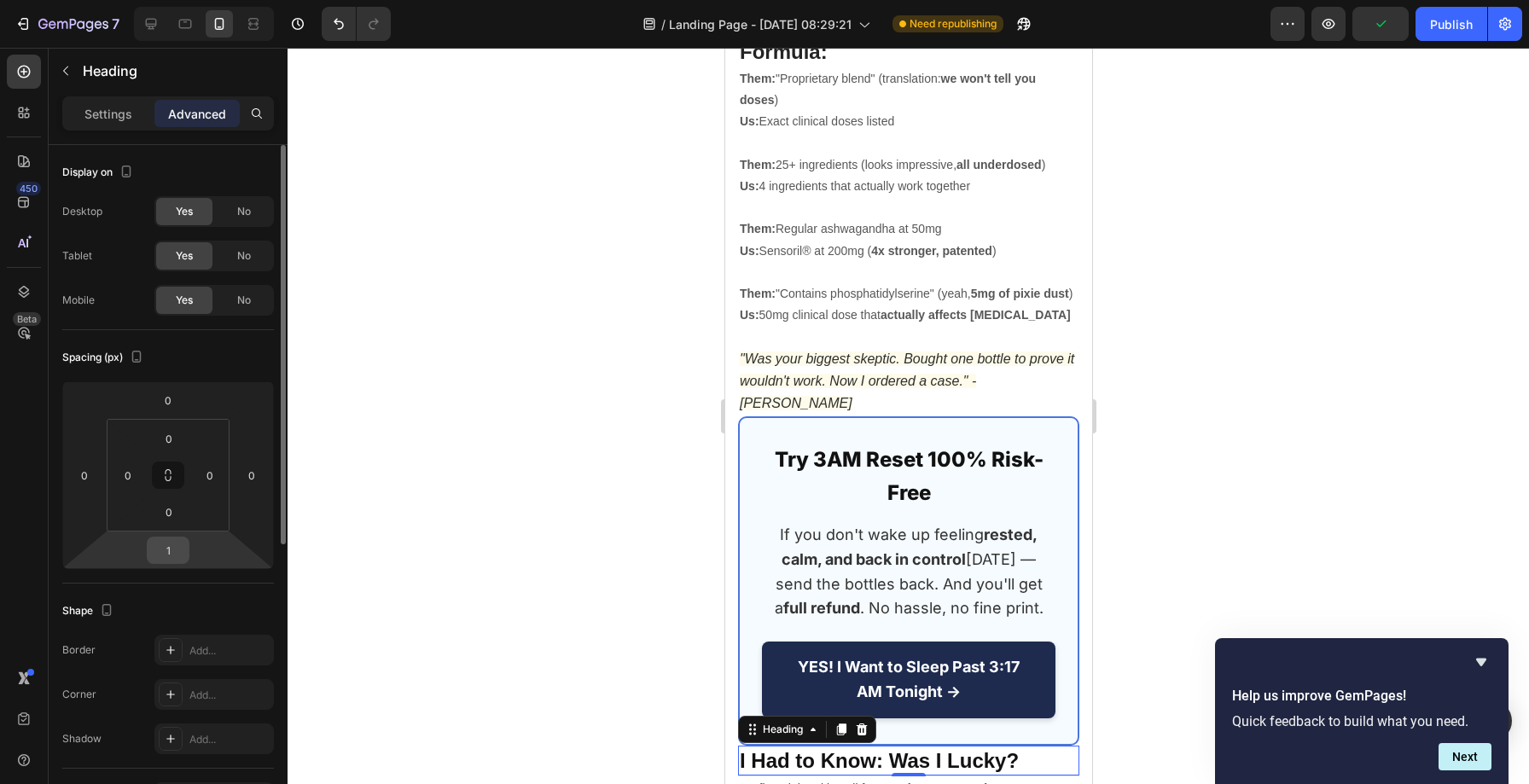
click at [175, 549] on input "1" at bounding box center [168, 550] width 34 height 26
type input "0"
click at [836, 777] on p "My first night taking all four, I woke up to my alarm. MY ALARM. At 6:30 AM." at bounding box center [907, 798] width 338 height 42
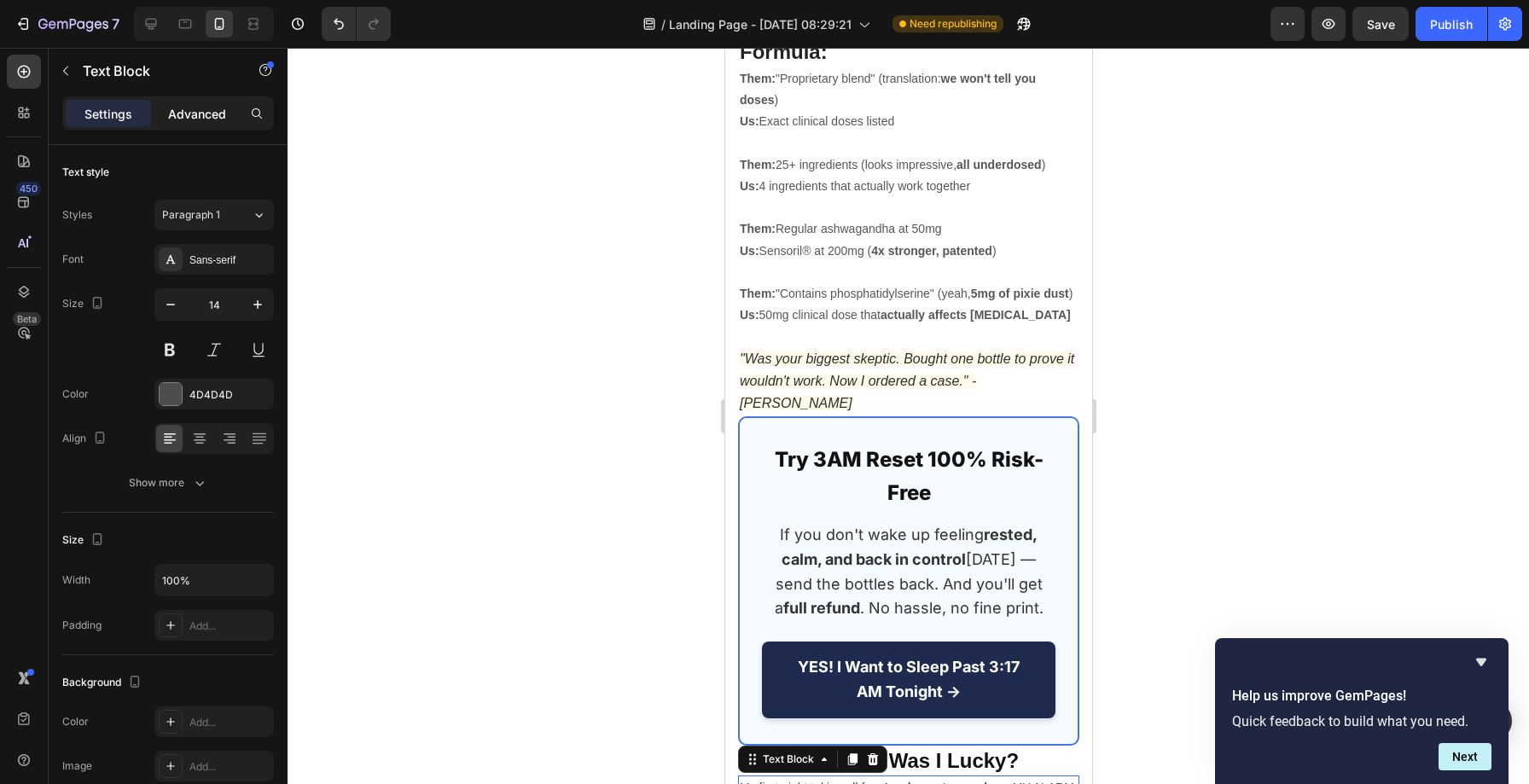
click at [198, 113] on p "Advanced" at bounding box center [197, 113] width 58 height 17
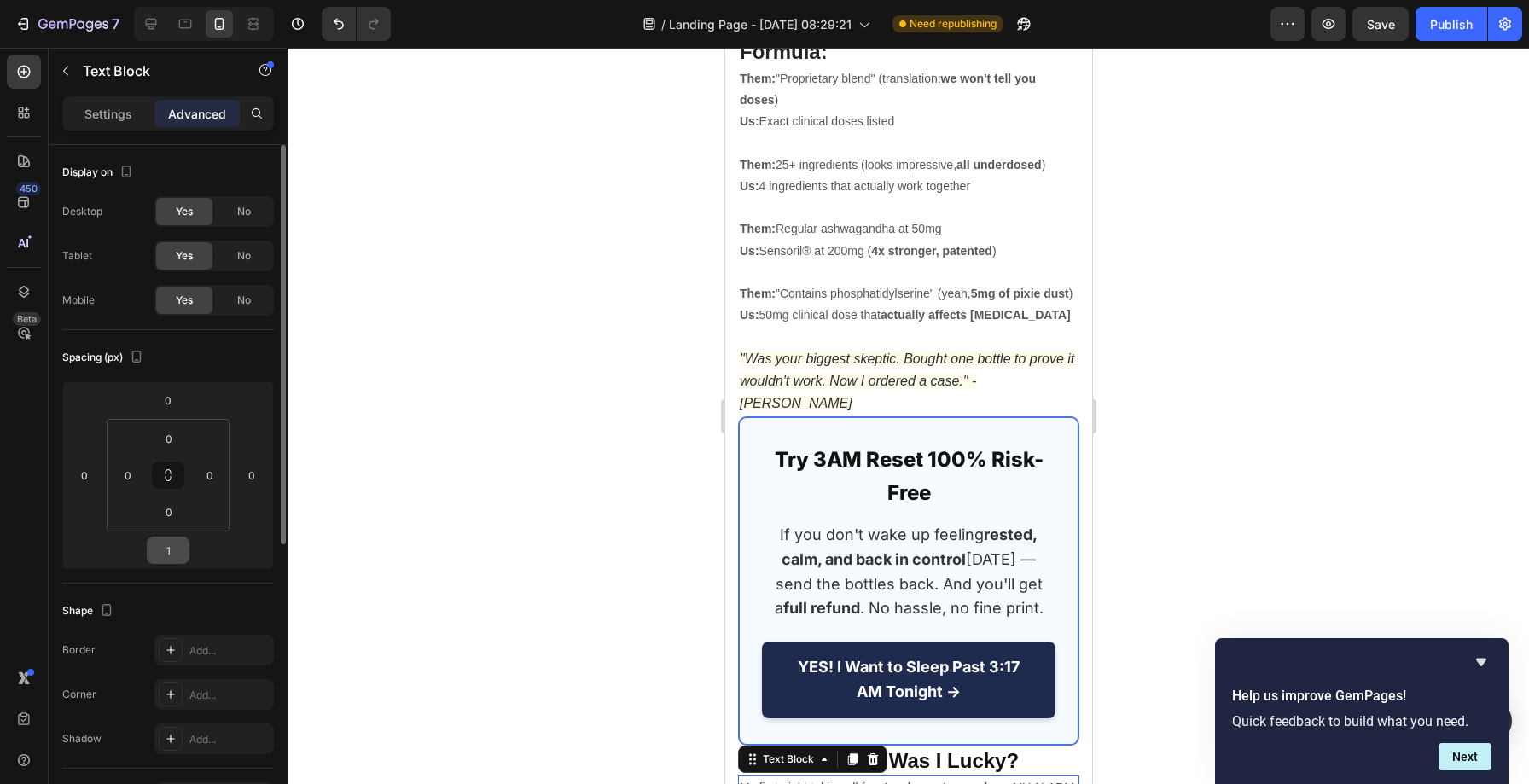
click at [168, 552] on input "1" at bounding box center [168, 550] width 34 height 26
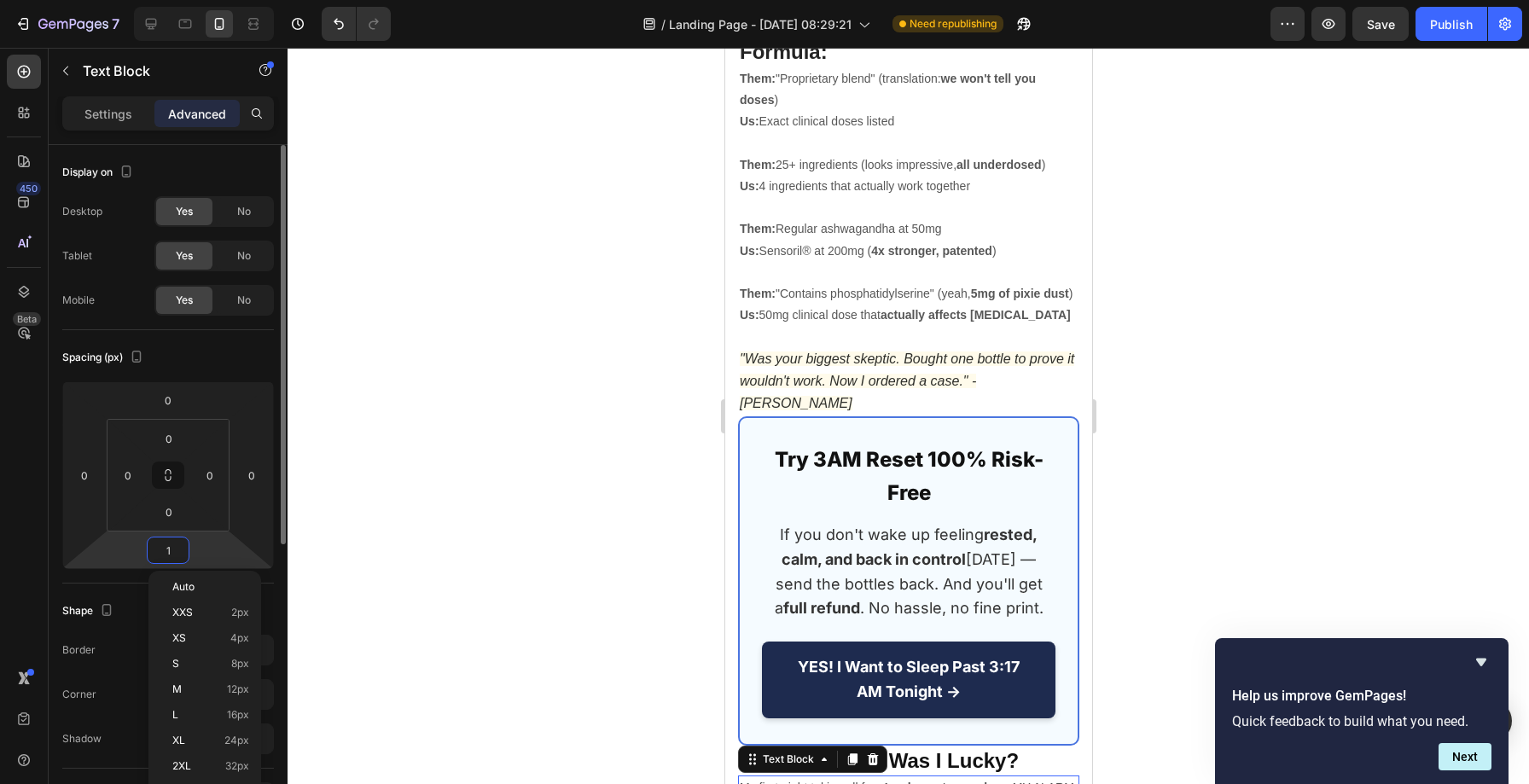
click at [168, 552] on input "1" at bounding box center [168, 550] width 34 height 26
type input "0"
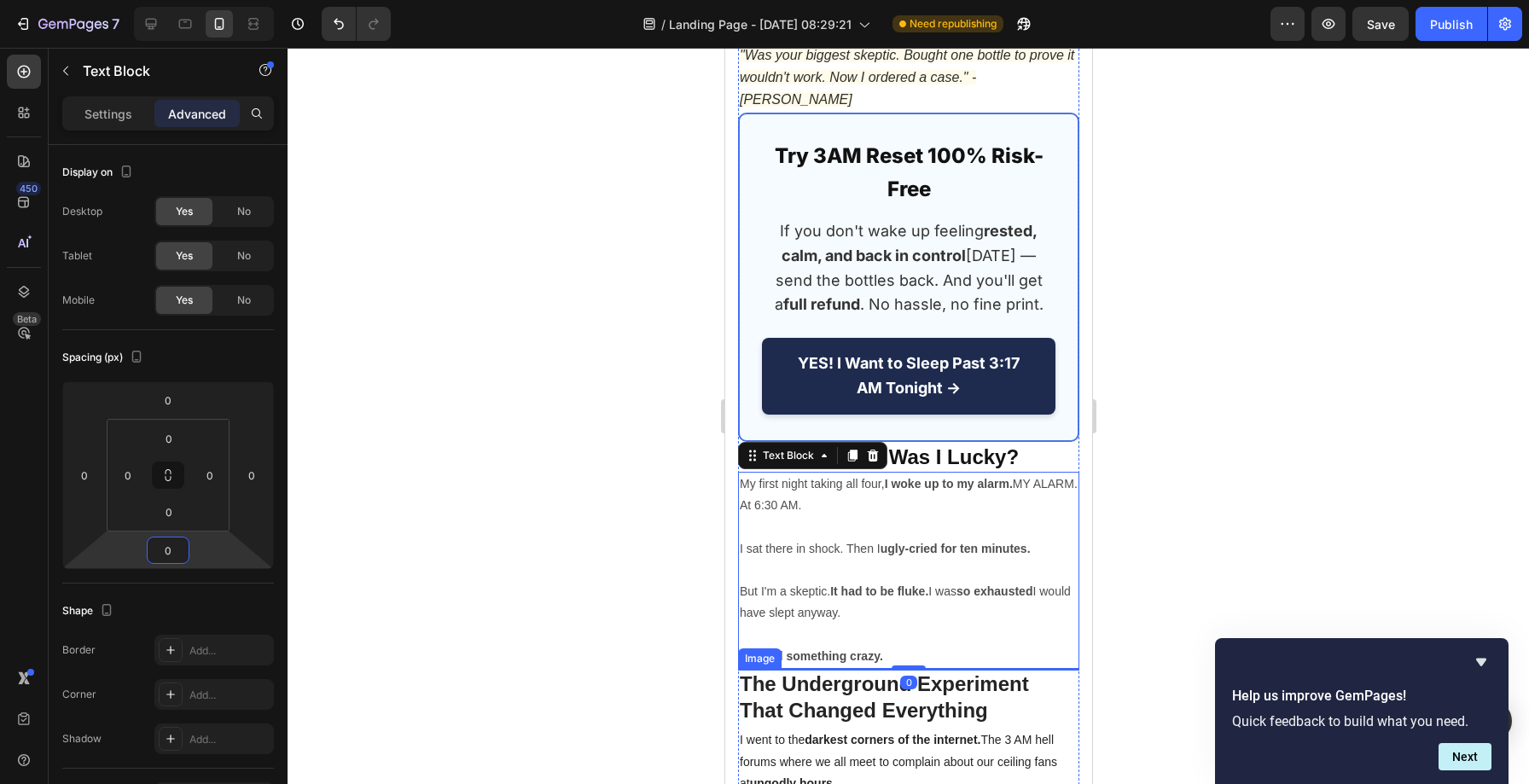
scroll to position [13878, 0]
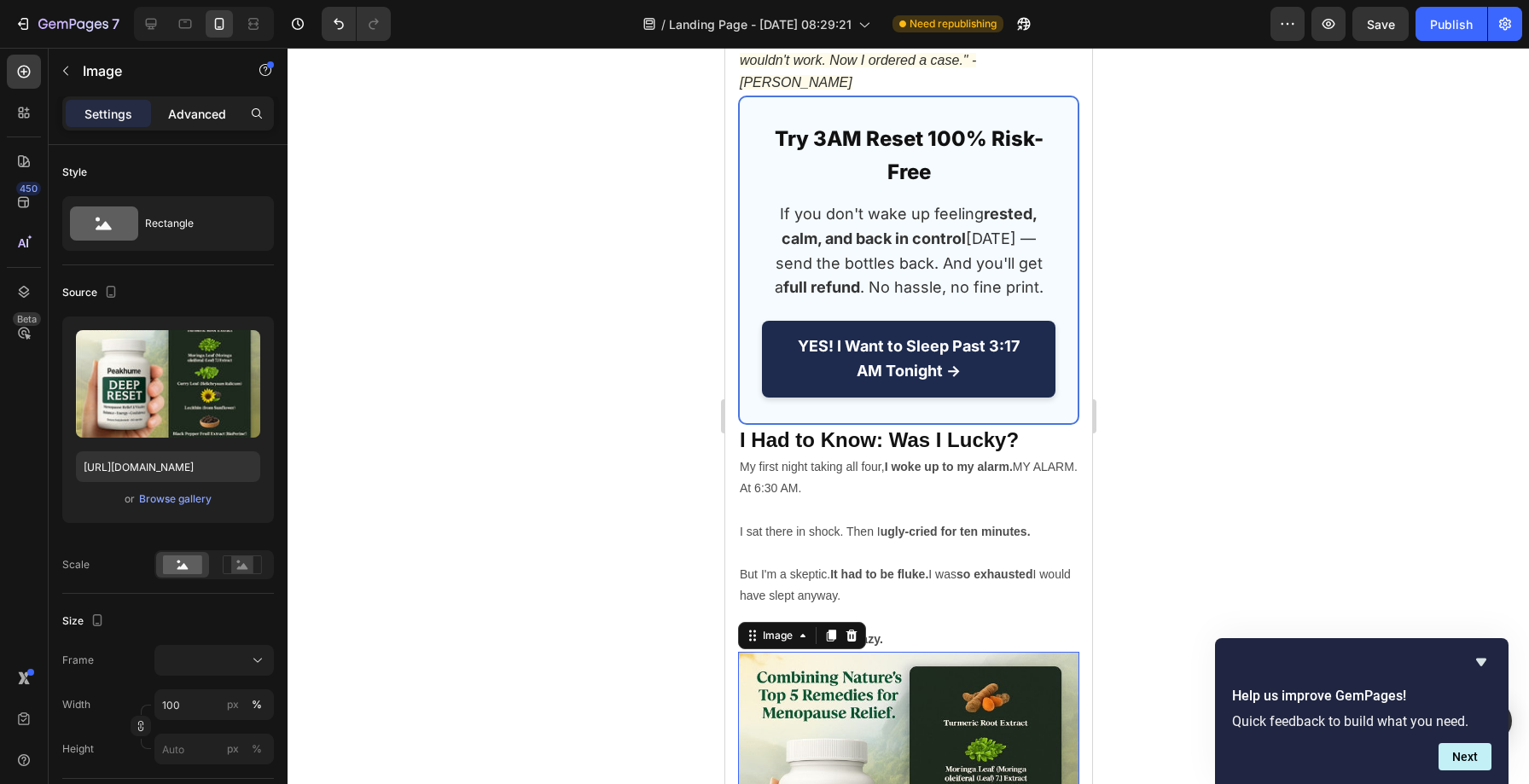
click at [185, 109] on p "Advanced" at bounding box center [197, 113] width 58 height 17
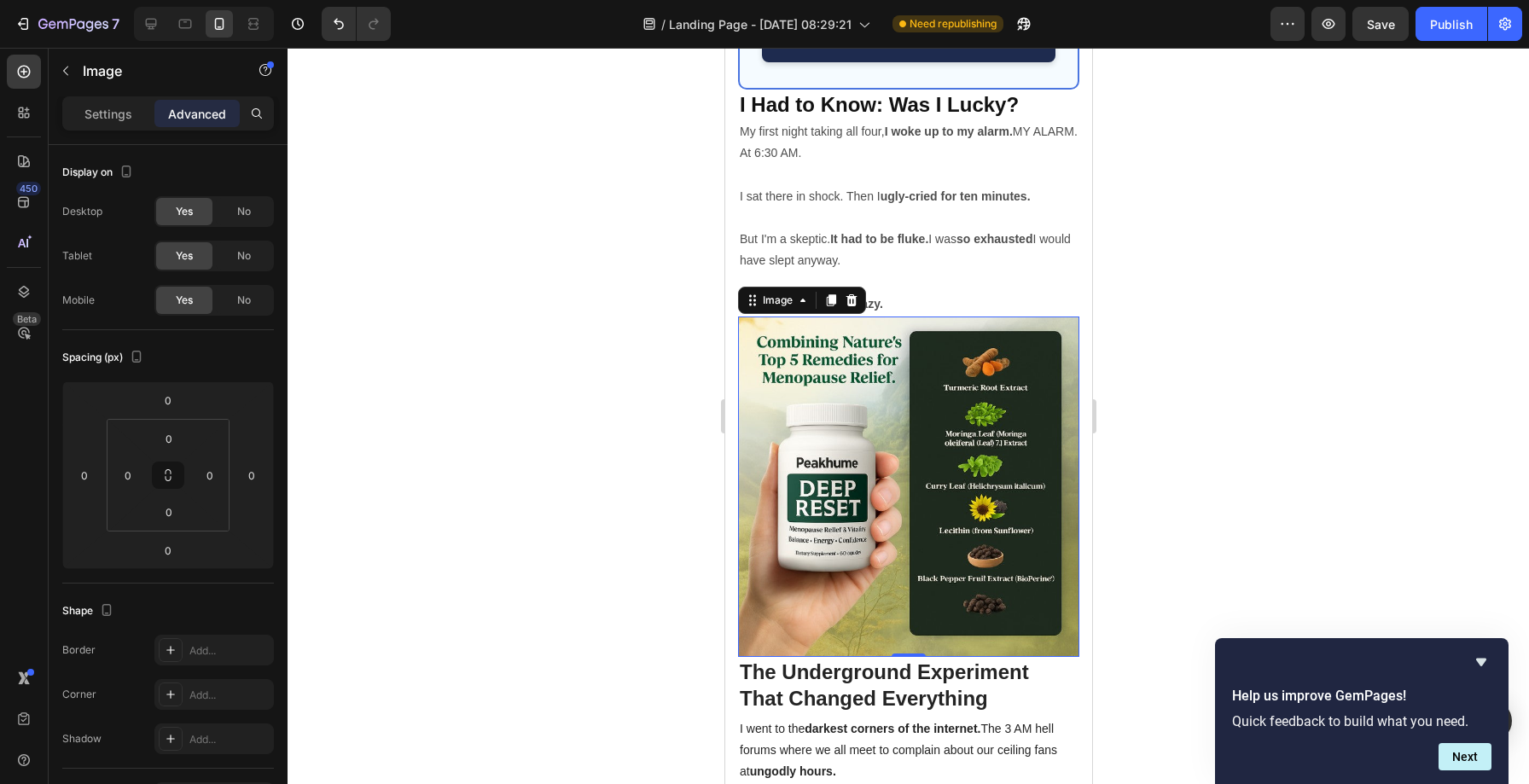
scroll to position [14378, 0]
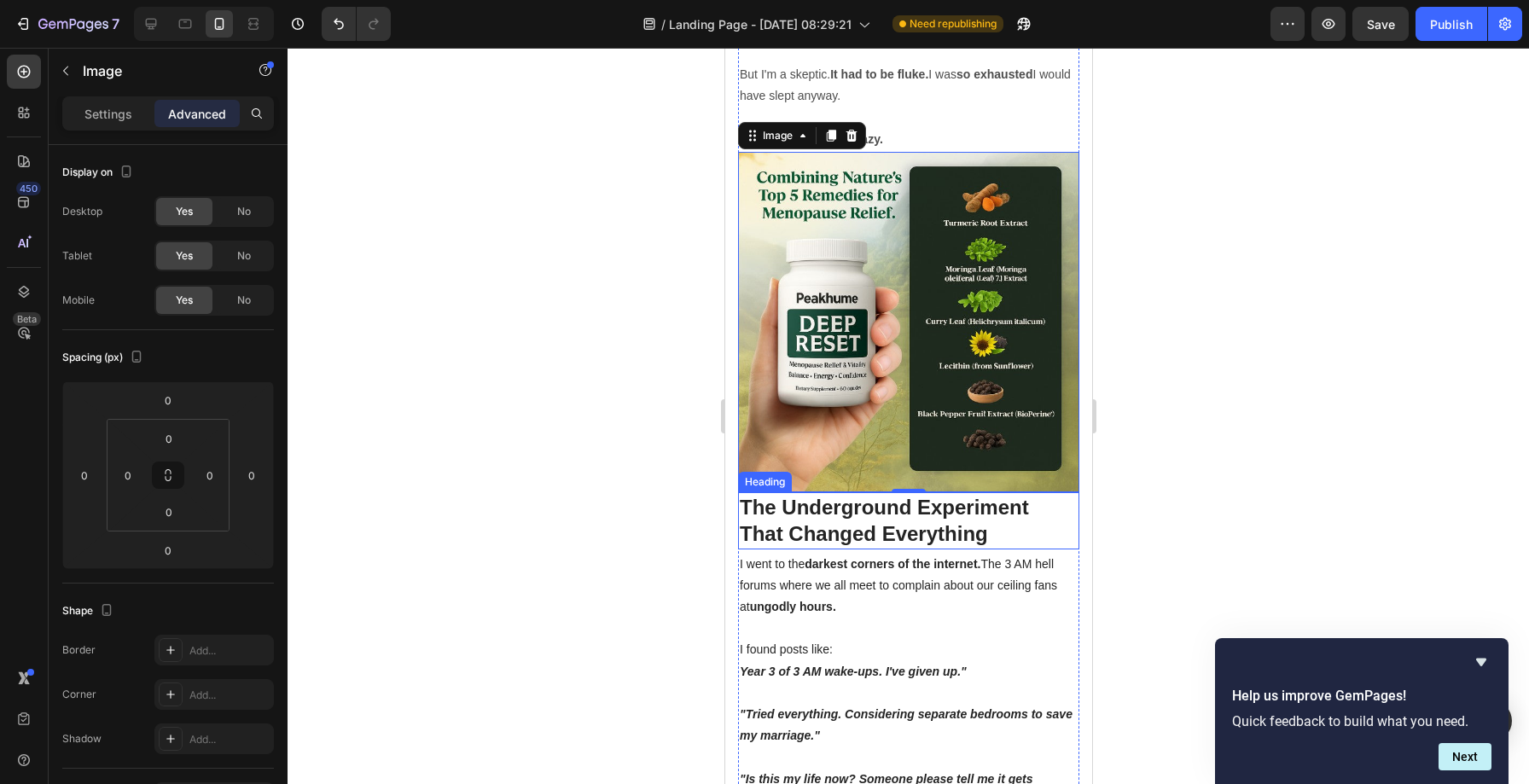
click at [786, 492] on h2 "The Underground Experiment That Changed Everything" at bounding box center [908, 520] width 342 height 56
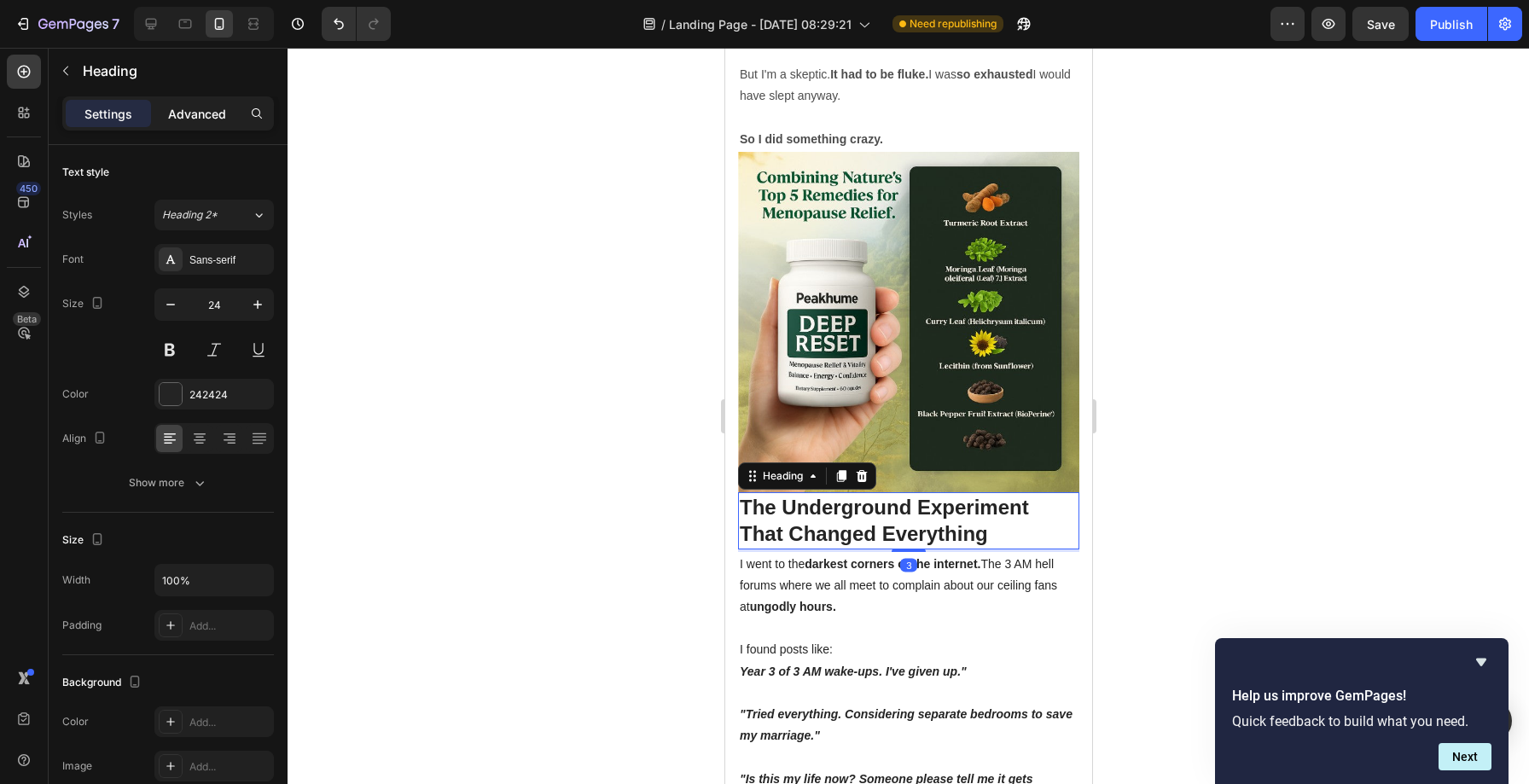
click at [196, 99] on div "Advanced" at bounding box center [197, 113] width 86 height 28
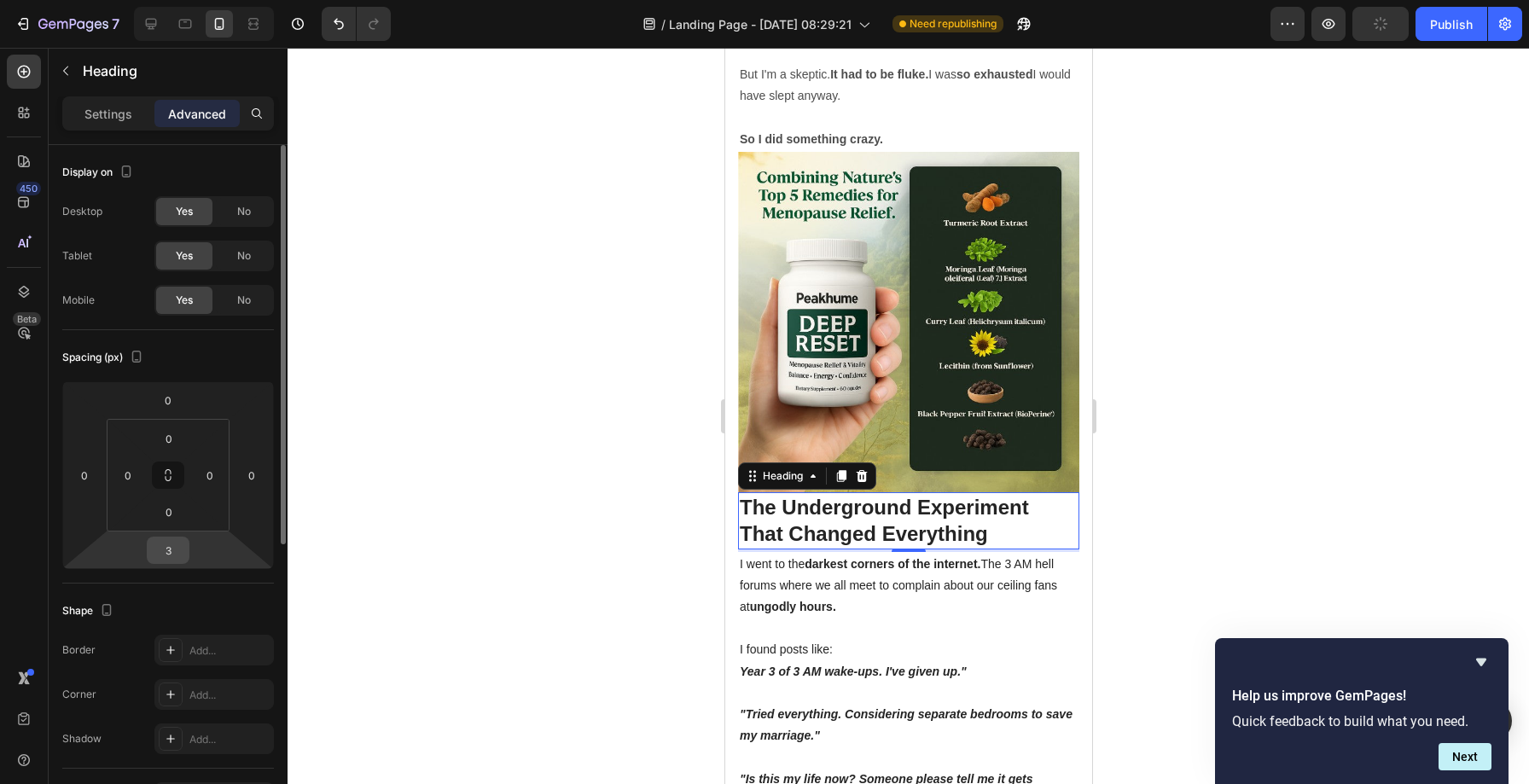
click at [171, 549] on input "3" at bounding box center [168, 550] width 34 height 26
type input "0"
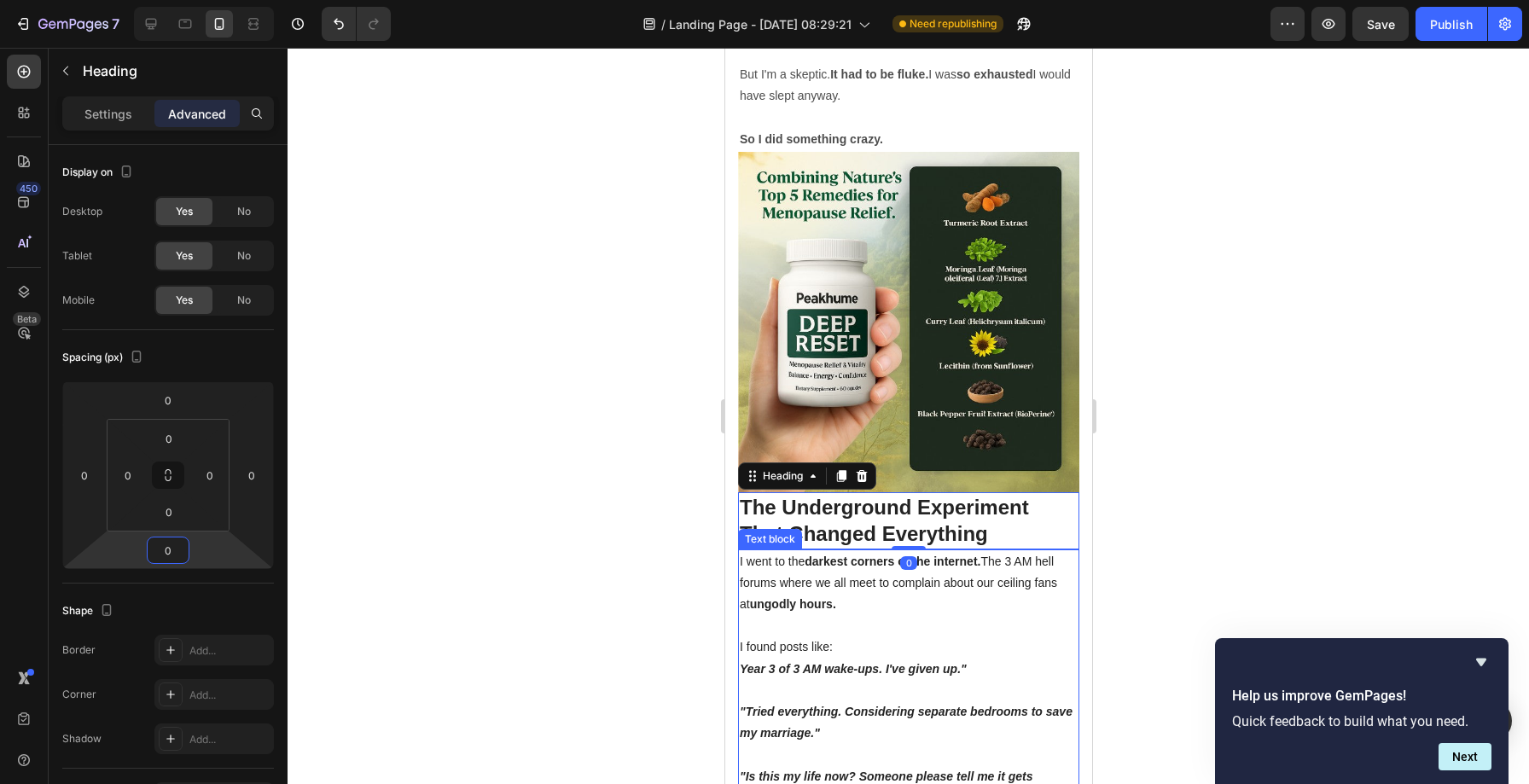
click at [820, 615] on p at bounding box center [907, 625] width 338 height 21
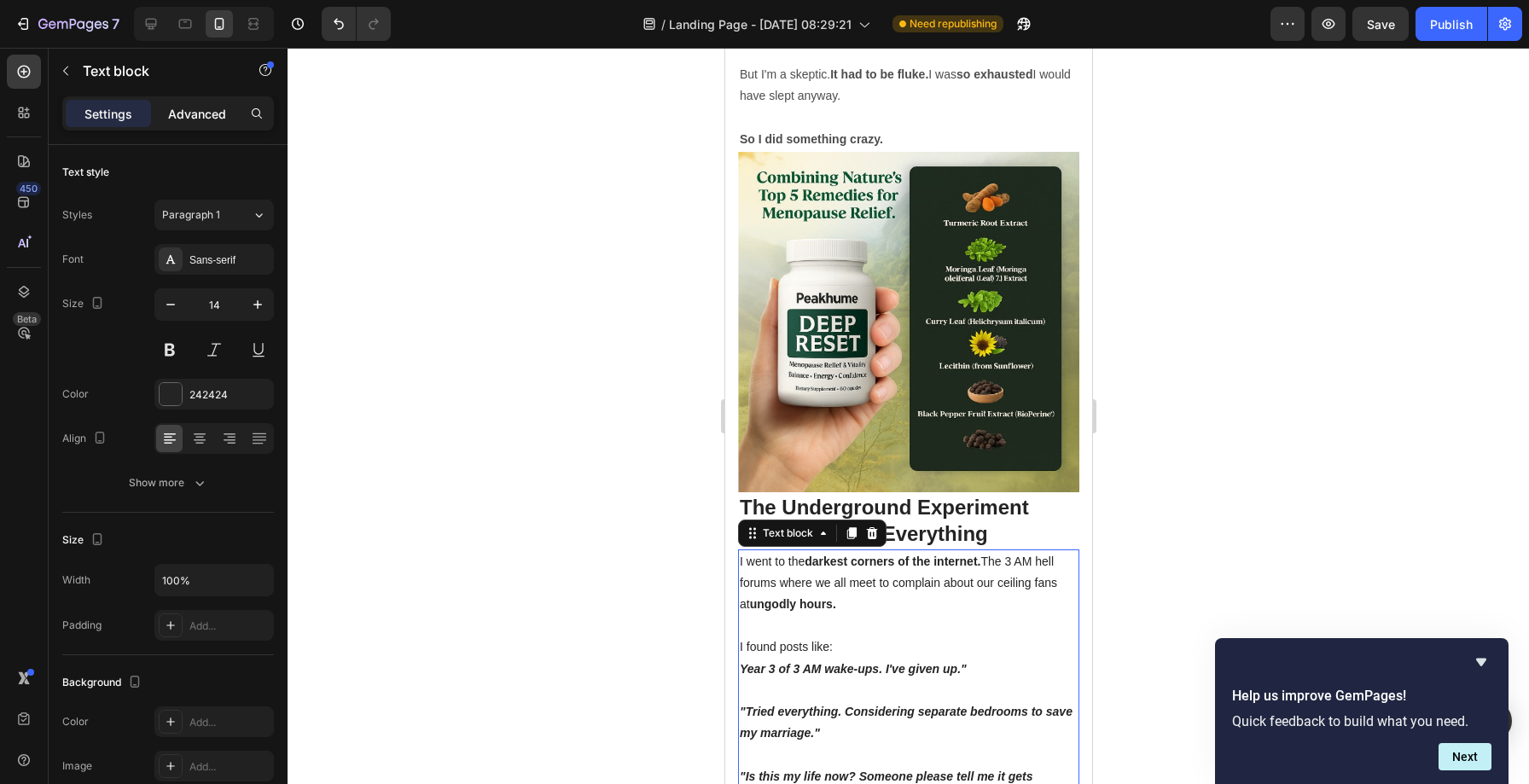
click at [192, 118] on p "Advanced" at bounding box center [197, 113] width 58 height 17
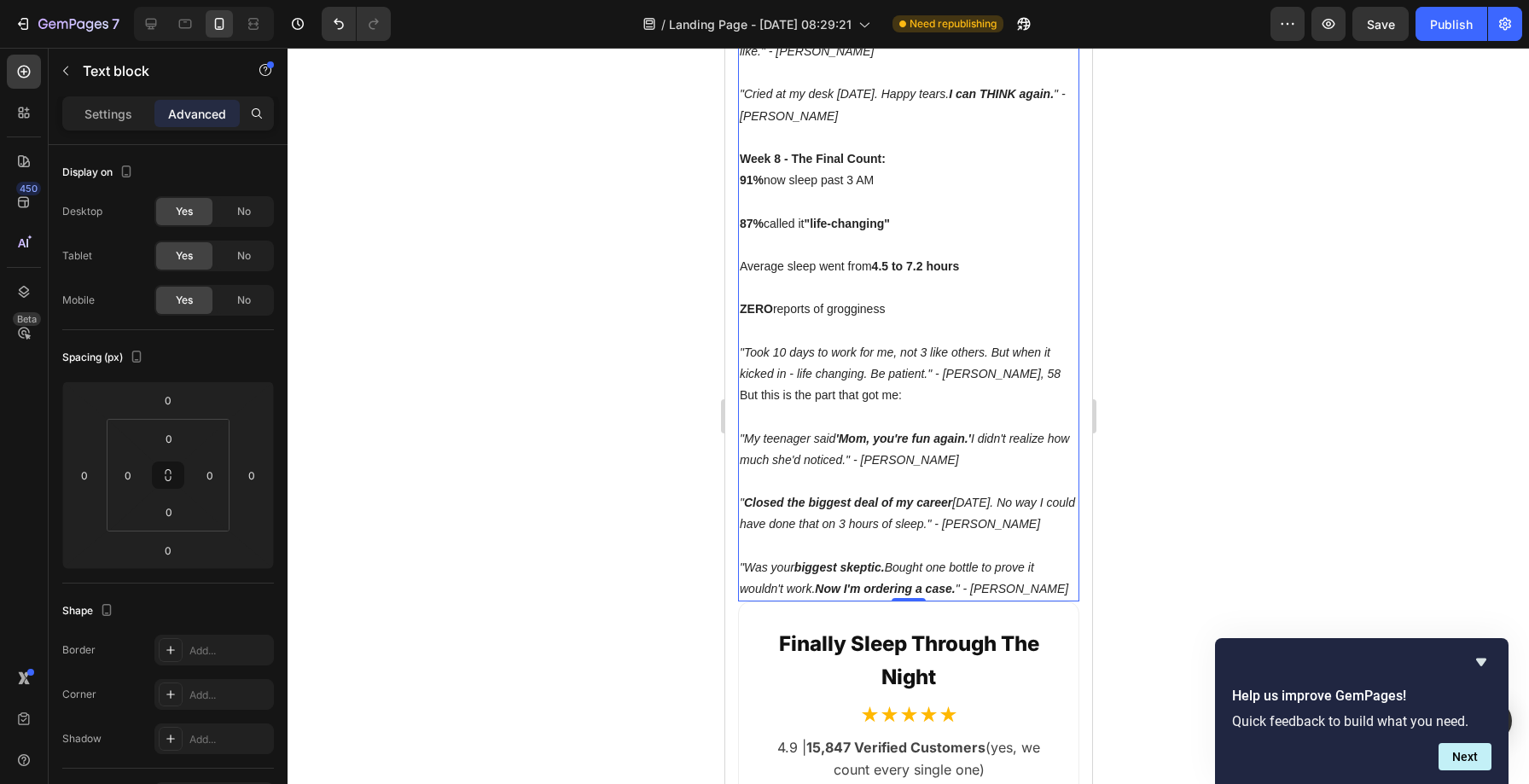
scroll to position [15674, 0]
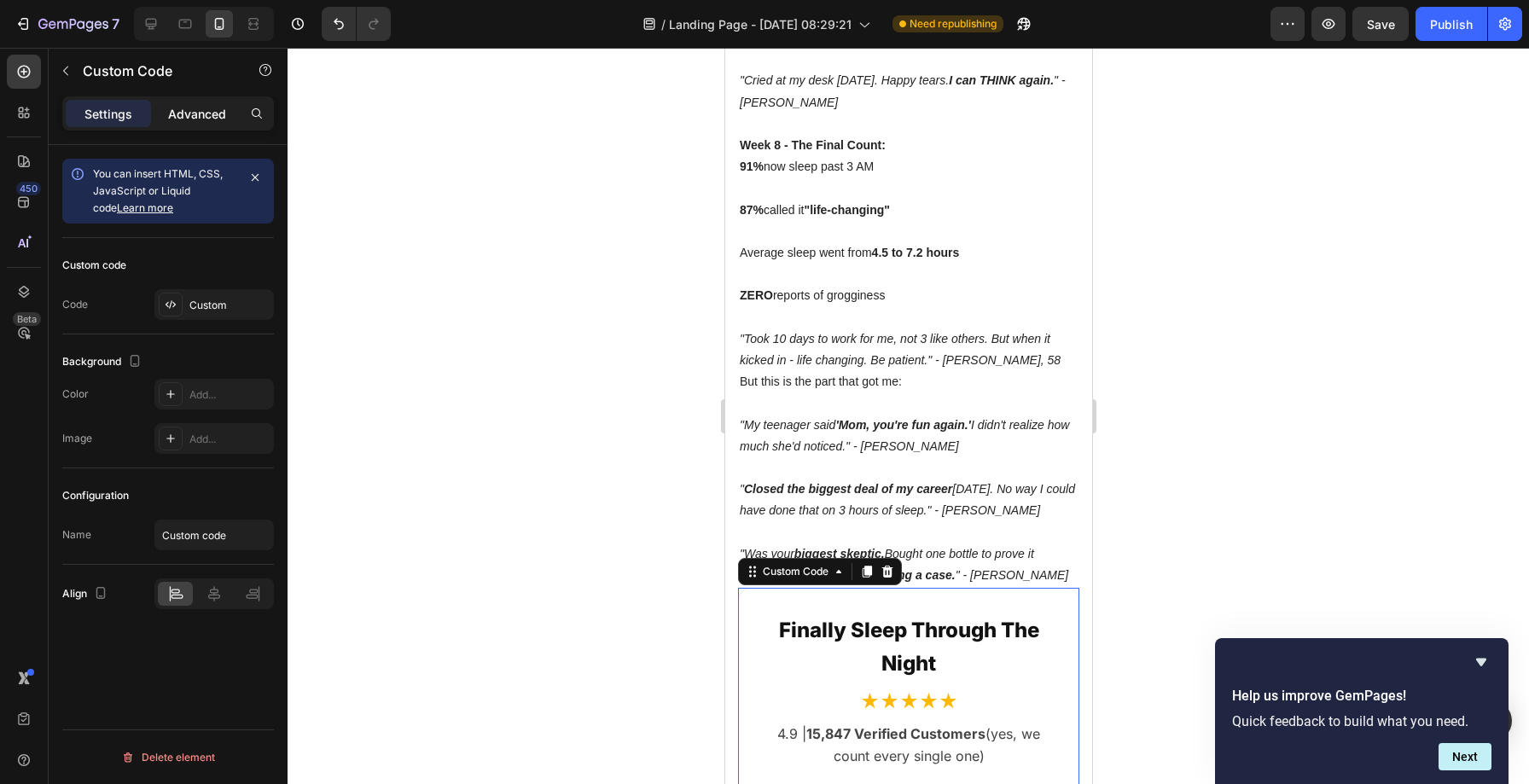
click at [163, 117] on div "Advanced" at bounding box center [197, 113] width 86 height 28
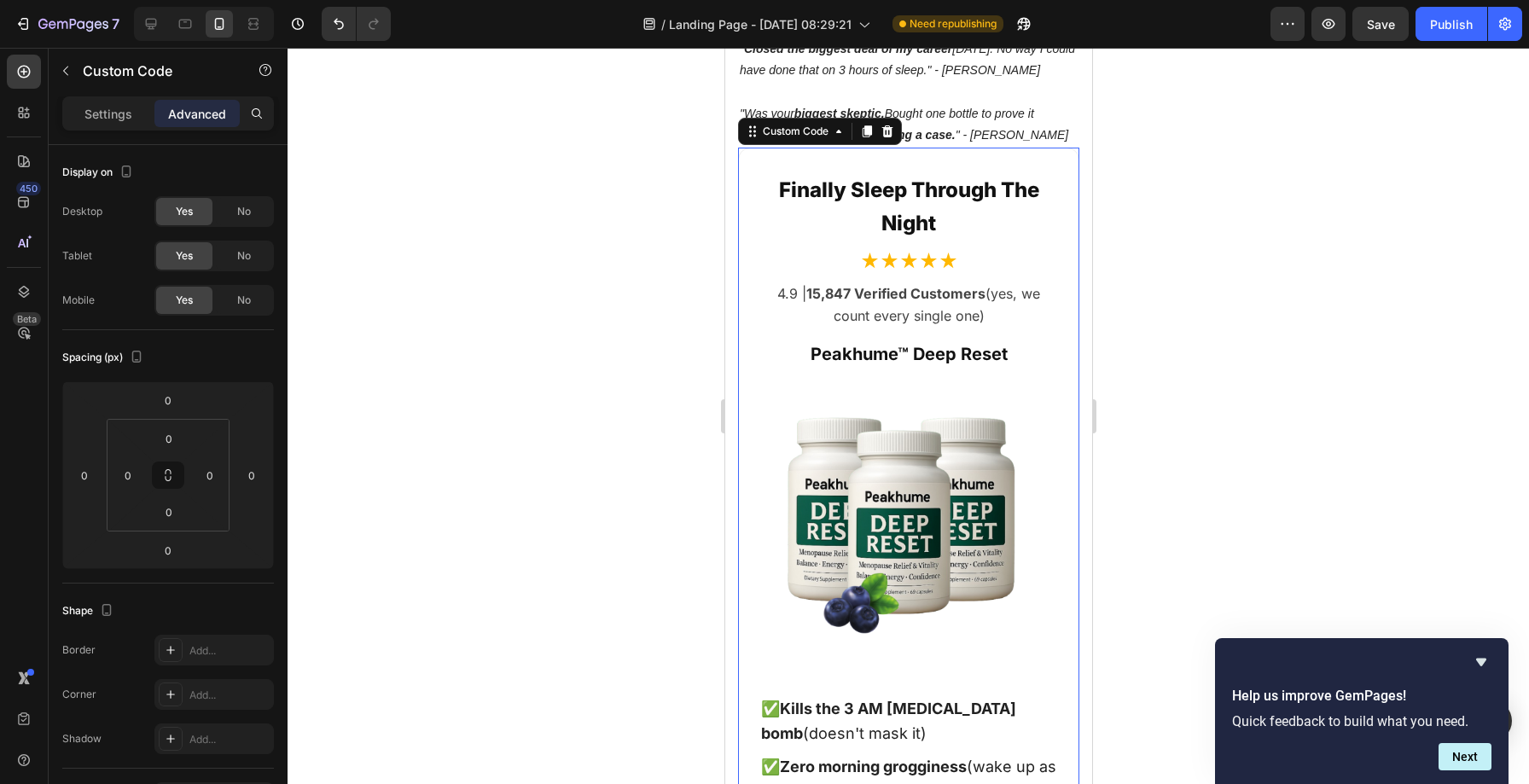
scroll to position [16574, 0]
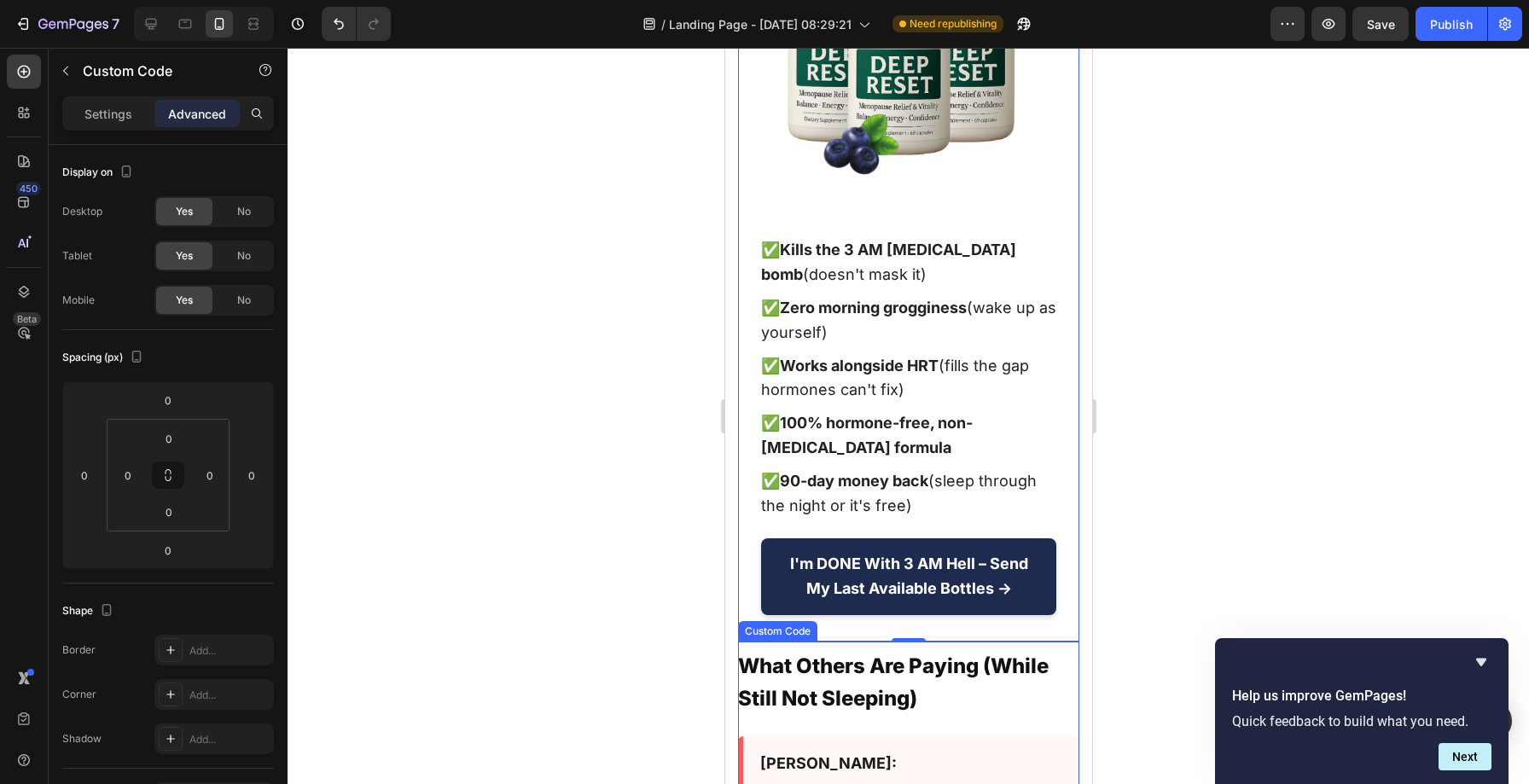
click at [827, 650] on h2 "What Others Are Paying (While Still Not Sleeping)" at bounding box center [908, 682] width 342 height 65
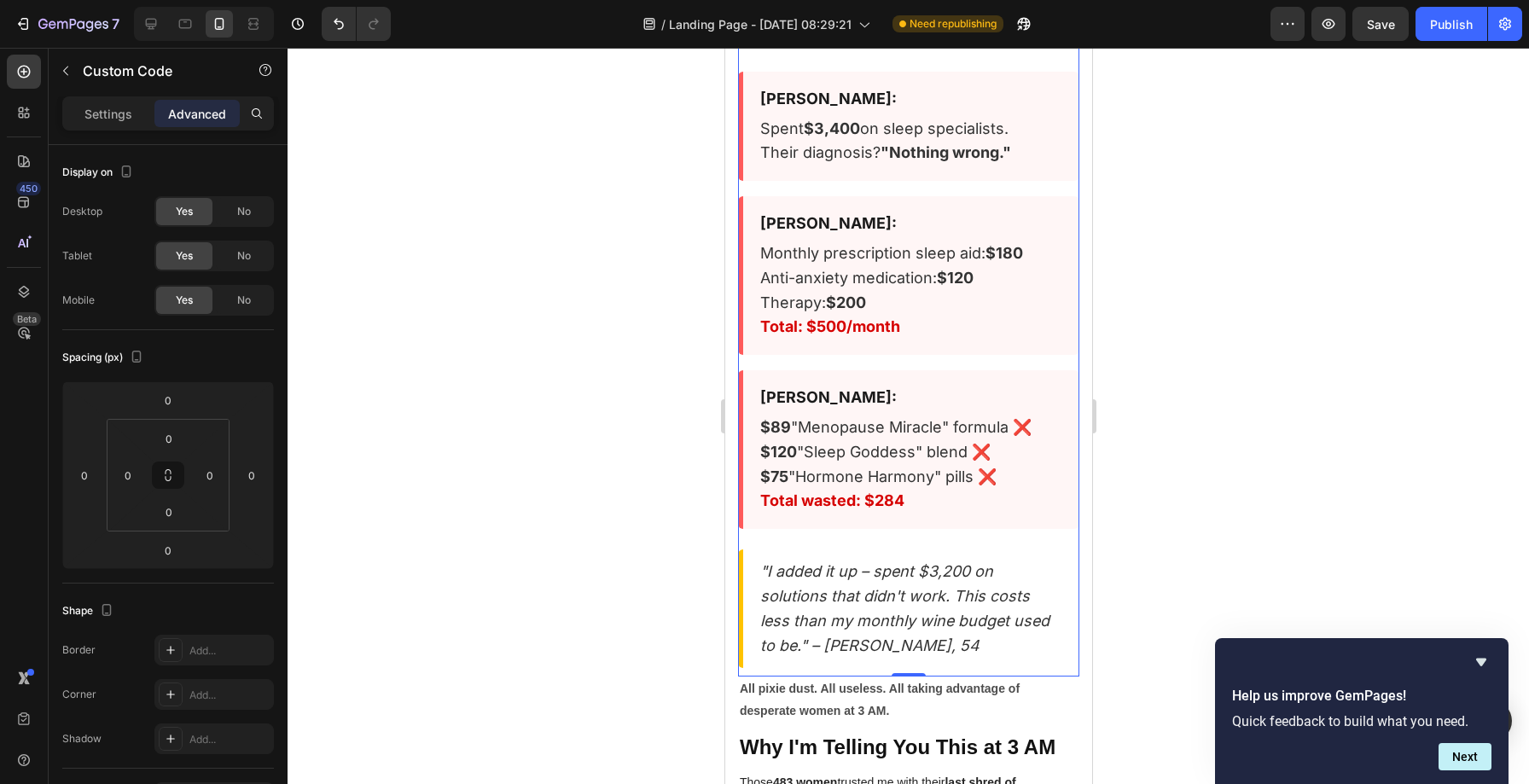
scroll to position [17265, 0]
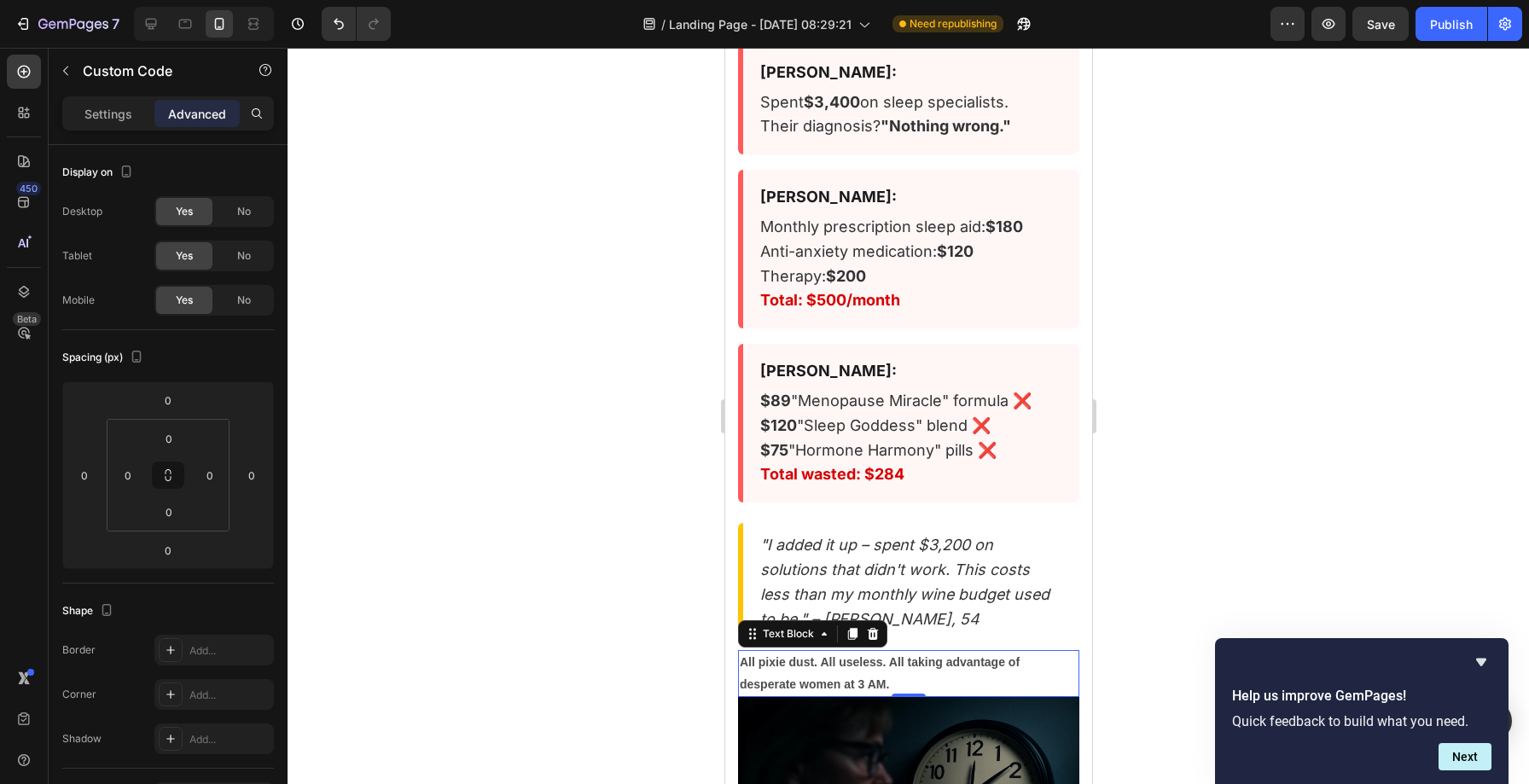
click at [832, 651] on p "All pixie dust. All useless. All taking advantage of desperate women at 3 AM." at bounding box center [907, 673] width 338 height 42
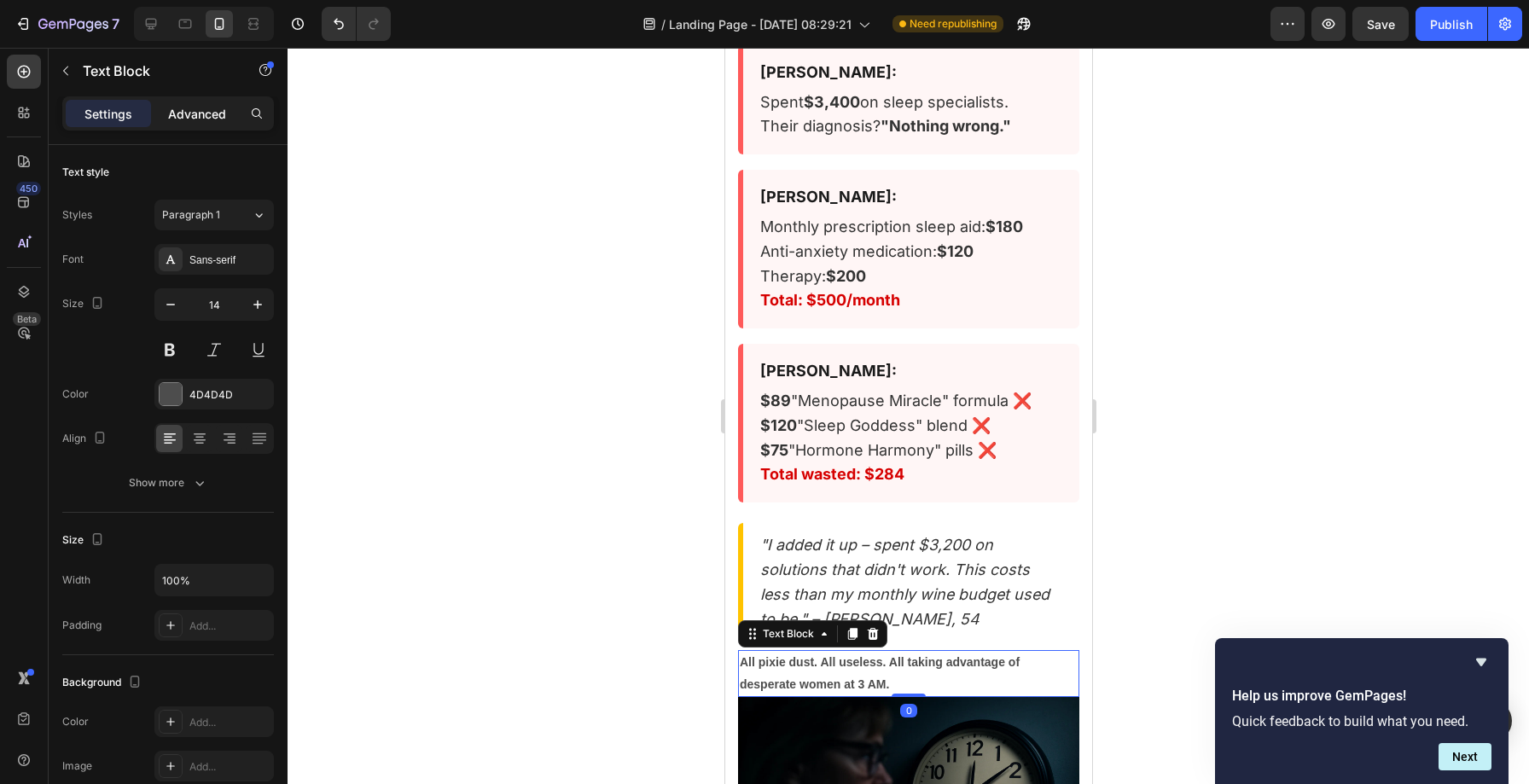
click at [194, 108] on p "Advanced" at bounding box center [197, 113] width 58 height 17
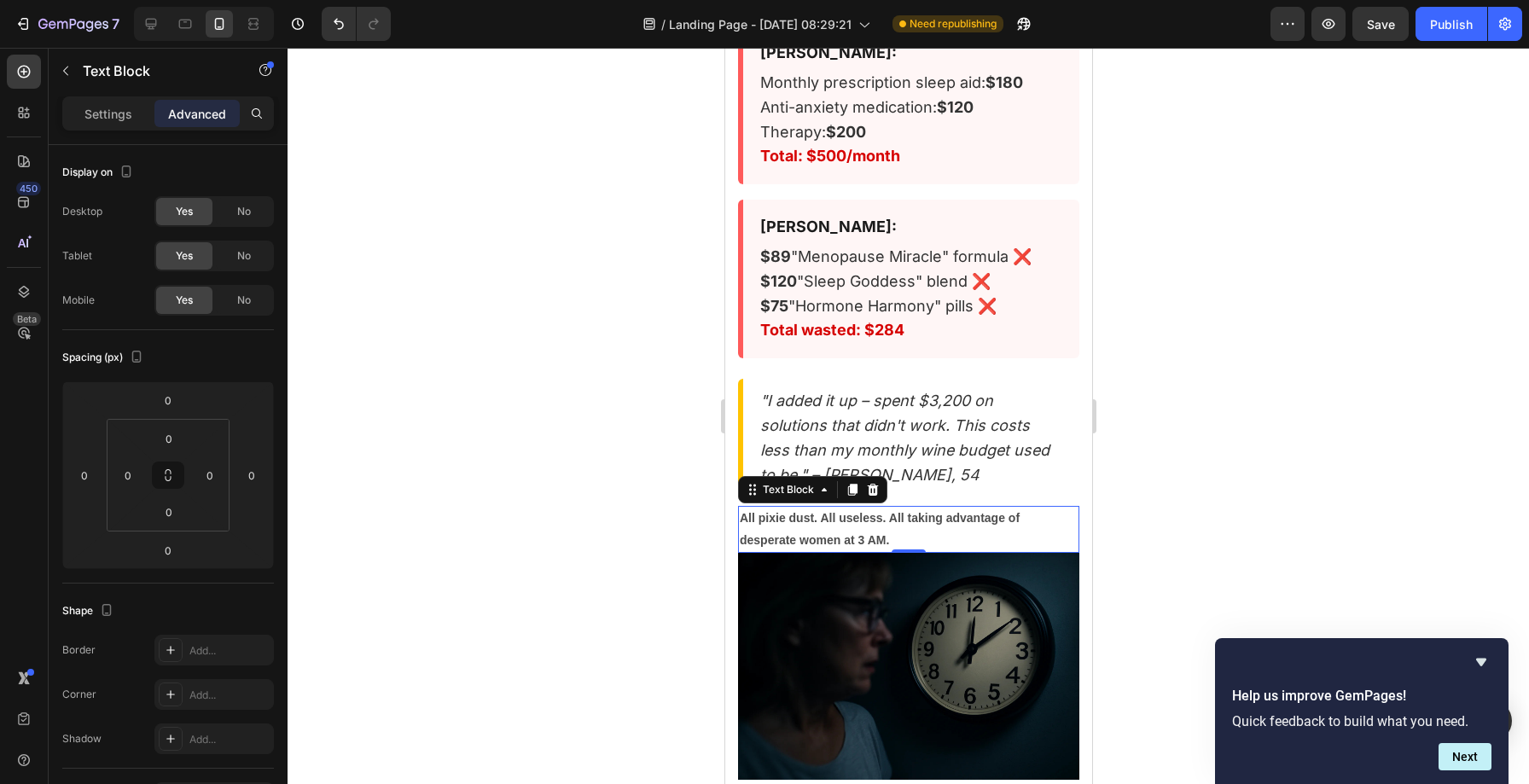
scroll to position [17423, 0]
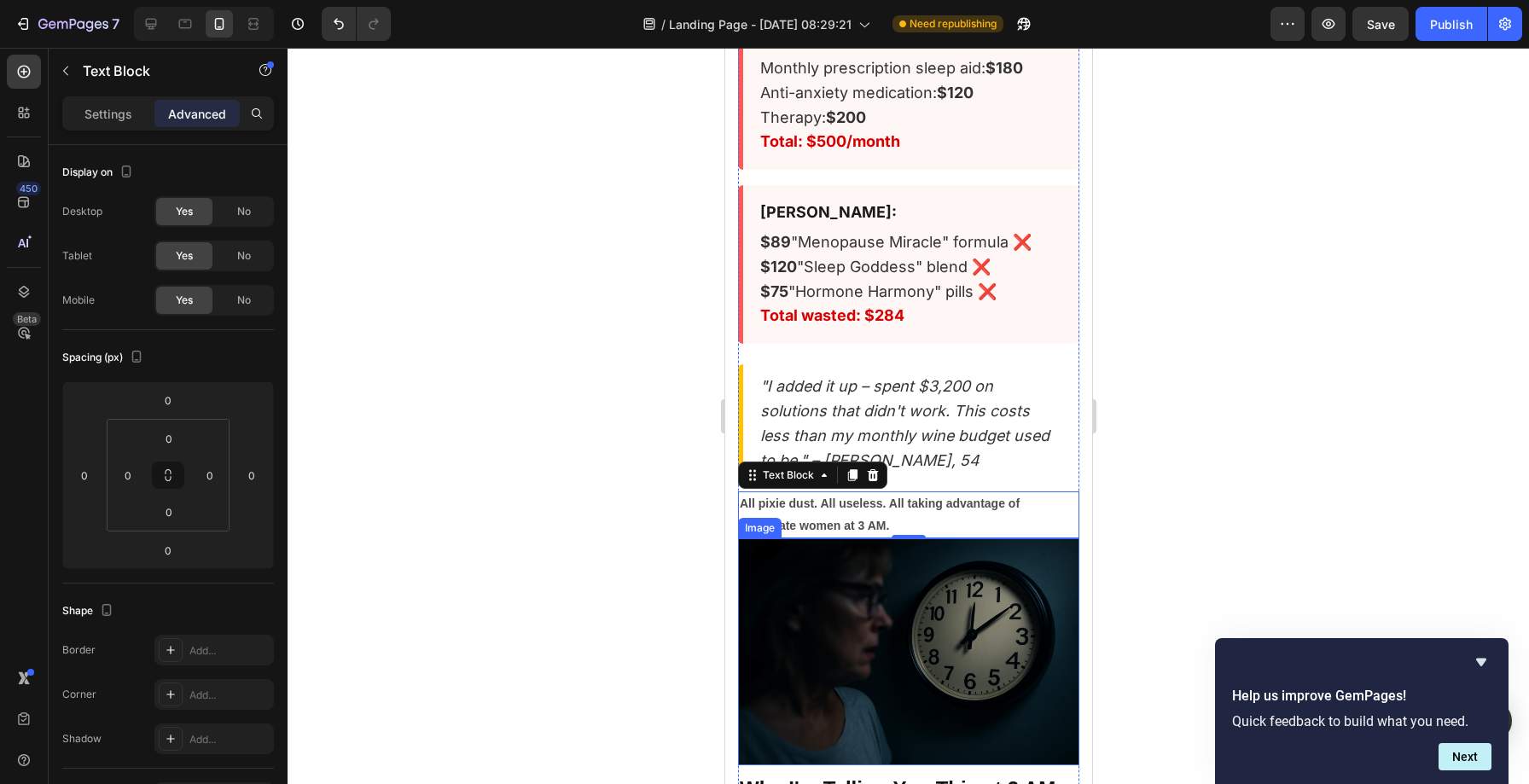
click at [792, 538] on img at bounding box center [908, 651] width 342 height 227
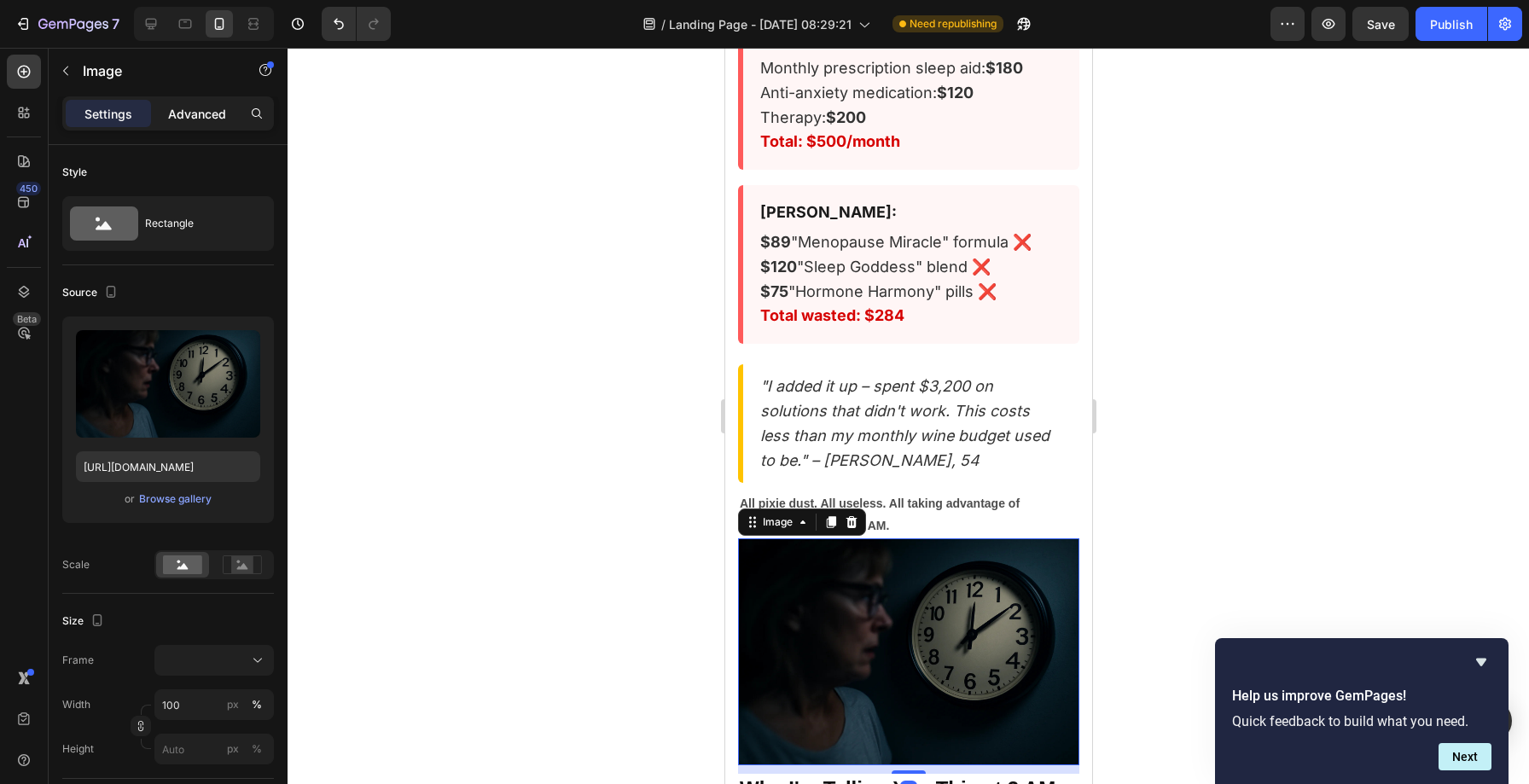
click at [167, 110] on div "Advanced" at bounding box center [197, 113] width 86 height 28
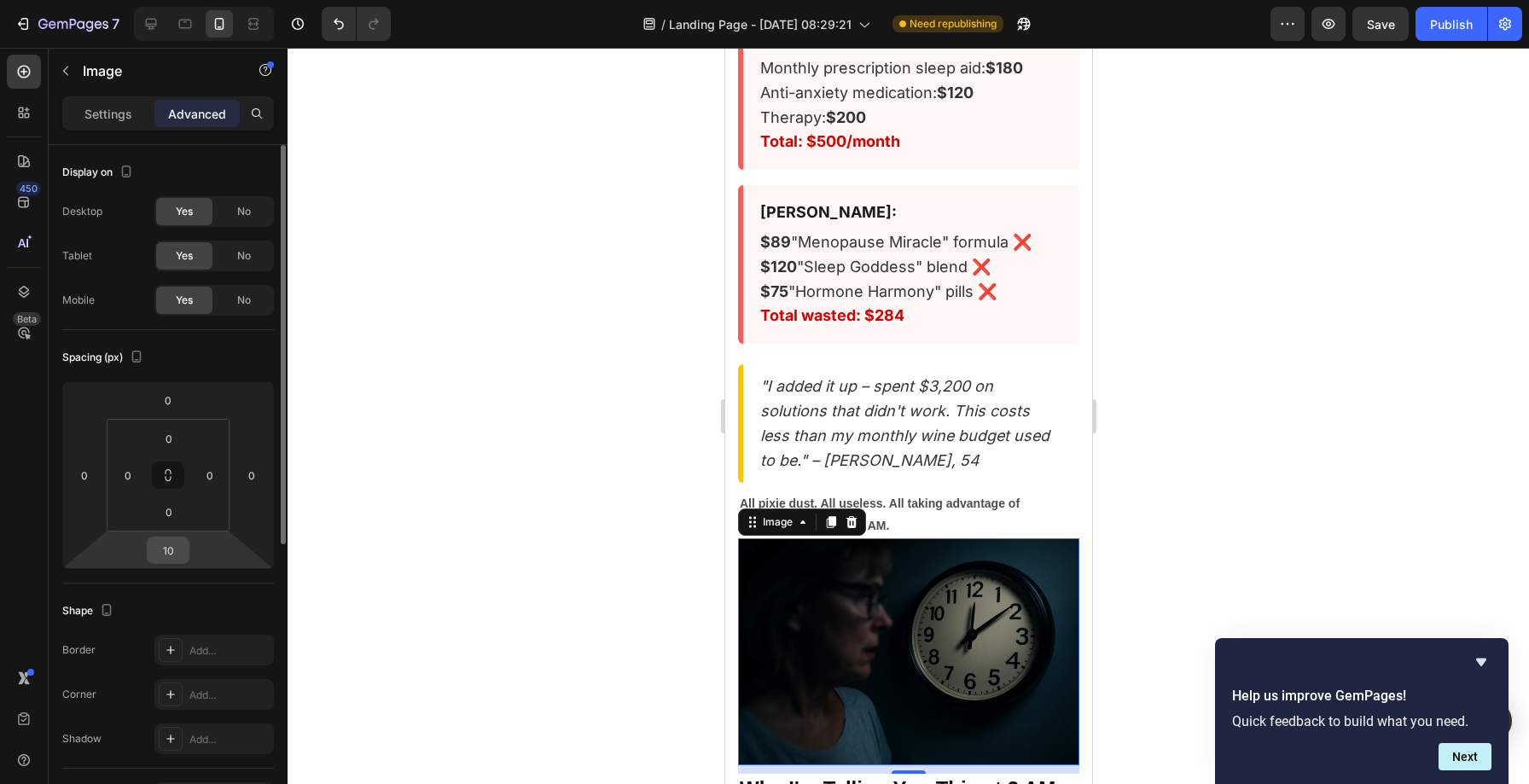
click at [175, 549] on input "10" at bounding box center [168, 550] width 34 height 26
type input "0"
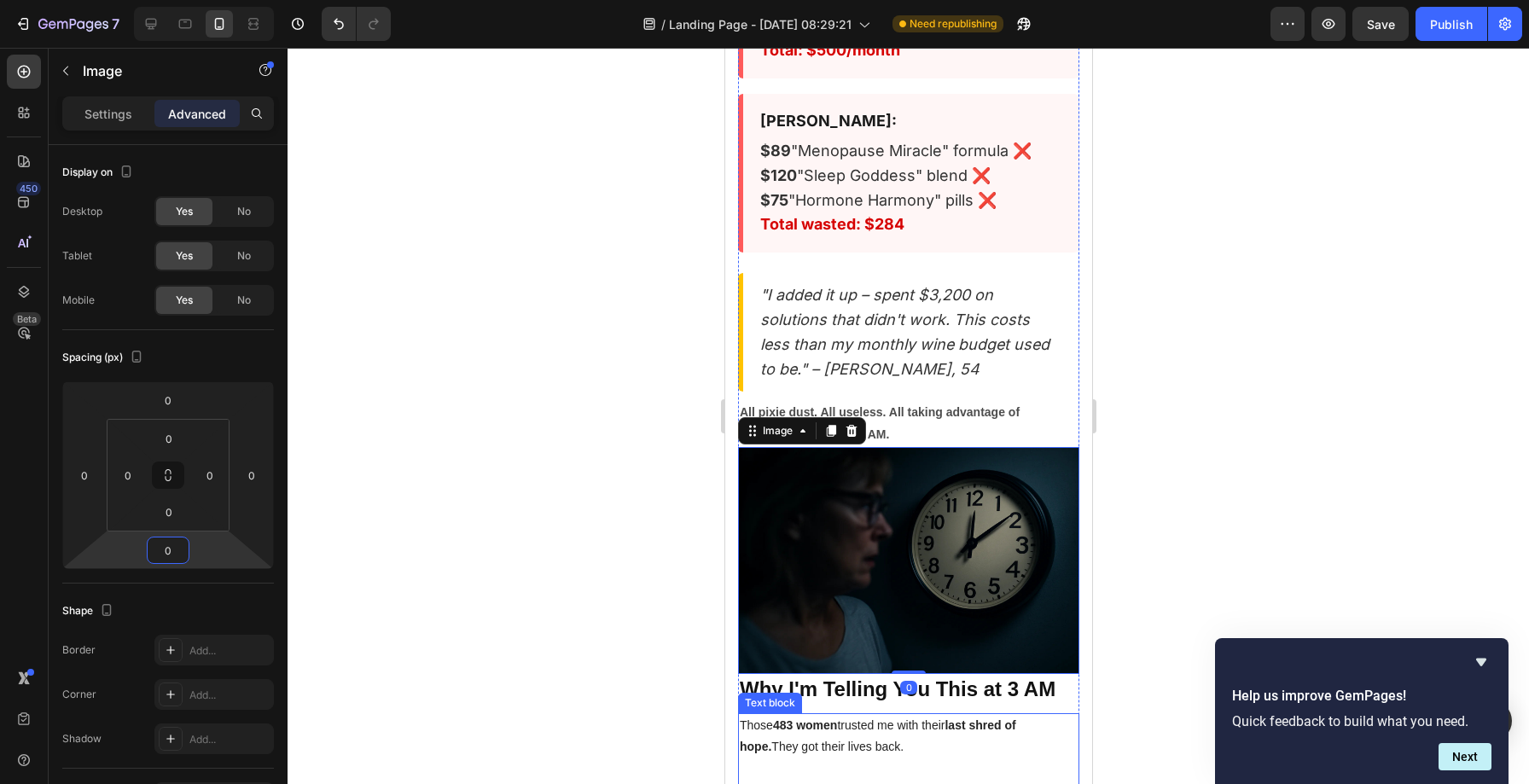
scroll to position [17521, 0]
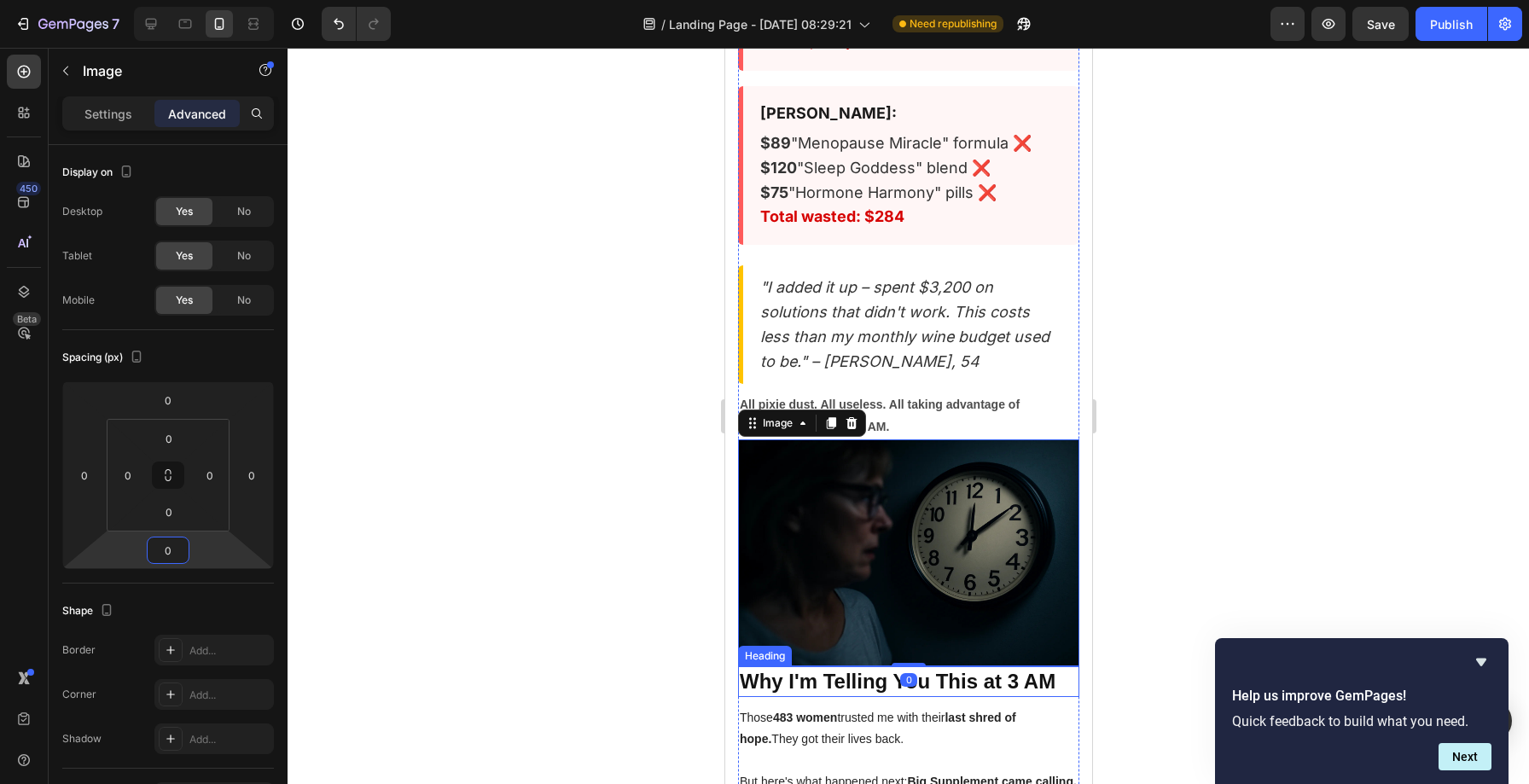
click at [811, 669] on strong "Why I'm Telling You This at 3 AM" at bounding box center [896, 680] width 316 height 23
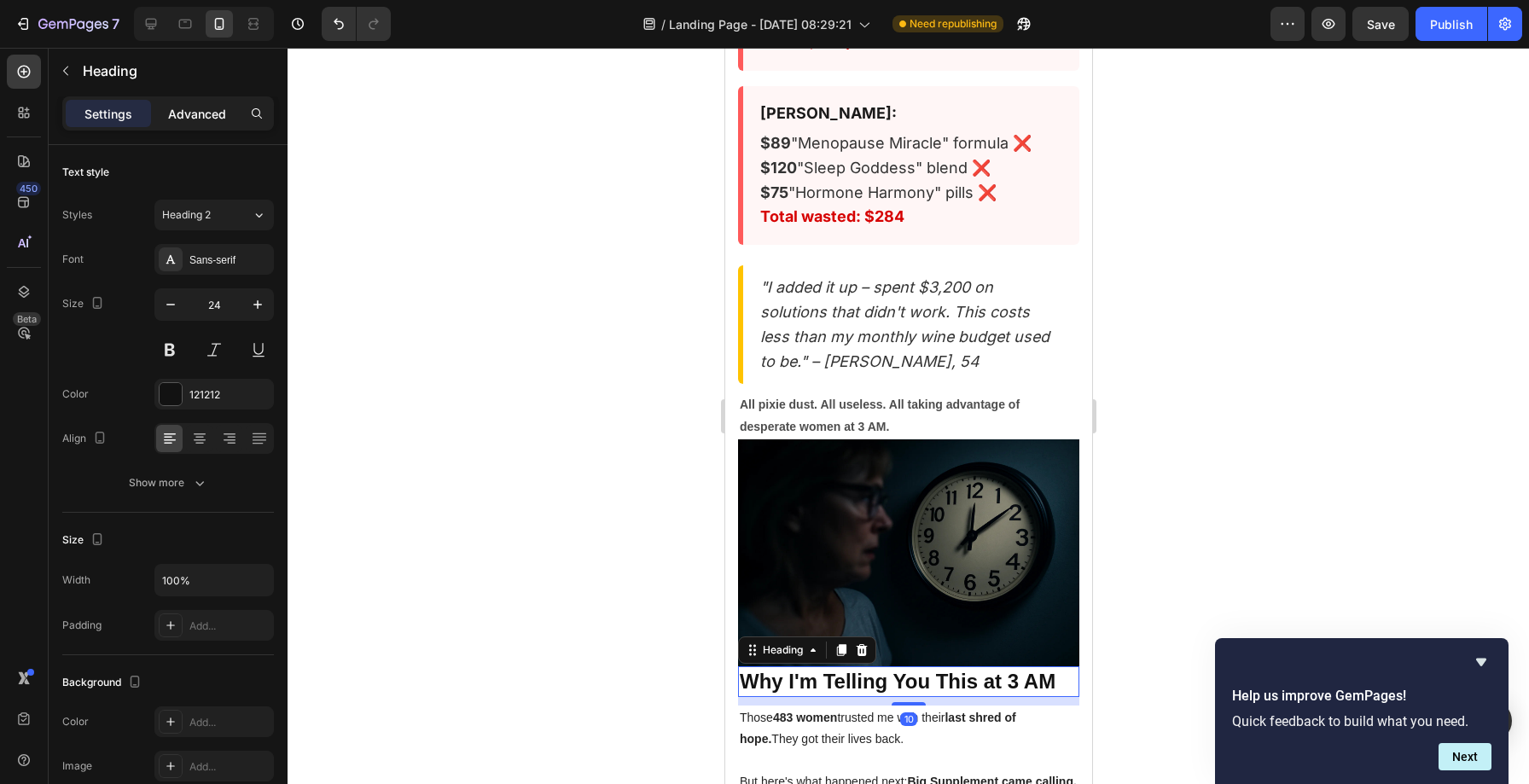
click at [182, 116] on p "Advanced" at bounding box center [197, 113] width 58 height 17
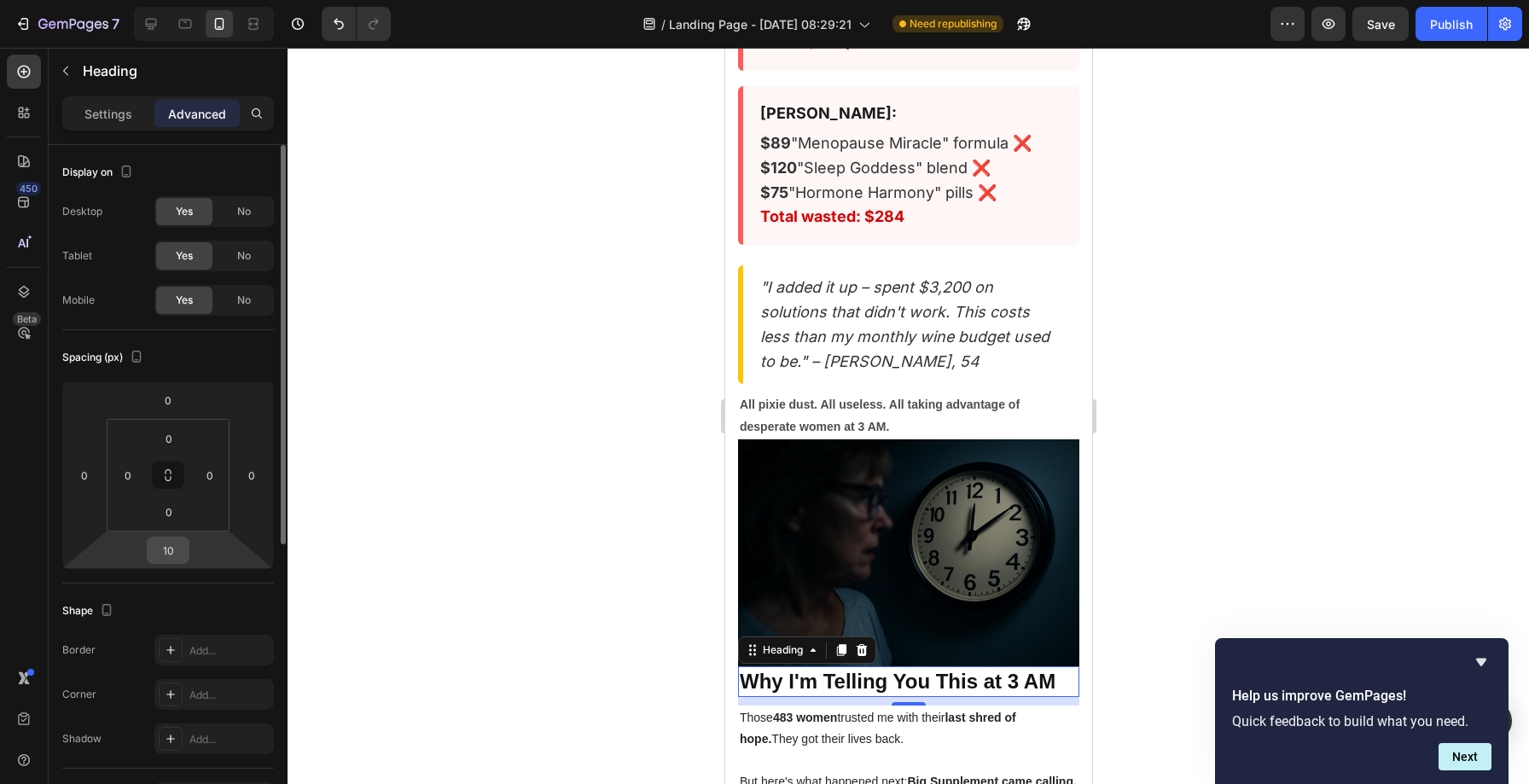
click at [173, 556] on input "10" at bounding box center [168, 550] width 34 height 26
type input "0"
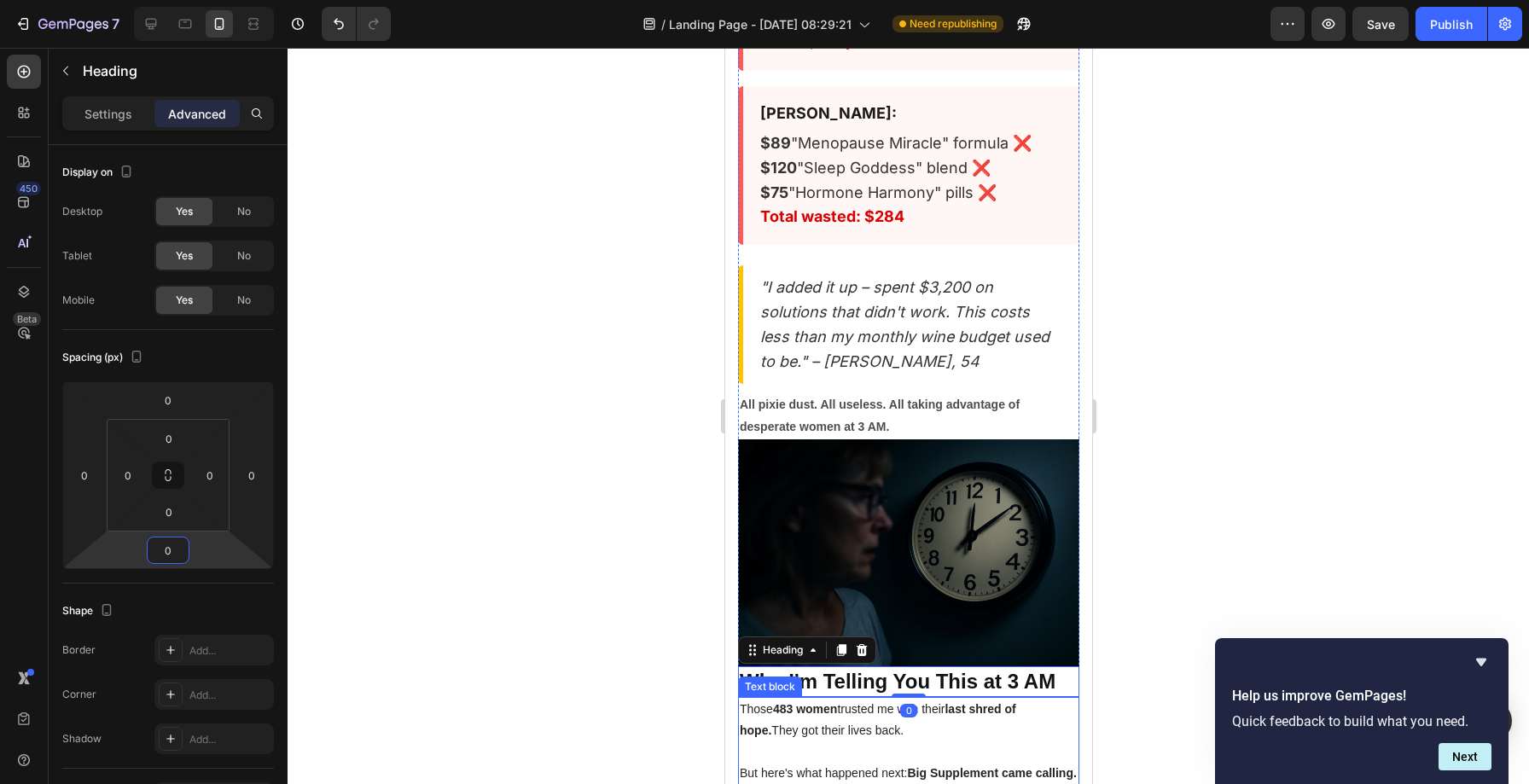
click at [807, 698] on p "Those 483 women trusted me with their last shred of hope. They got their lives …" at bounding box center [907, 720] width 338 height 42
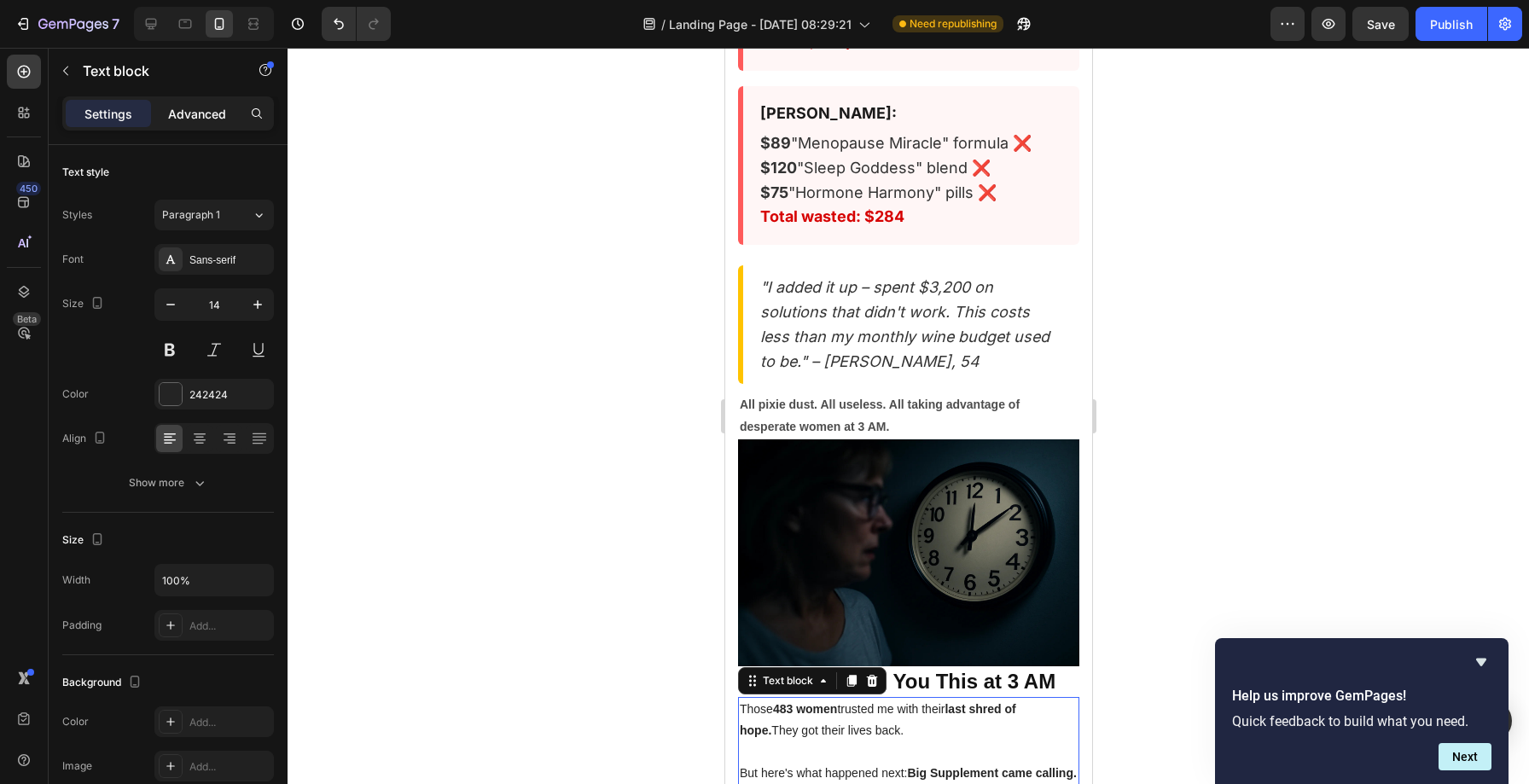
click at [198, 113] on p "Advanced" at bounding box center [197, 113] width 58 height 17
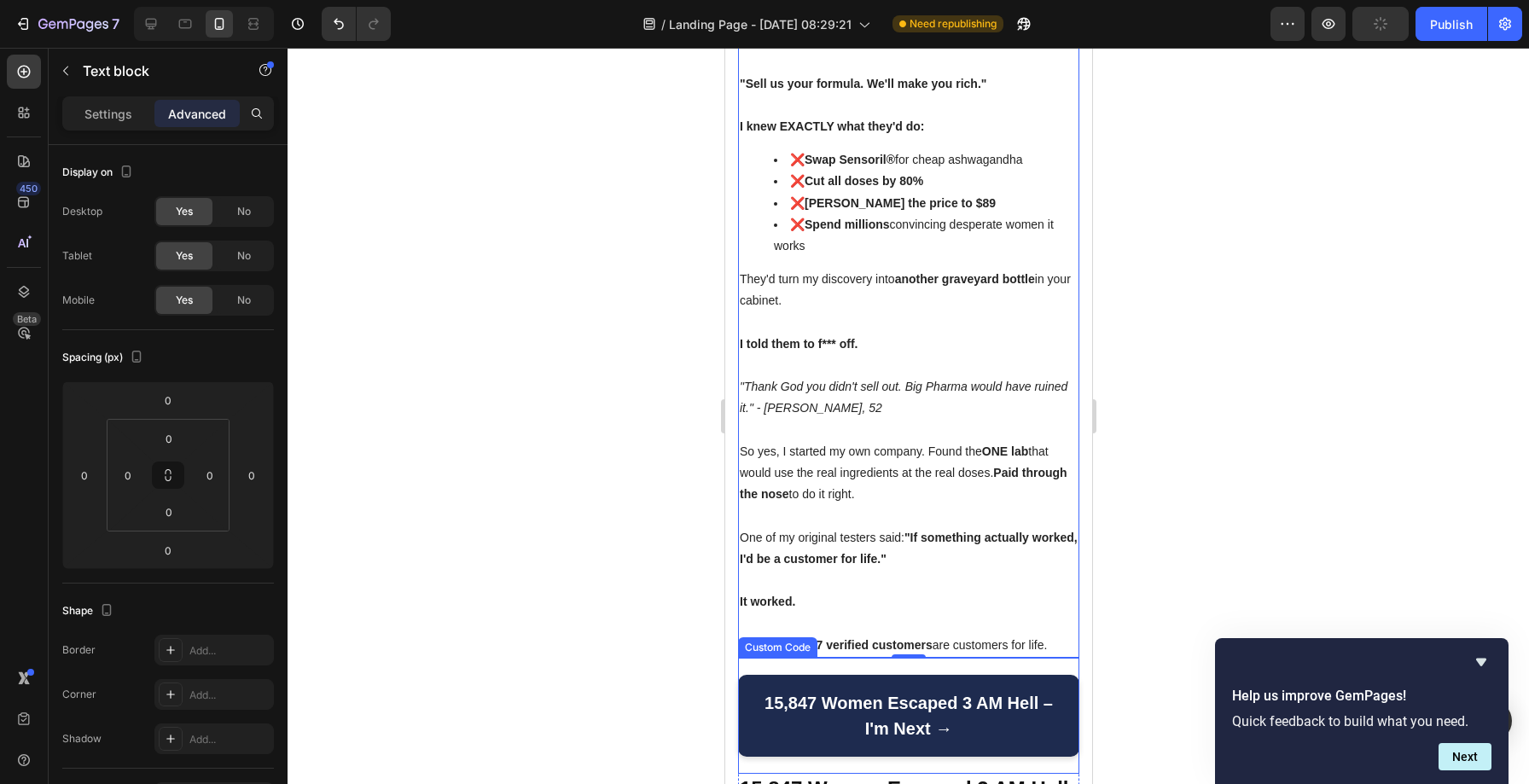
scroll to position [18263, 0]
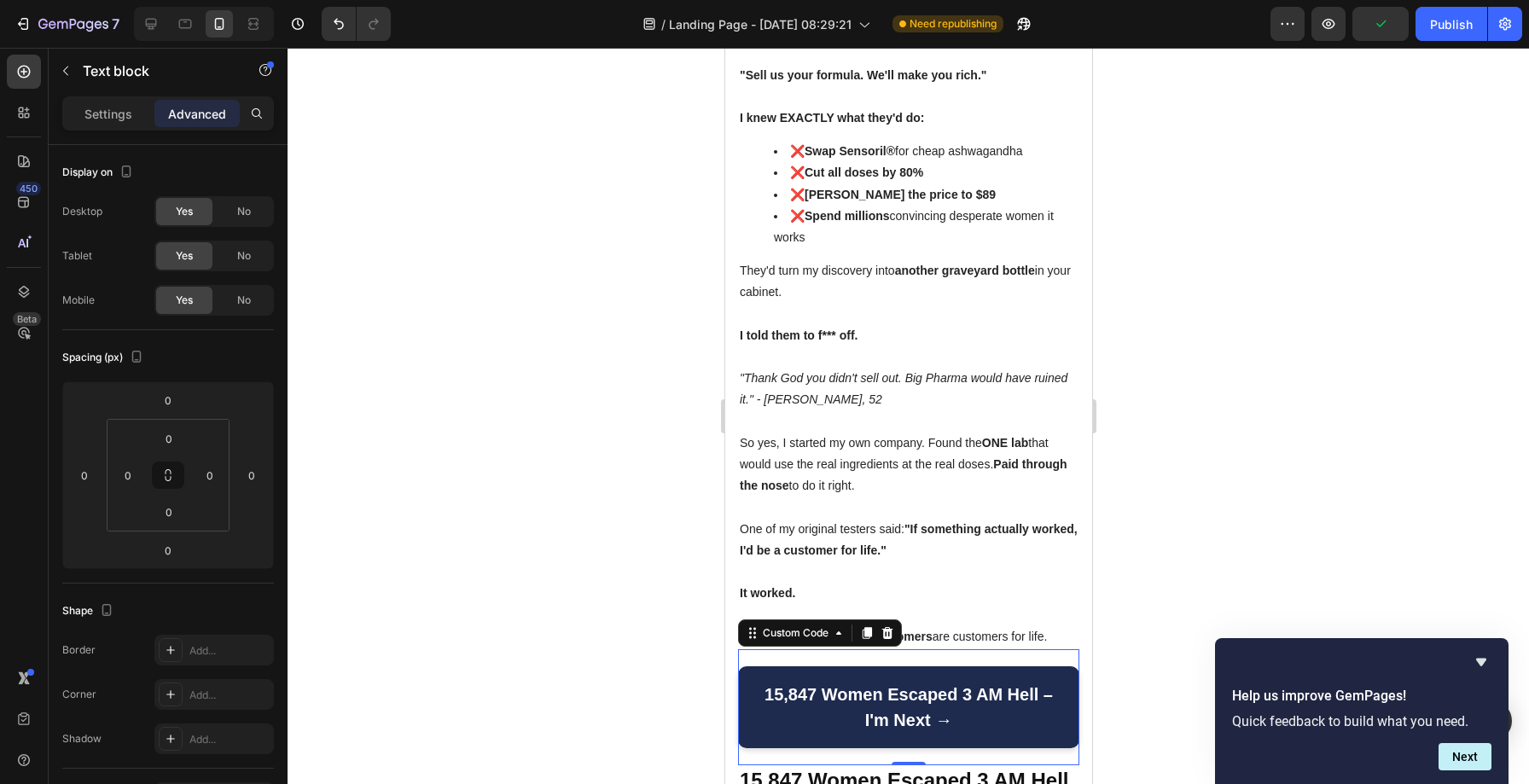
click at [822, 649] on div "15,847 Women Escaped 3 AM Hell – I'm Next → Custom Code 0" at bounding box center [908, 707] width 342 height 116
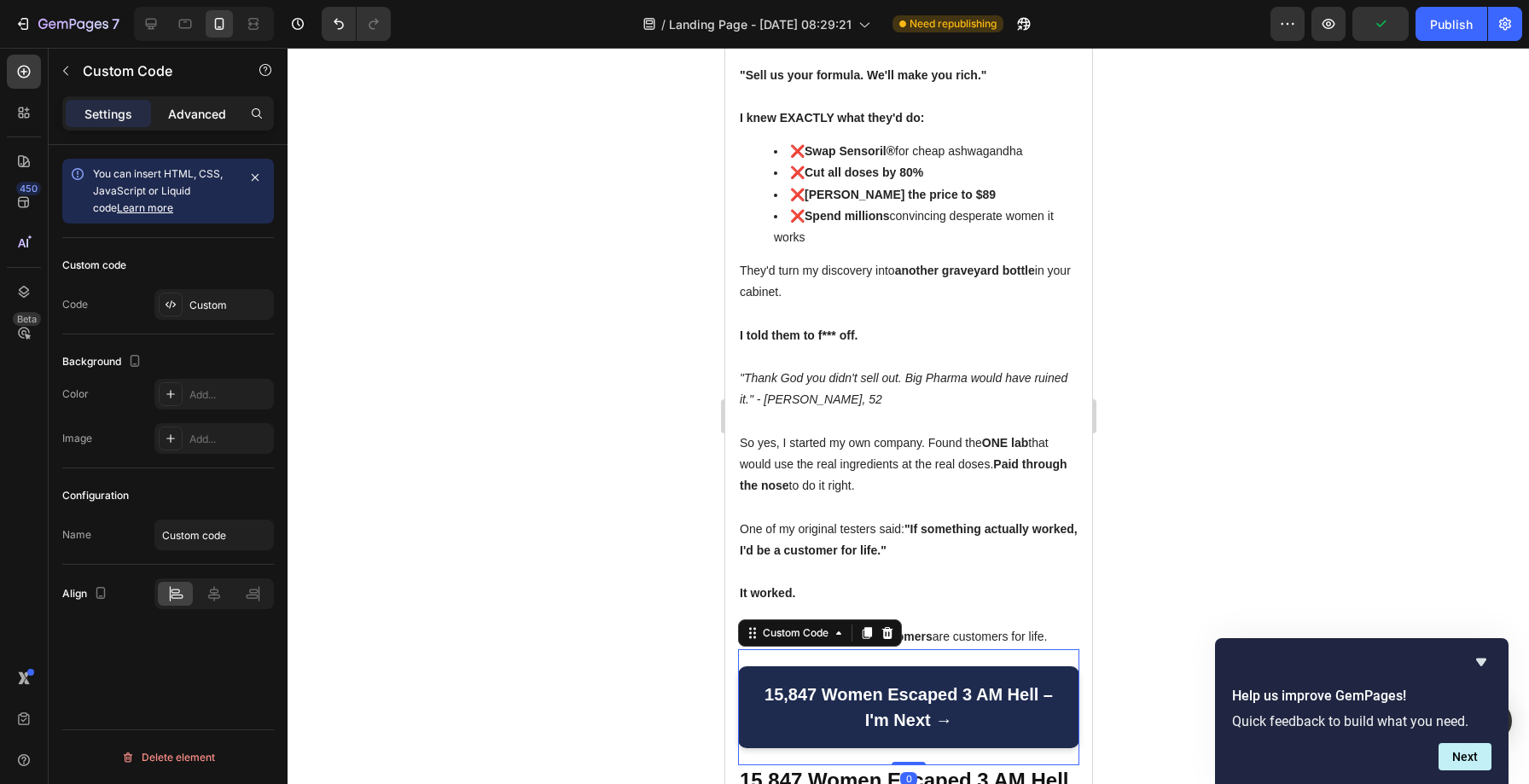
click at [189, 117] on p "Advanced" at bounding box center [197, 113] width 58 height 17
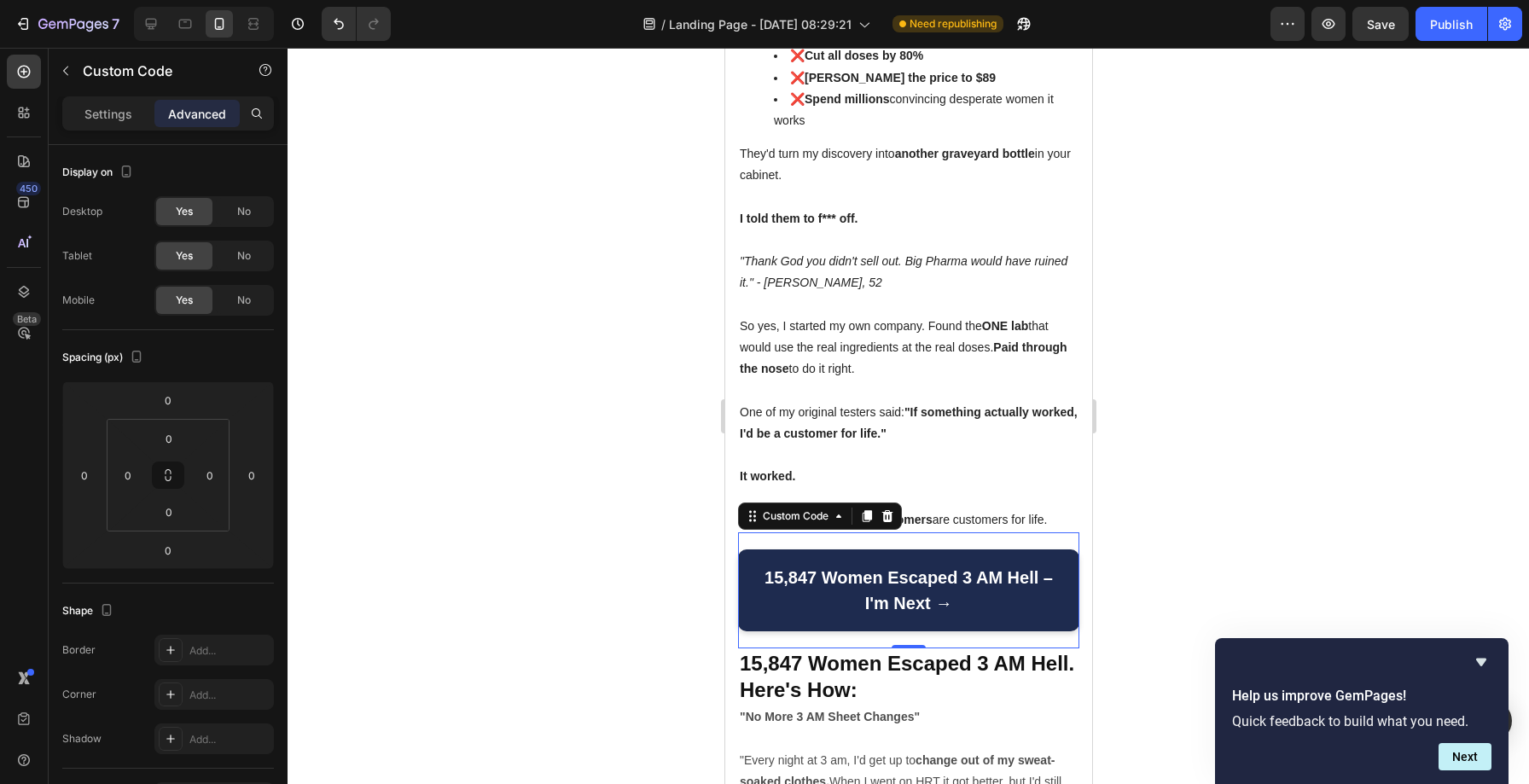
scroll to position [18421, 0]
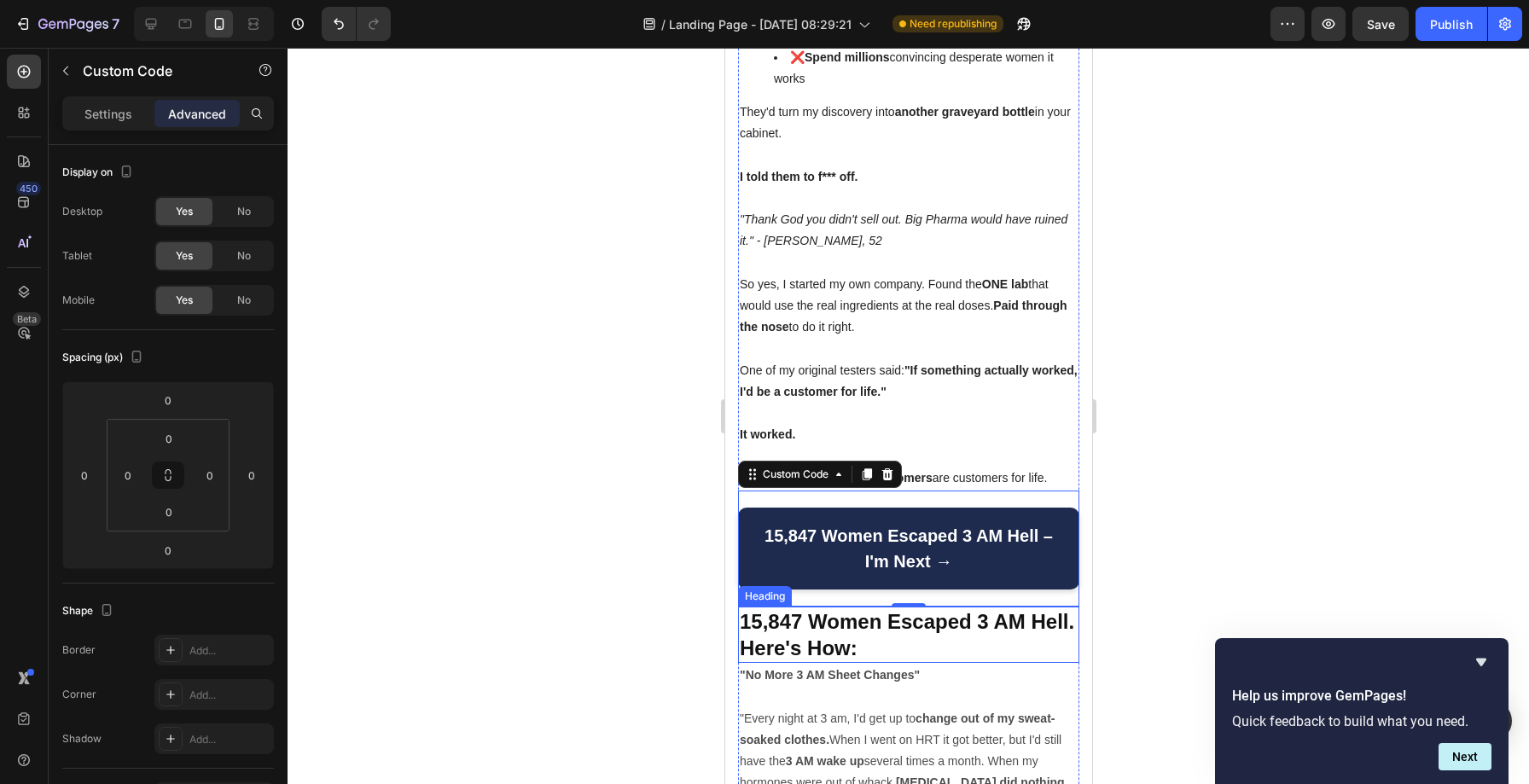
click at [875, 606] on h2 "15,847 Women Escaped 3 AM Hell. Here's How:" at bounding box center [908, 634] width 342 height 56
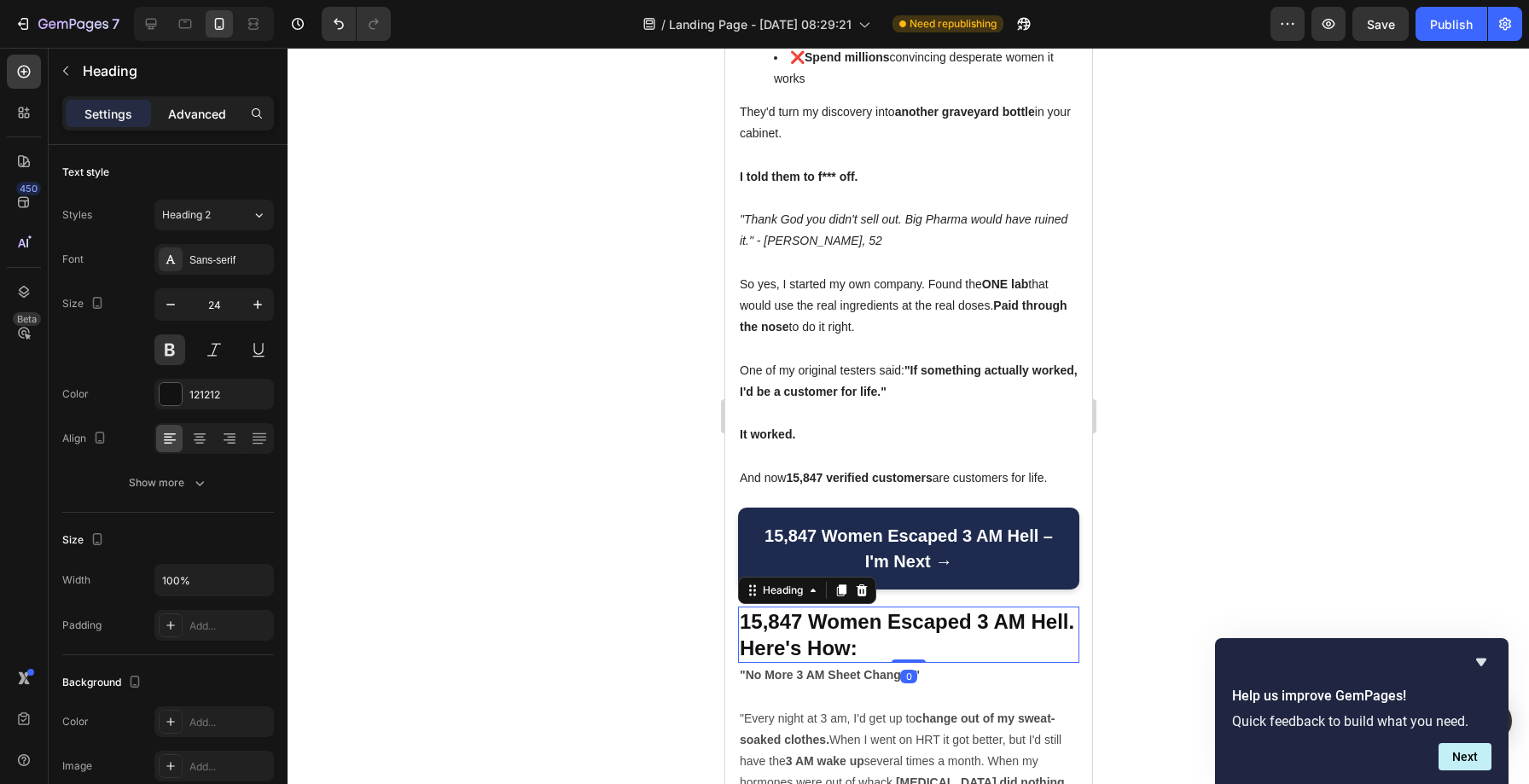
click at [184, 102] on div "Advanced" at bounding box center [197, 113] width 86 height 28
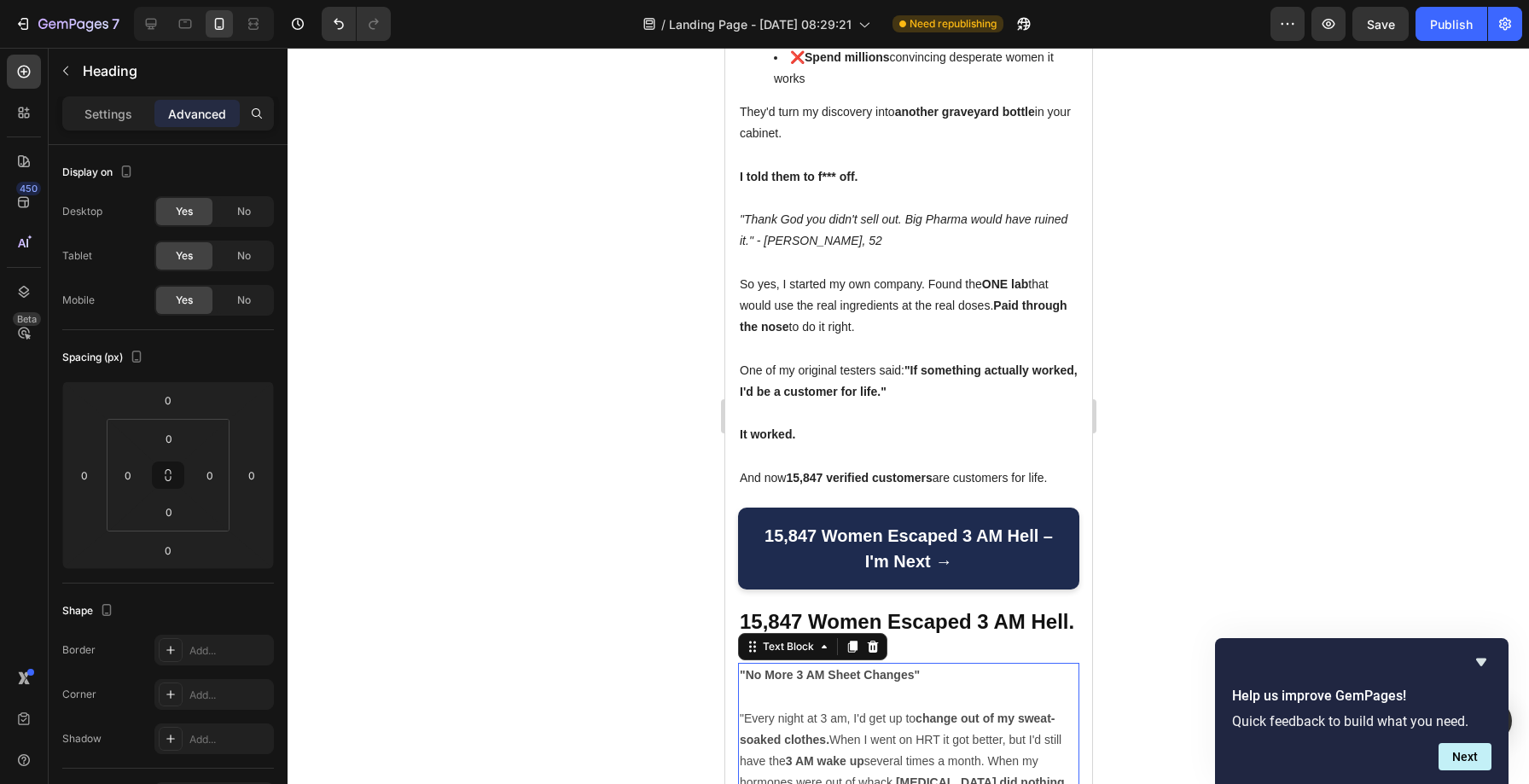
click at [891, 668] on strong ""No More 3 AM Sheet Changes"" at bounding box center [828, 674] width 180 height 14
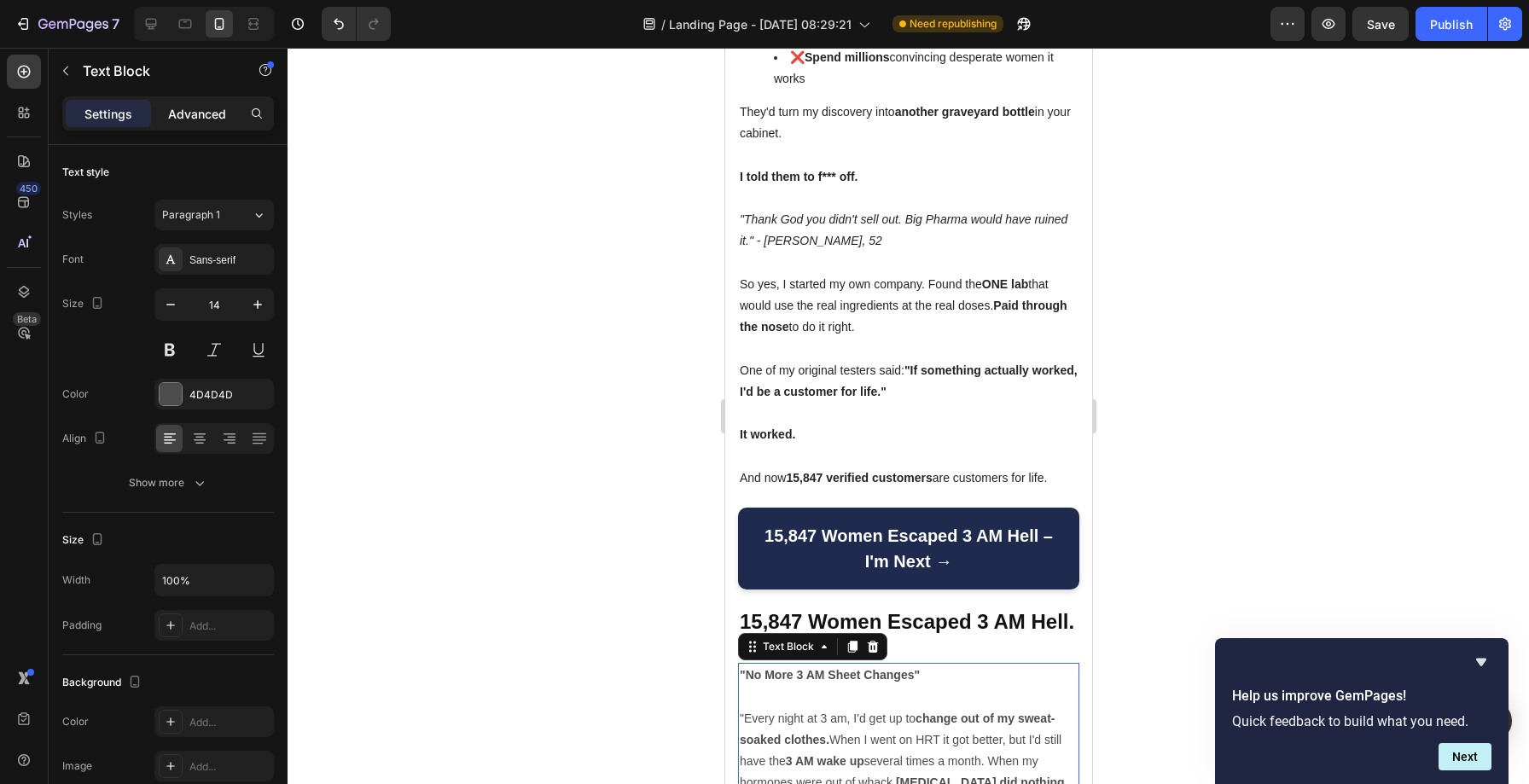
click at [173, 110] on p "Advanced" at bounding box center [197, 113] width 58 height 17
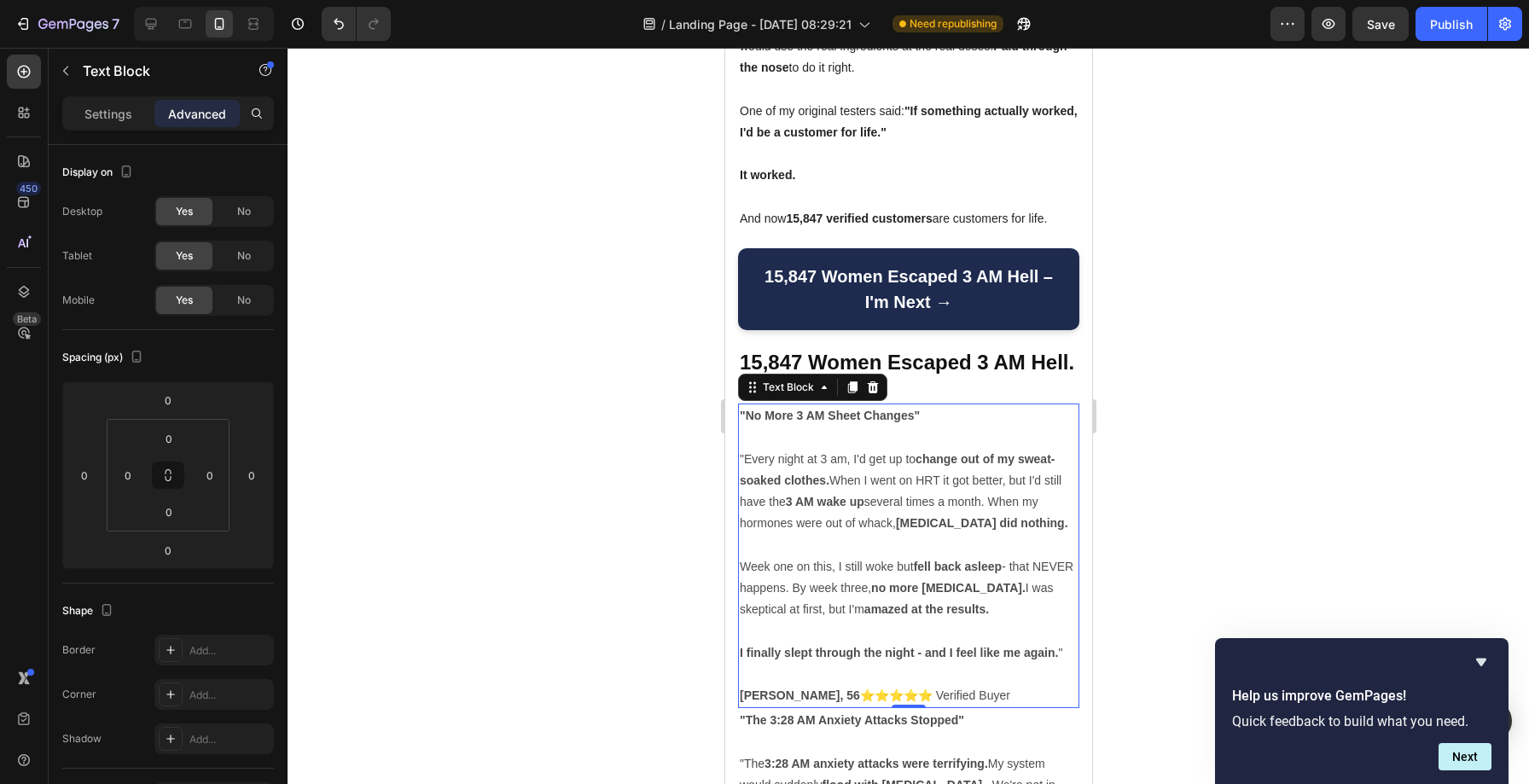
scroll to position [18695, 0]
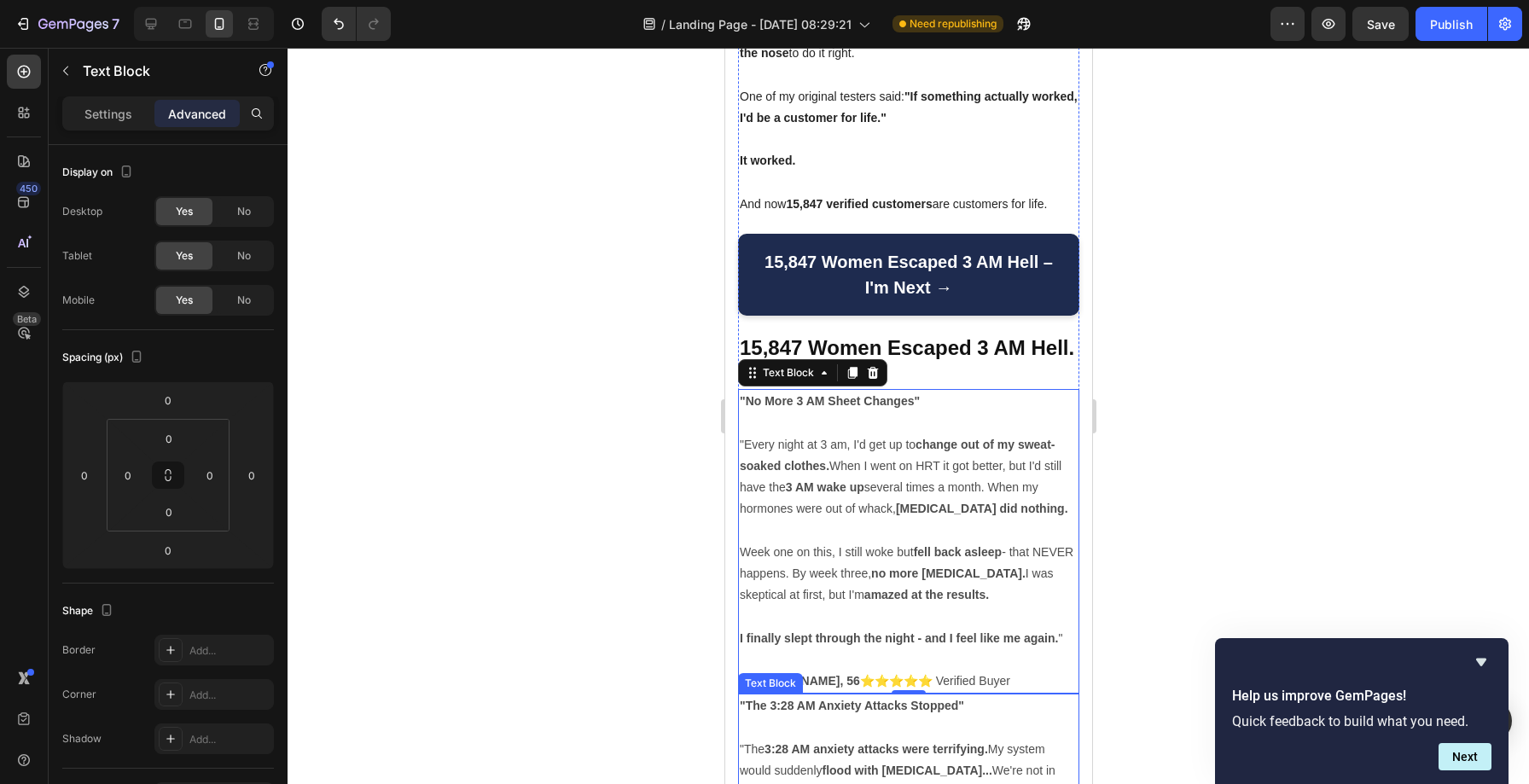
click at [808, 695] on p ""The 3:28 AM Anxiety Attacks Stopped"" at bounding box center [907, 705] width 338 height 21
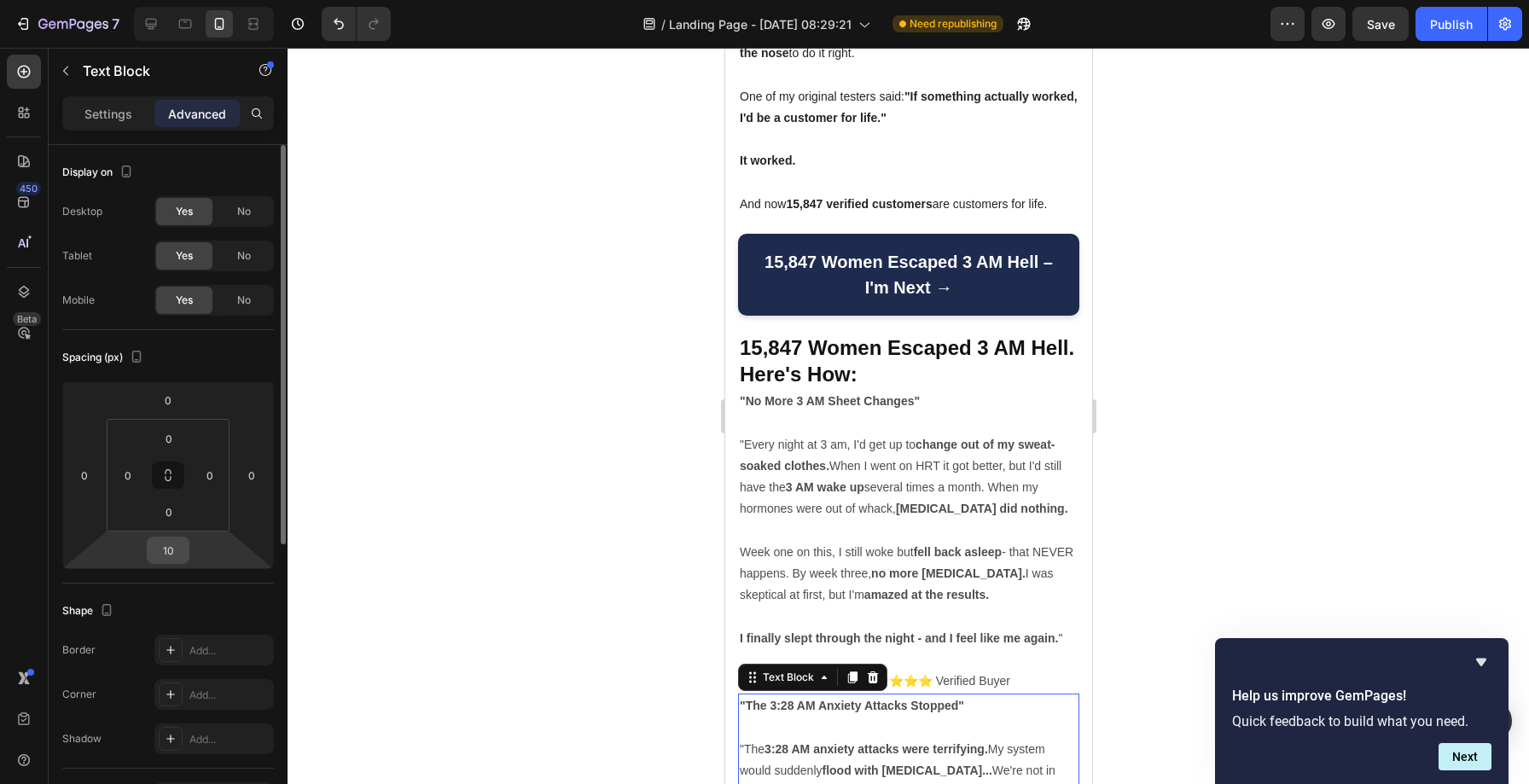
click at [176, 548] on input "10" at bounding box center [168, 550] width 34 height 26
type input "0"
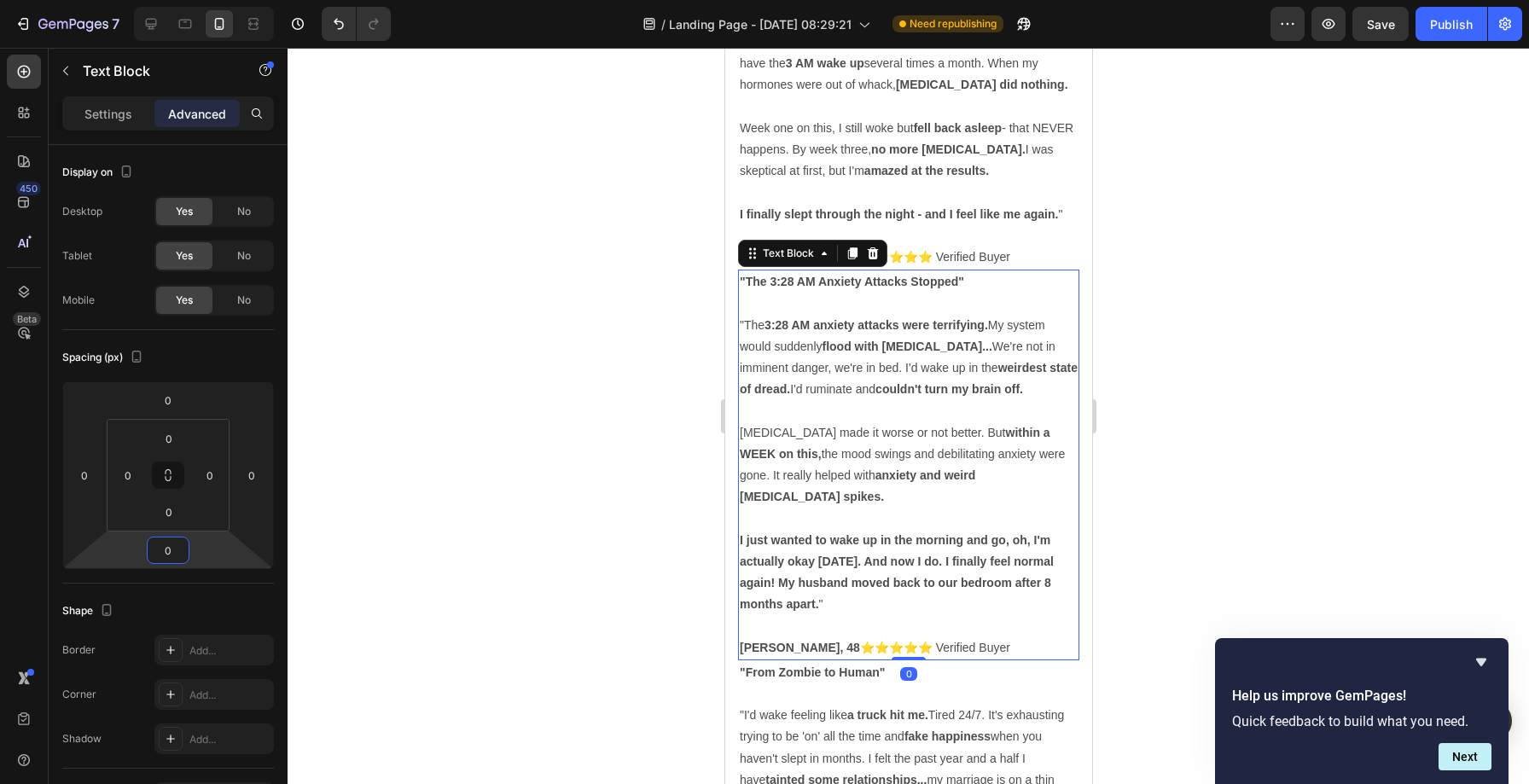
scroll to position [19127, 0]
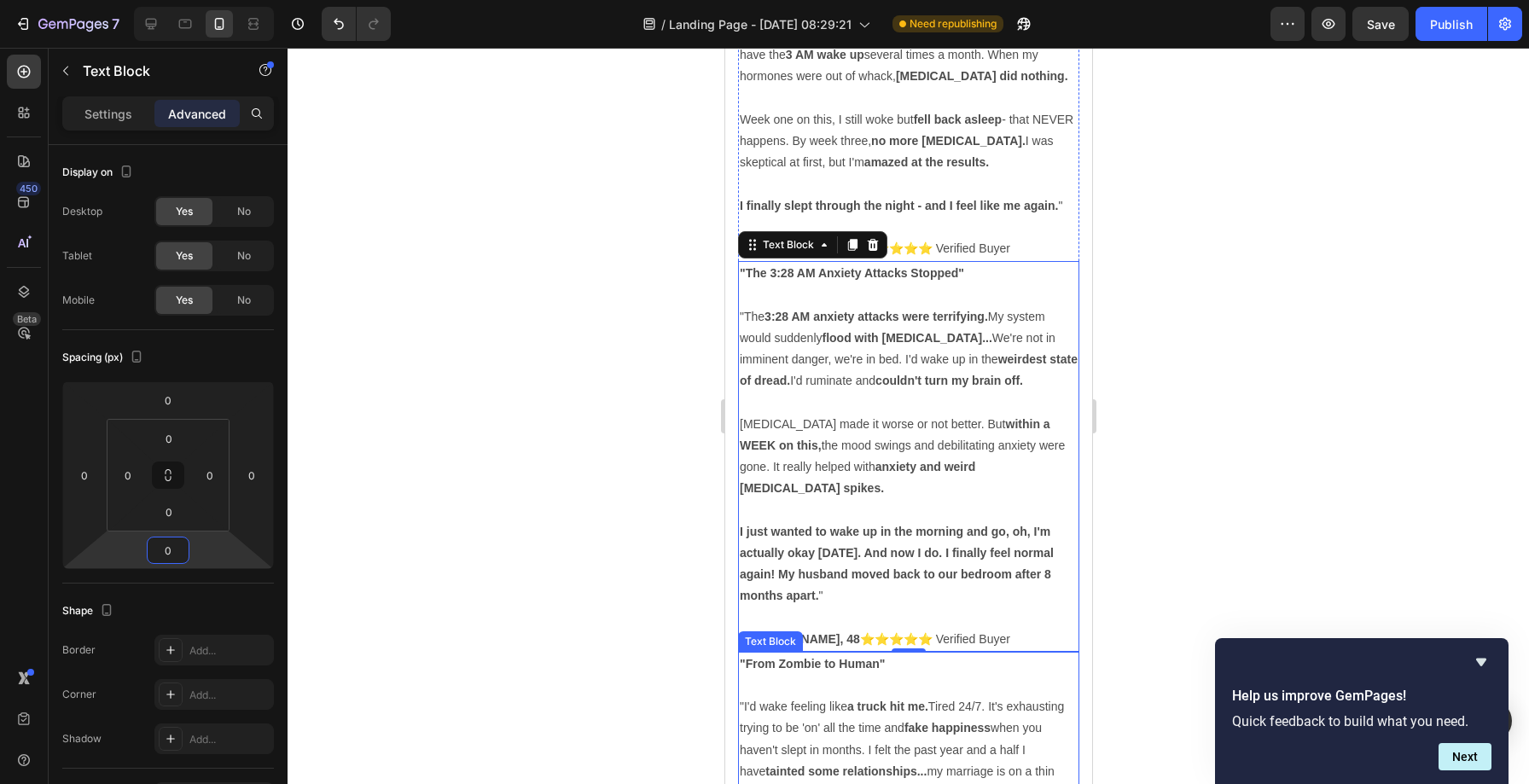
click at [782, 653] on p ""From Zombie to Human"" at bounding box center [907, 663] width 338 height 21
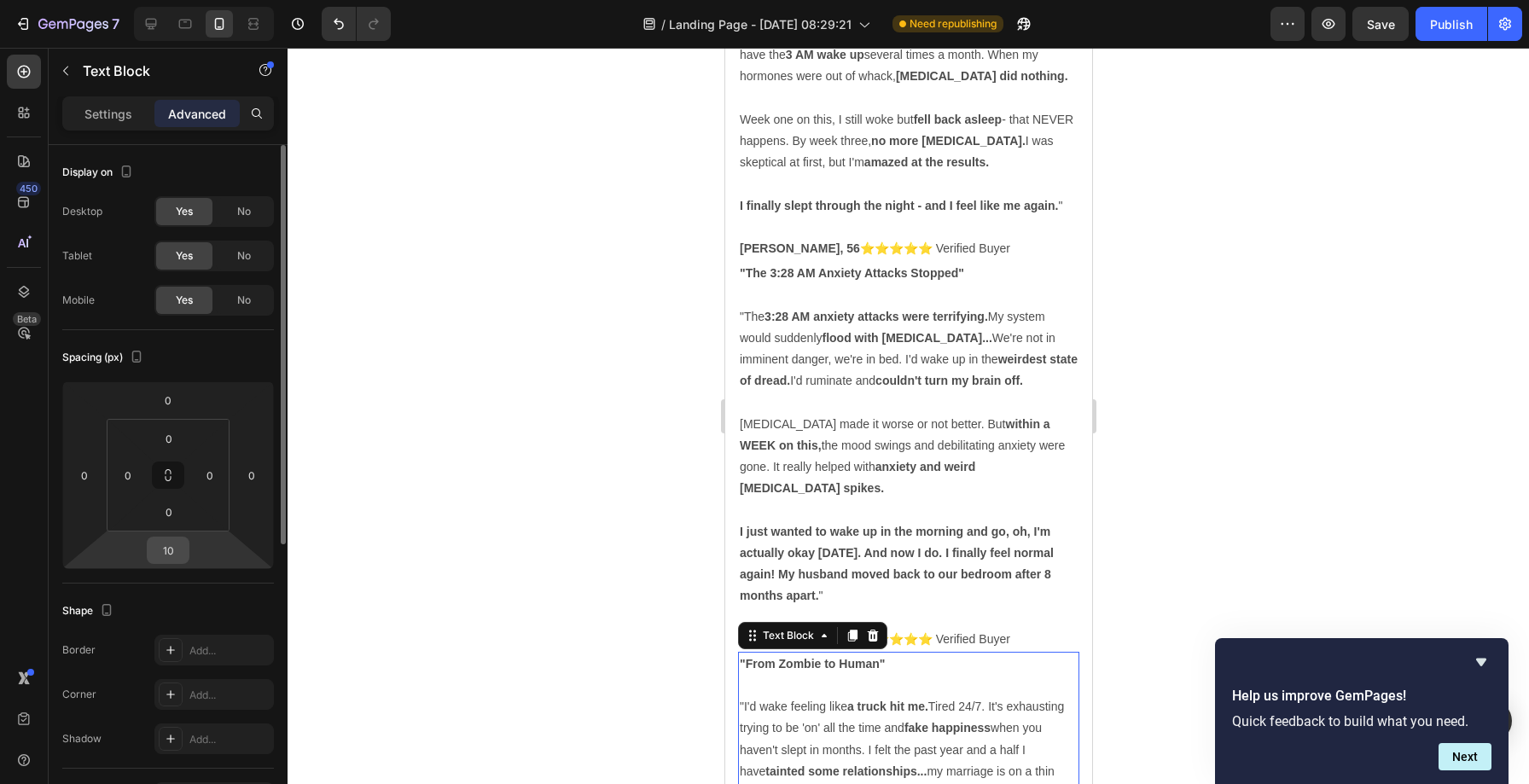
click at [178, 549] on input "10" at bounding box center [168, 550] width 34 height 26
type input "0"
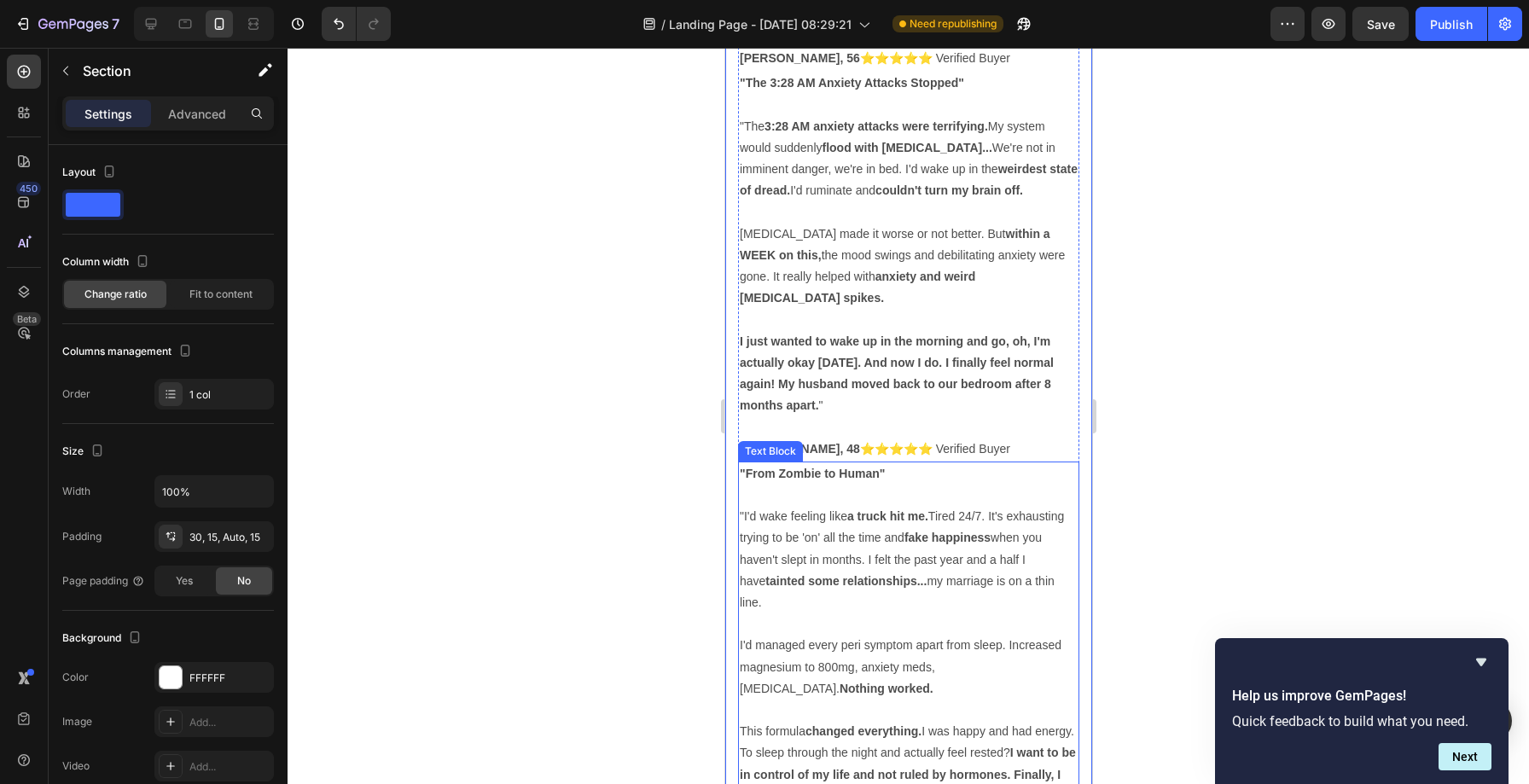
scroll to position [19337, 0]
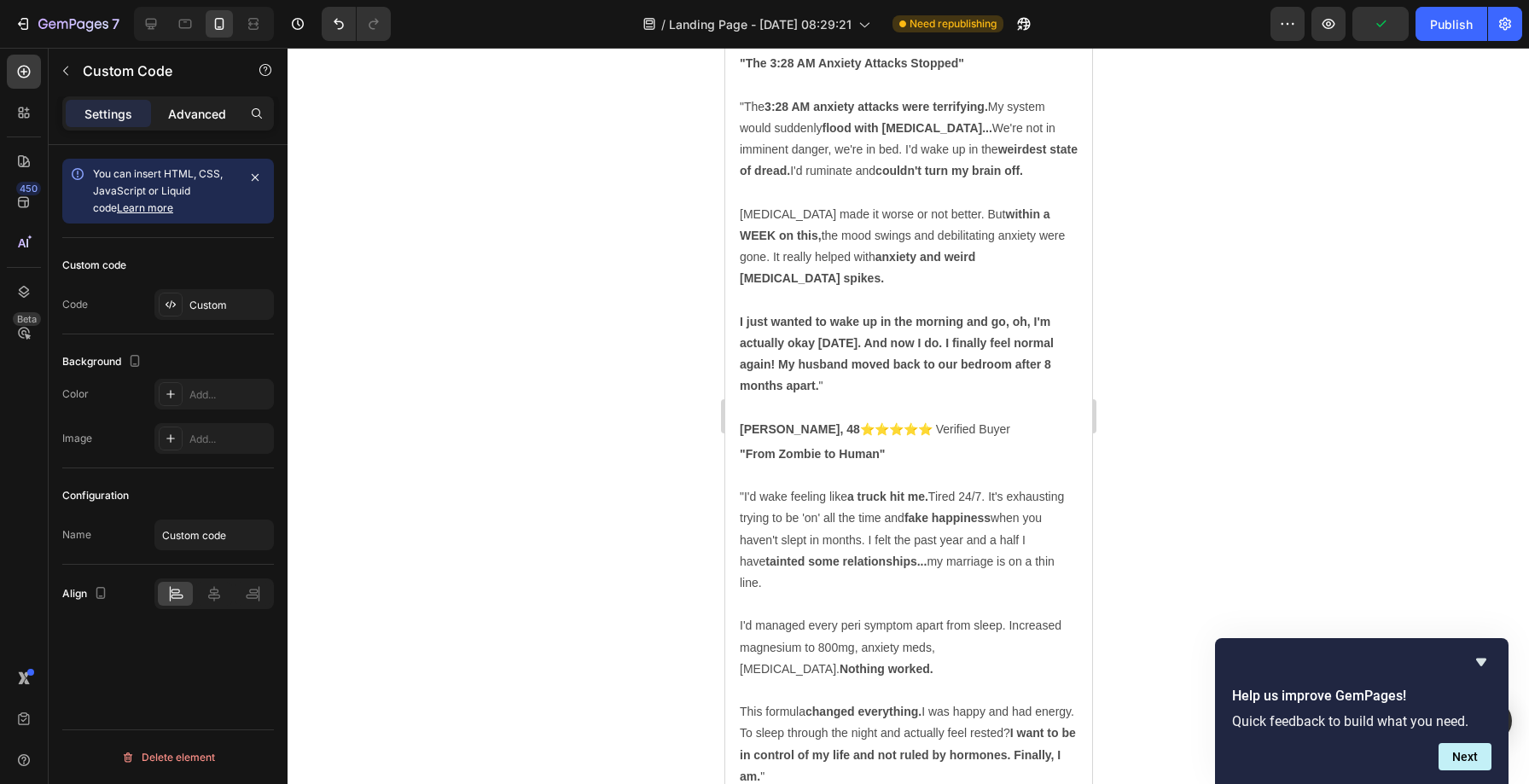
click at [194, 113] on p "Advanced" at bounding box center [197, 113] width 58 height 17
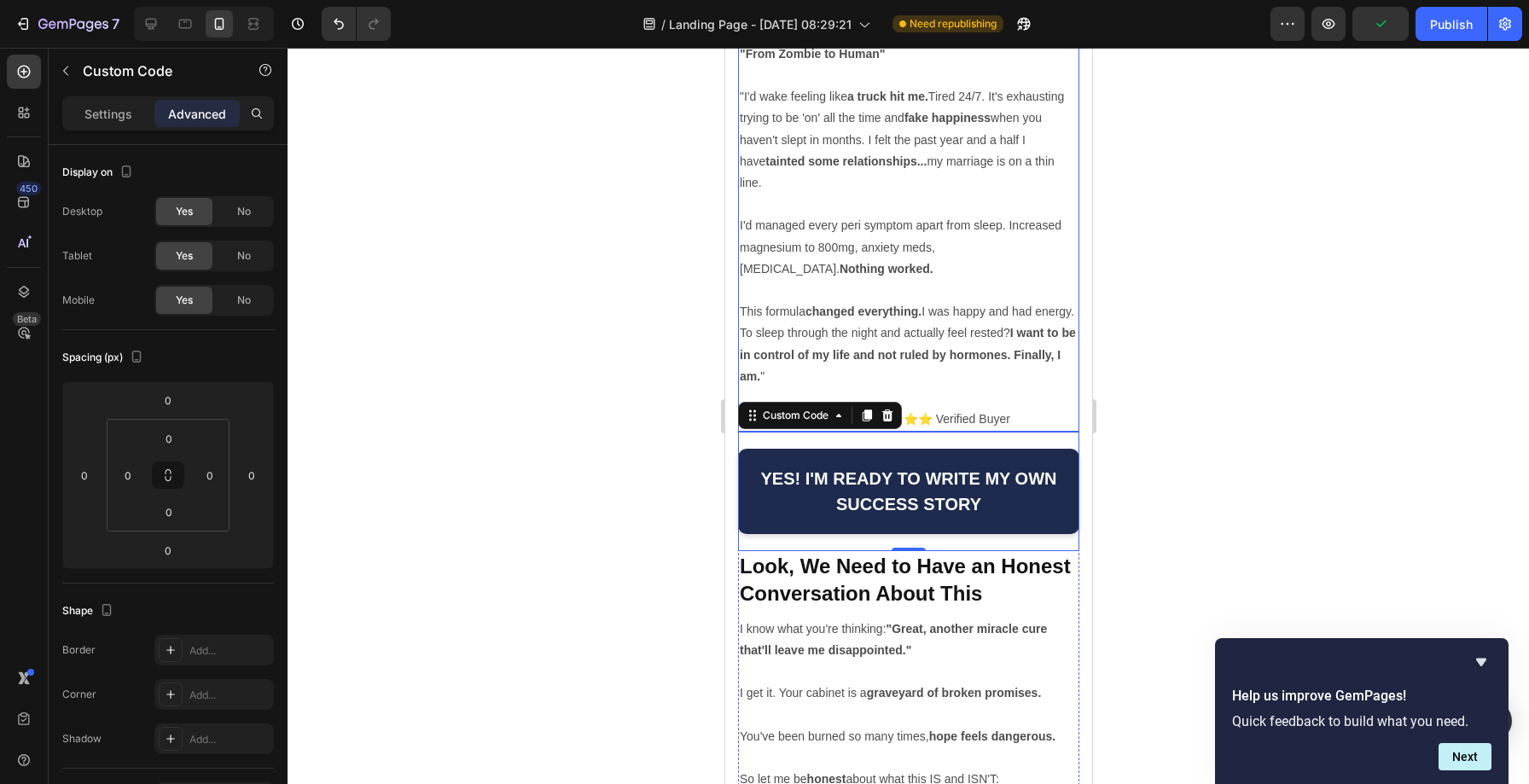
scroll to position [19899, 0]
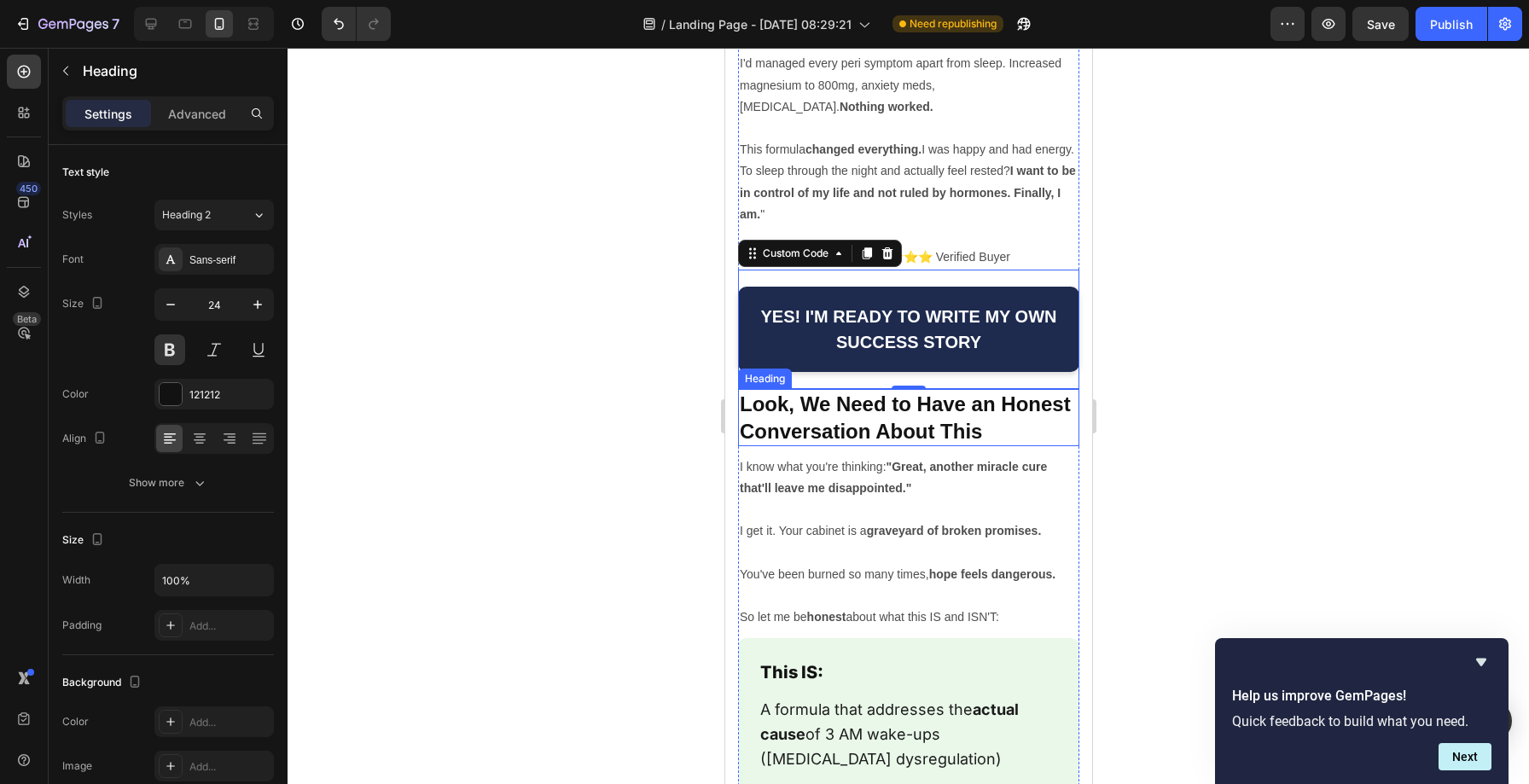
click at [861, 389] on h2 "Look, We Need to Have an Honest Conversation About This" at bounding box center [908, 417] width 342 height 56
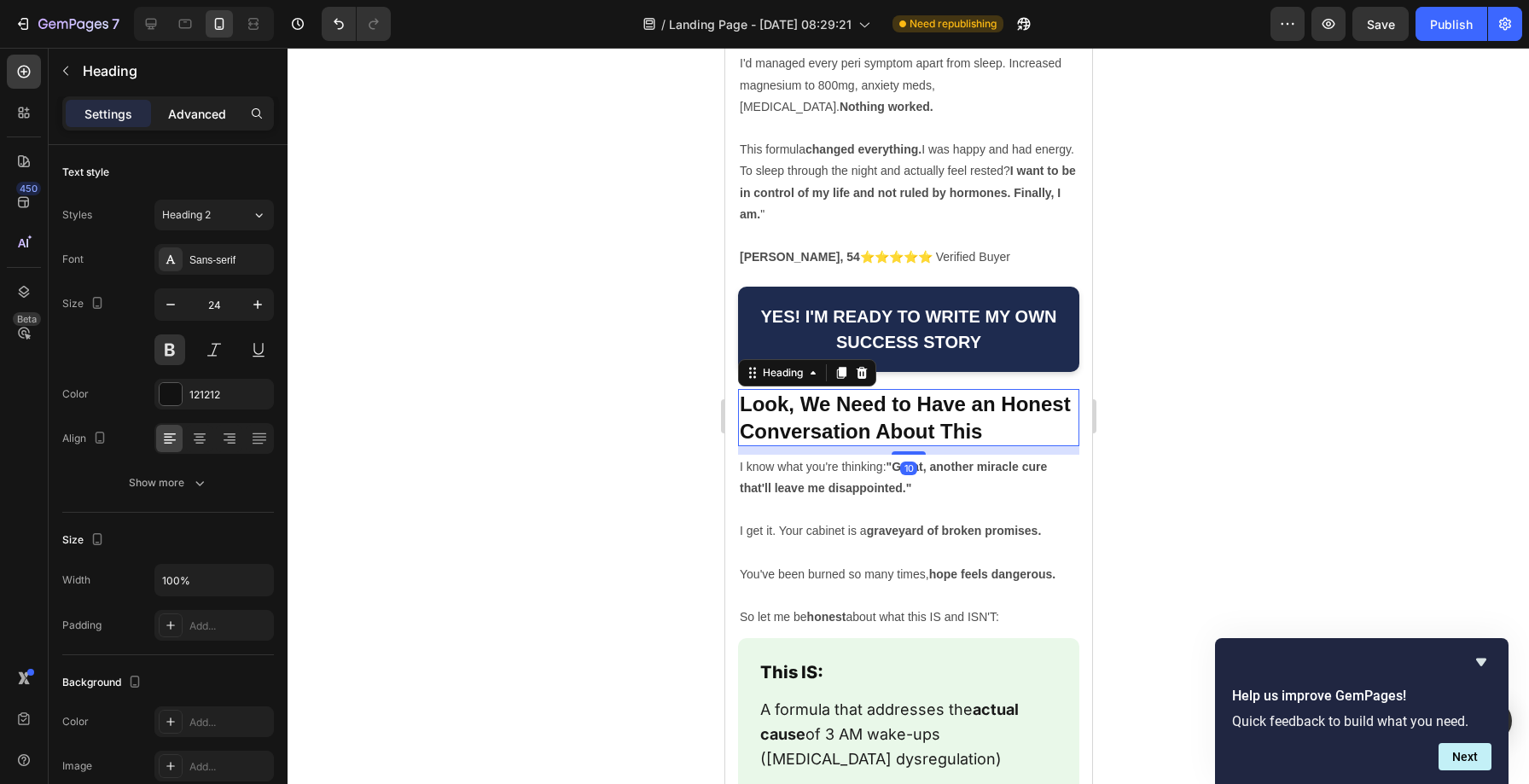
click at [181, 122] on p "Advanced" at bounding box center [197, 113] width 58 height 17
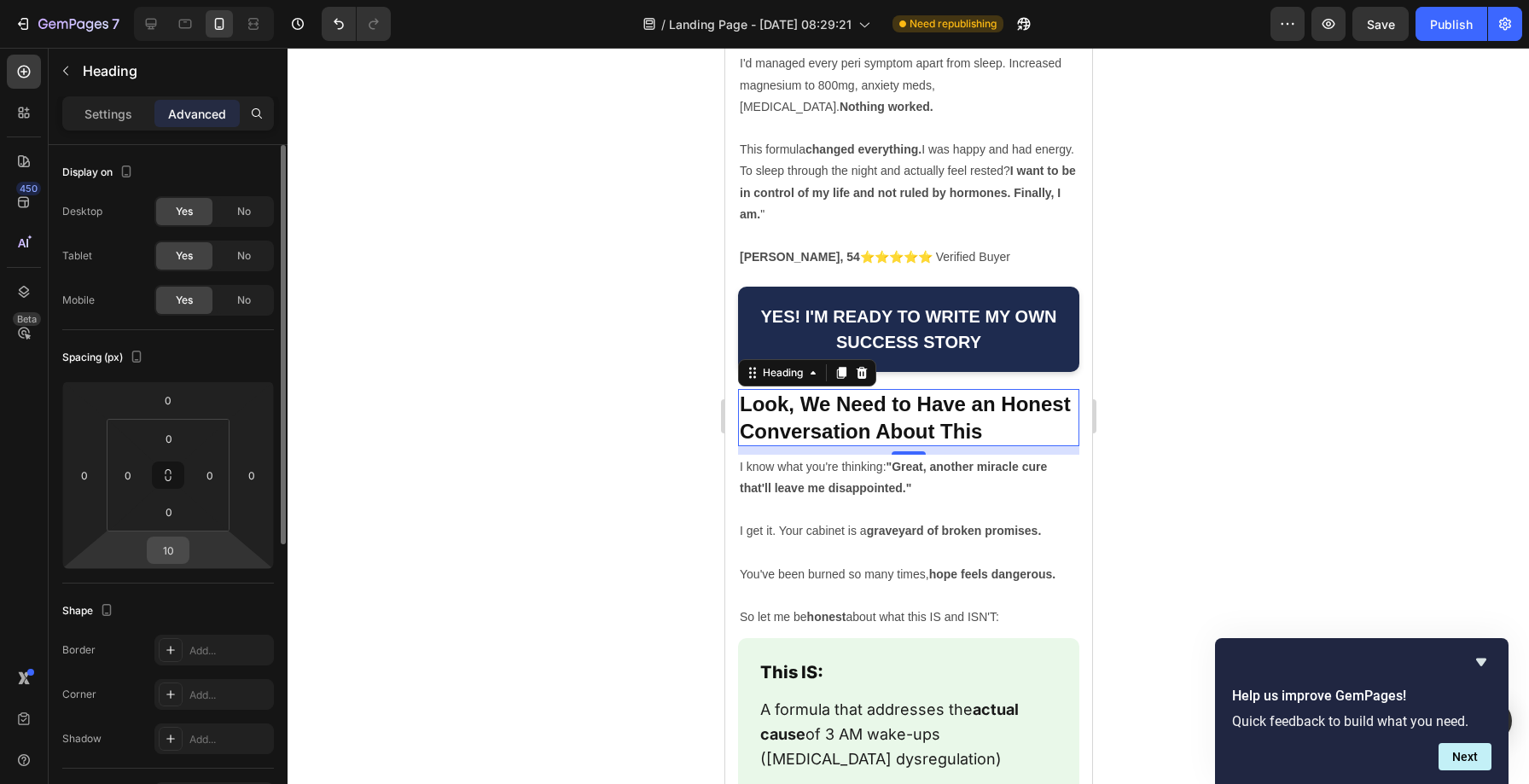
click at [176, 548] on input "10" at bounding box center [168, 550] width 34 height 26
type input "0"
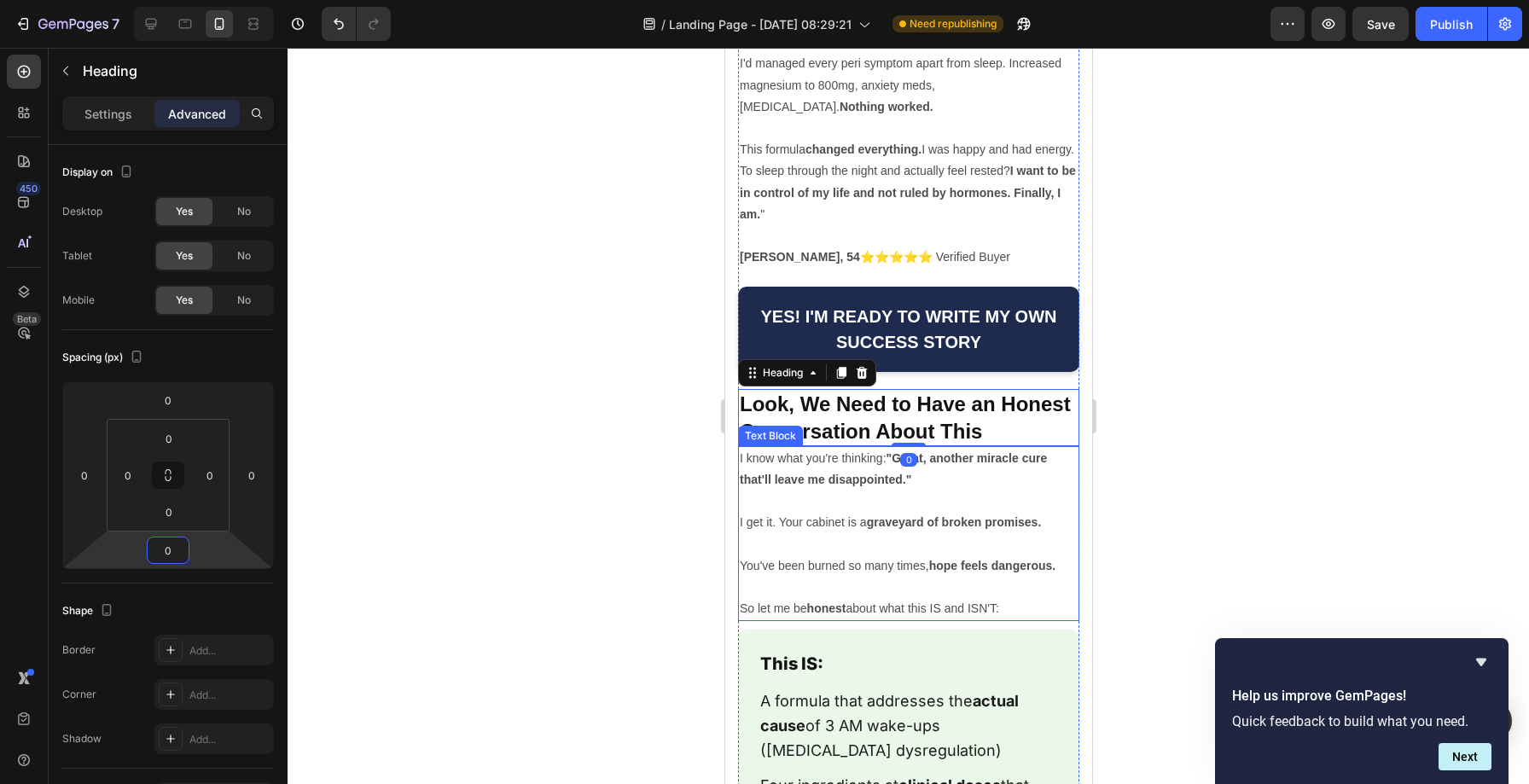
click at [811, 490] on p at bounding box center [907, 501] width 338 height 21
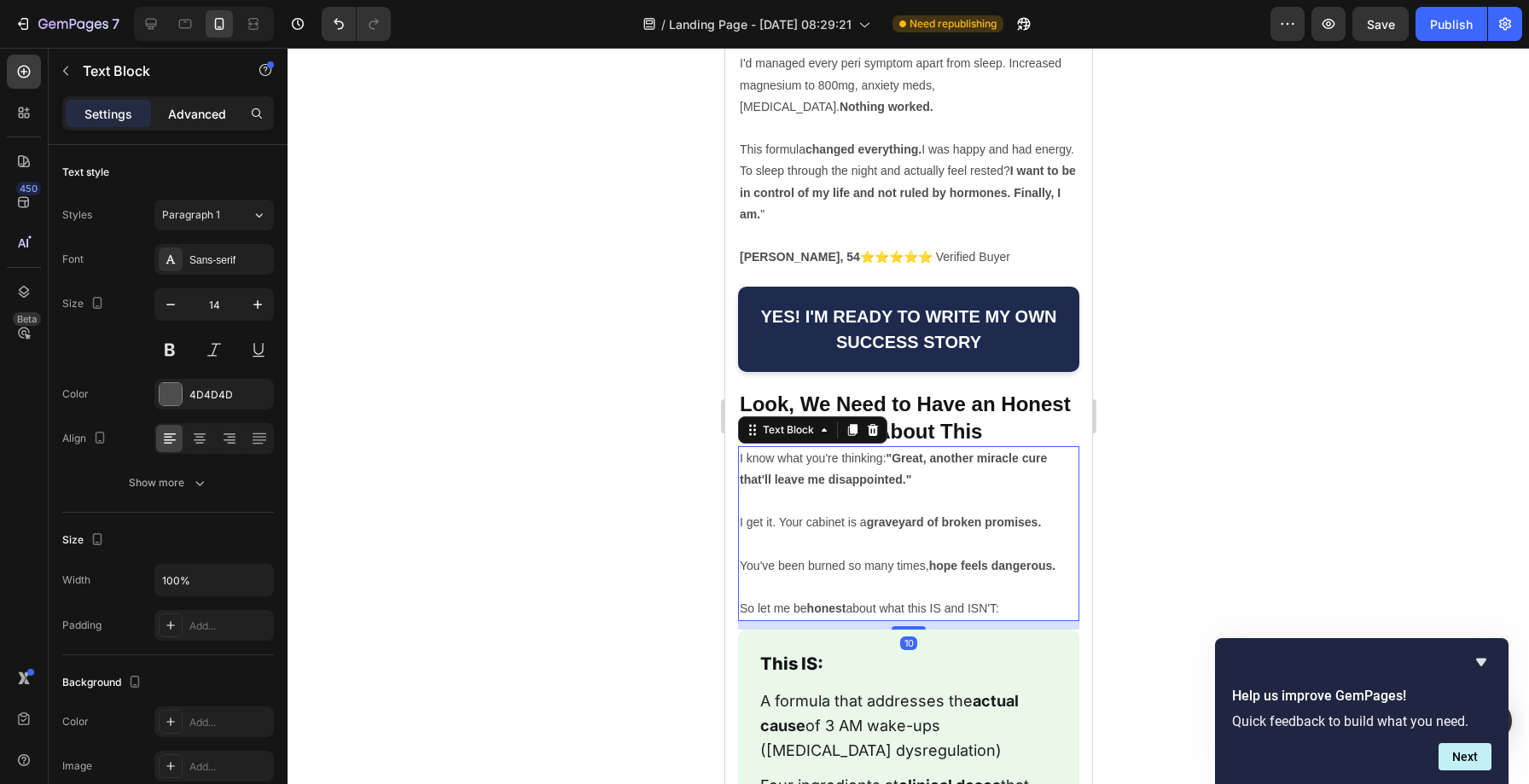
click at [206, 111] on p "Advanced" at bounding box center [197, 113] width 58 height 17
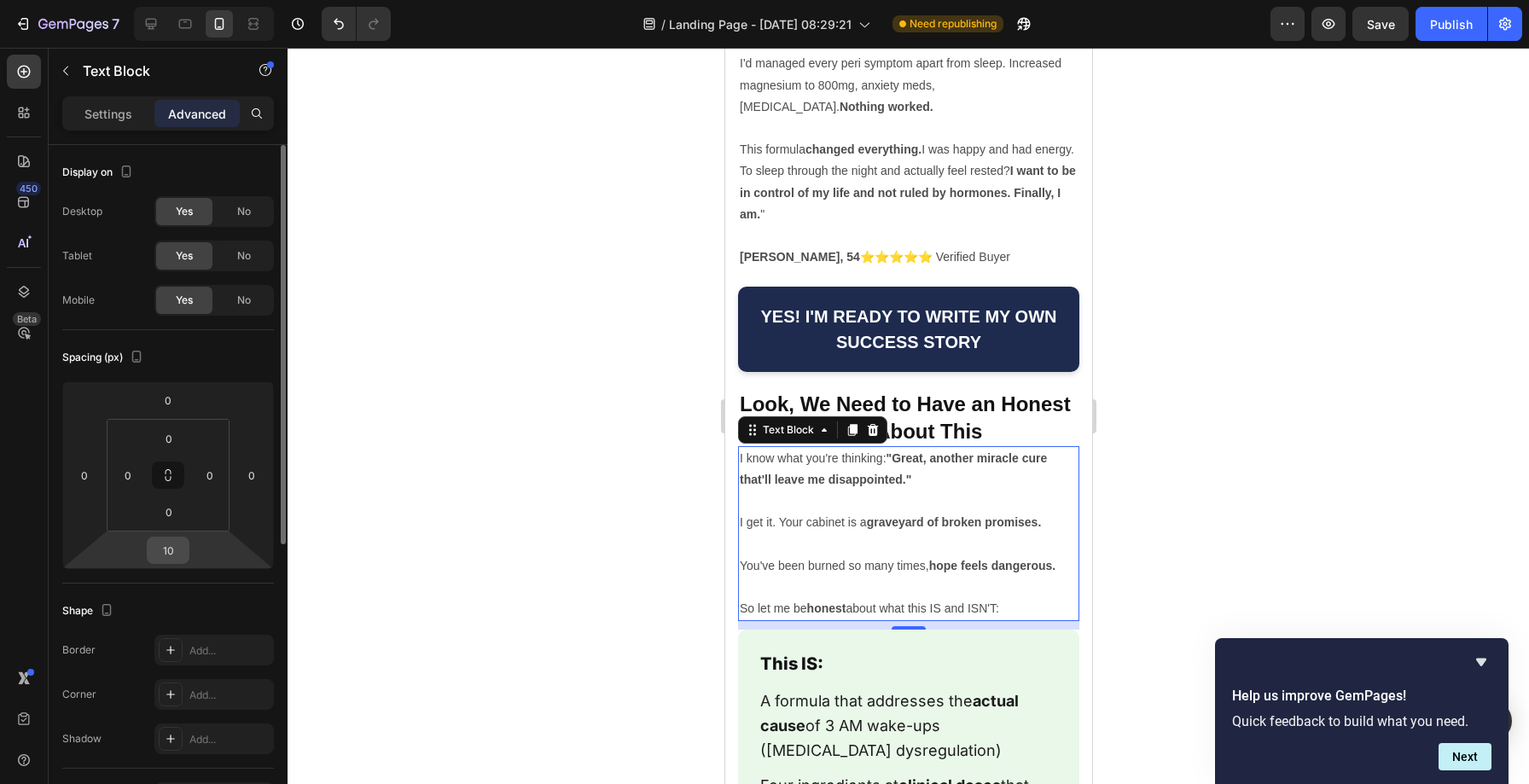
click at [178, 555] on input "10" at bounding box center [168, 550] width 34 height 26
type input "0"
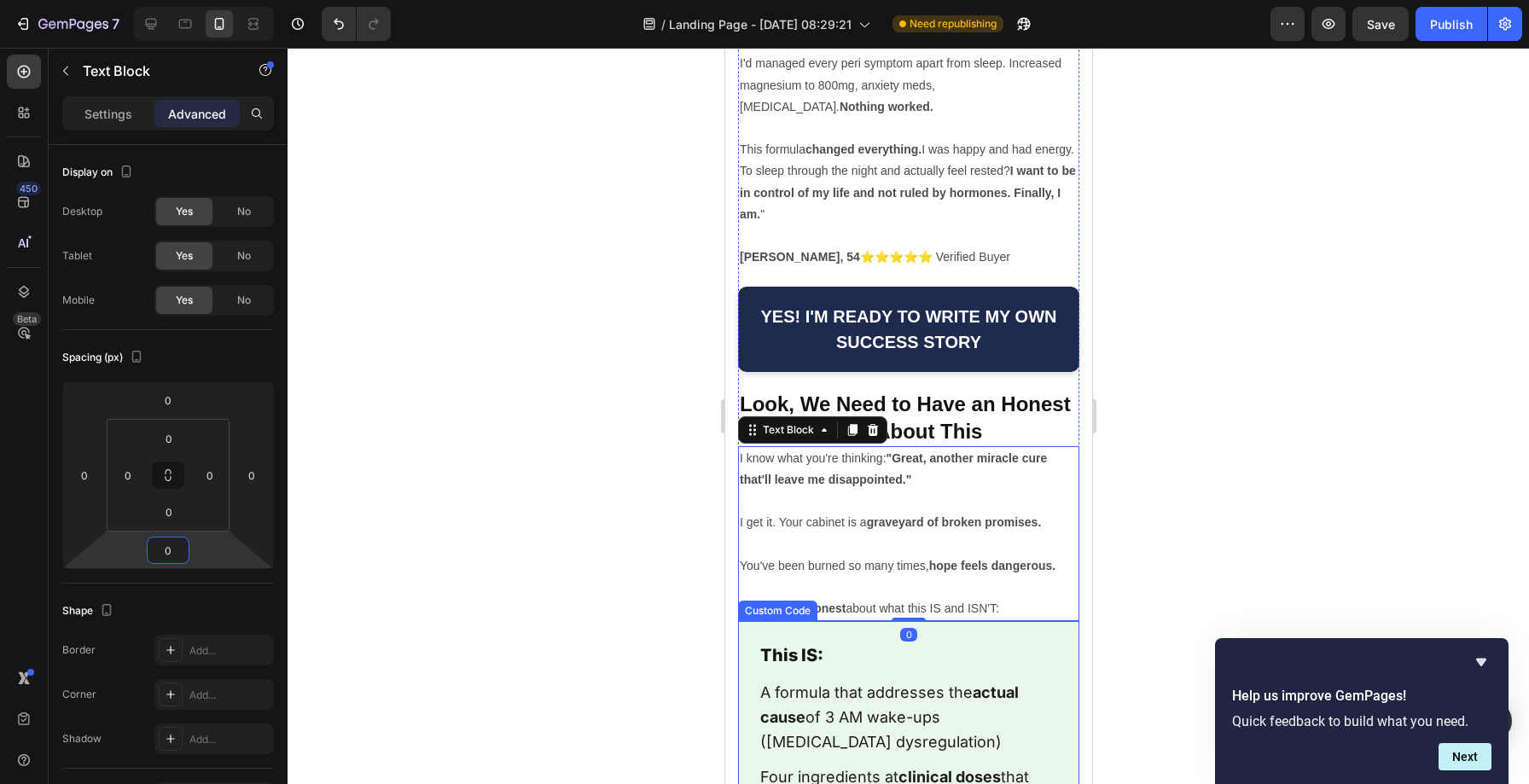
click at [778, 641] on h3 "This IS:" at bounding box center [908, 655] width 296 height 28
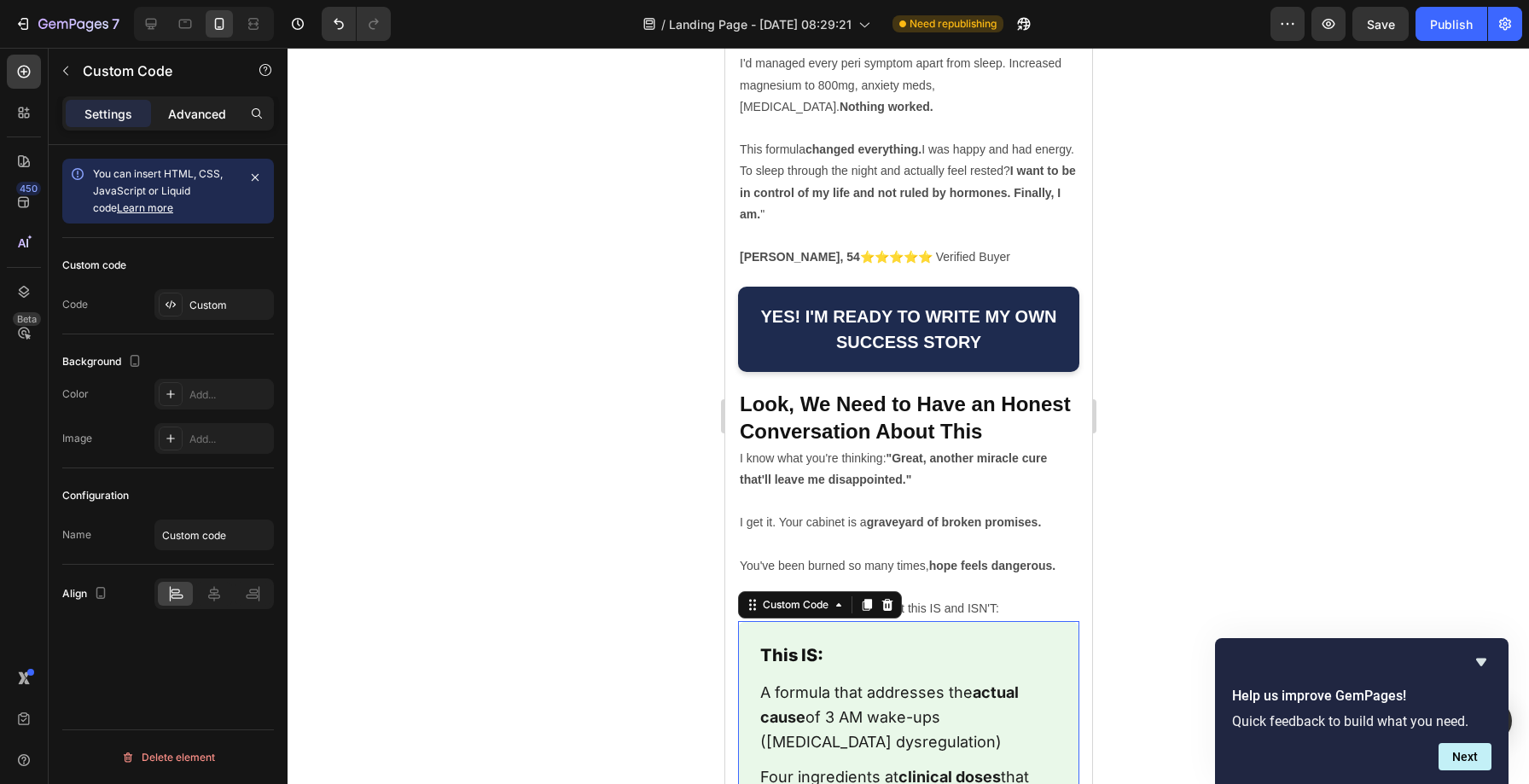
click at [203, 122] on p "Advanced" at bounding box center [197, 113] width 58 height 17
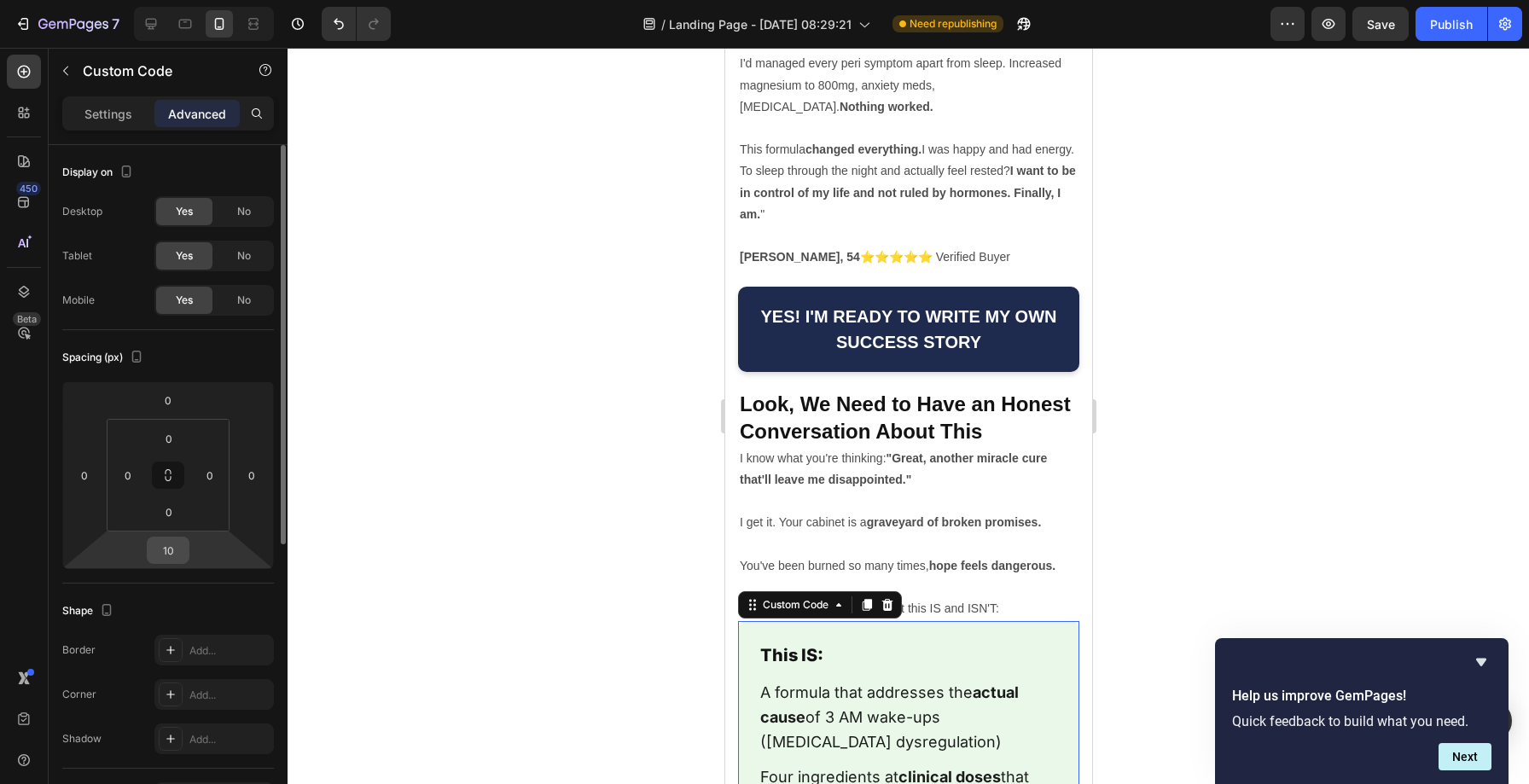
click at [180, 547] on input "10" at bounding box center [168, 550] width 34 height 26
type input "9"
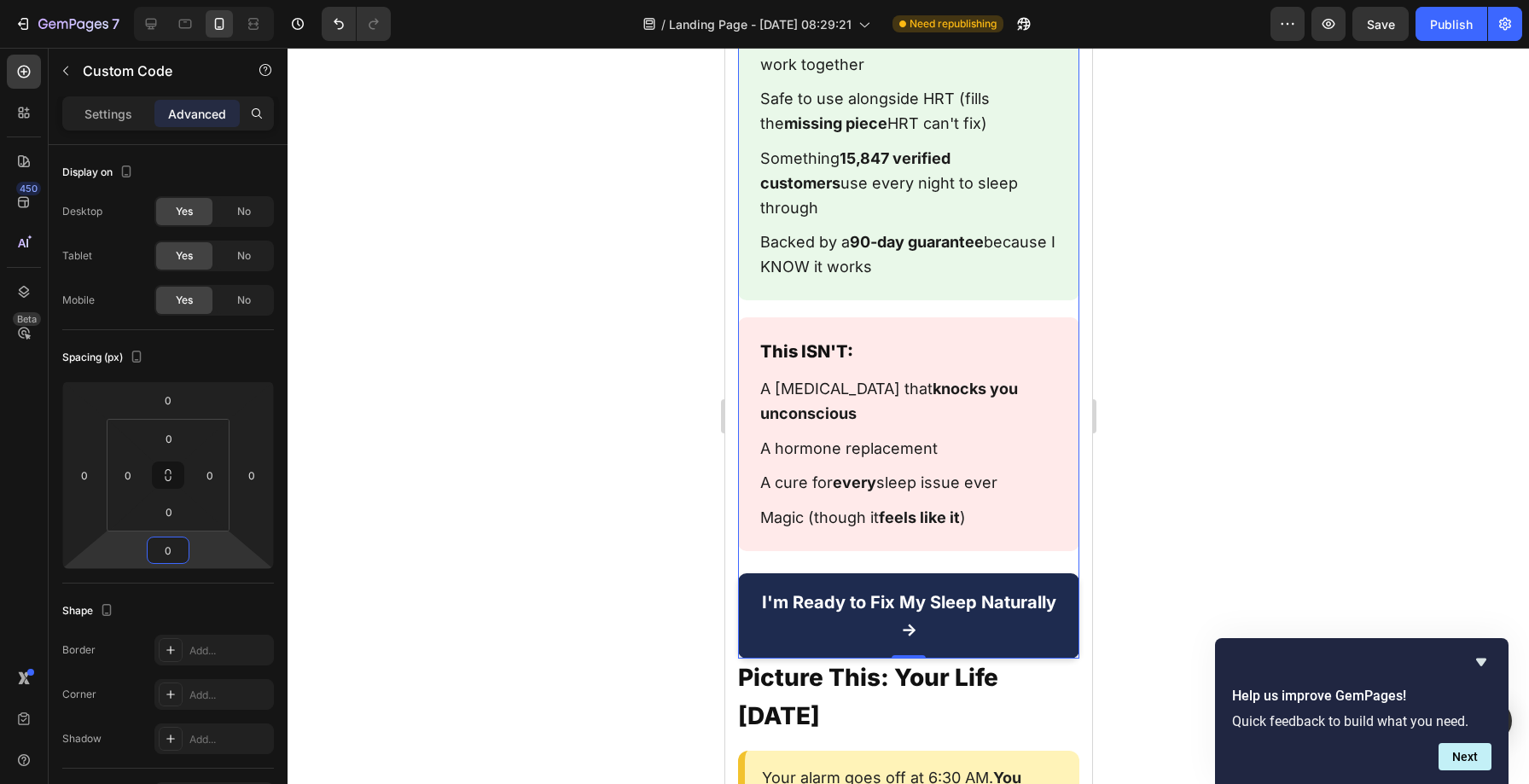
scroll to position [20491, 0]
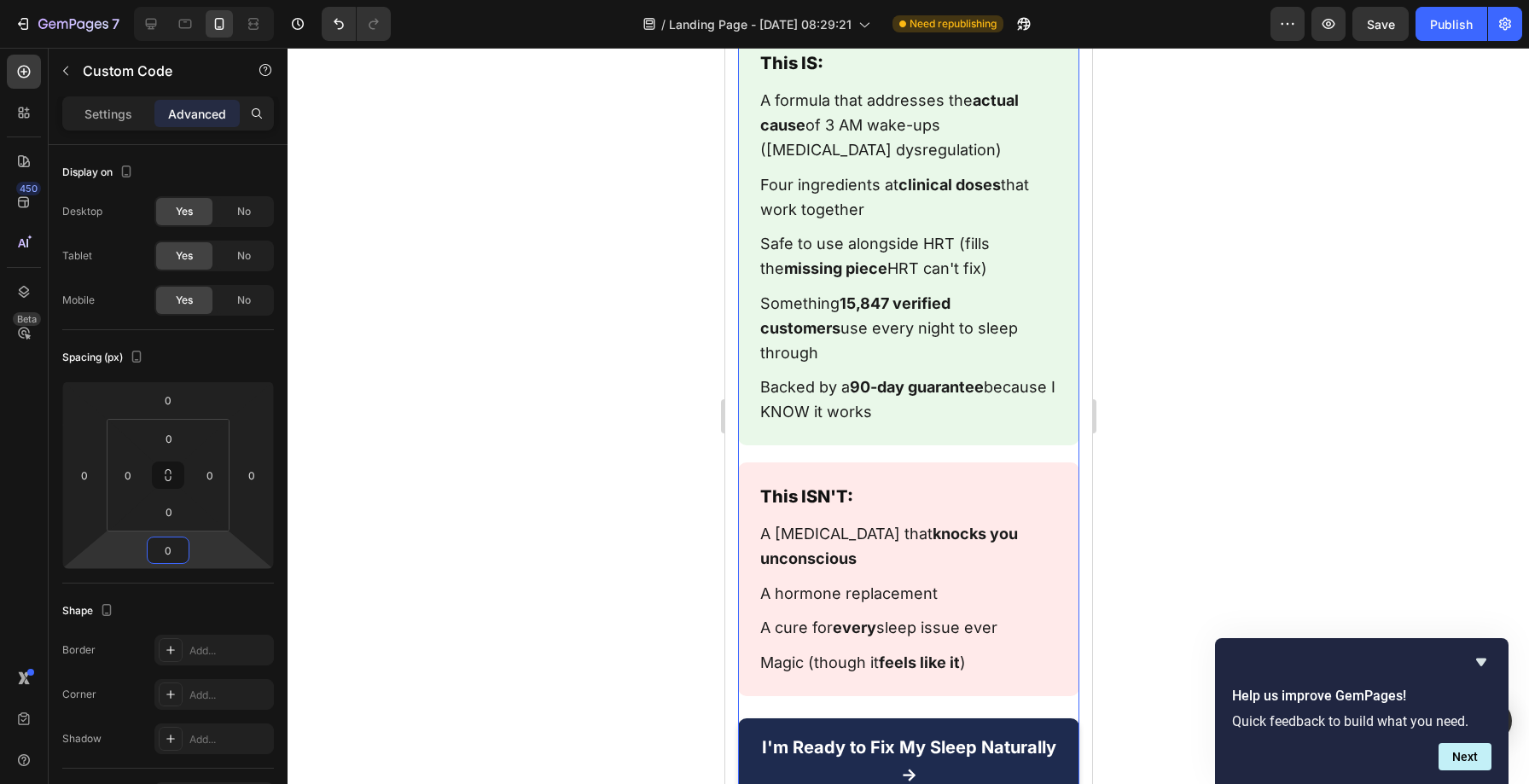
type input "0"
click at [815, 482] on h3 "This ISN'T:" at bounding box center [908, 496] width 296 height 28
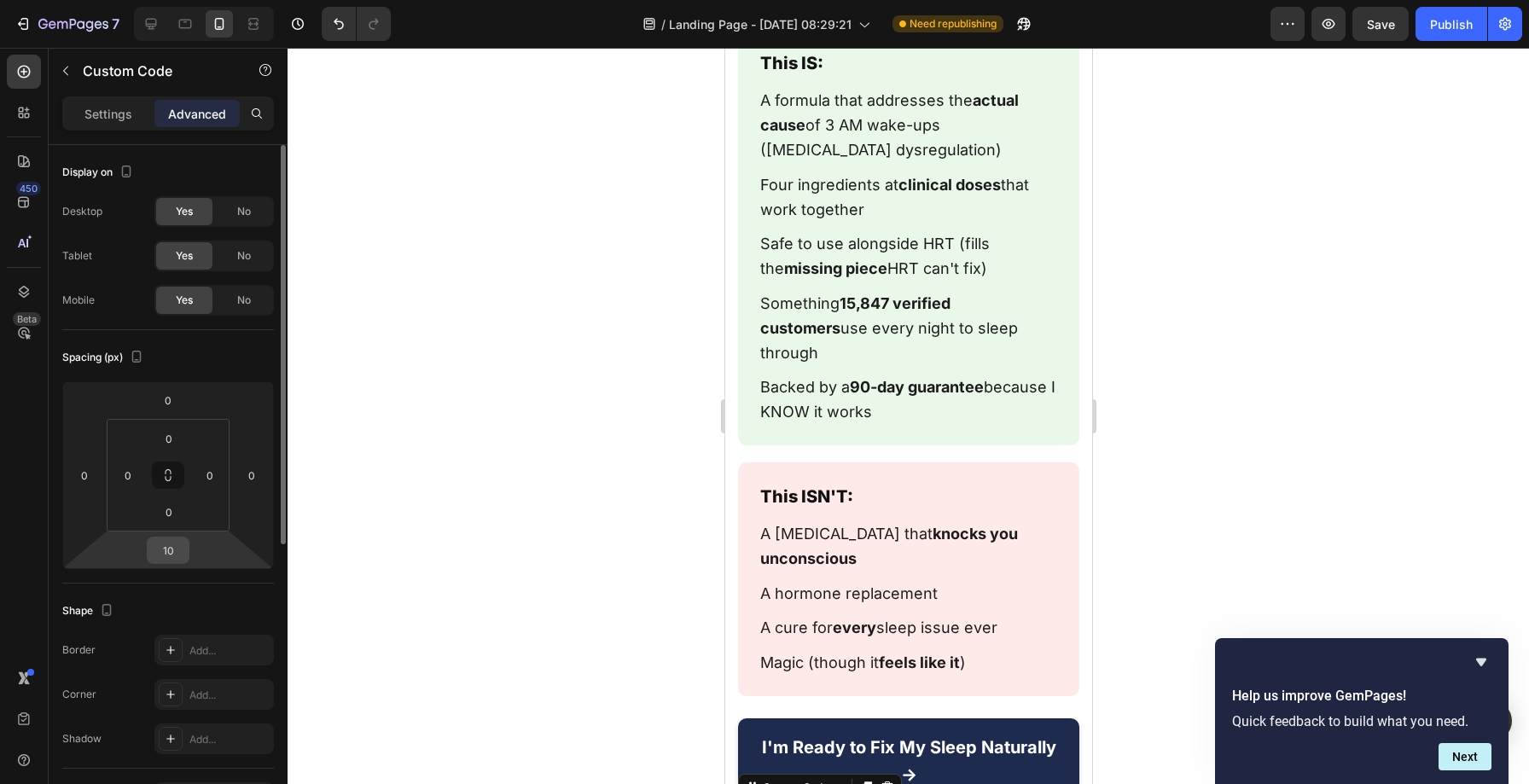
click at [167, 547] on input "10" at bounding box center [168, 550] width 34 height 26
type input "0"
click at [485, 513] on div at bounding box center [908, 416] width 1241 height 736
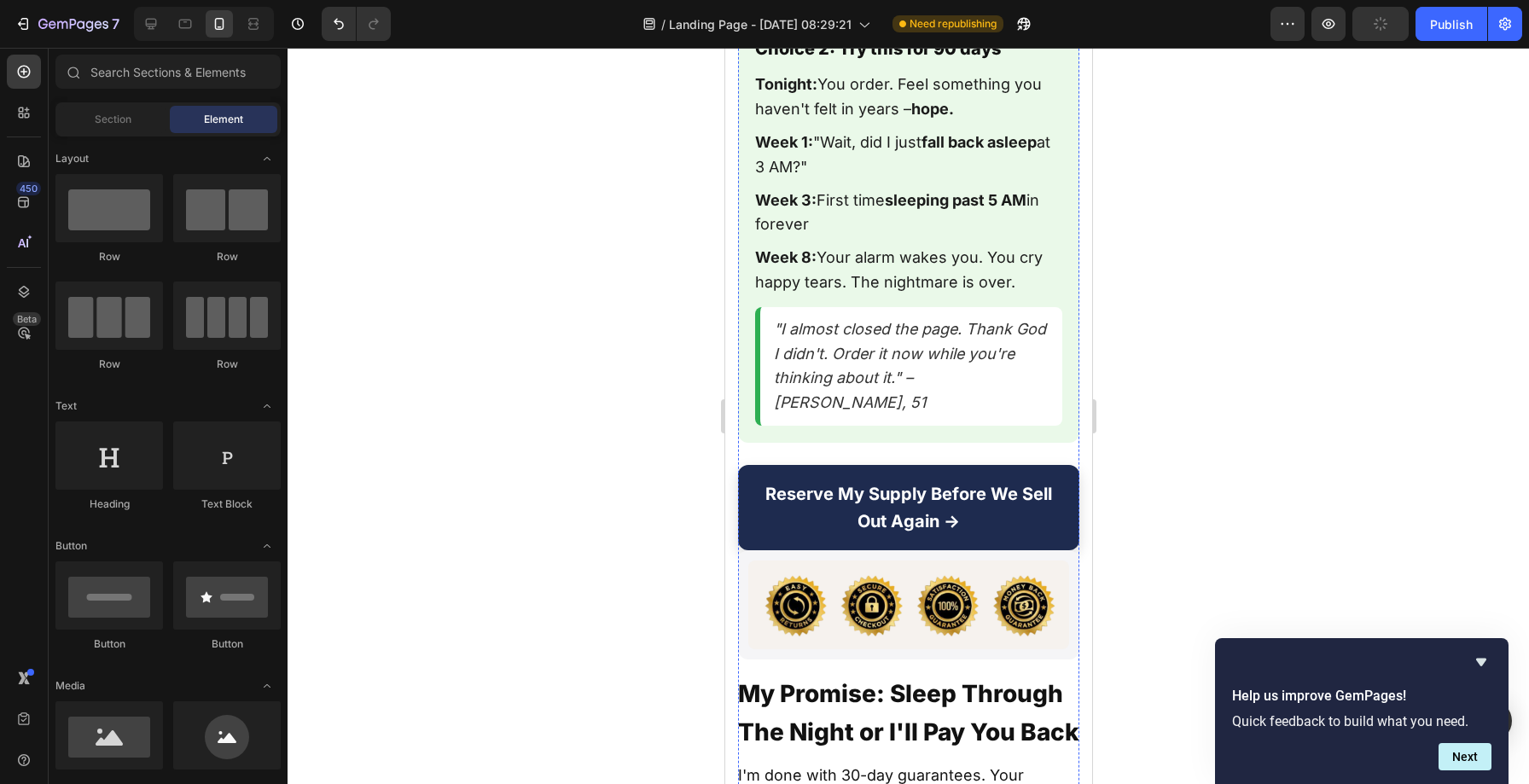
scroll to position [22469, 0]
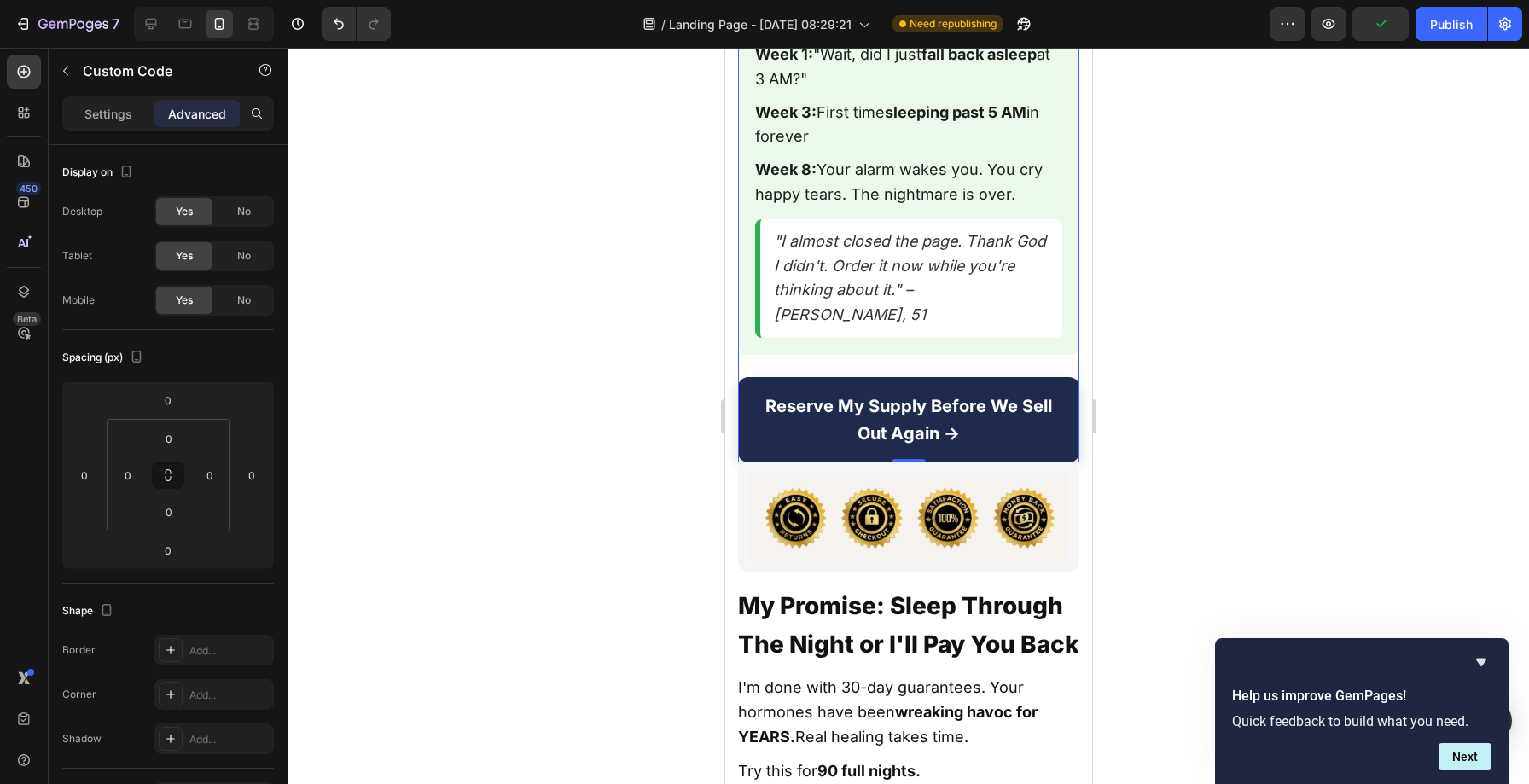
click at [819, 263] on div "Your Two Choices Right Now Choice 1: Close this page Tonight: 3:17 AM. Wide awa…" at bounding box center [908, 25] width 342 height 875
click at [792, 472] on img at bounding box center [908, 516] width 320 height 88
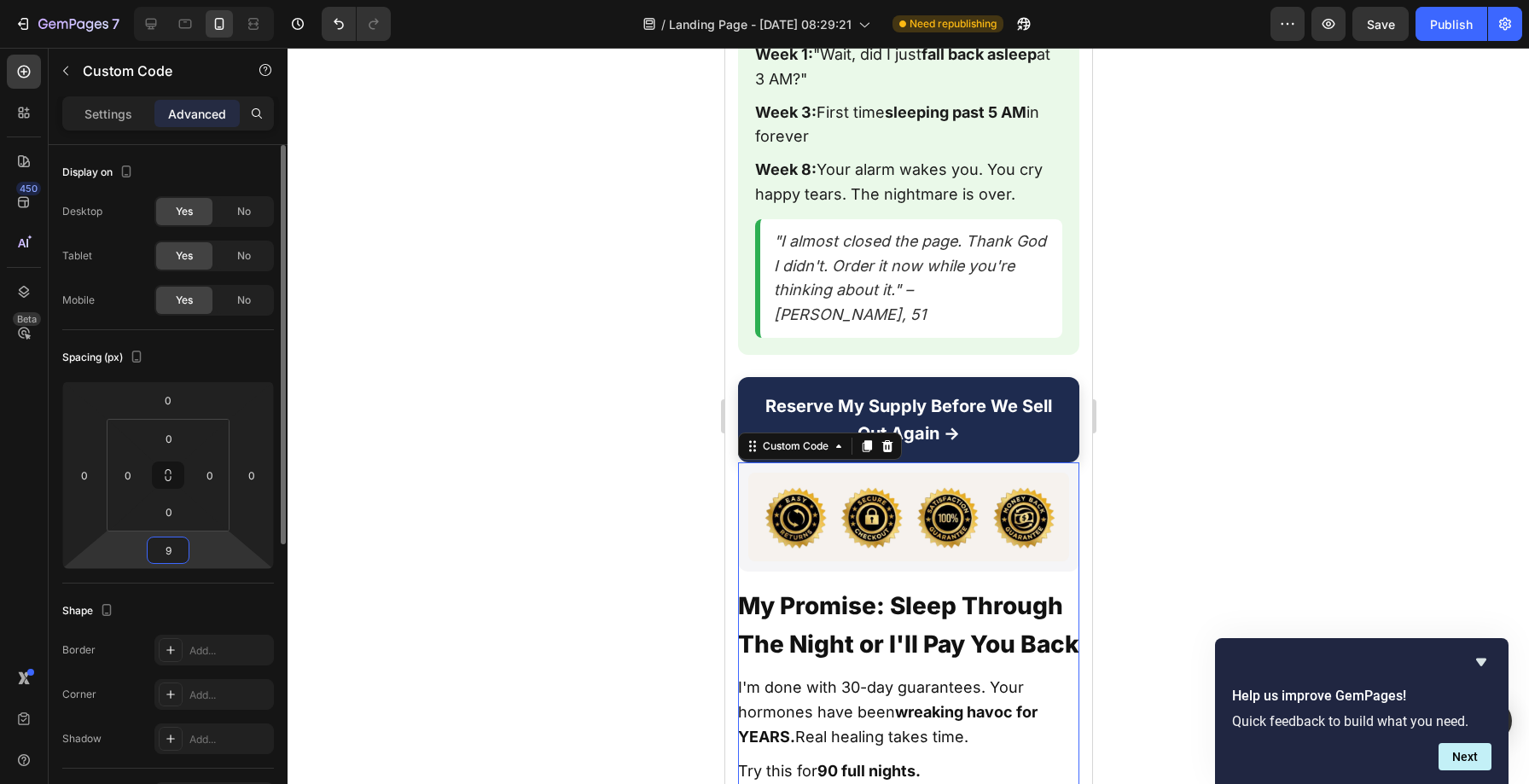
click at [174, 545] on input "9" at bounding box center [168, 550] width 34 height 26
type input "0"
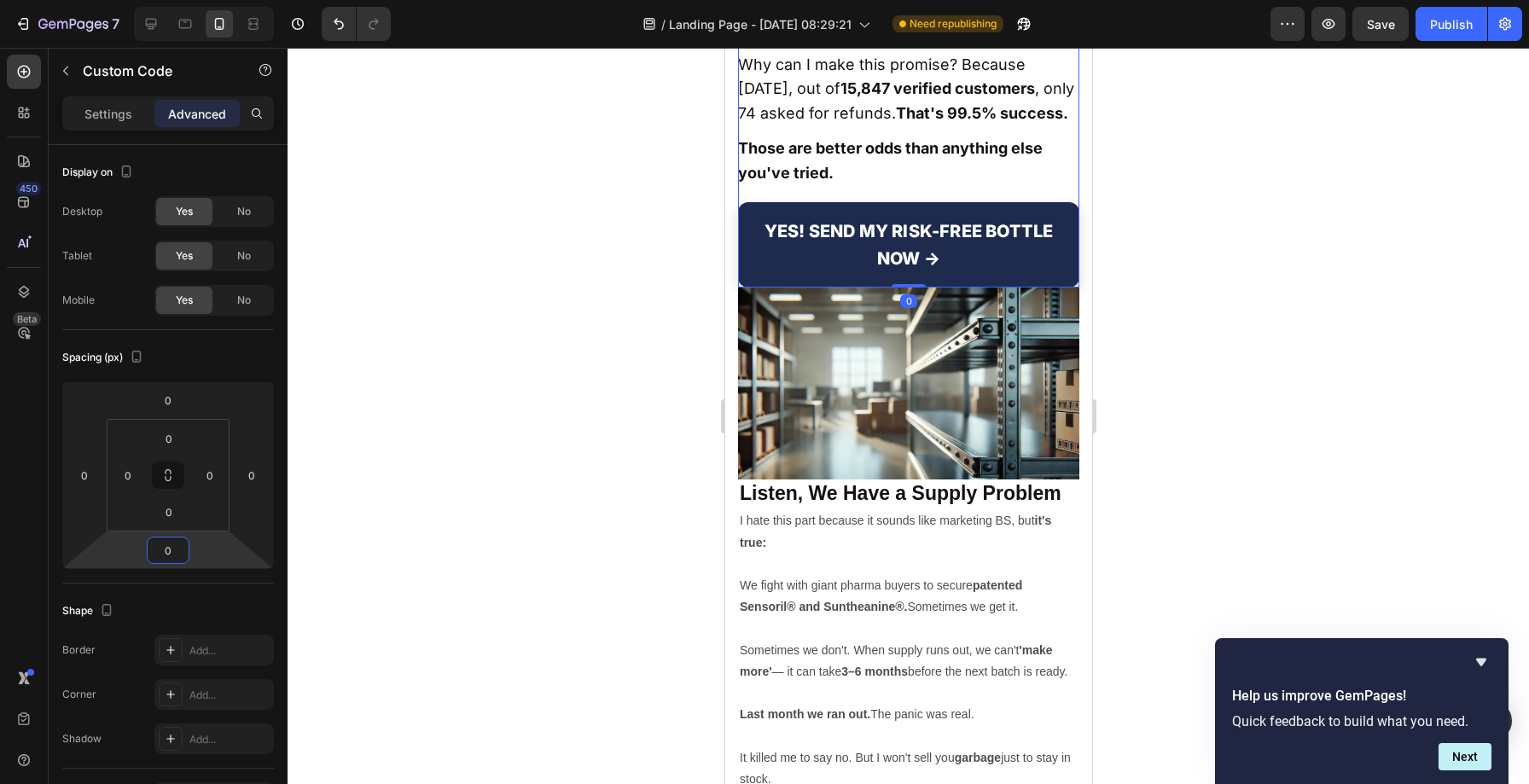
scroll to position [23330, 0]
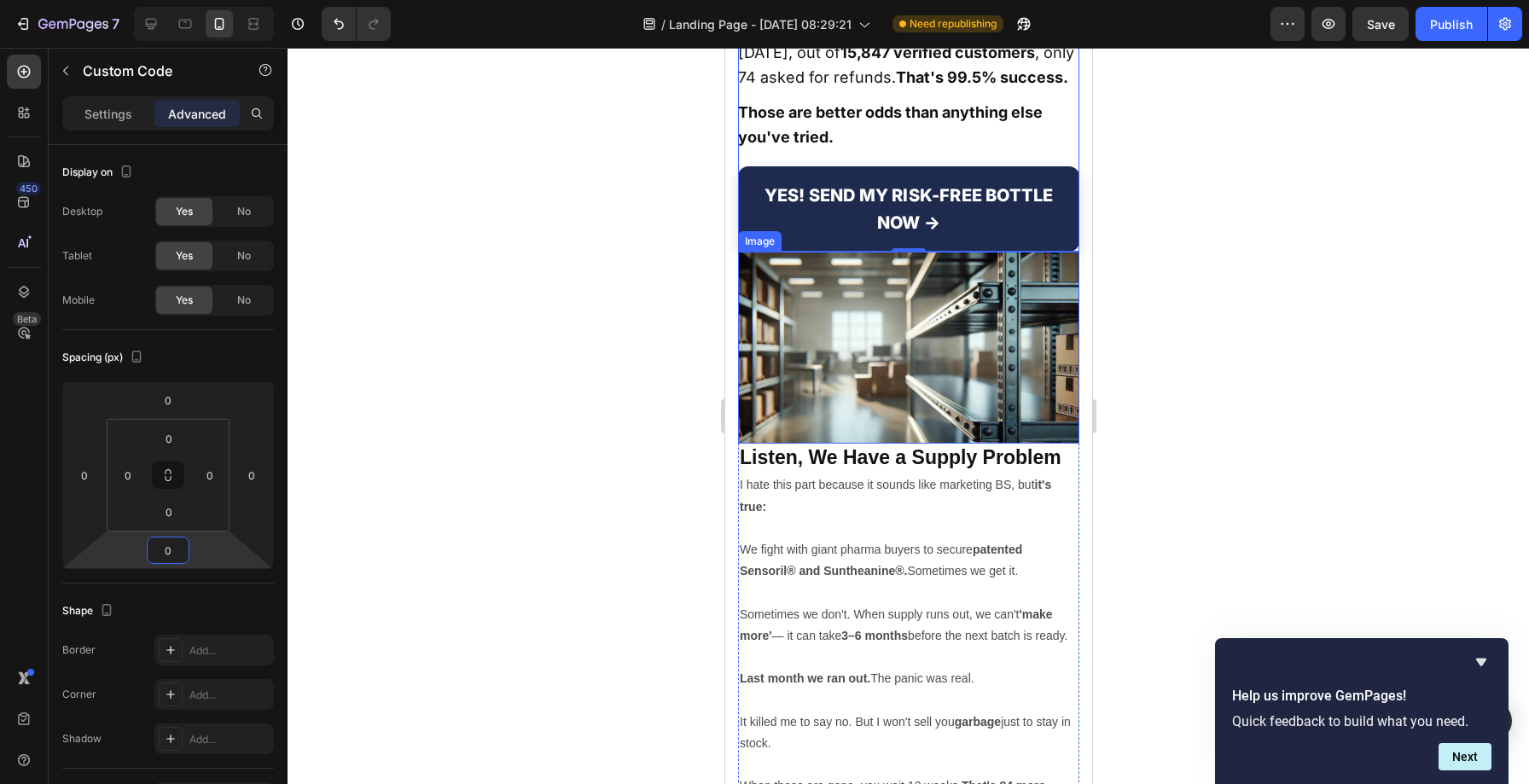
click at [811, 251] on img at bounding box center [908, 347] width 342 height 191
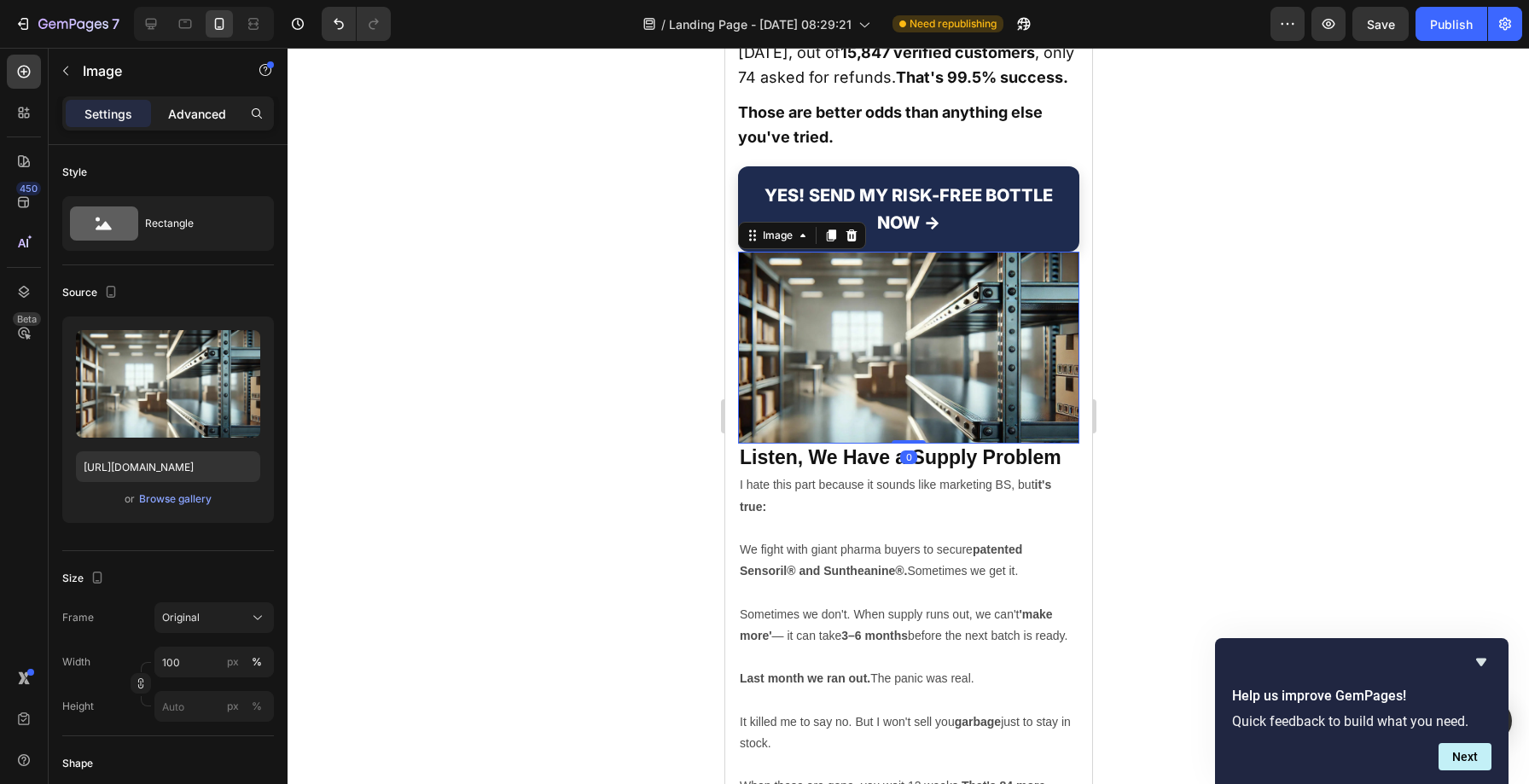
click at [189, 119] on p "Advanced" at bounding box center [197, 113] width 58 height 17
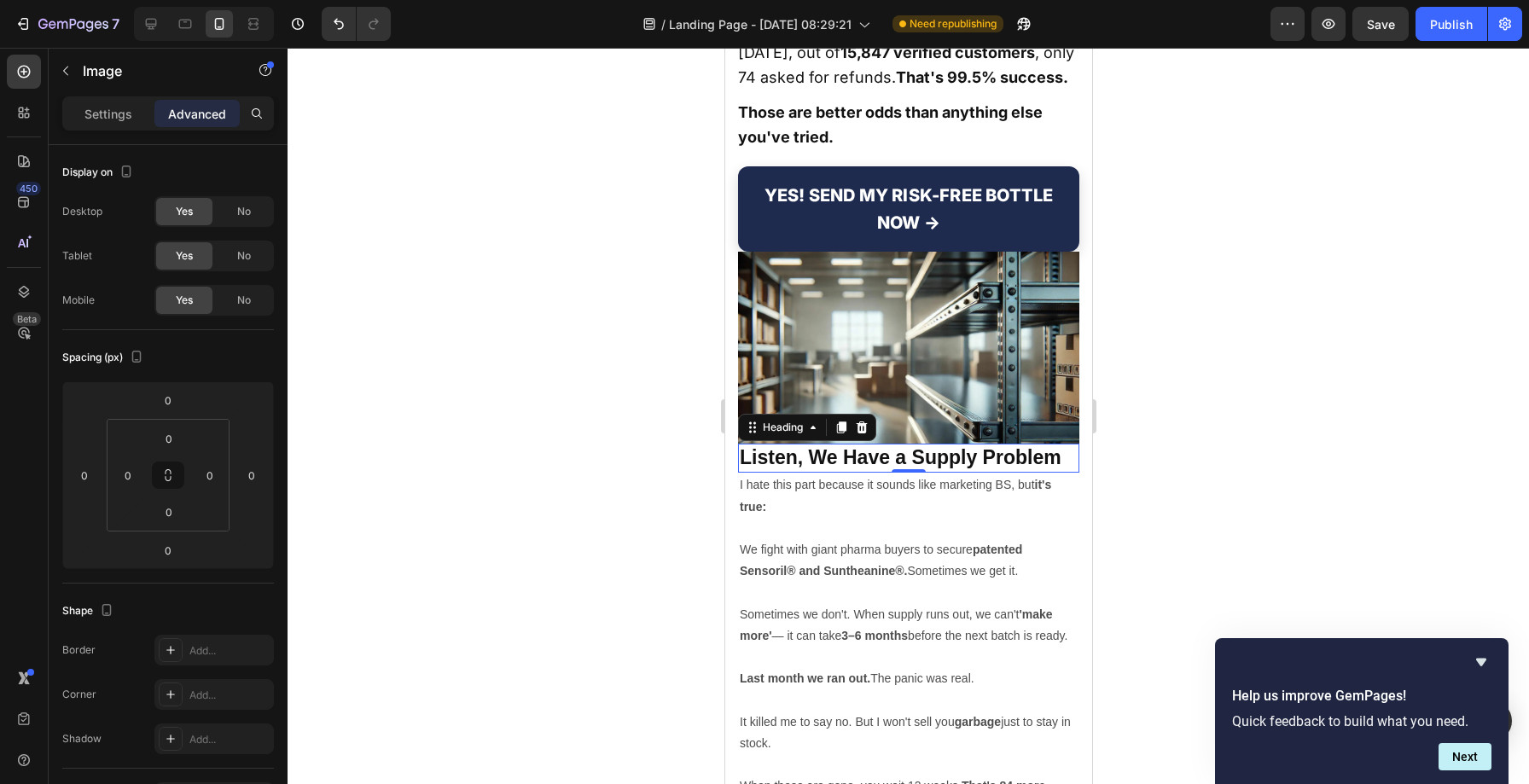
click at [832, 444] on h2 "Listen, We Have a Supply Problem" at bounding box center [908, 458] width 342 height 29
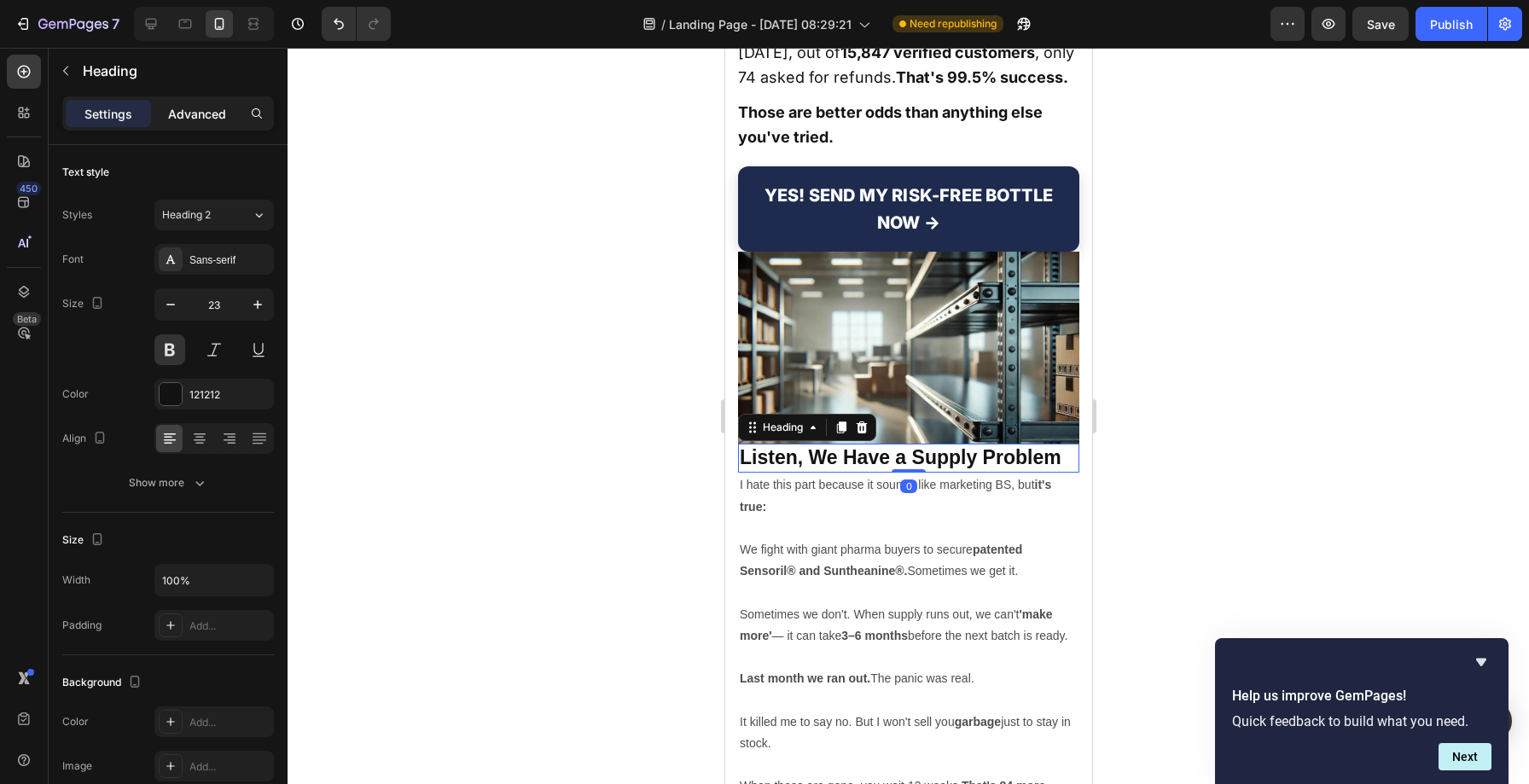
click at [191, 113] on p "Advanced" at bounding box center [197, 113] width 58 height 17
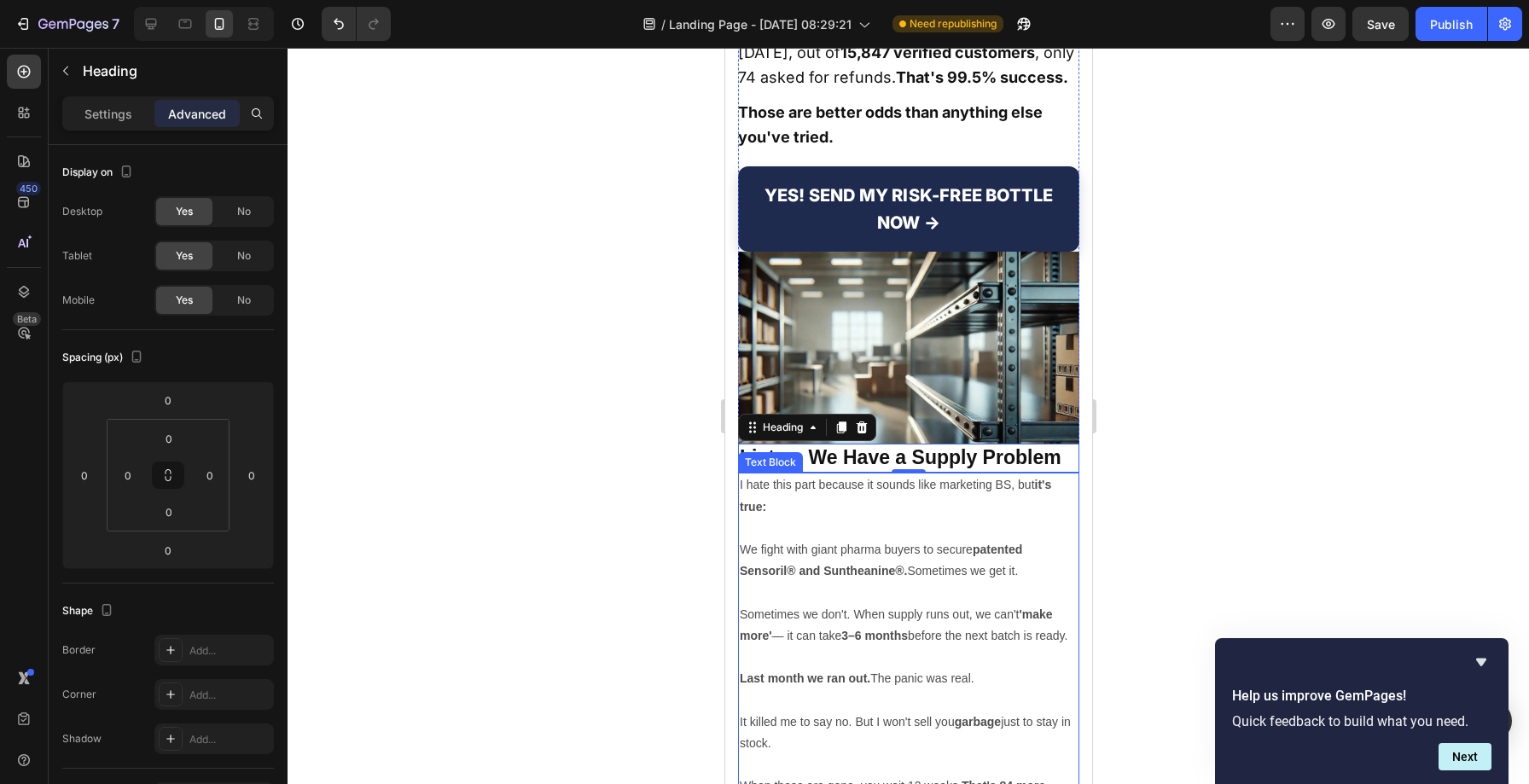
click at [835, 539] on p "We fight with giant pharma buyers to secure patented Sensoril® and Suntheanine®…" at bounding box center [907, 560] width 338 height 42
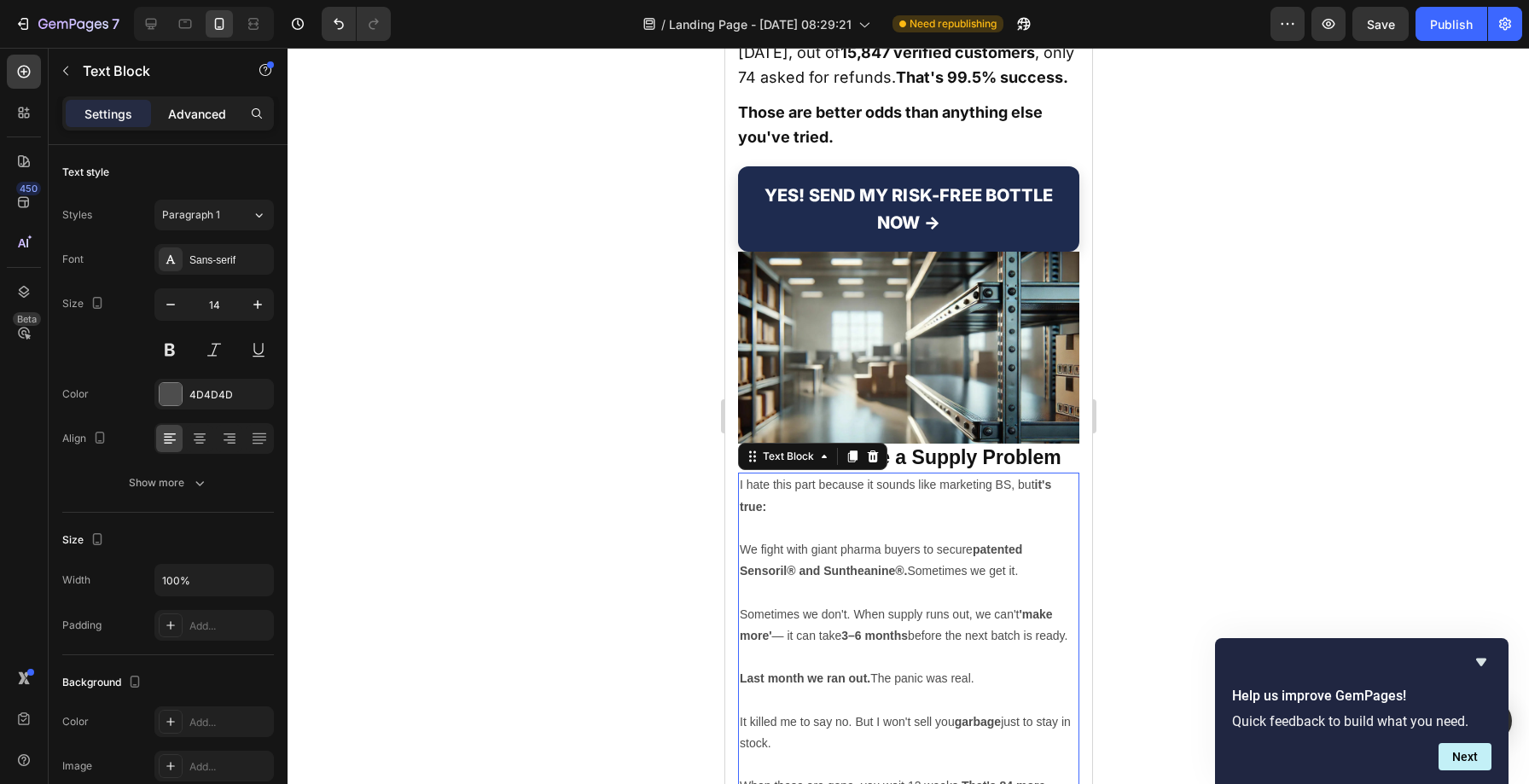
click at [199, 122] on div "Advanced" at bounding box center [197, 113] width 86 height 28
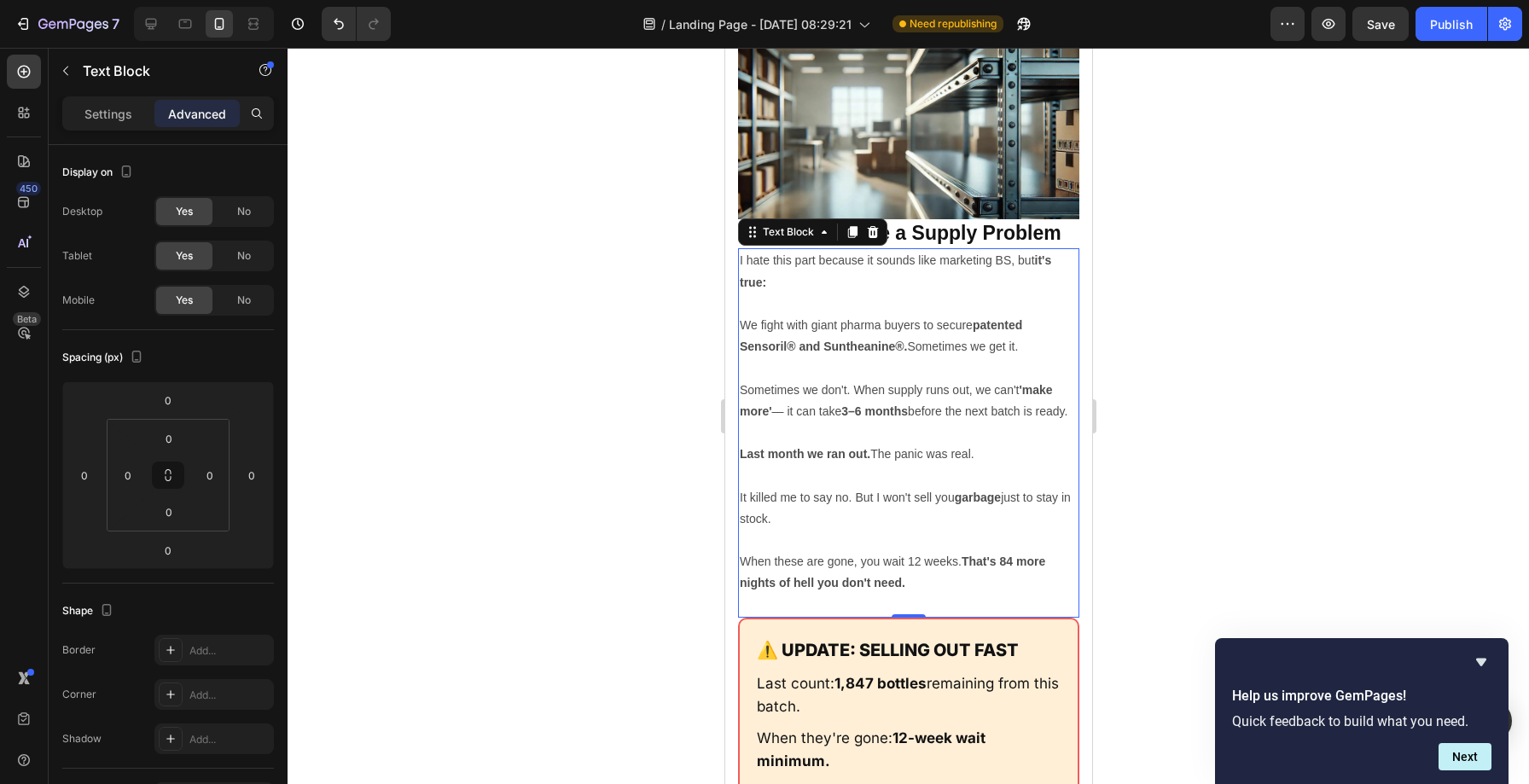
scroll to position [23763, 0]
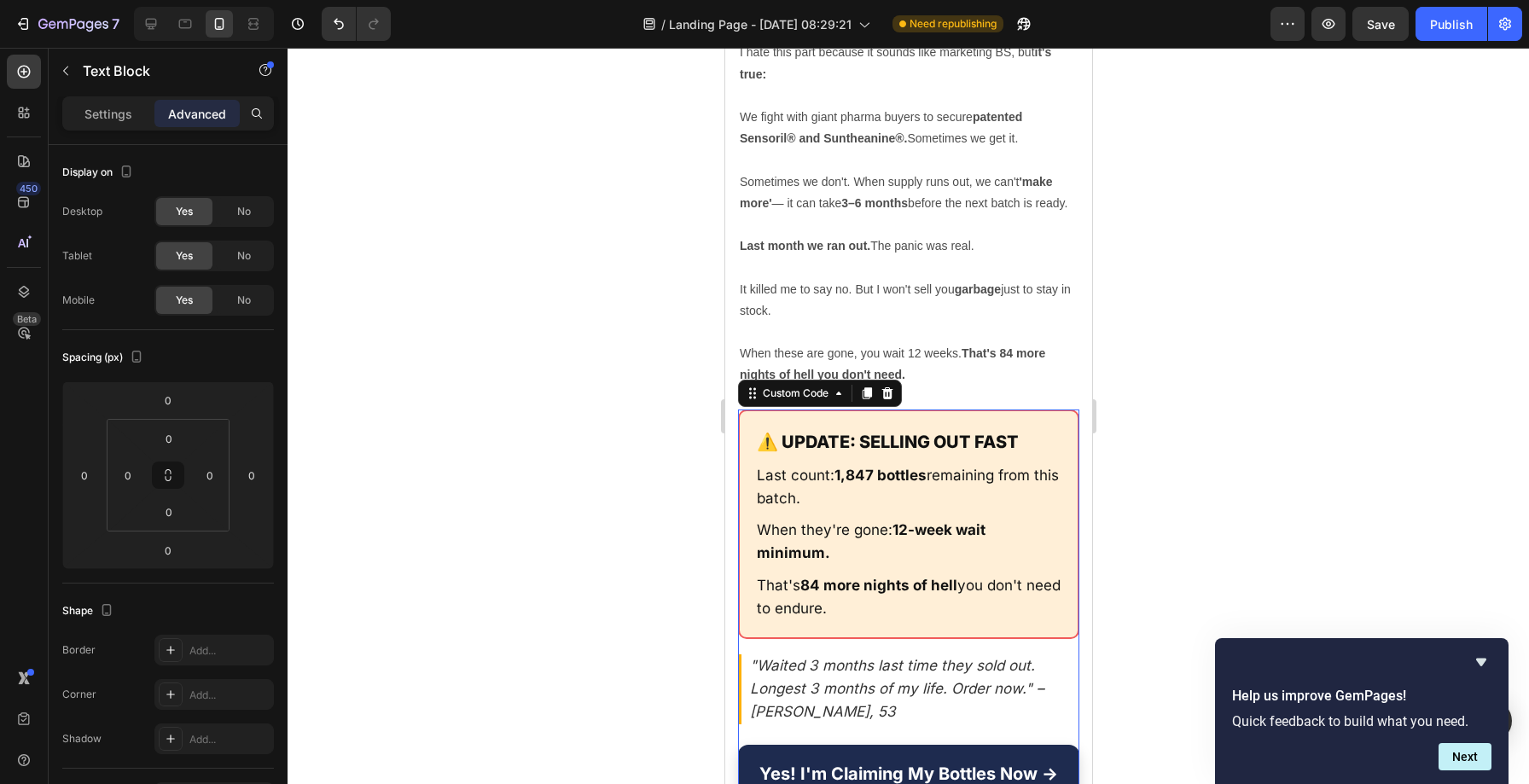
click at [780, 409] on div "⚠️ UPDATE: SELLING OUT FAST Last count: 1,847 bottles remaining from this batch…" at bounding box center [908, 524] width 342 height 229
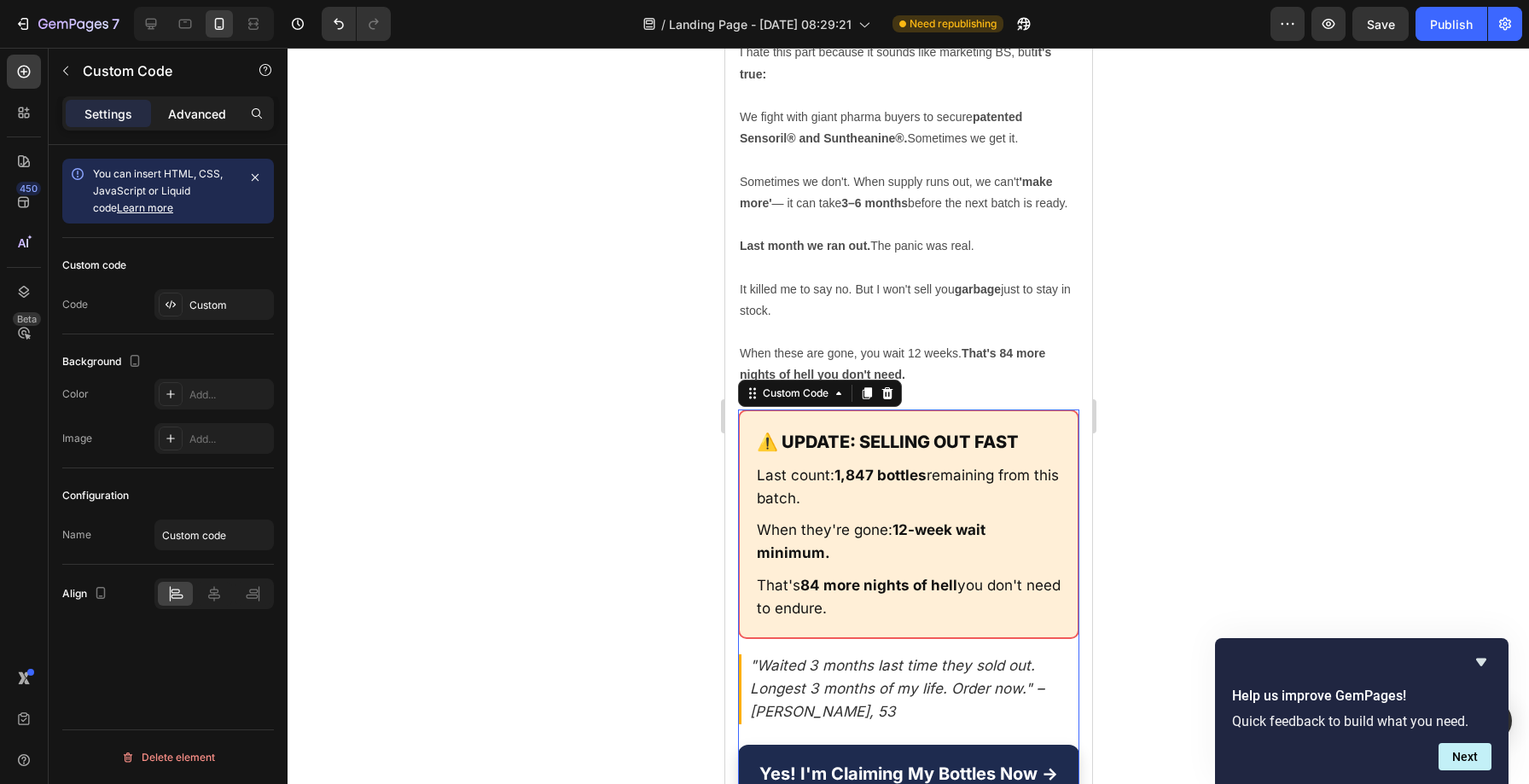
click at [211, 111] on p "Advanced" at bounding box center [197, 113] width 58 height 17
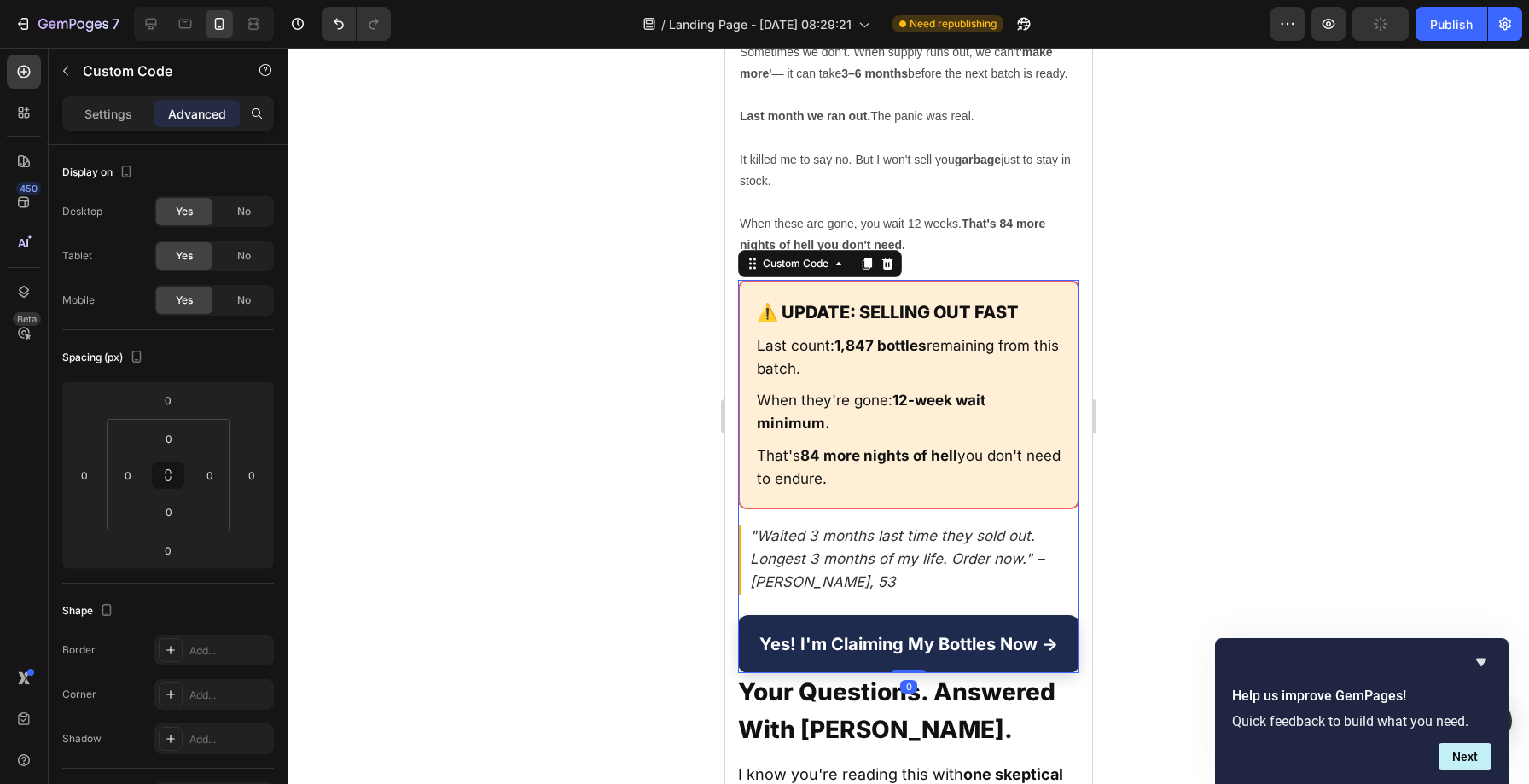
scroll to position [23900, 0]
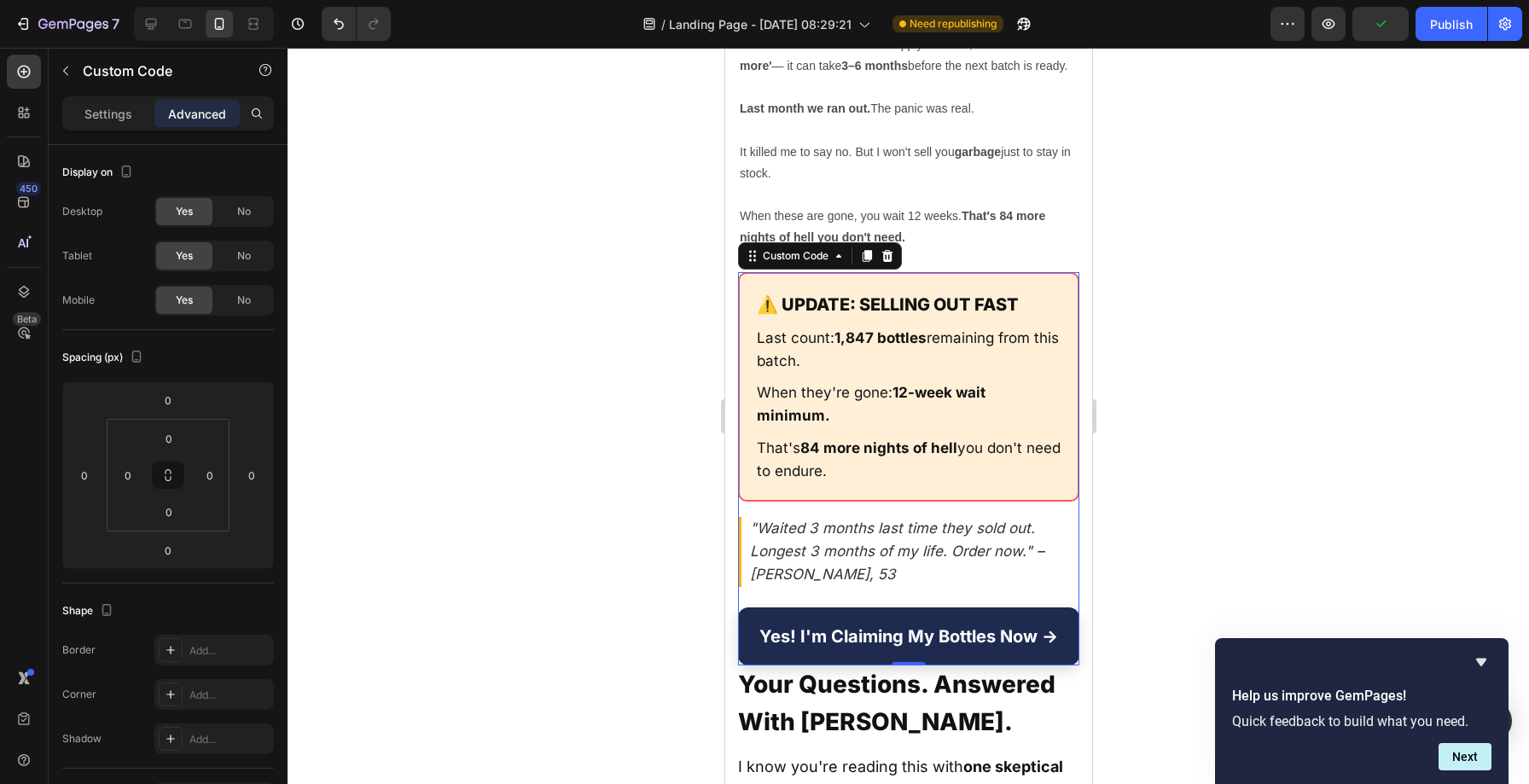
click at [807, 517] on p ""Waited 3 months last time they sold out. Longest 3 months of my life. Order no…" at bounding box center [908, 552] width 342 height 70
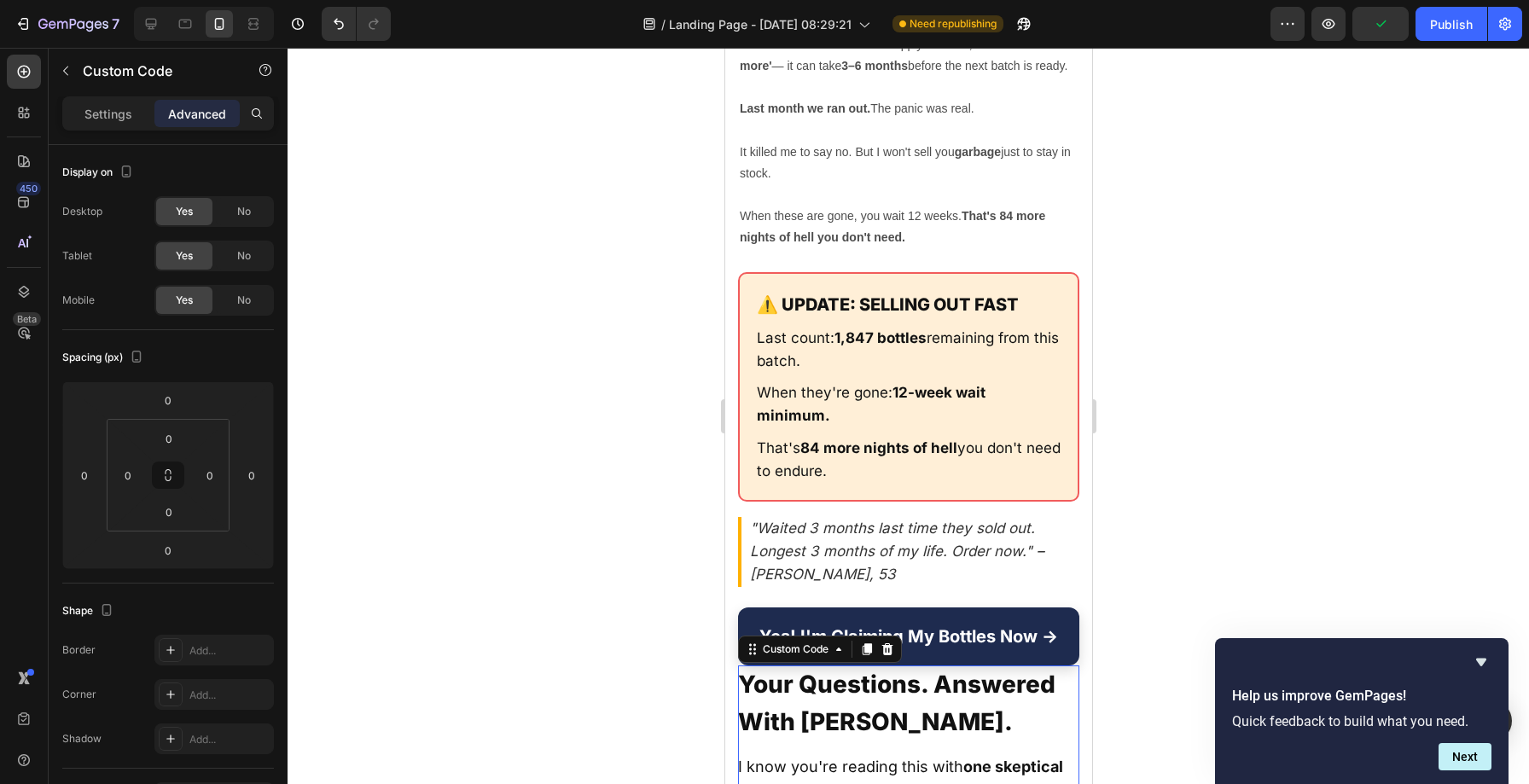
click at [770, 665] on h2 "Your Questions. Answered With [PERSON_NAME]." at bounding box center [908, 703] width 342 height 76
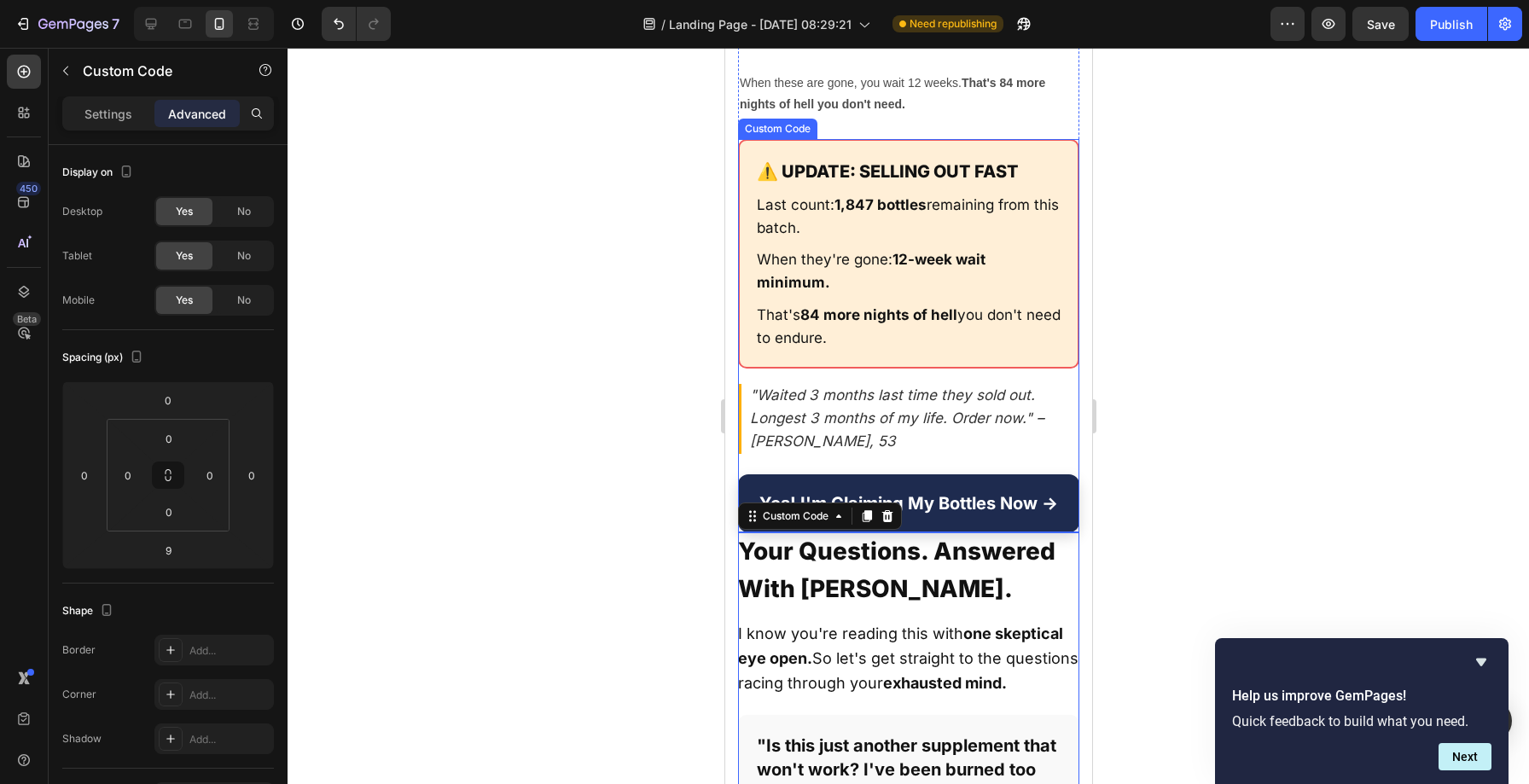
scroll to position [24072, 0]
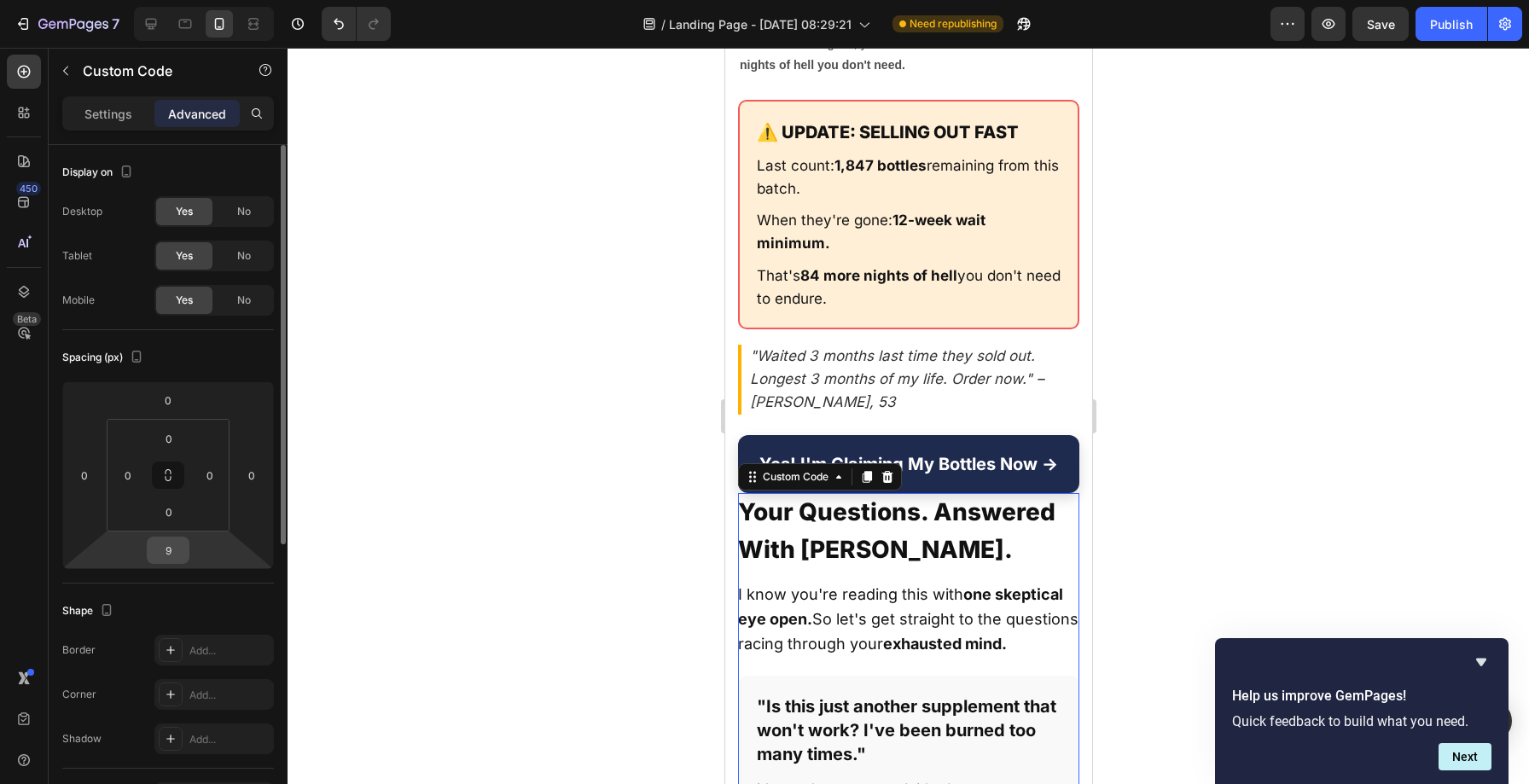
click at [182, 558] on input "9" at bounding box center [168, 550] width 34 height 26
type input "0"
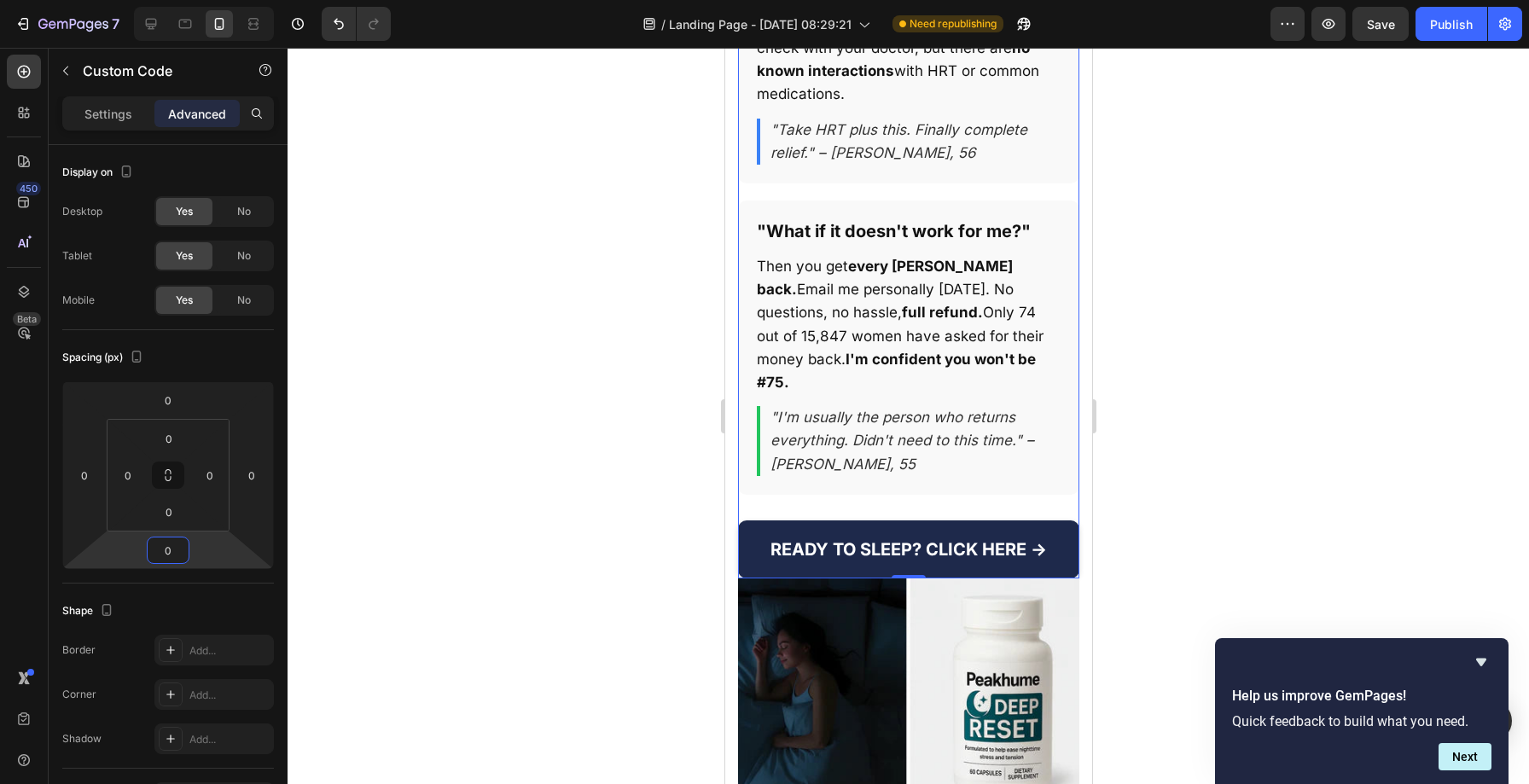
scroll to position [25953, 0]
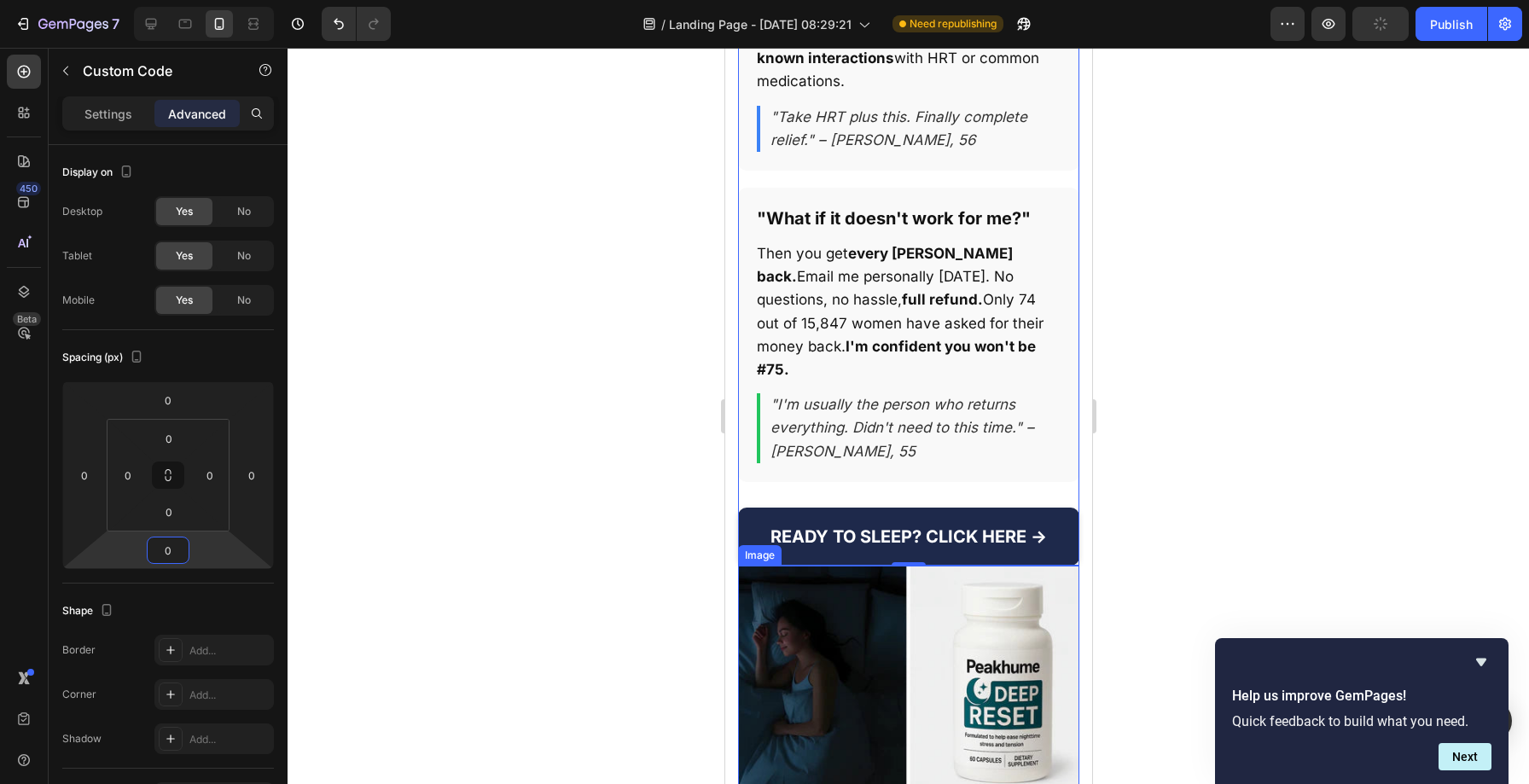
click at [863, 565] on img at bounding box center [908, 678] width 342 height 227
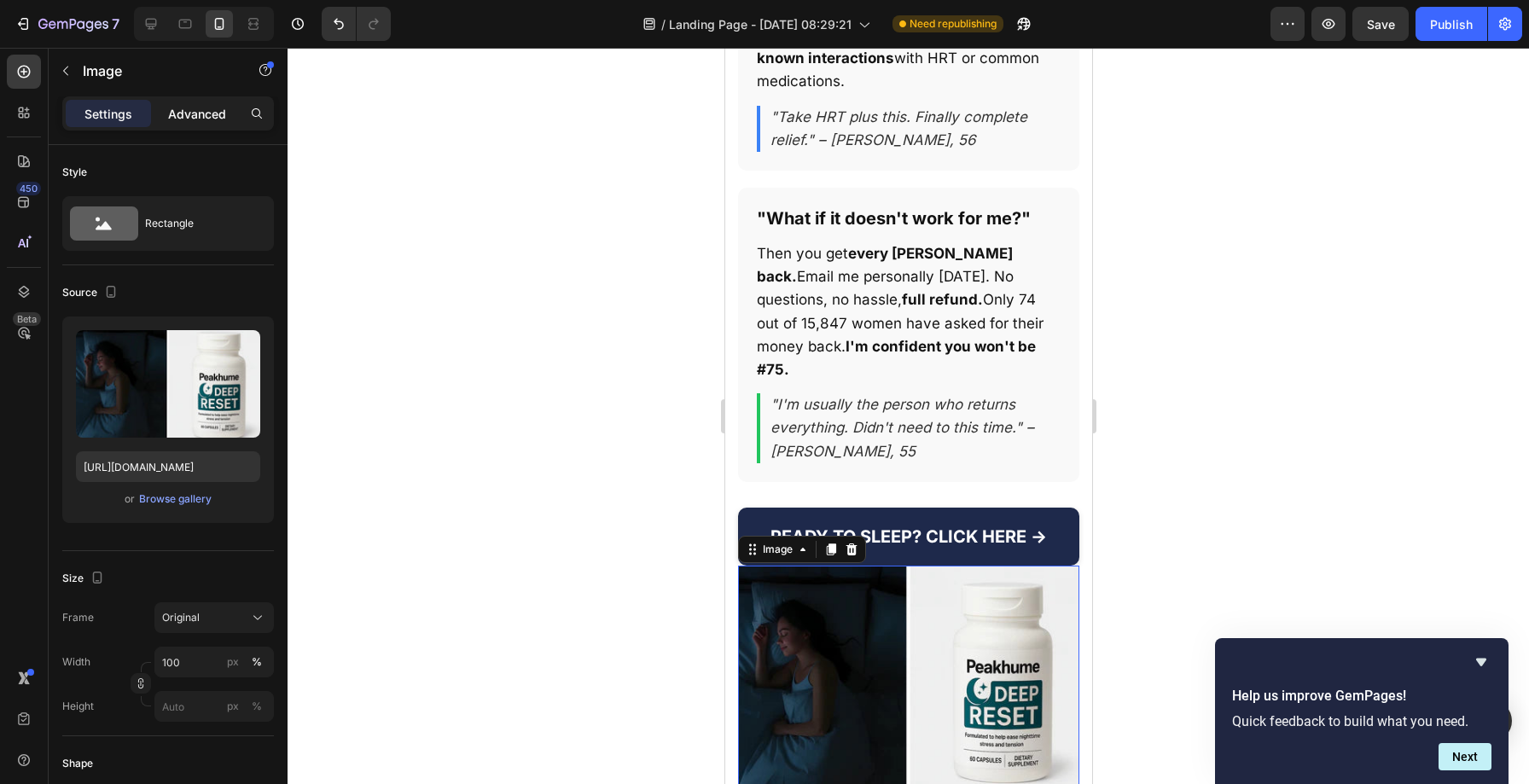
click at [191, 109] on p "Advanced" at bounding box center [197, 113] width 58 height 17
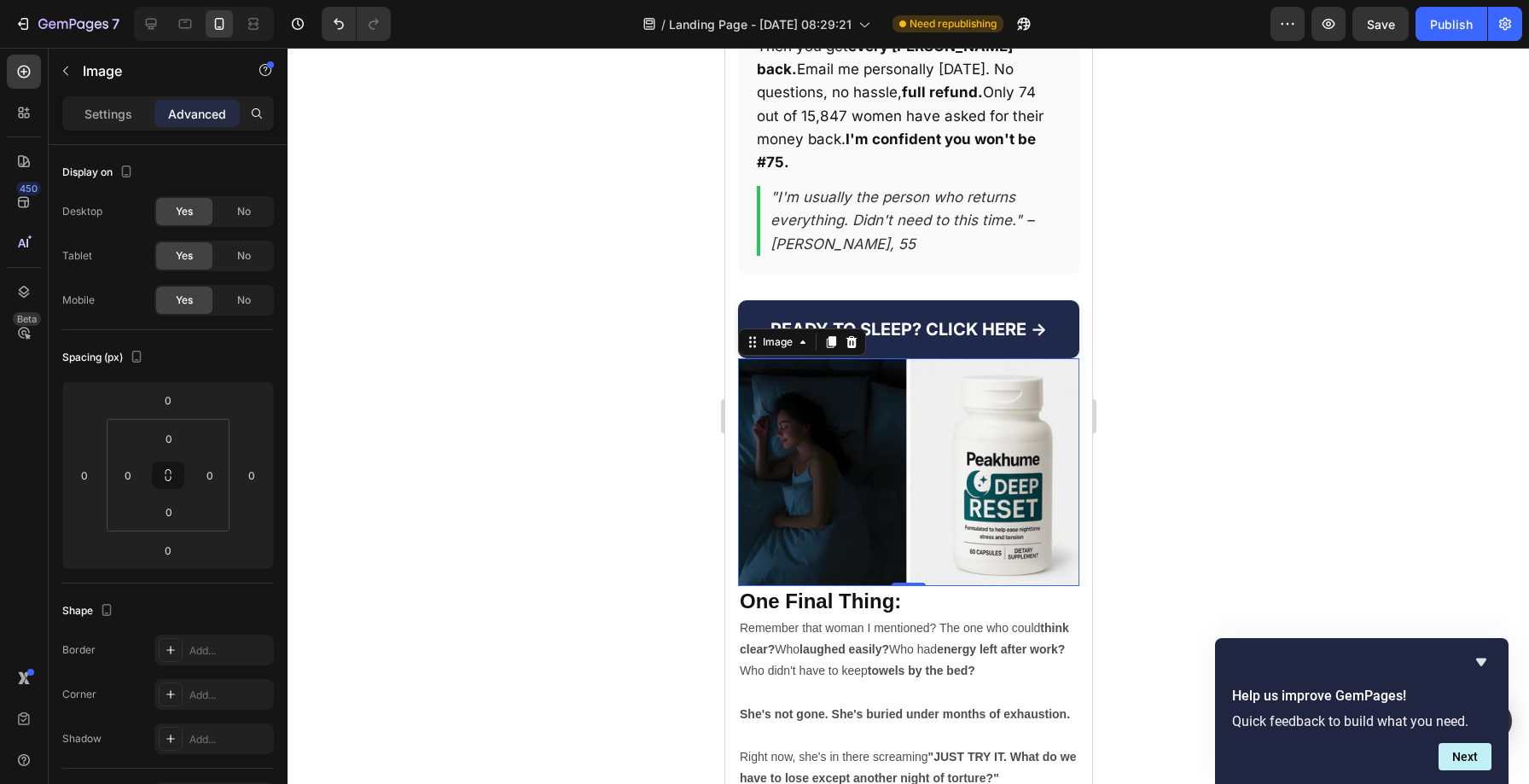
scroll to position [26245, 0]
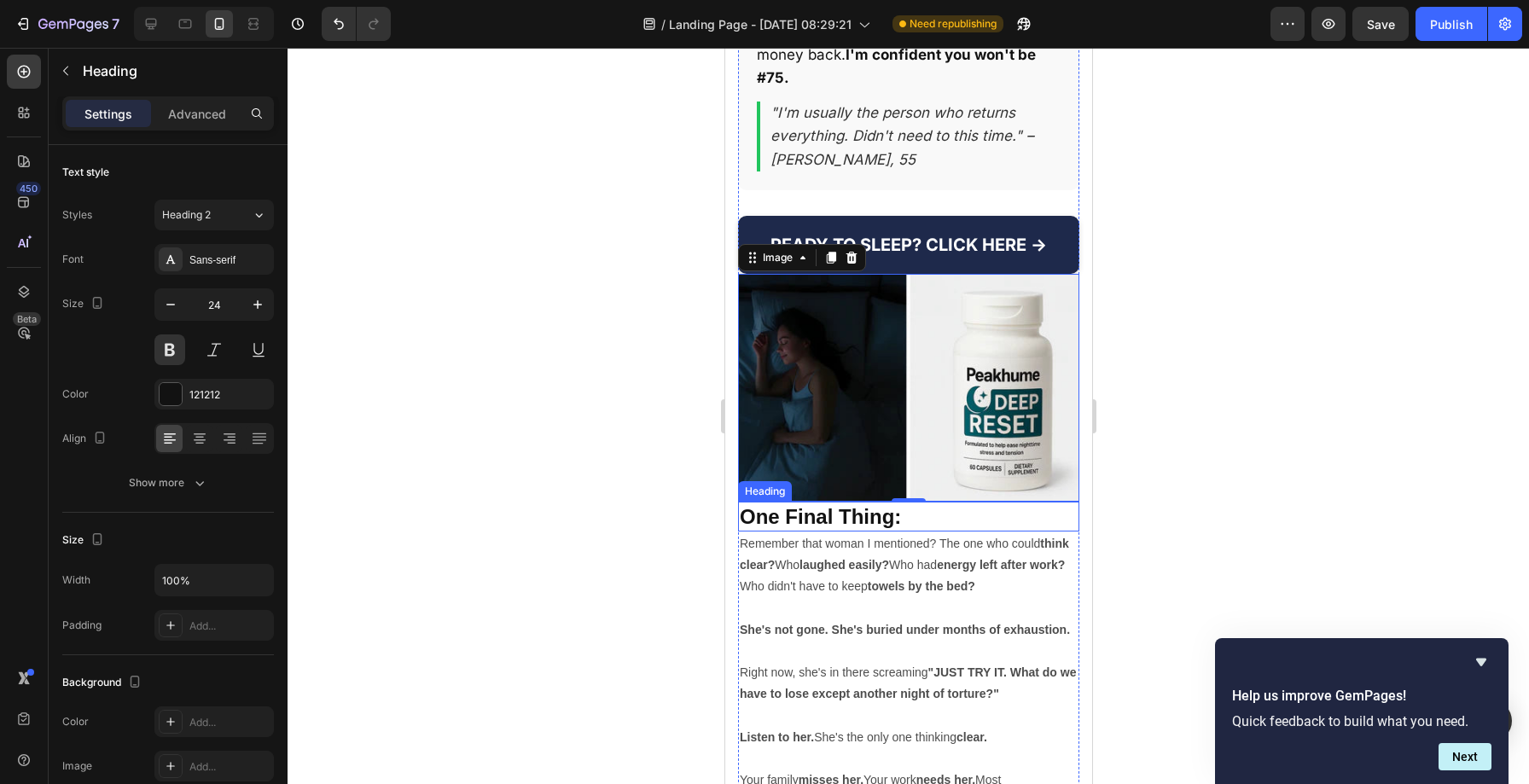
click at [820, 502] on h2 "One Final Thing:" at bounding box center [908, 516] width 342 height 29
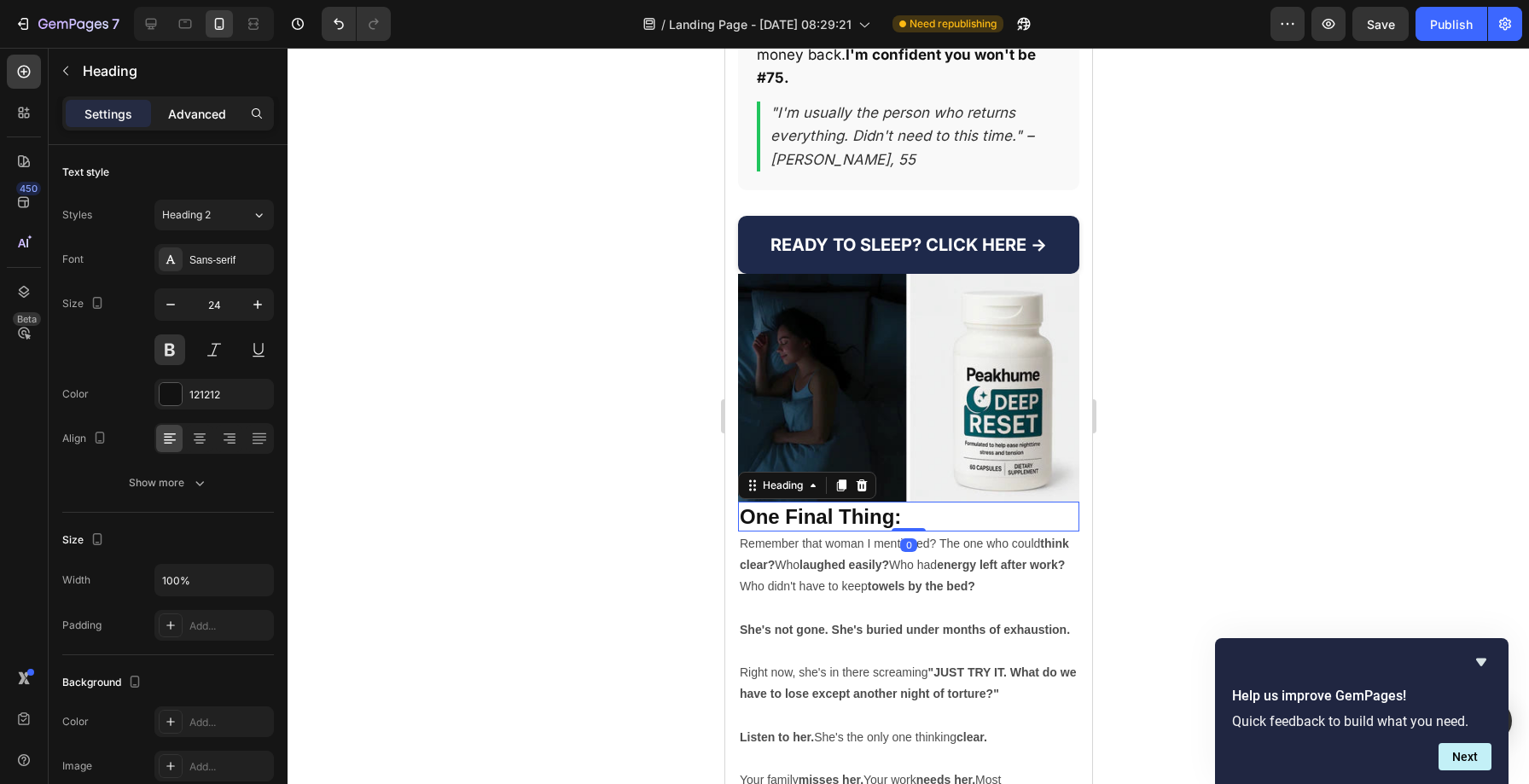
click at [182, 122] on div "Advanced" at bounding box center [197, 113] width 86 height 28
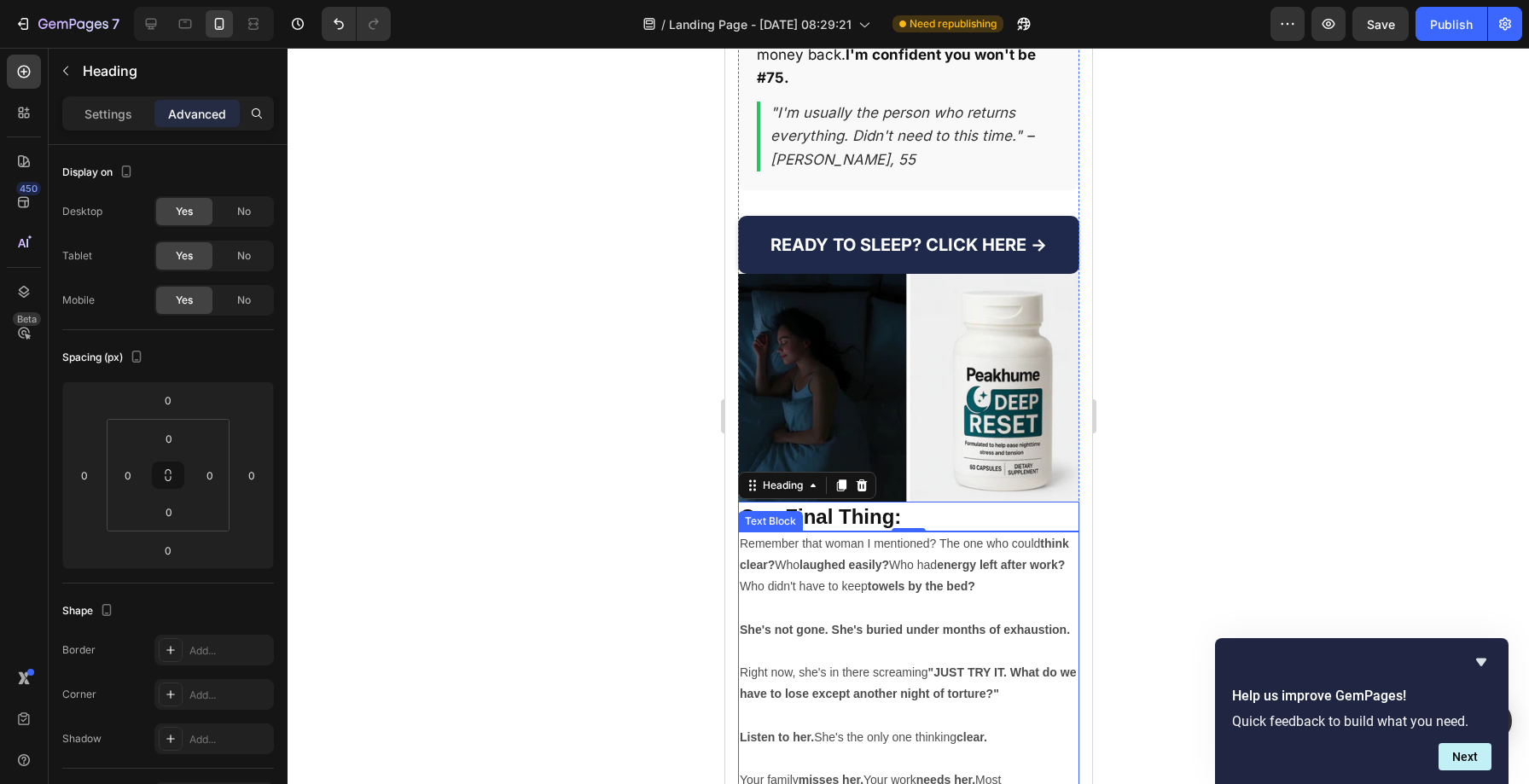
click at [787, 533] on p "Remember that woman I mentioned? The one who could think clear? Who laughed eas…" at bounding box center [907, 565] width 338 height 64
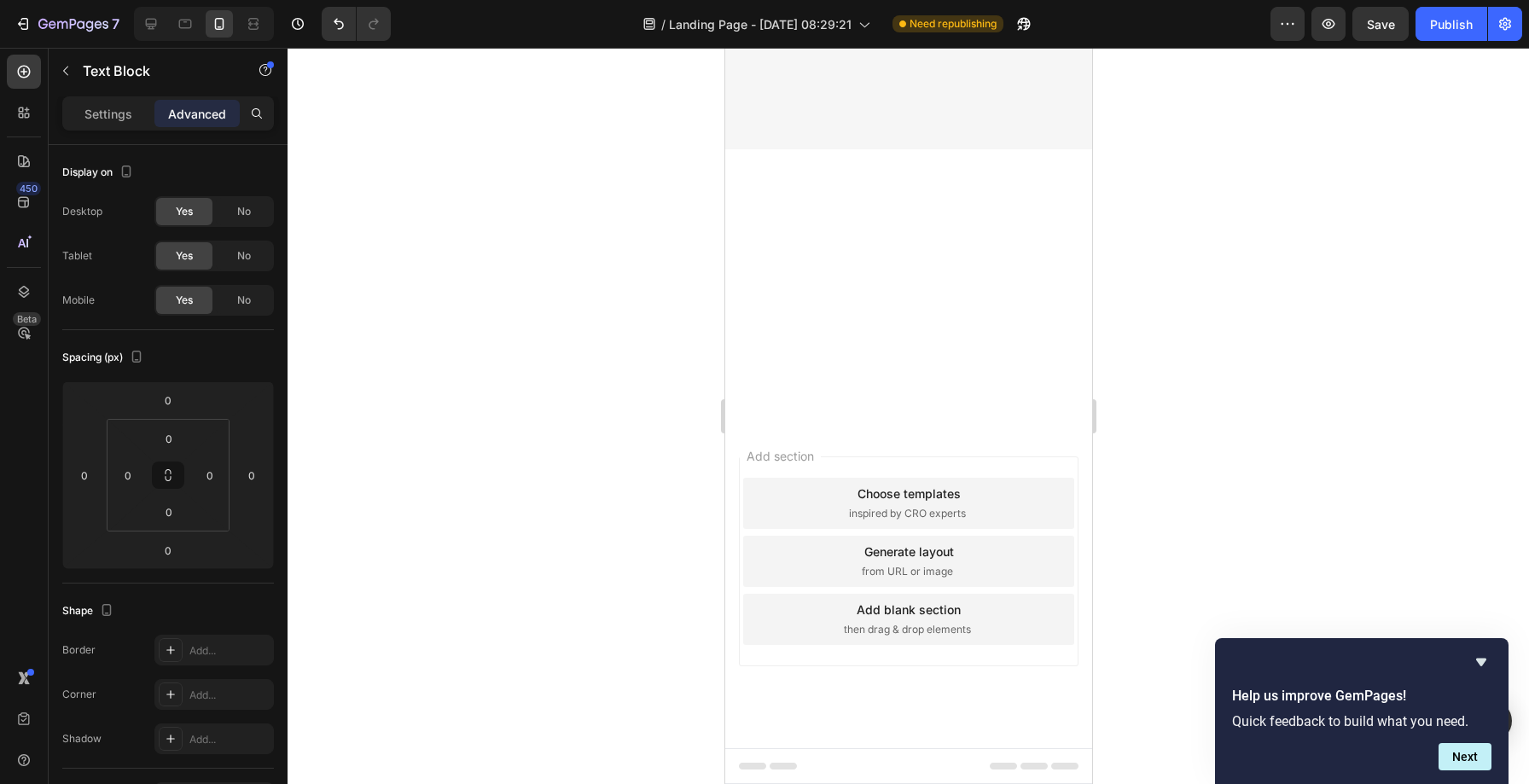
scroll to position [26494, 0]
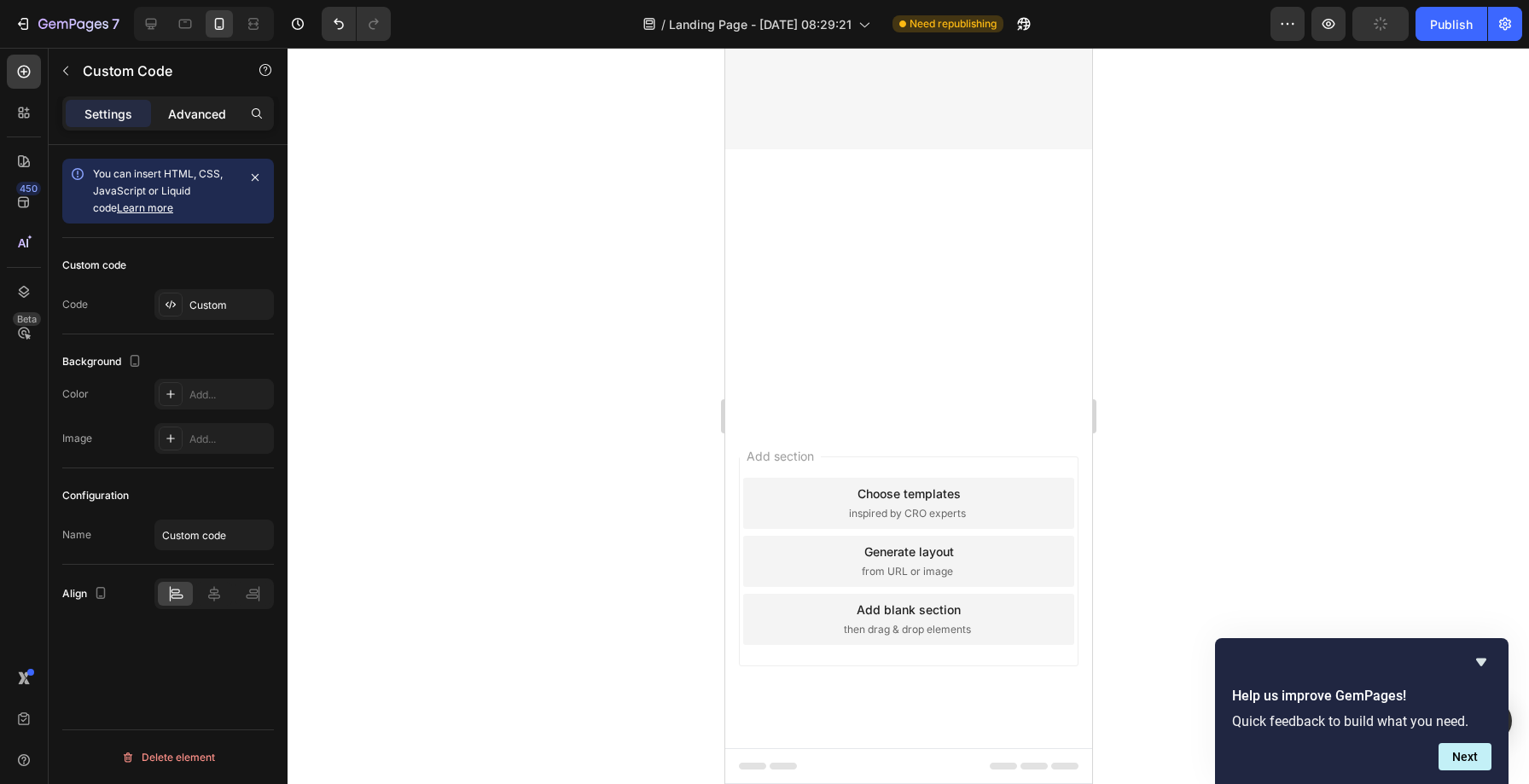
click at [167, 115] on div "Advanced" at bounding box center [197, 113] width 86 height 28
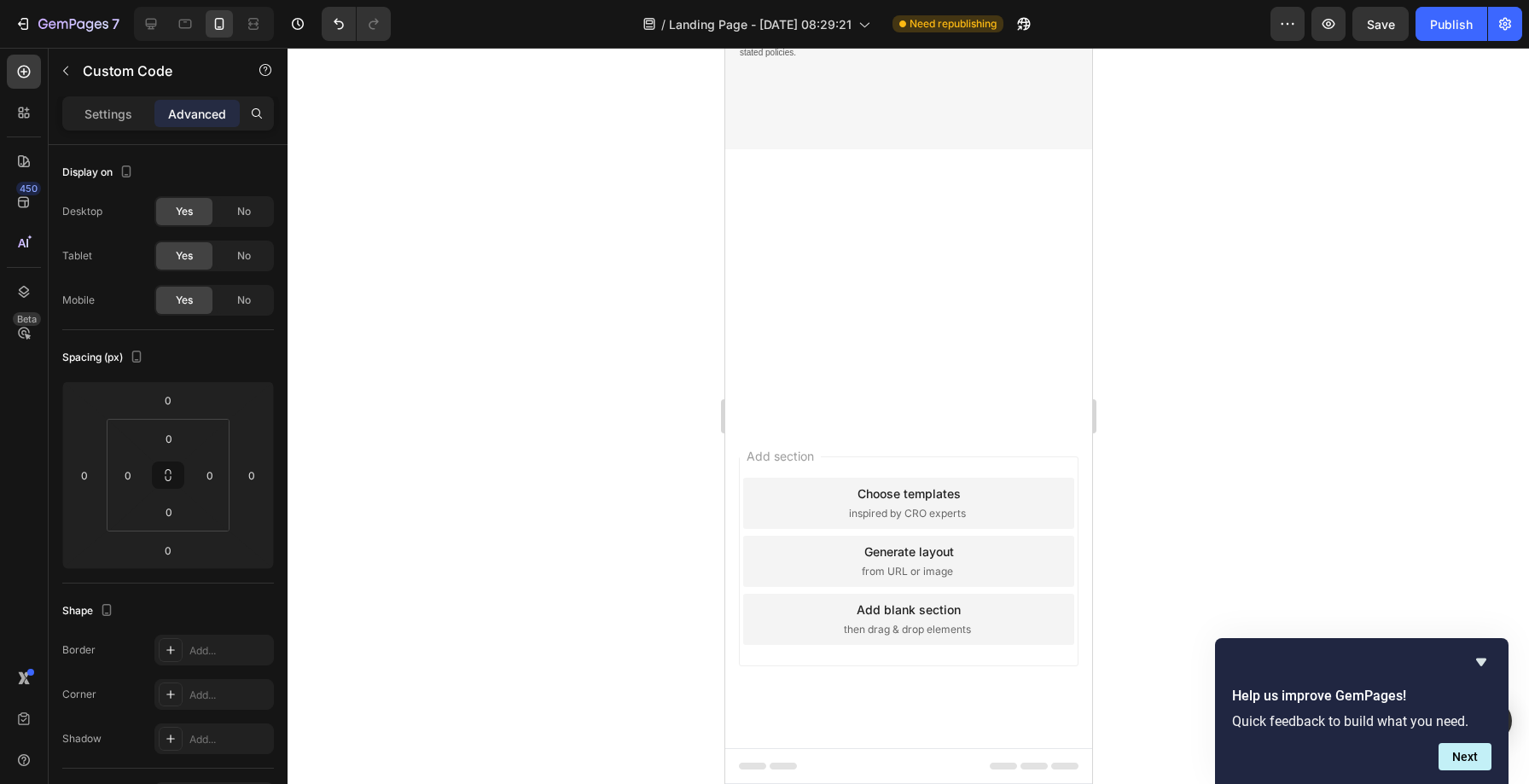
scroll to position [27026, 0]
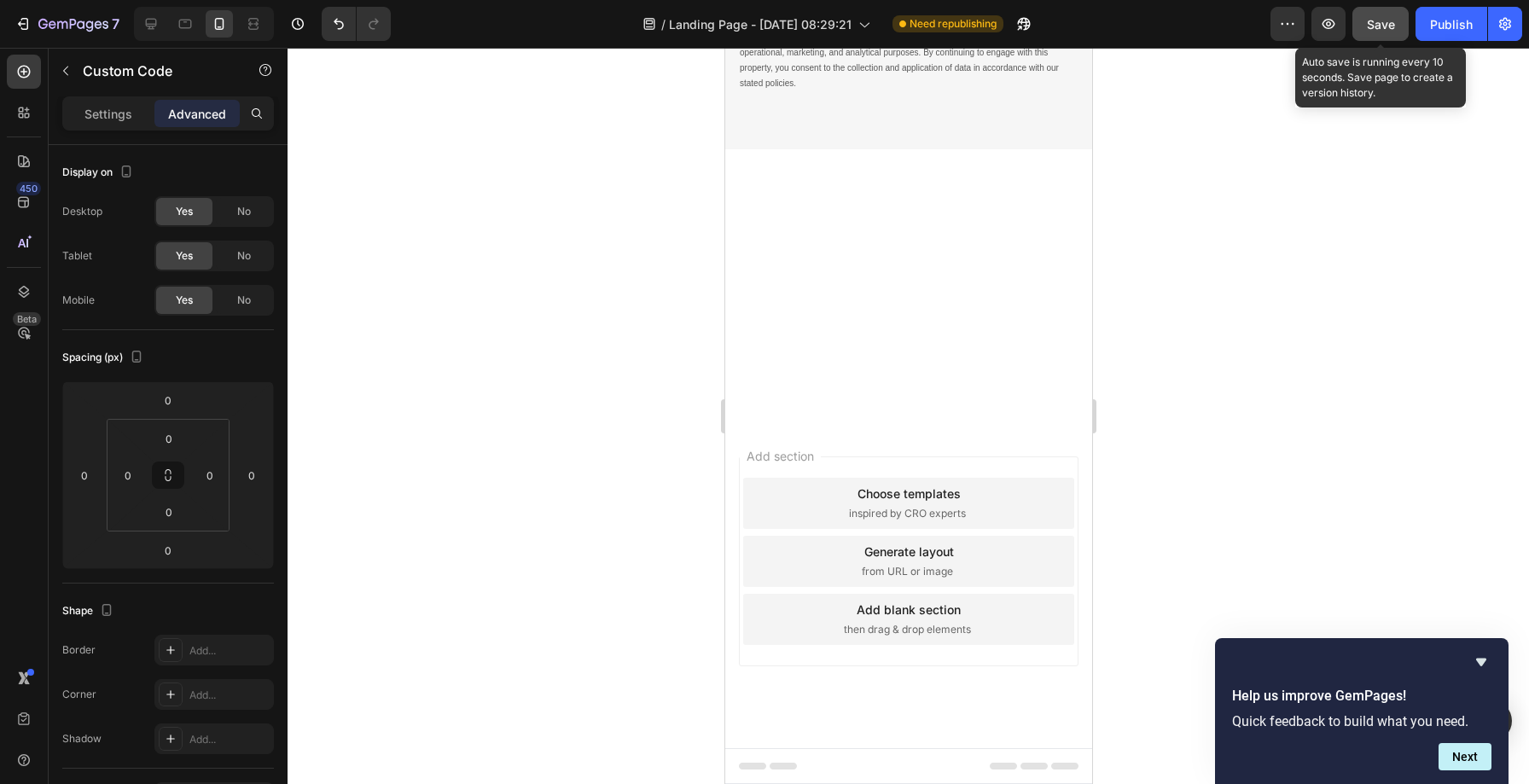
click at [1373, 11] on button "Save" at bounding box center [1380, 23] width 56 height 34
